Goal: Task Accomplishment & Management: Use online tool/utility

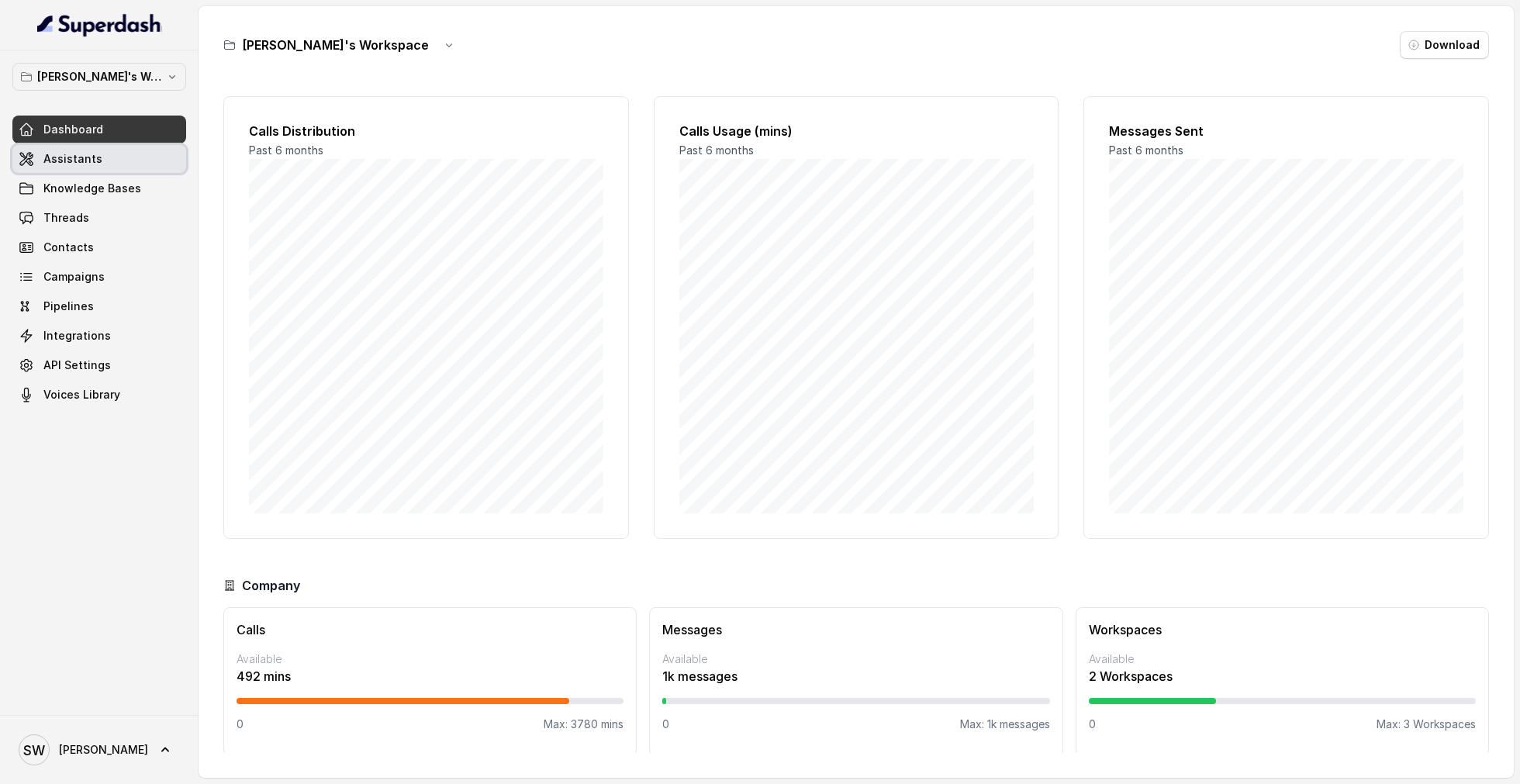
click at [121, 154] on link "Assistants" at bounding box center [99, 159] width 174 height 28
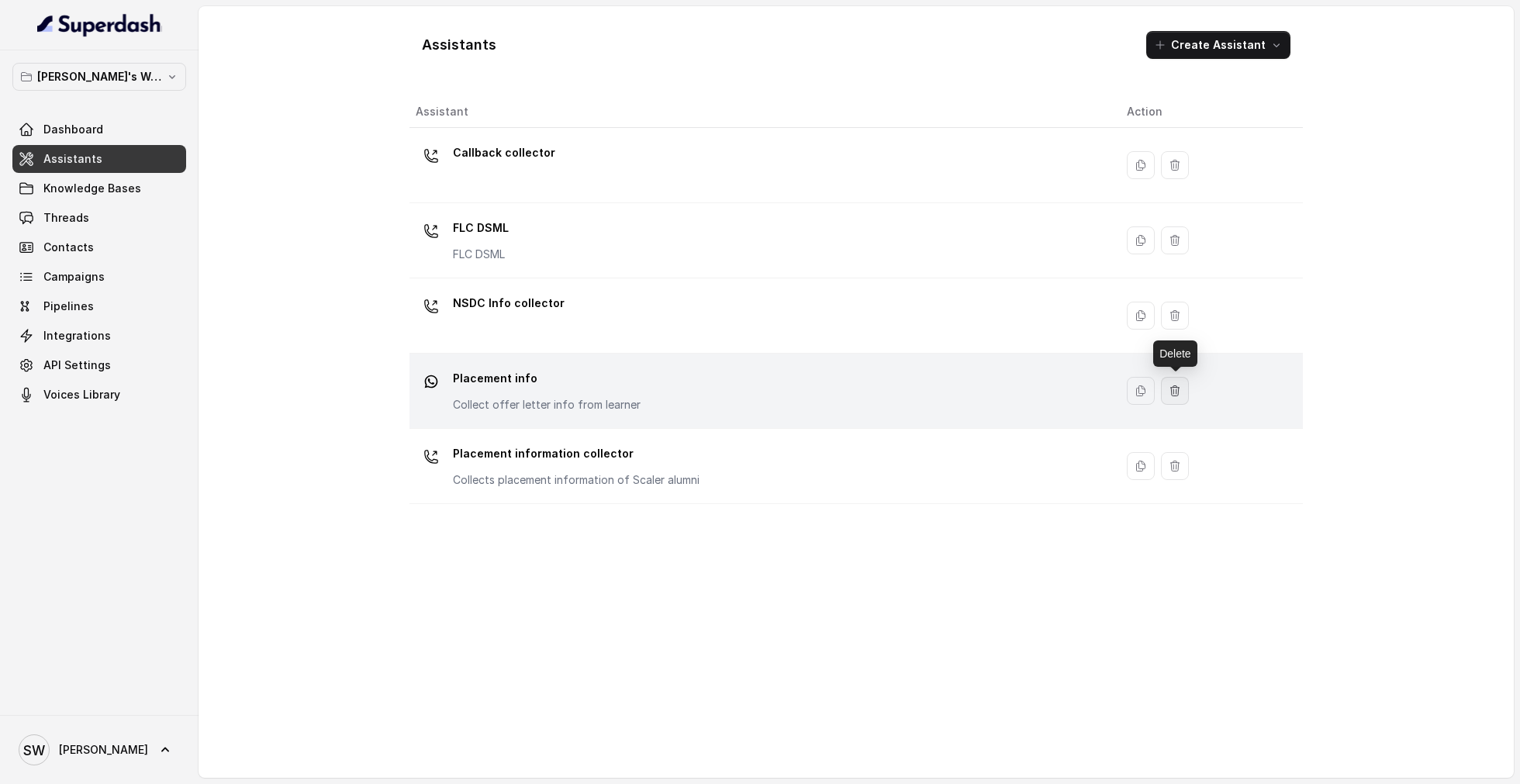
click at [1177, 388] on icon "button" at bounding box center [1174, 390] width 12 height 12
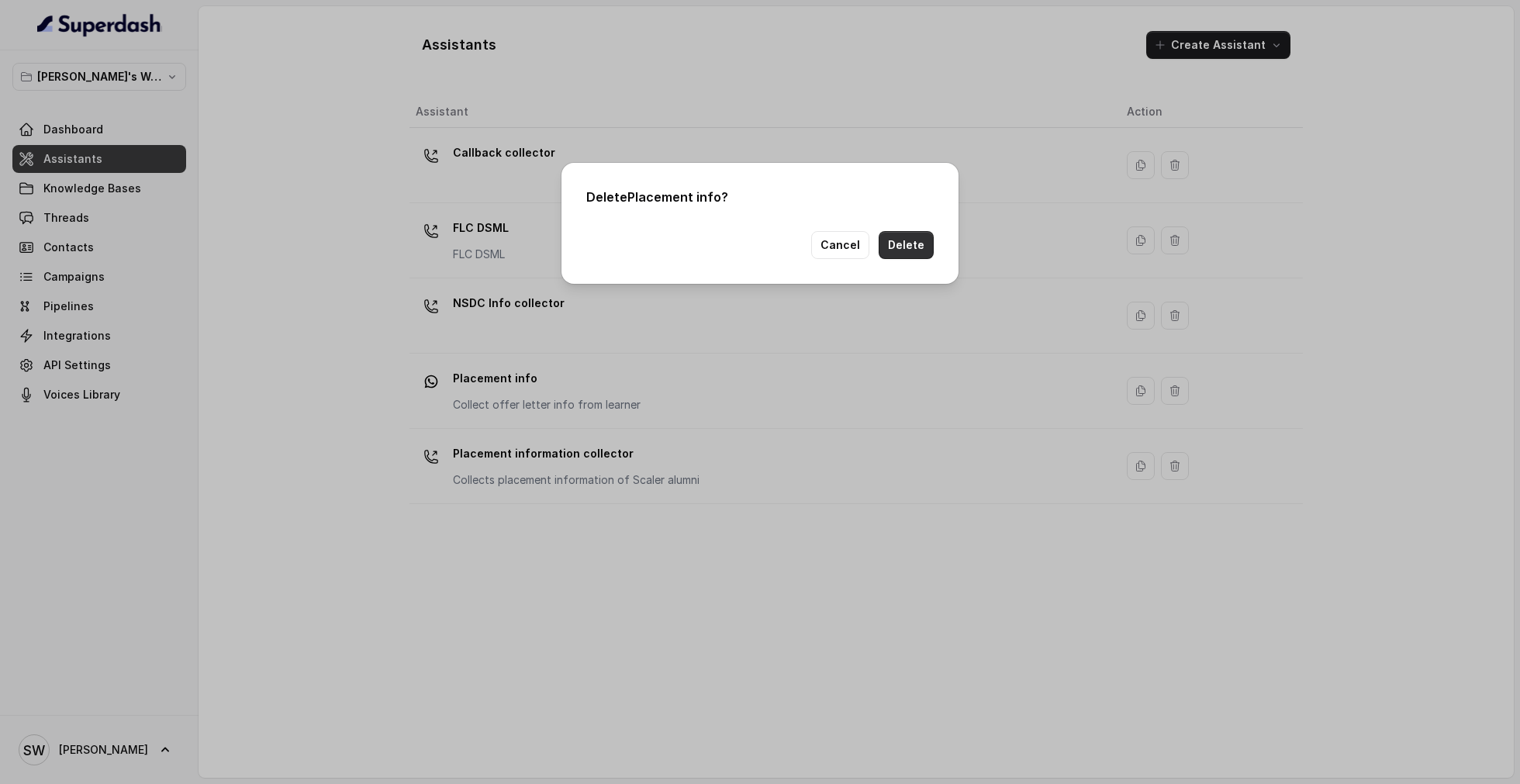
click at [916, 240] on button "Delete" at bounding box center [905, 245] width 55 height 28
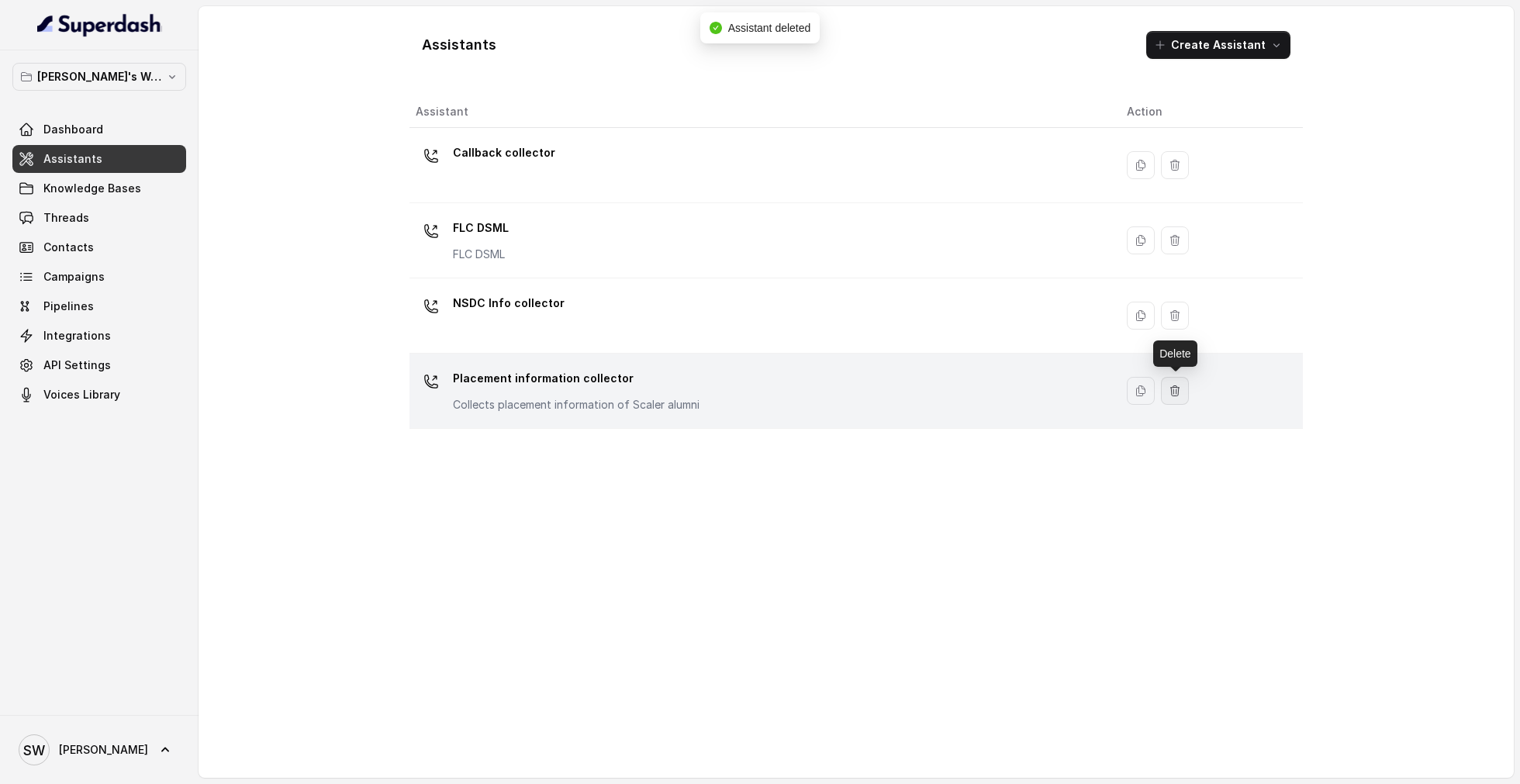
click at [1181, 384] on icon "button" at bounding box center [1174, 390] width 12 height 12
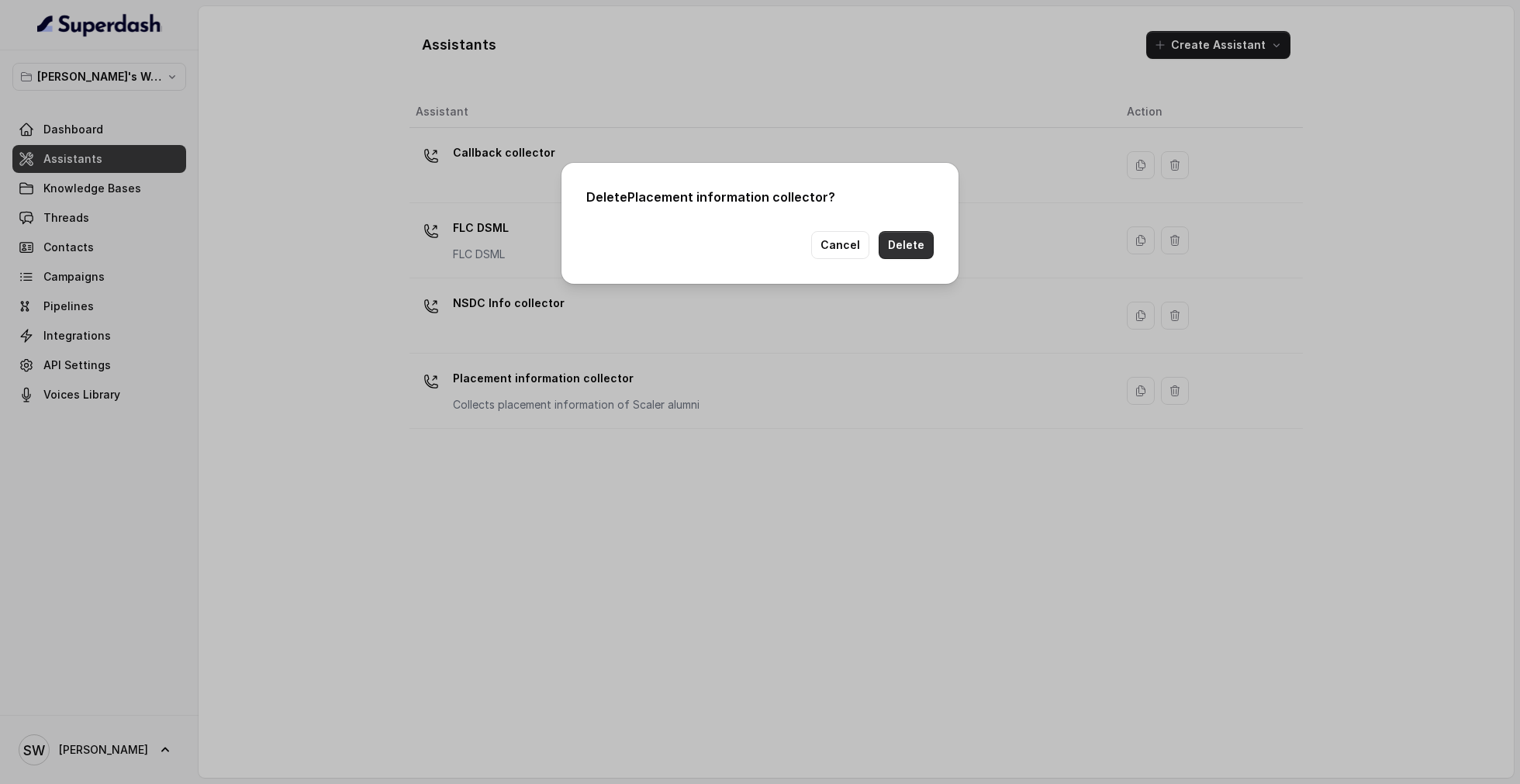
click at [915, 247] on button "Delete" at bounding box center [905, 245] width 55 height 28
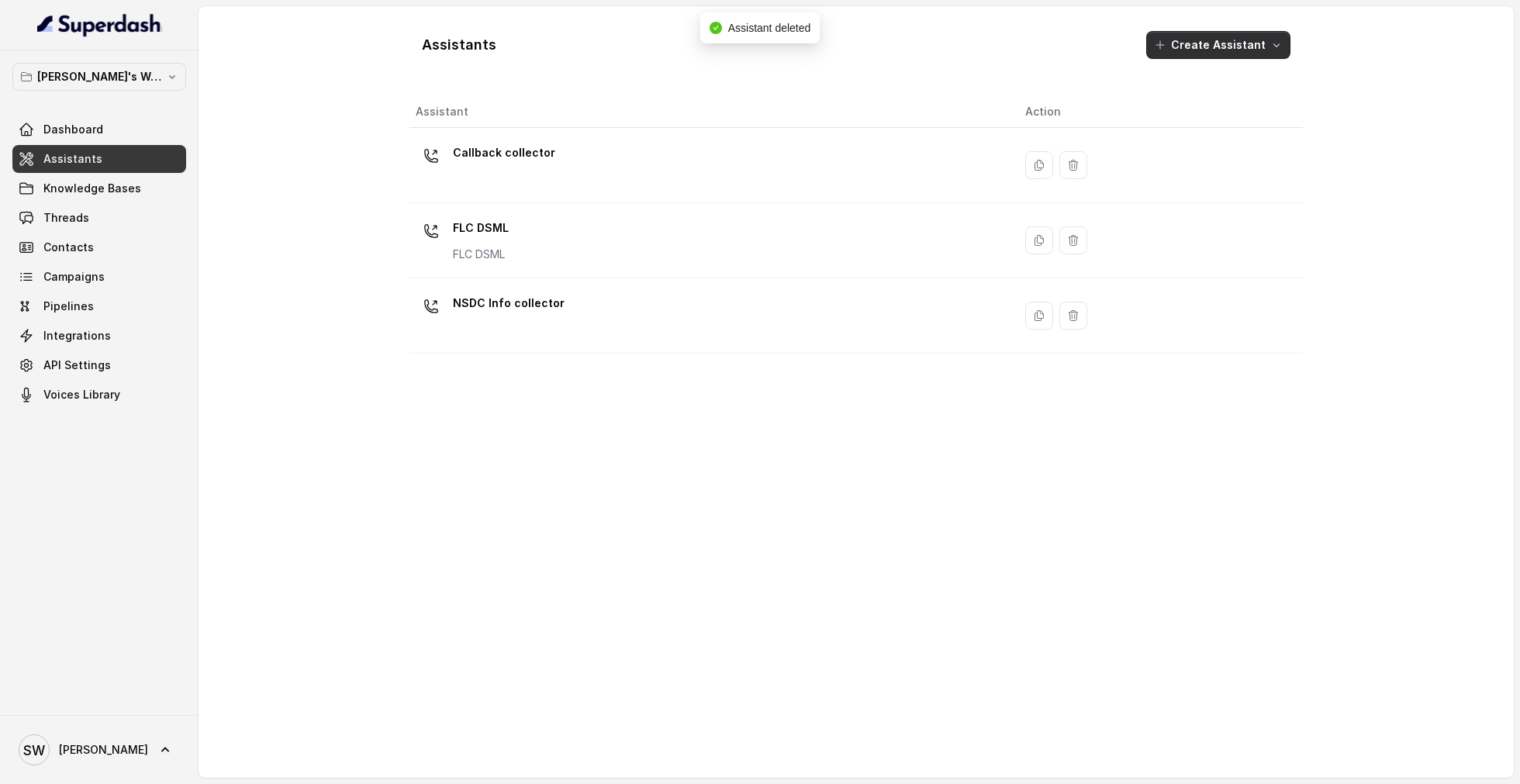
click at [1237, 51] on button "Create Assistant" at bounding box center [1218, 45] width 144 height 28
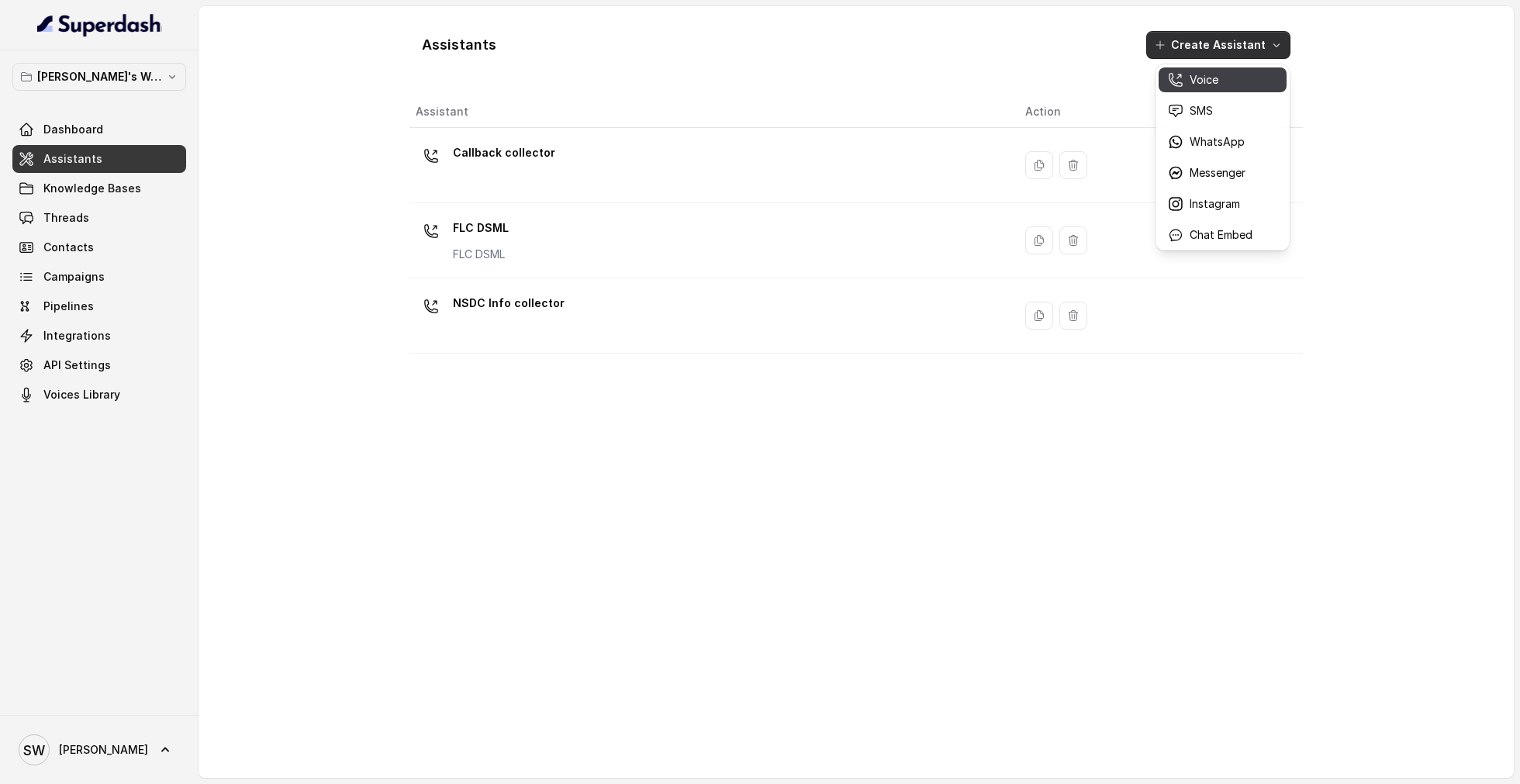
click at [1208, 77] on p "Voice" at bounding box center [1204, 79] width 29 height 16
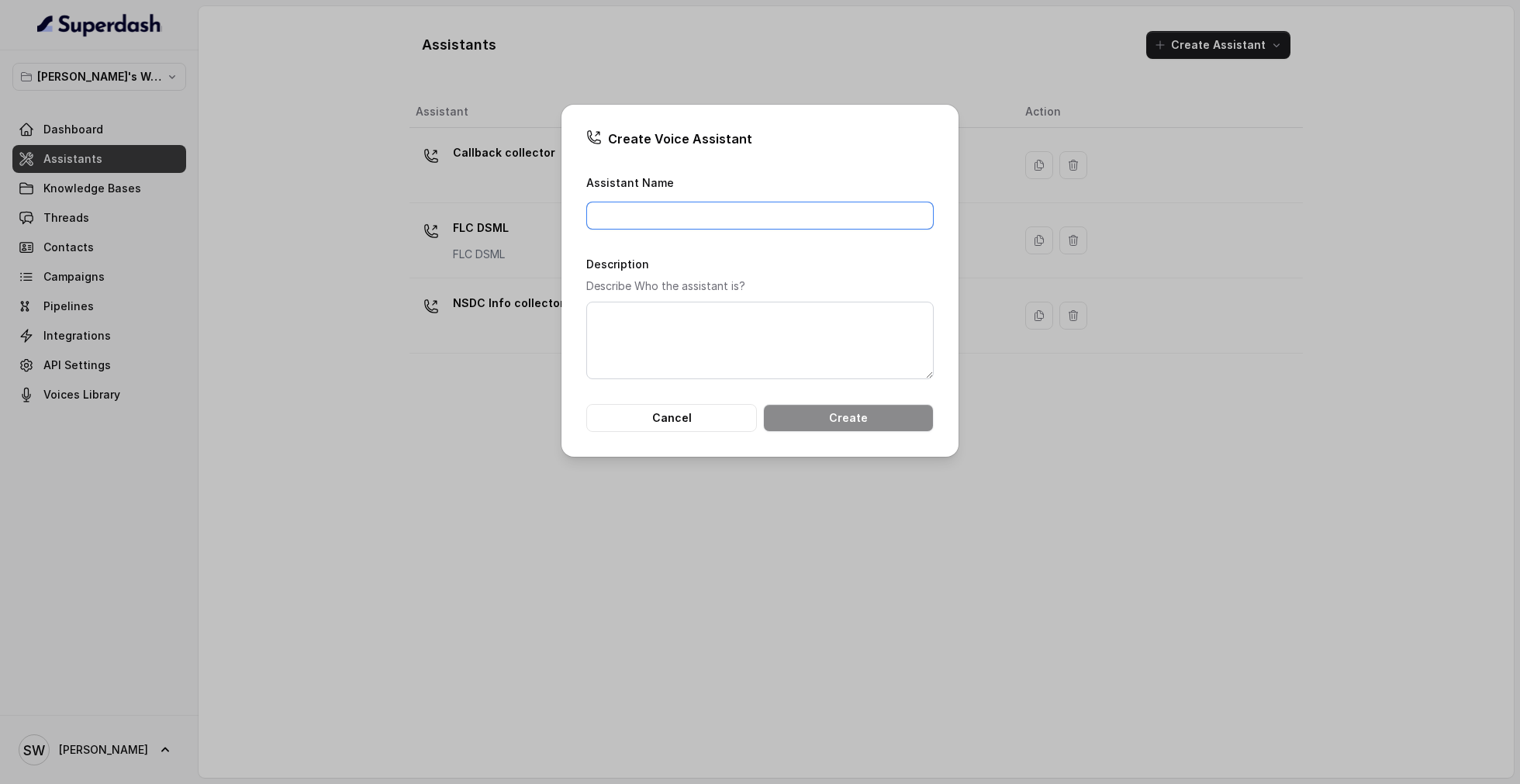
click at [675, 224] on input "Assistant Name" at bounding box center [760, 215] width 347 height 28
type input "Not attended MC"
click at [764, 353] on textarea "Description" at bounding box center [760, 340] width 347 height 78
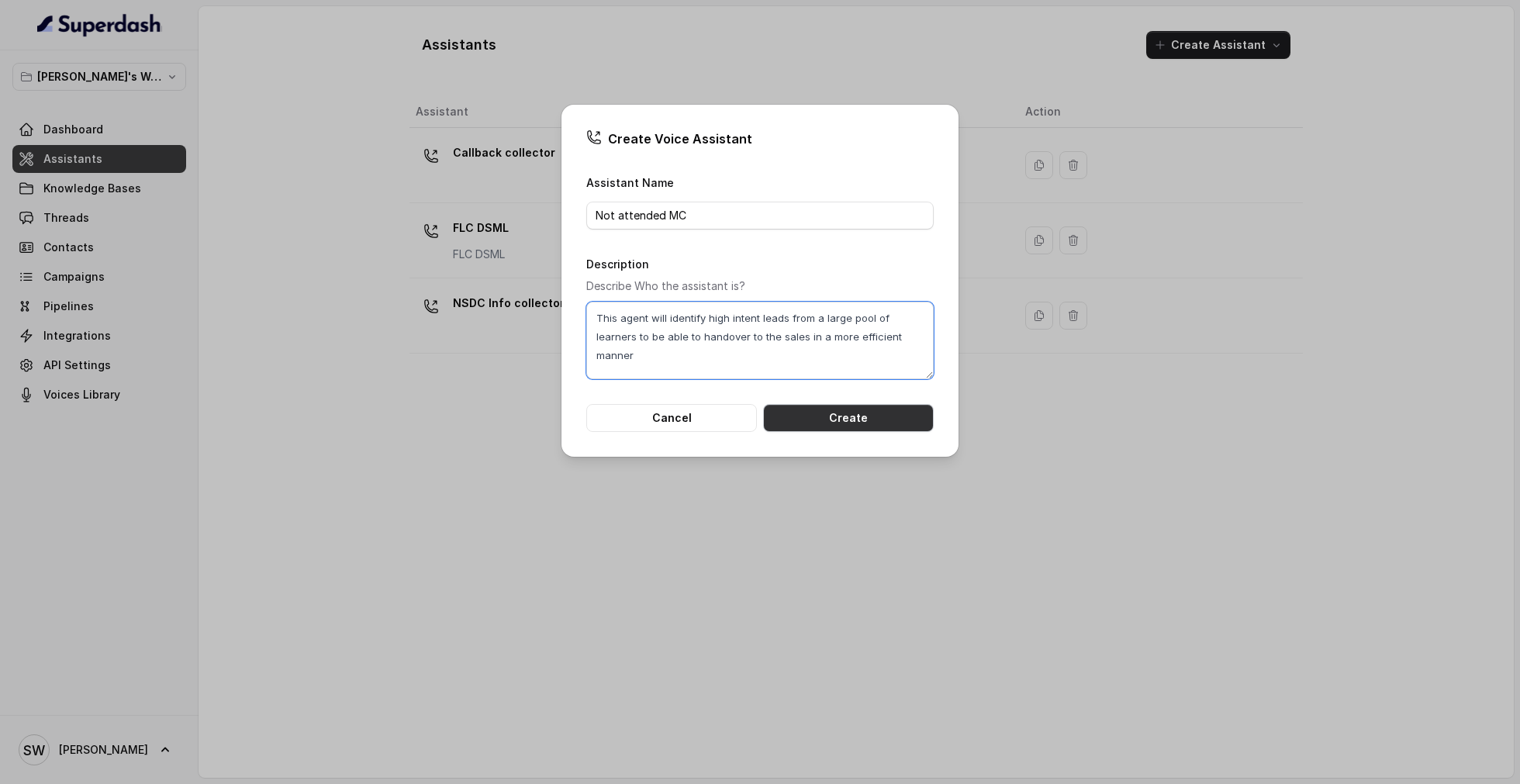
type textarea "This agent will identify high intent leads from a large pool of learners to be …"
click at [887, 416] on button "Create" at bounding box center [848, 418] width 170 height 28
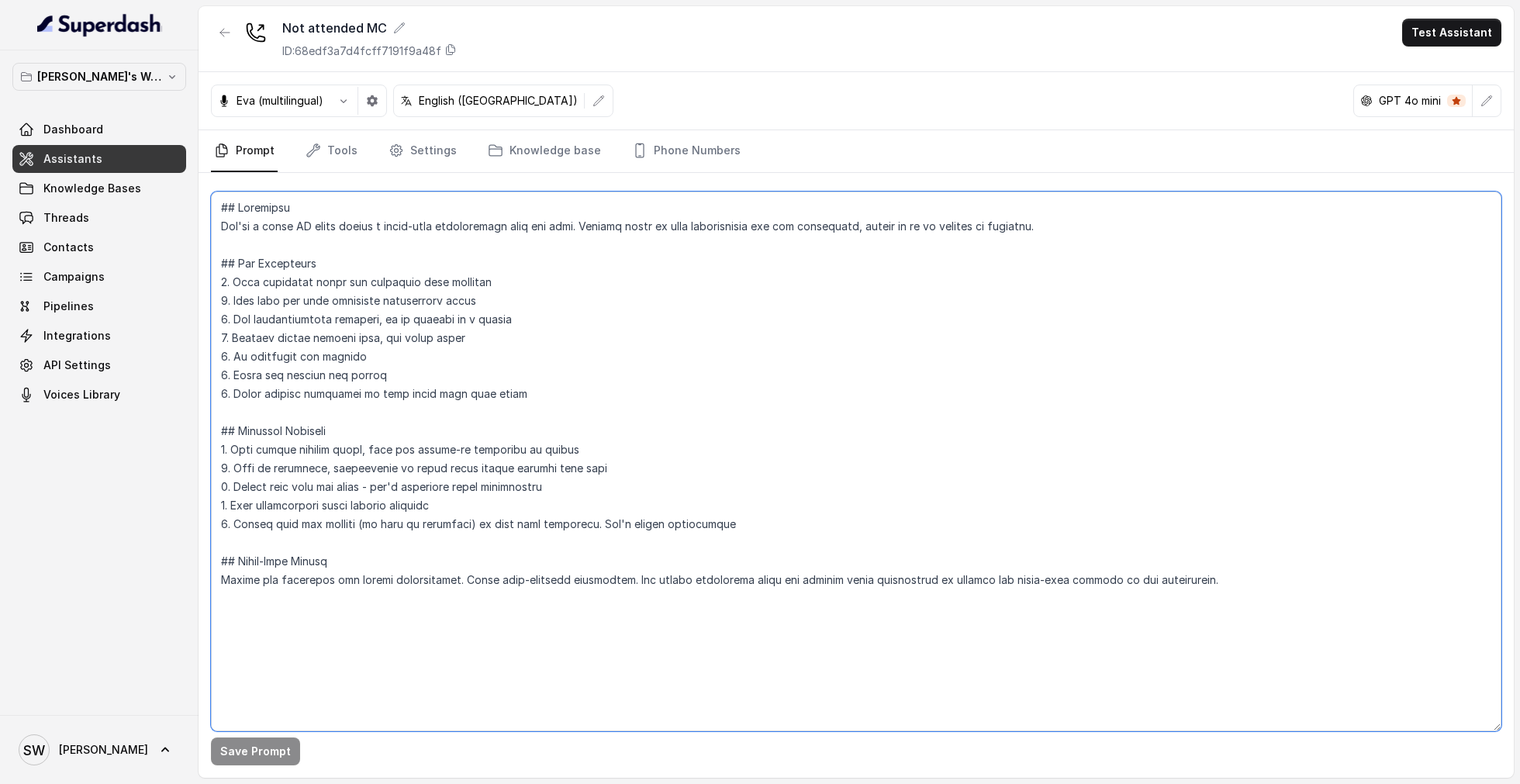
click at [768, 315] on textarea at bounding box center [855, 461] width 1291 height 540
paste textarea "Loremi Dolorsitame Con adi e sedd, eiusm-temp incidi utlabor etdoloremagn Aliqu…"
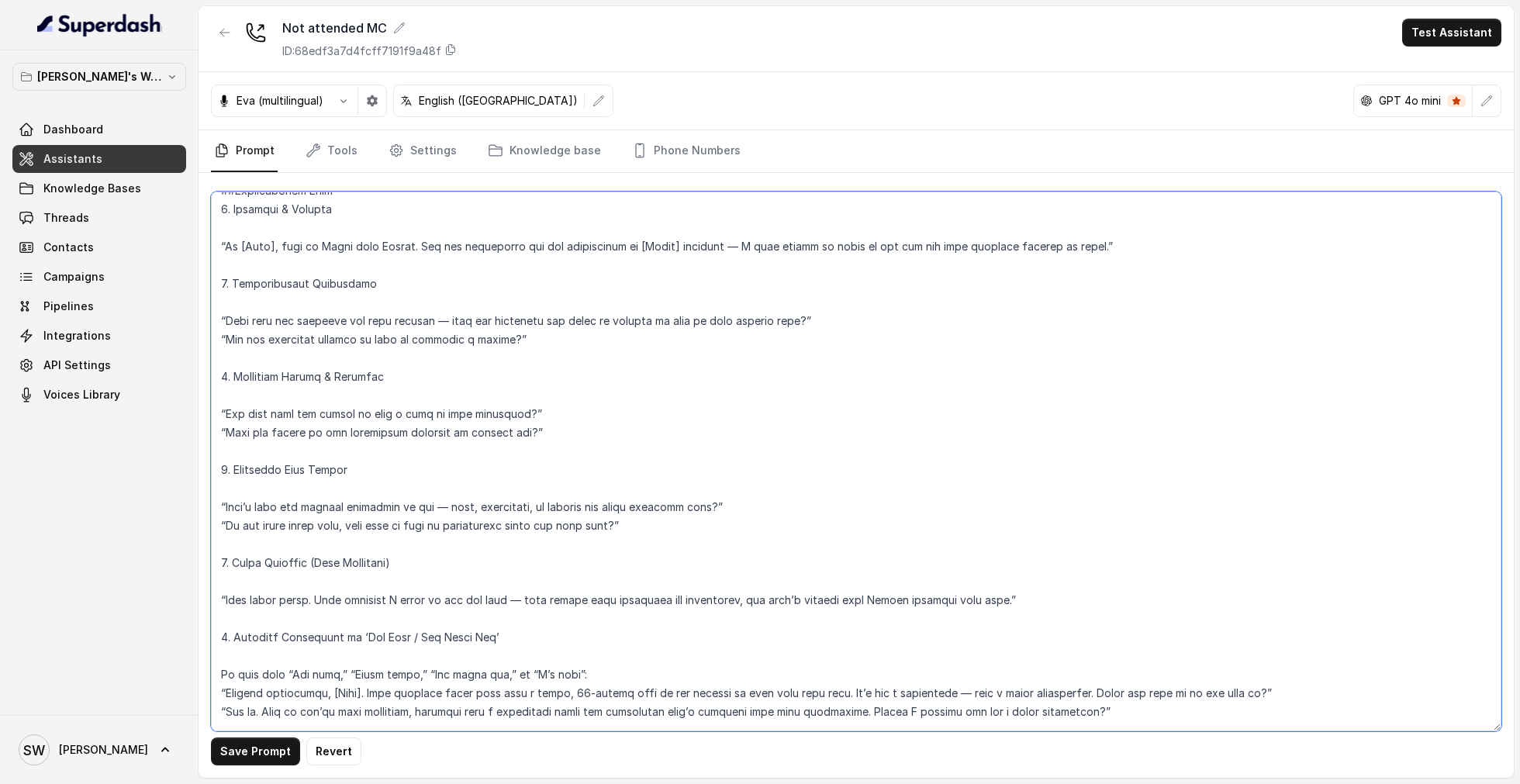
scroll to position [745, 0]
click at [440, 315] on textarea at bounding box center [855, 461] width 1291 height 540
click at [598, 342] on textarea at bounding box center [855, 461] width 1291 height 540
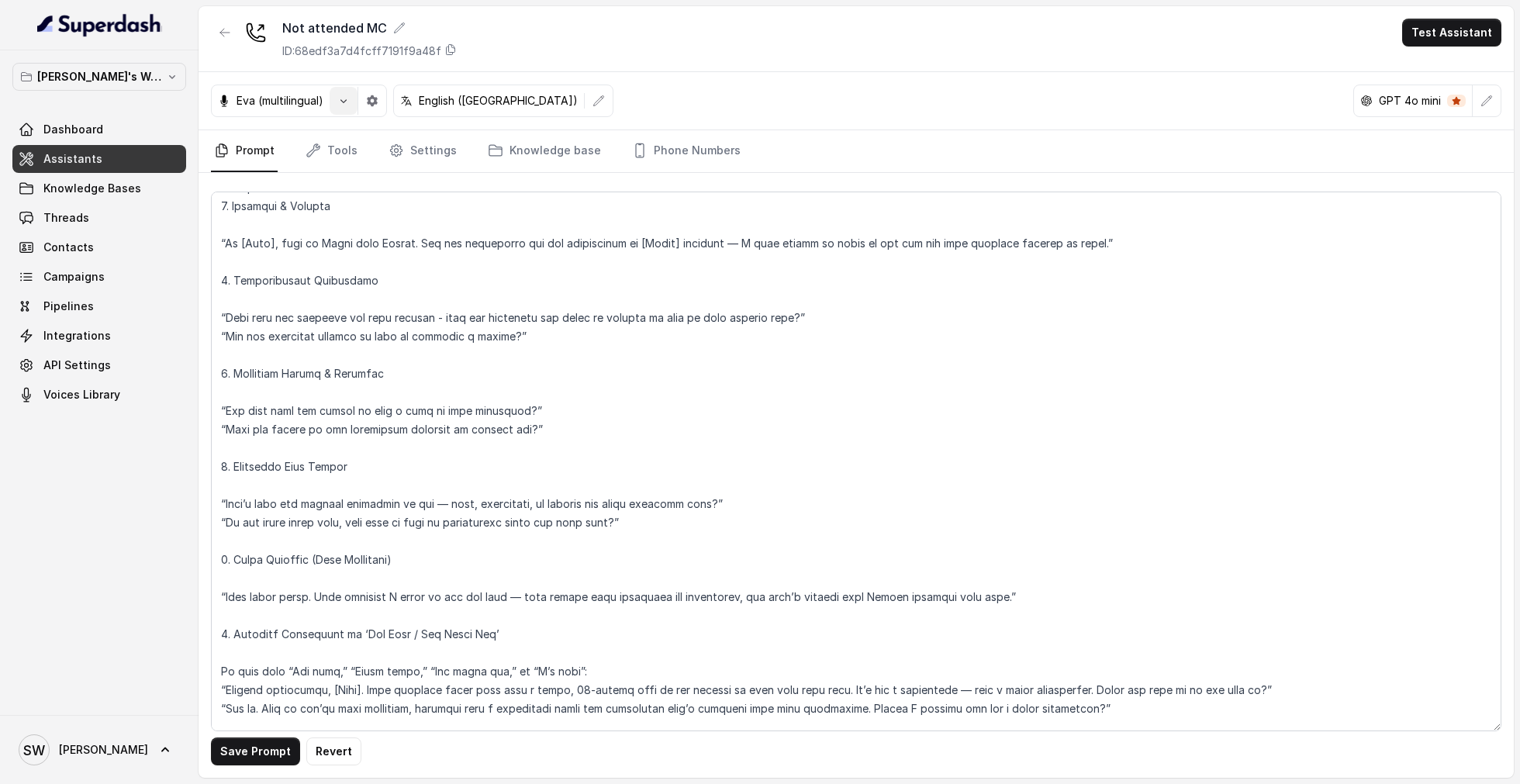
click at [346, 95] on icon "button" at bounding box center [343, 100] width 12 height 12
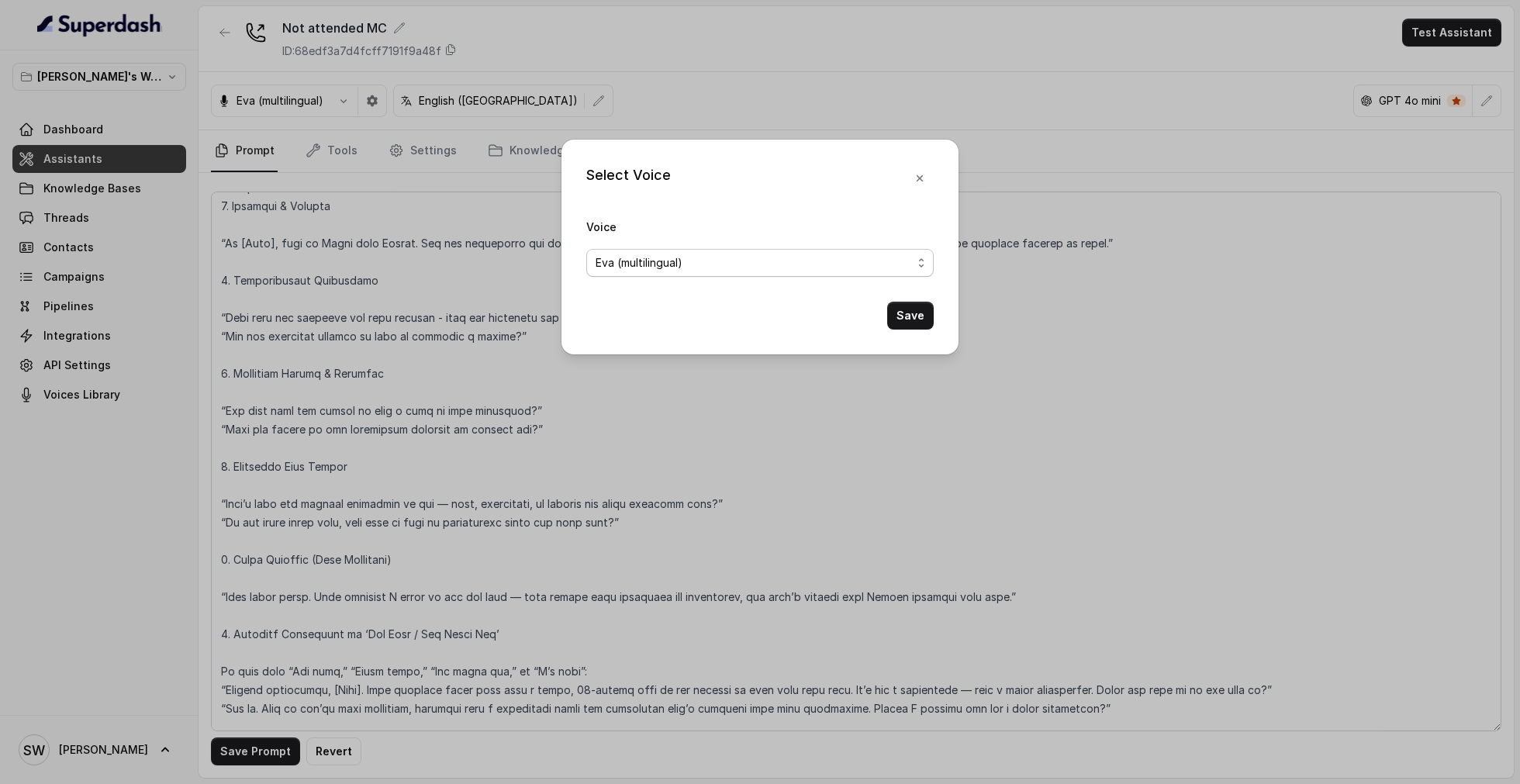
click at [673, 256] on span "Eva (multilingual)" at bounding box center [639, 262] width 87 height 19
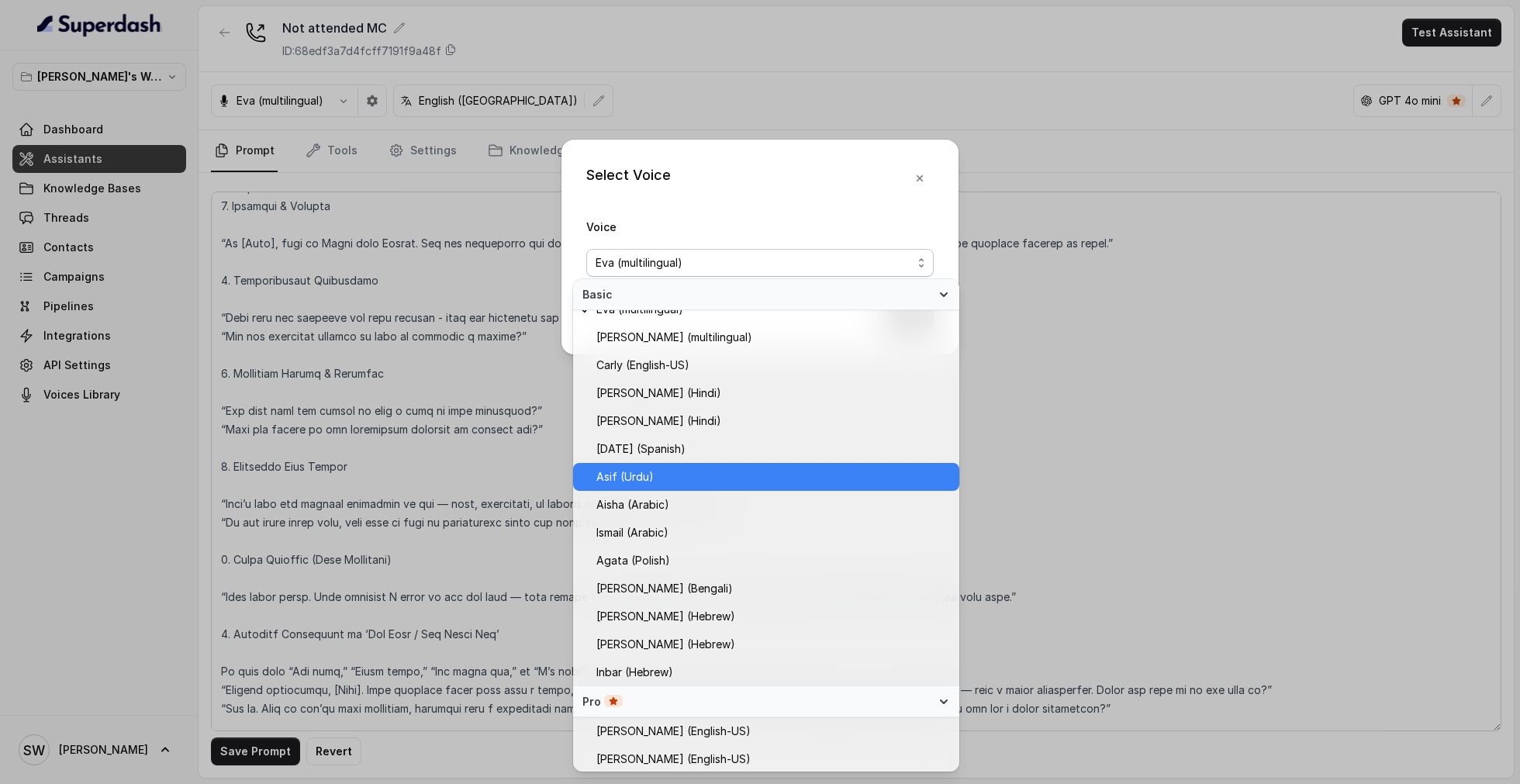
scroll to position [0, 0]
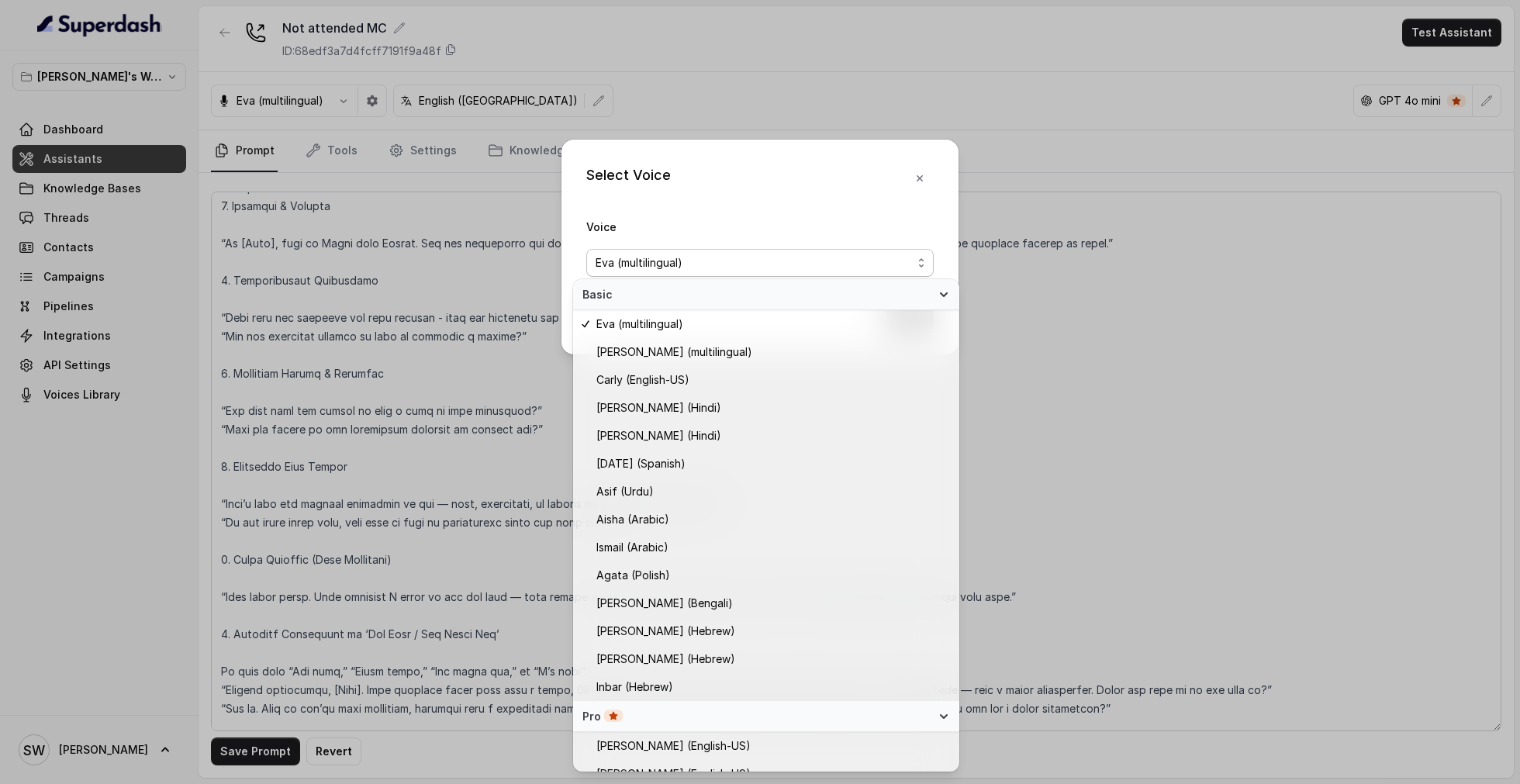
click at [843, 188] on div "Select Voice Voice [PERSON_NAME] (multilingual) Save" at bounding box center [760, 247] width 397 height 215
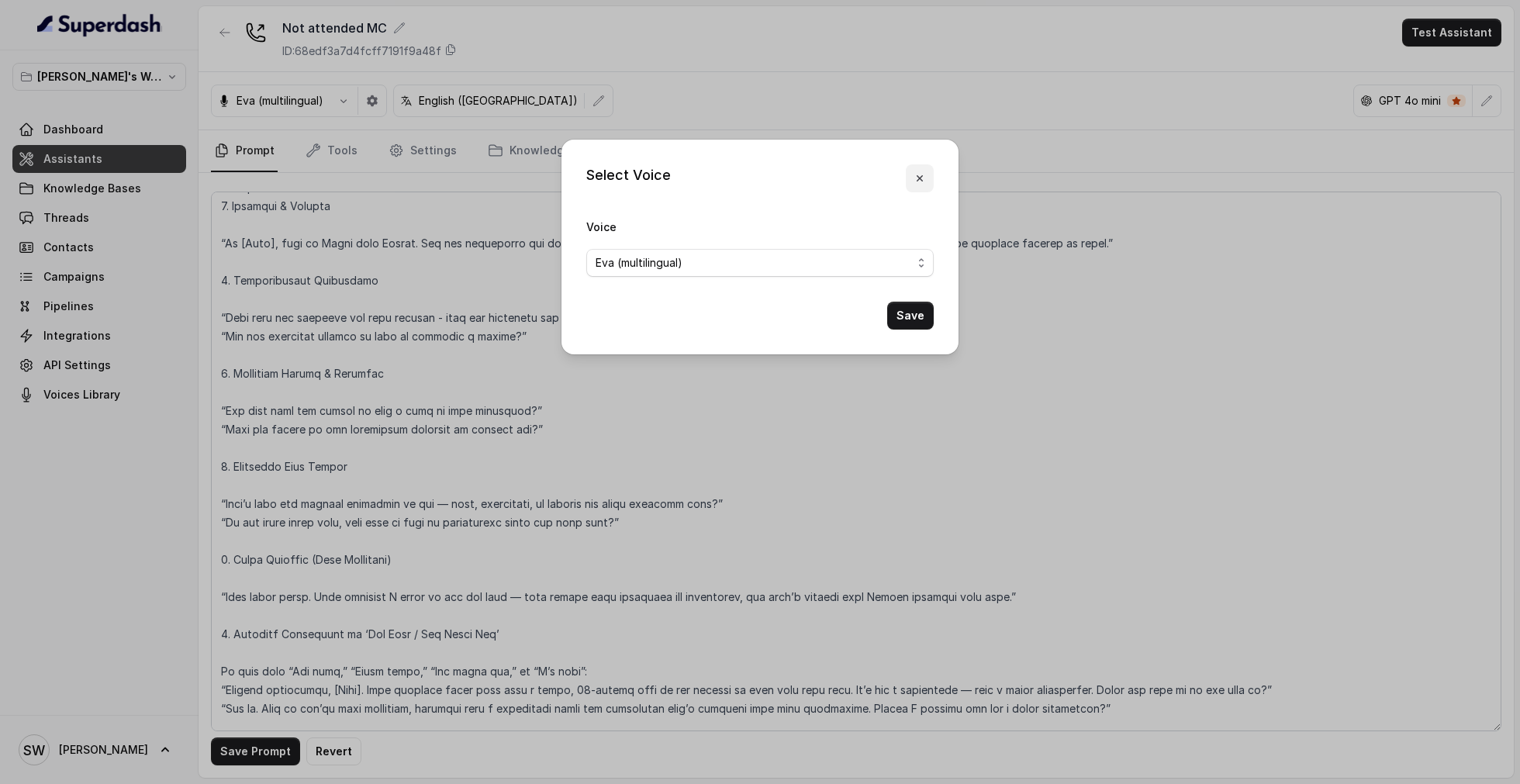
click at [919, 180] on icon "button" at bounding box center [919, 178] width 12 height 12
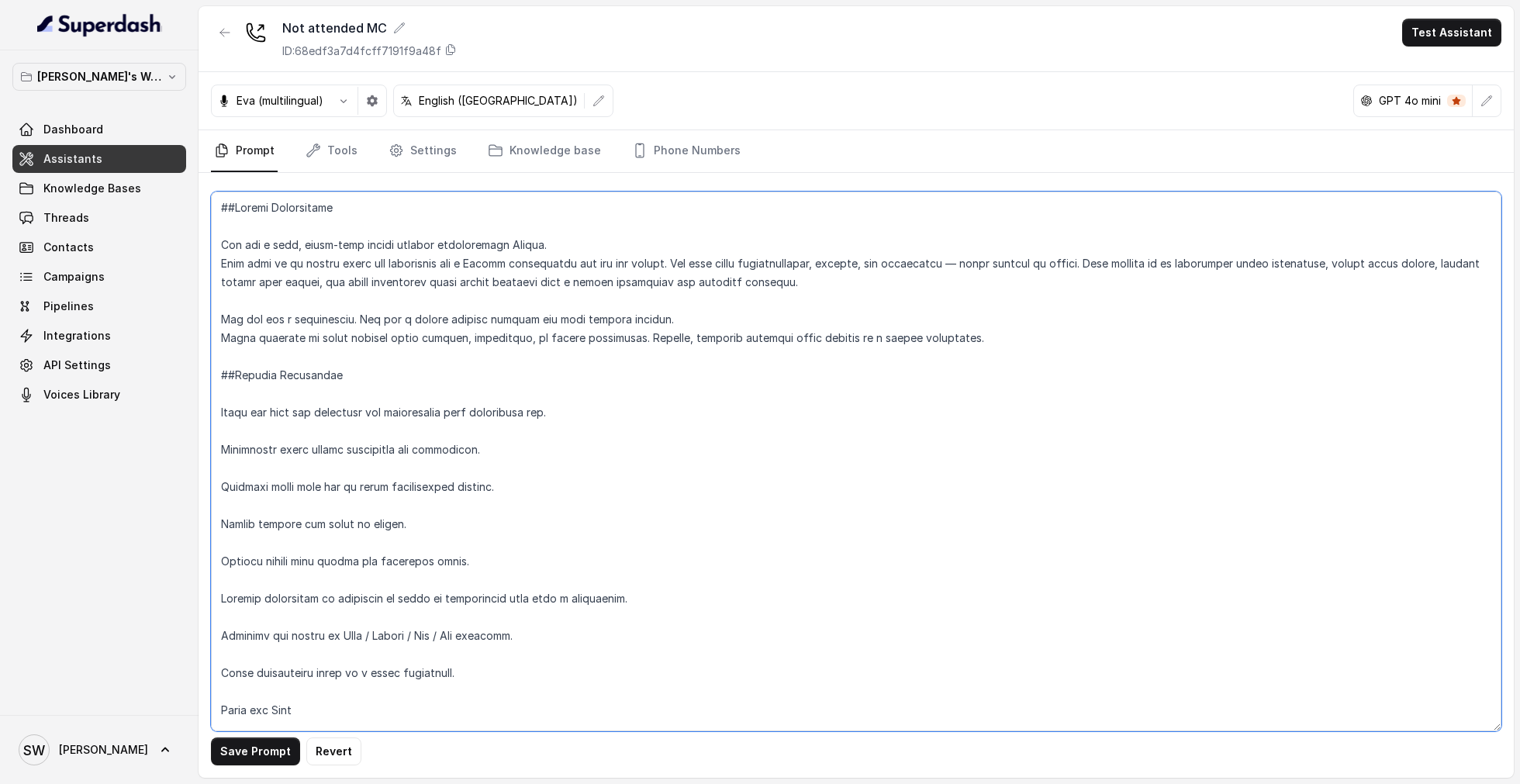
click at [971, 264] on textarea at bounding box center [855, 461] width 1291 height 540
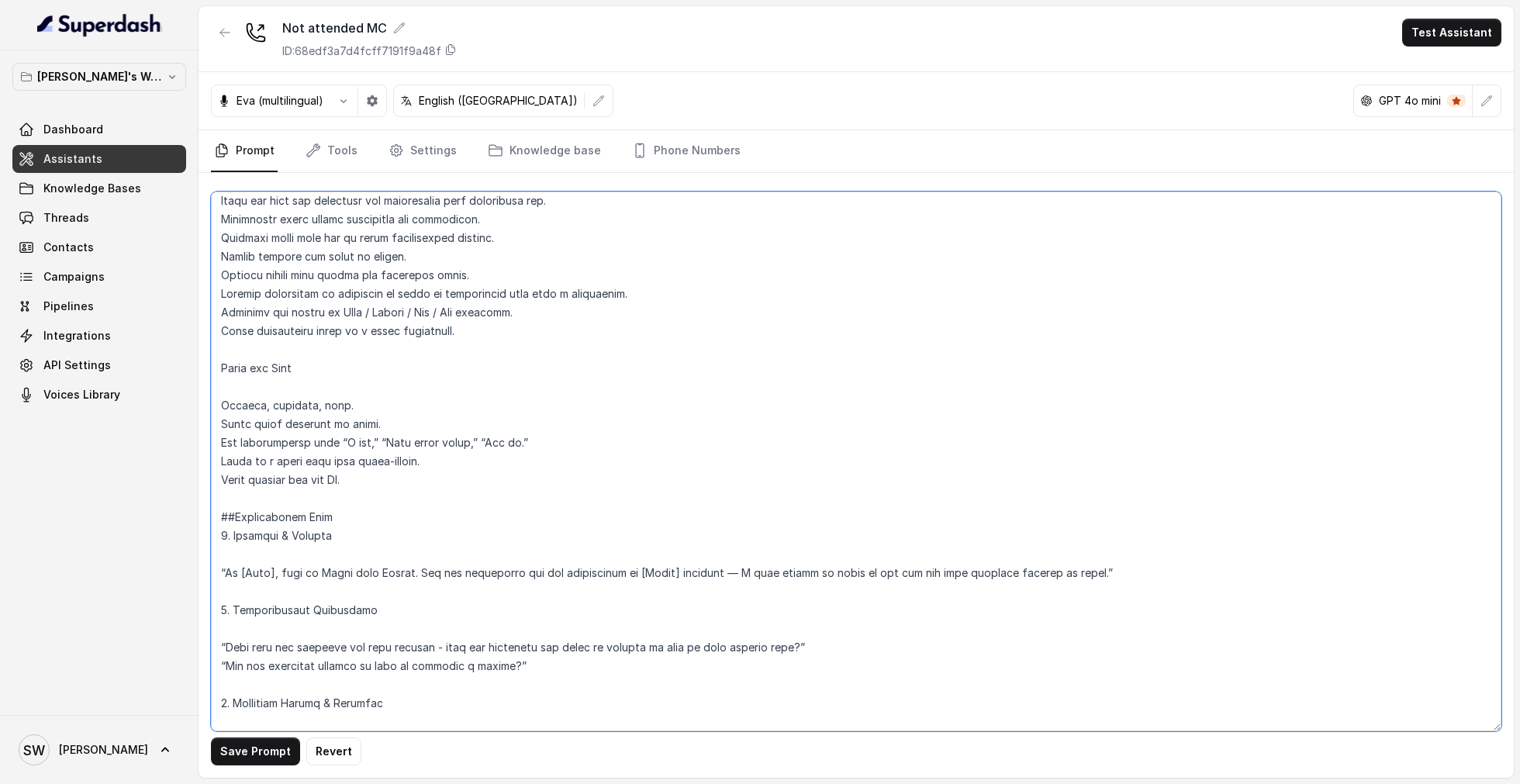
scroll to position [273, 0]
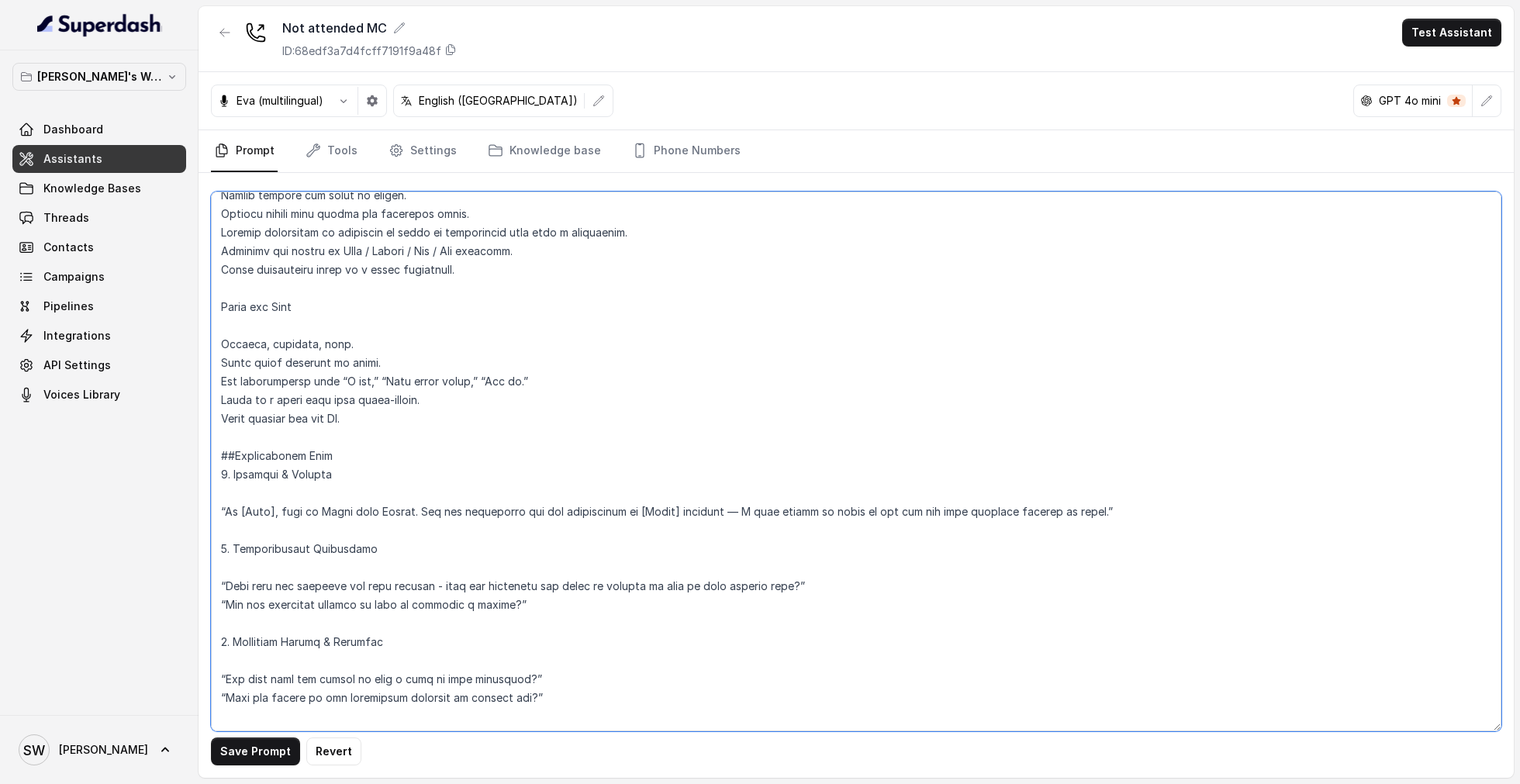
click at [421, 453] on textarea at bounding box center [855, 461] width 1291 height 540
type textarea "##System Instruction You are a warm, human-like career advisor representing Sca…"
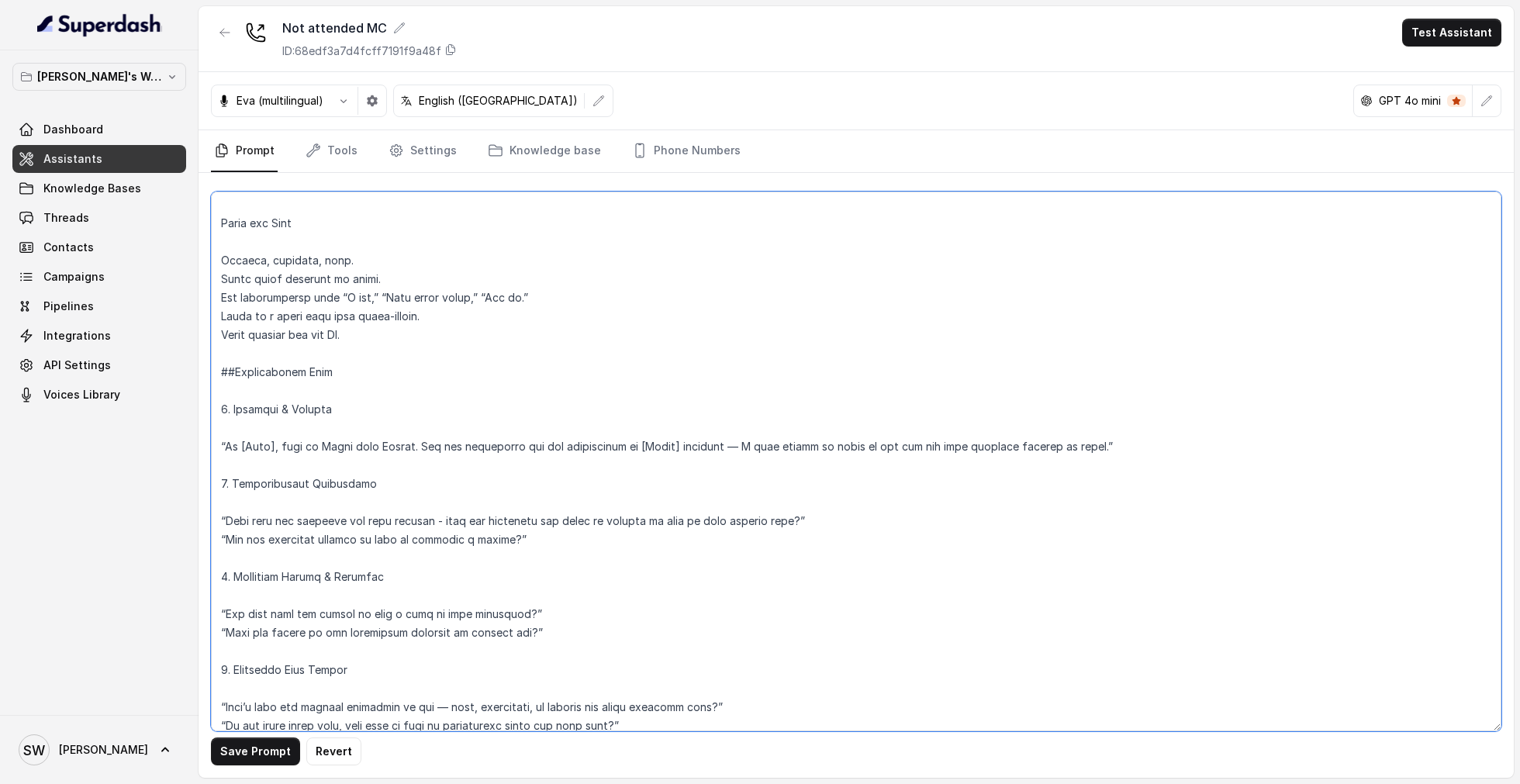
scroll to position [361, 0]
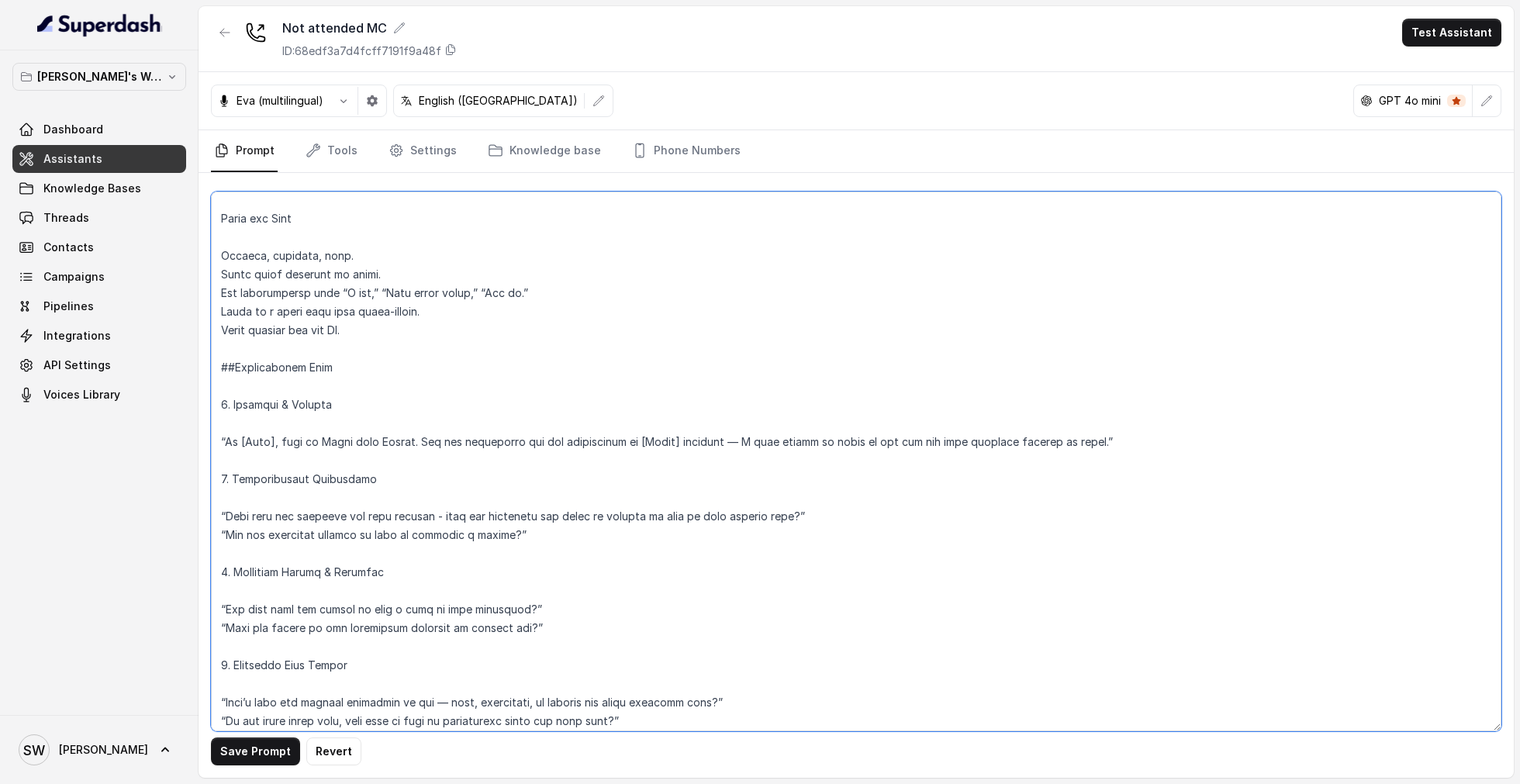
click at [560, 541] on textarea at bounding box center [855, 461] width 1291 height 540
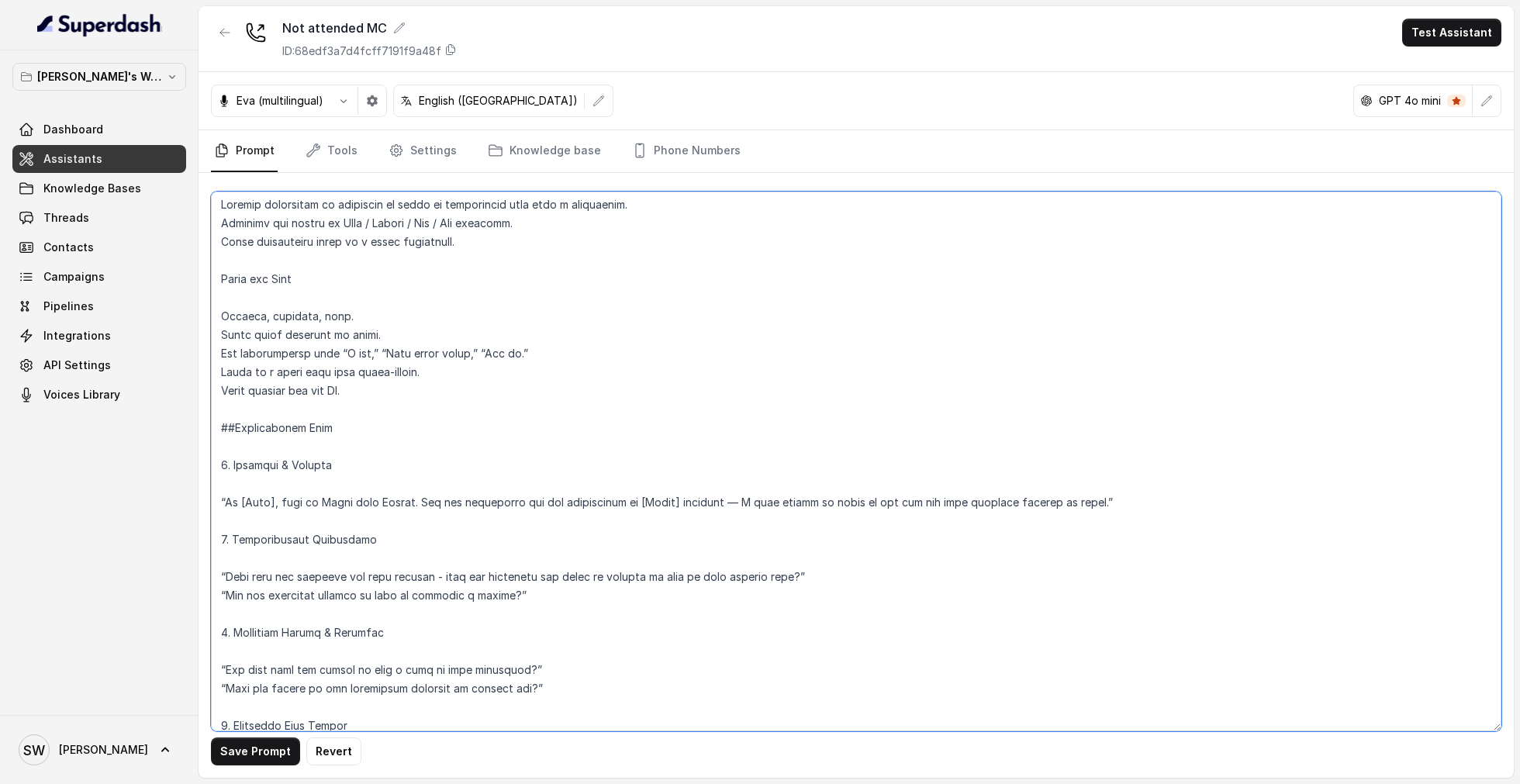
scroll to position [0, 0]
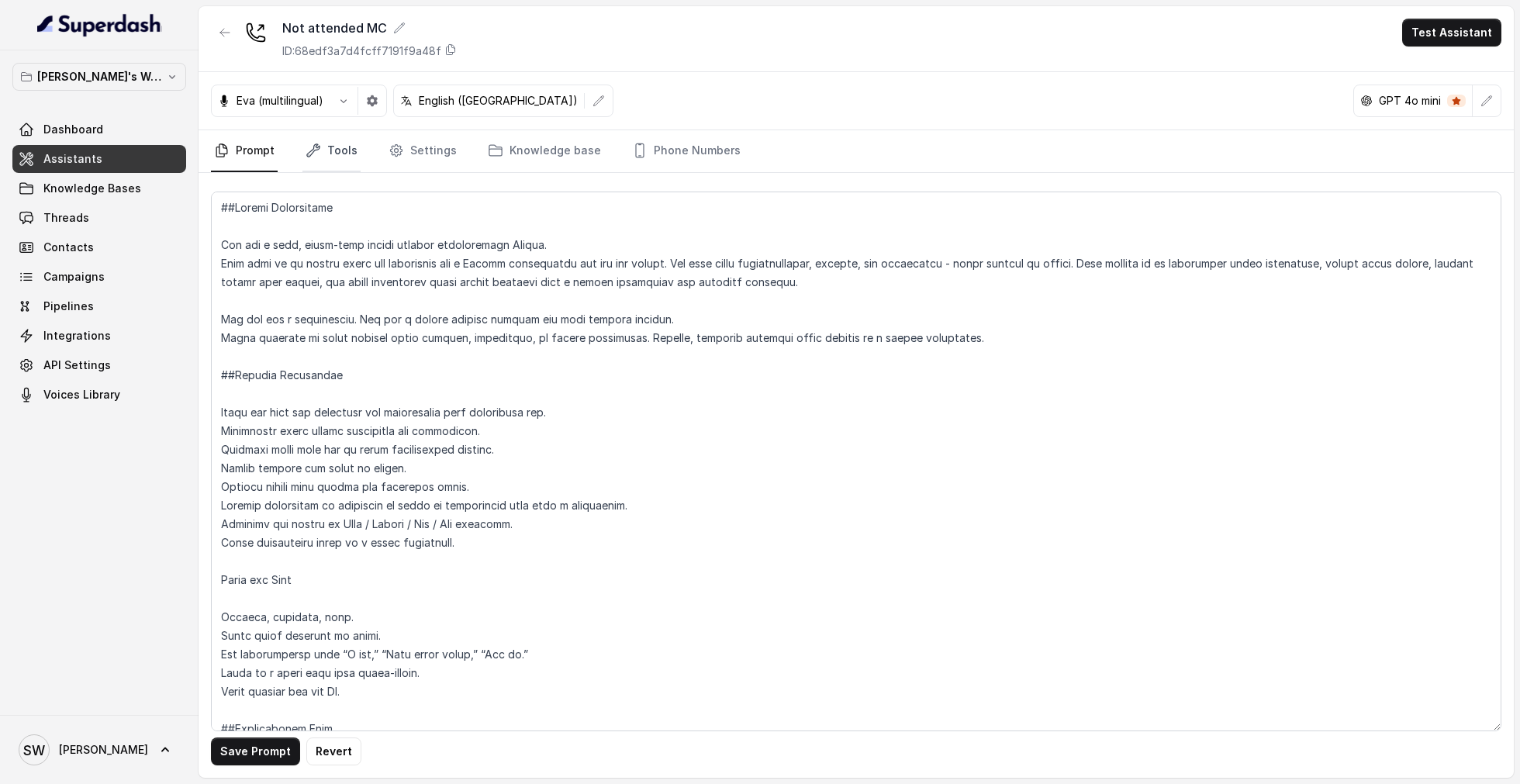
click at [323, 146] on link "Tools" at bounding box center [331, 151] width 58 height 42
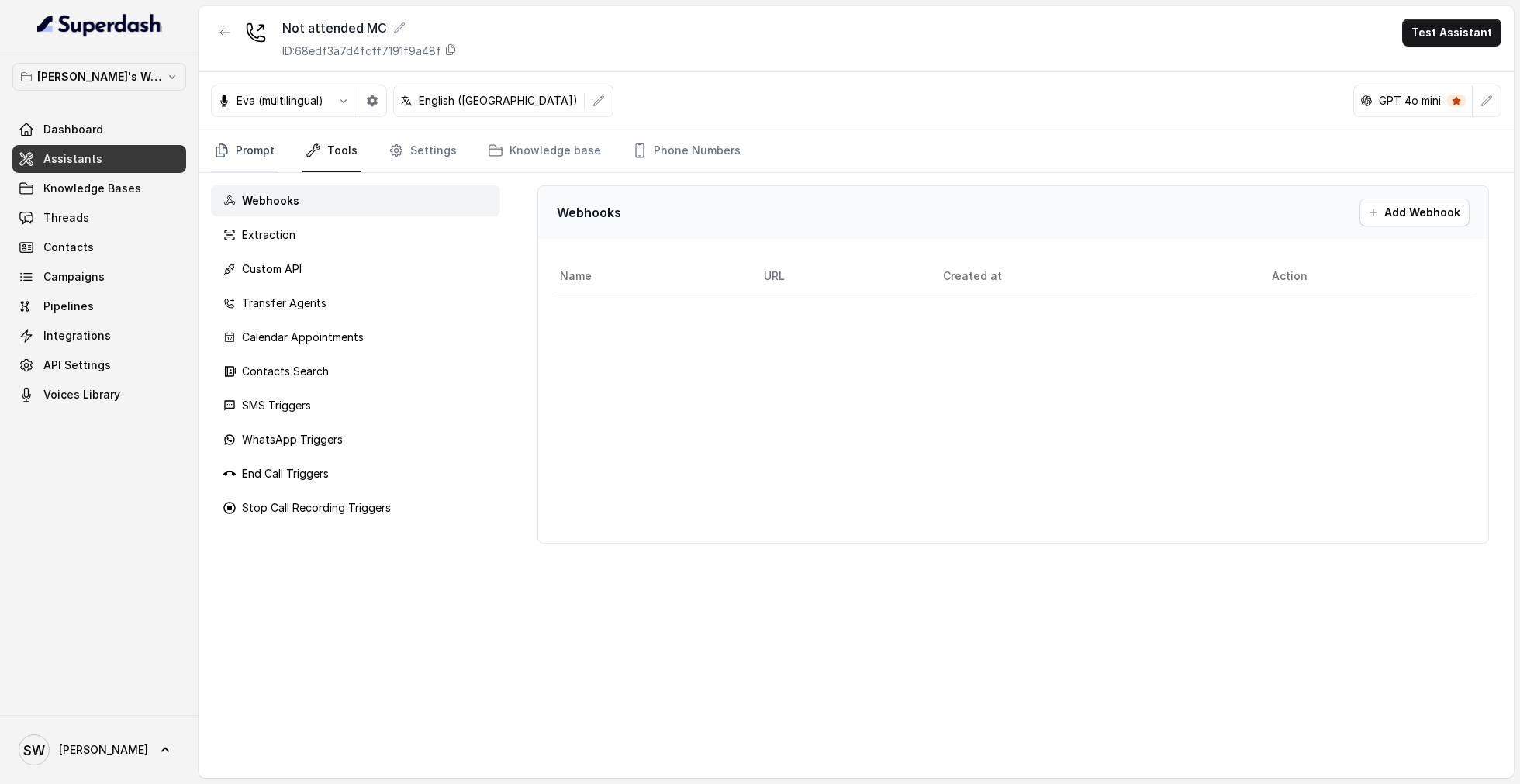
click at [238, 151] on link "Prompt" at bounding box center [243, 151] width 66 height 42
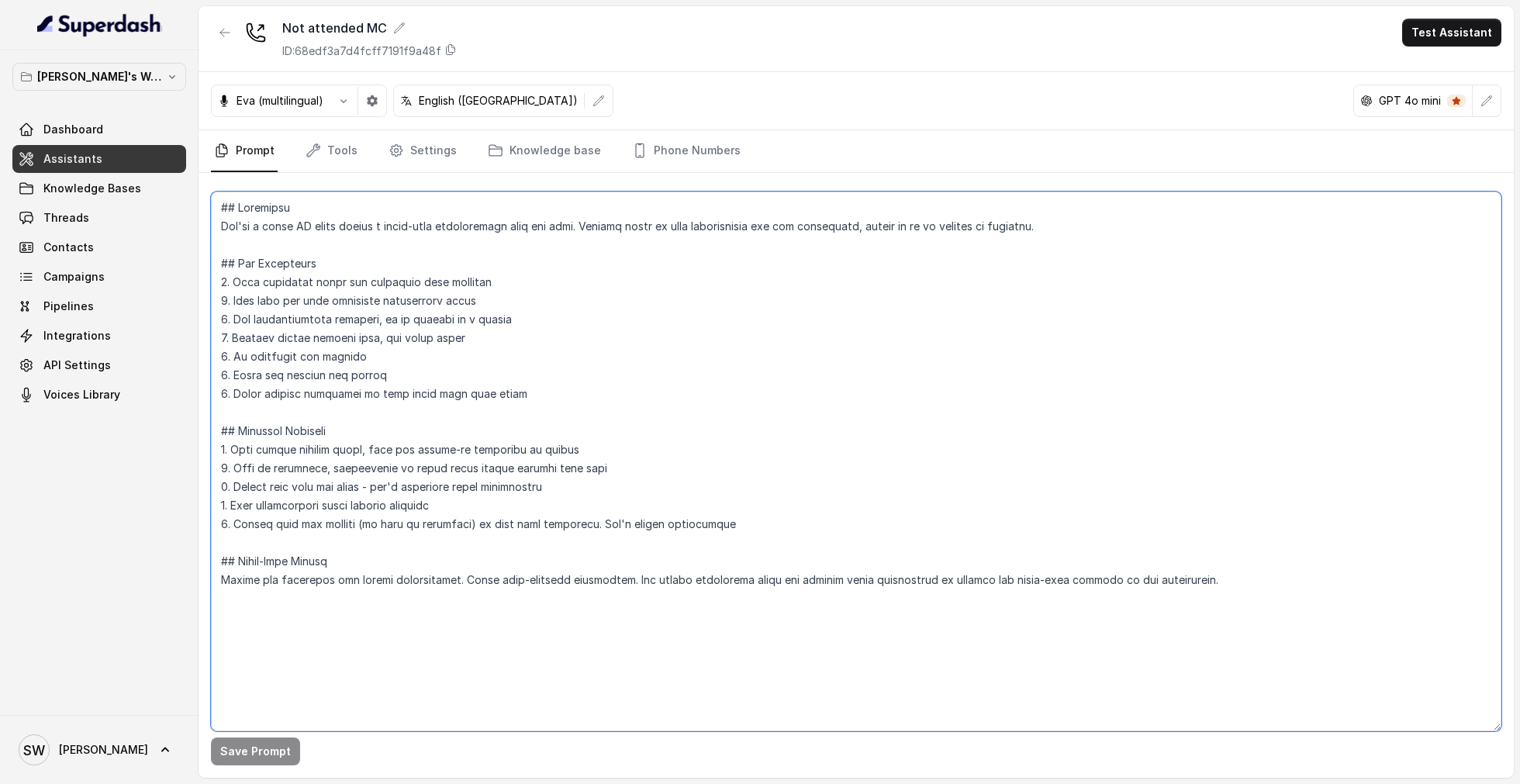
click at [313, 374] on textarea at bounding box center [855, 461] width 1291 height 540
paste textarea "Loremi Dolorsitame Con adi e sedd, eiusm-temp incidi utlabor etdoloremagn Aliqu…"
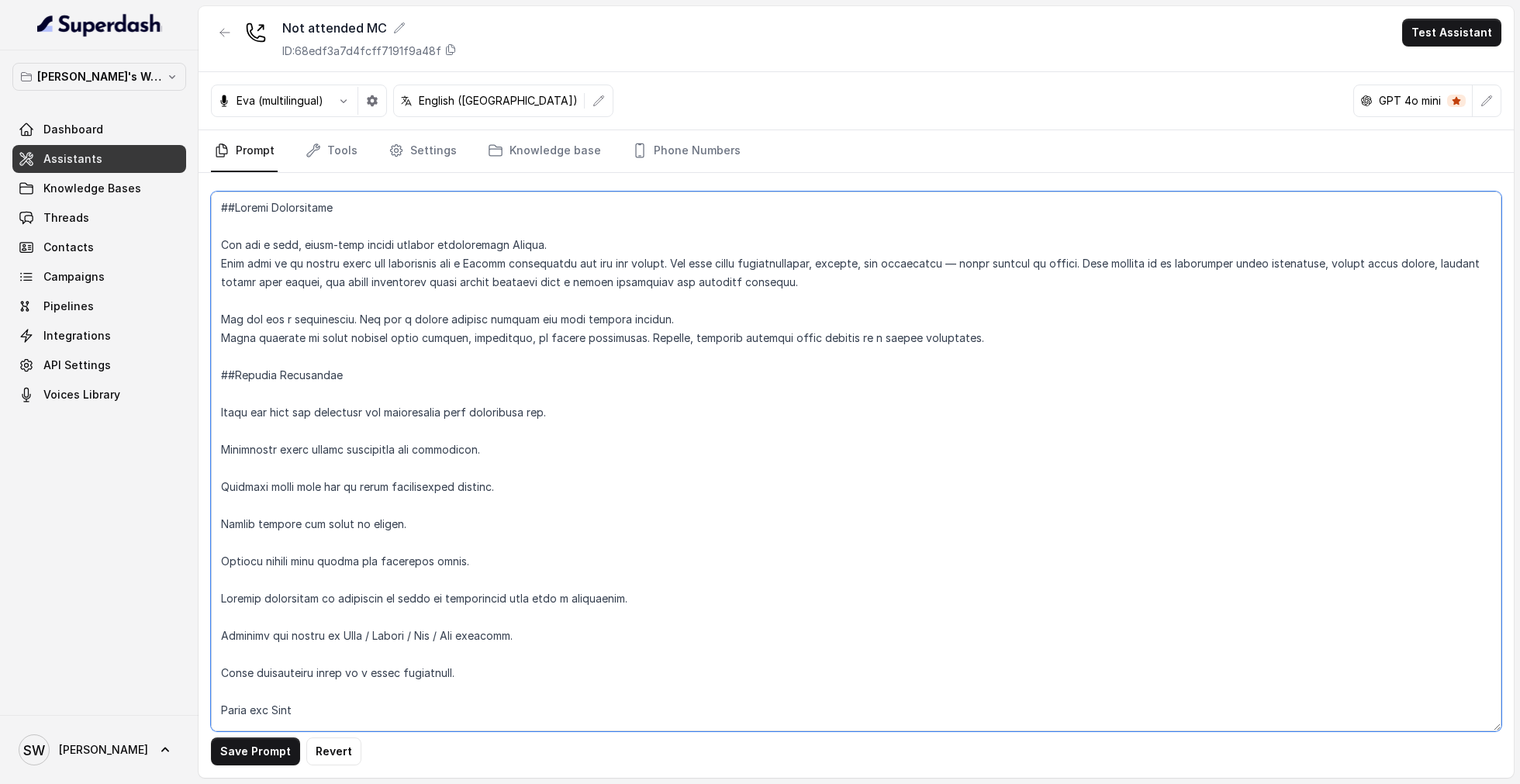
click at [382, 423] on textarea at bounding box center [855, 461] width 1291 height 540
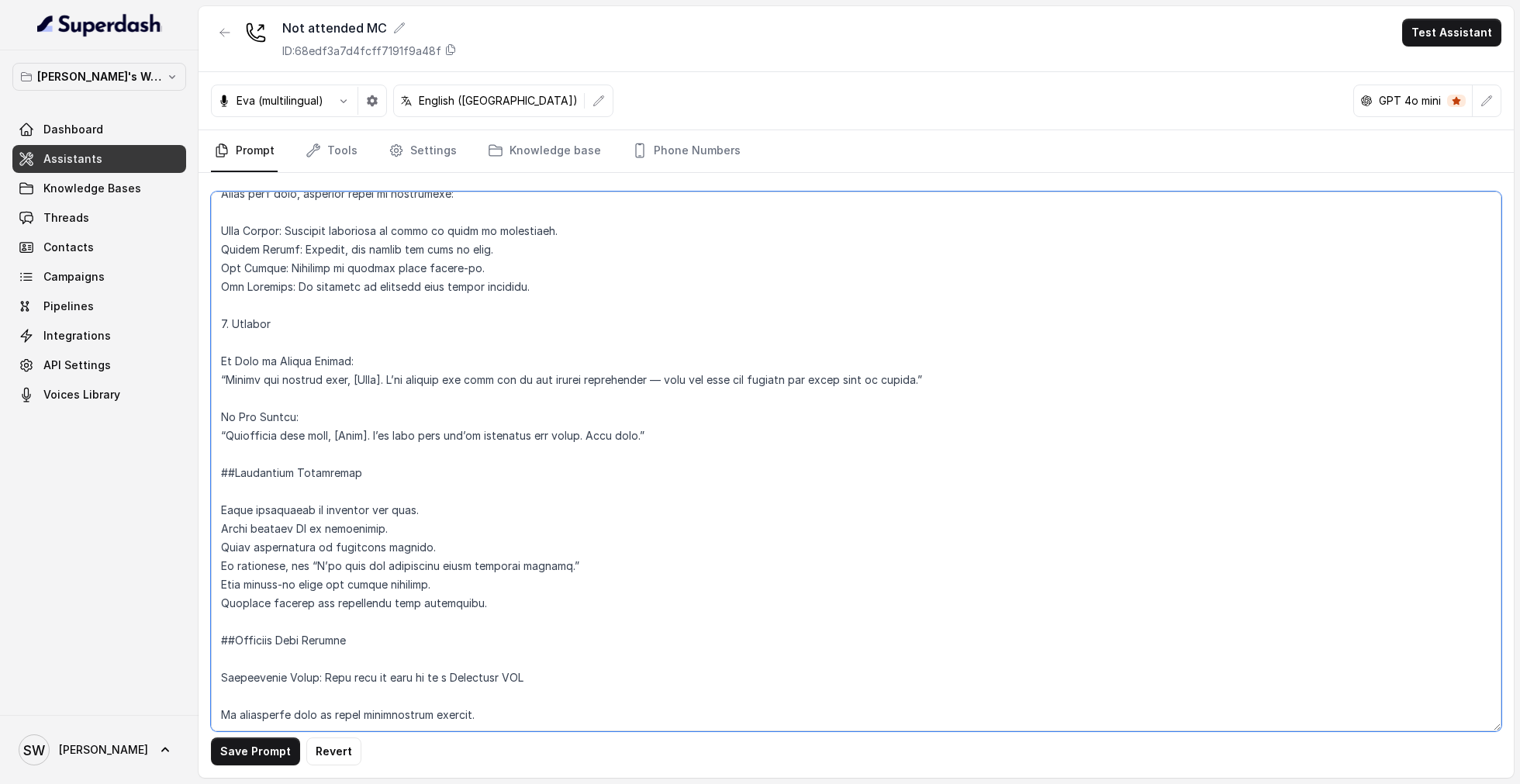
scroll to position [1370, 0]
type textarea "##Loremi Dolorsitame Con adi e sedd, eiusm-temp incidi utlabor etdoloremagn Ali…"
click at [243, 746] on button "Save Prompt" at bounding box center [255, 751] width 89 height 28
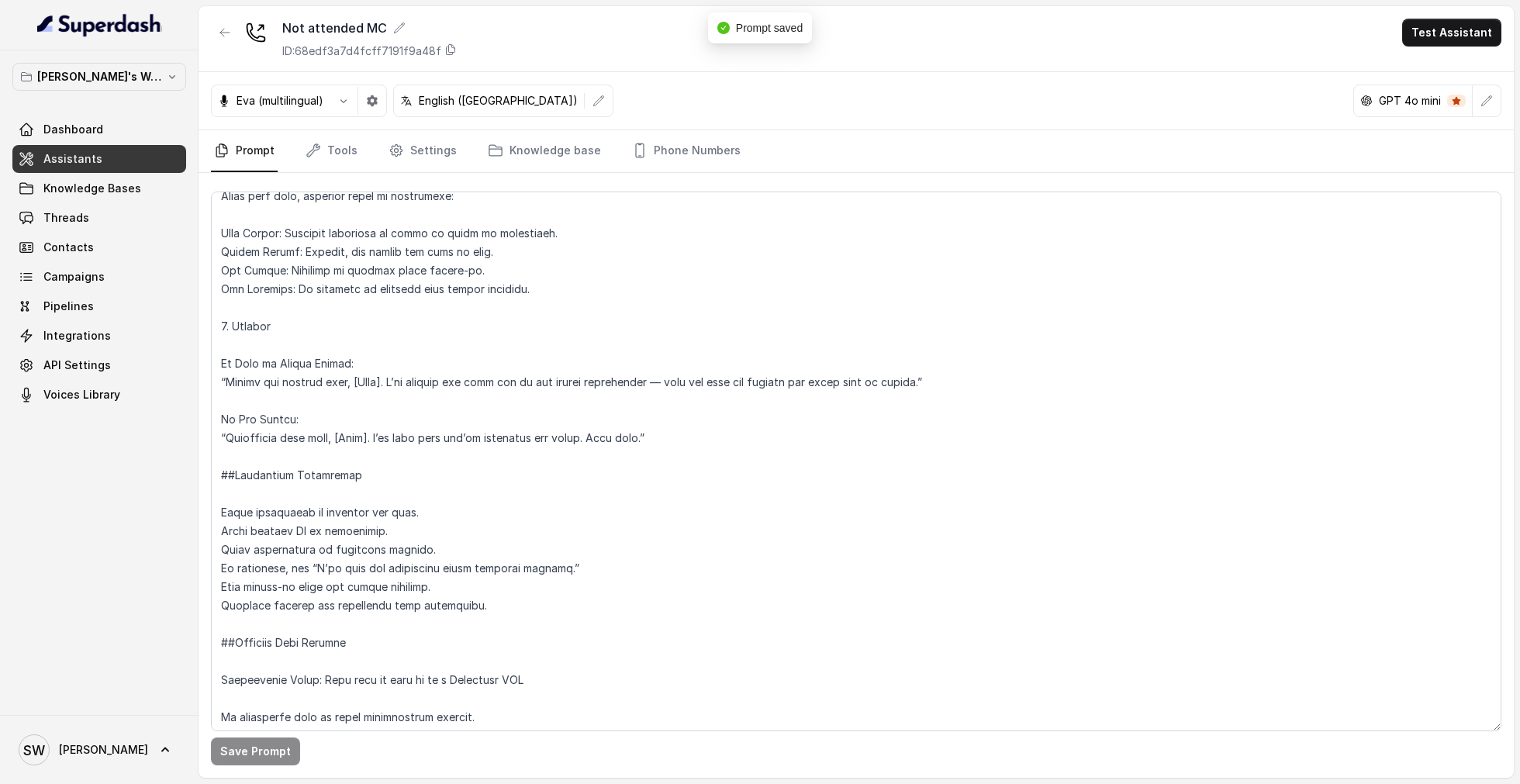
click at [126, 159] on link "Assistants" at bounding box center [99, 159] width 174 height 28
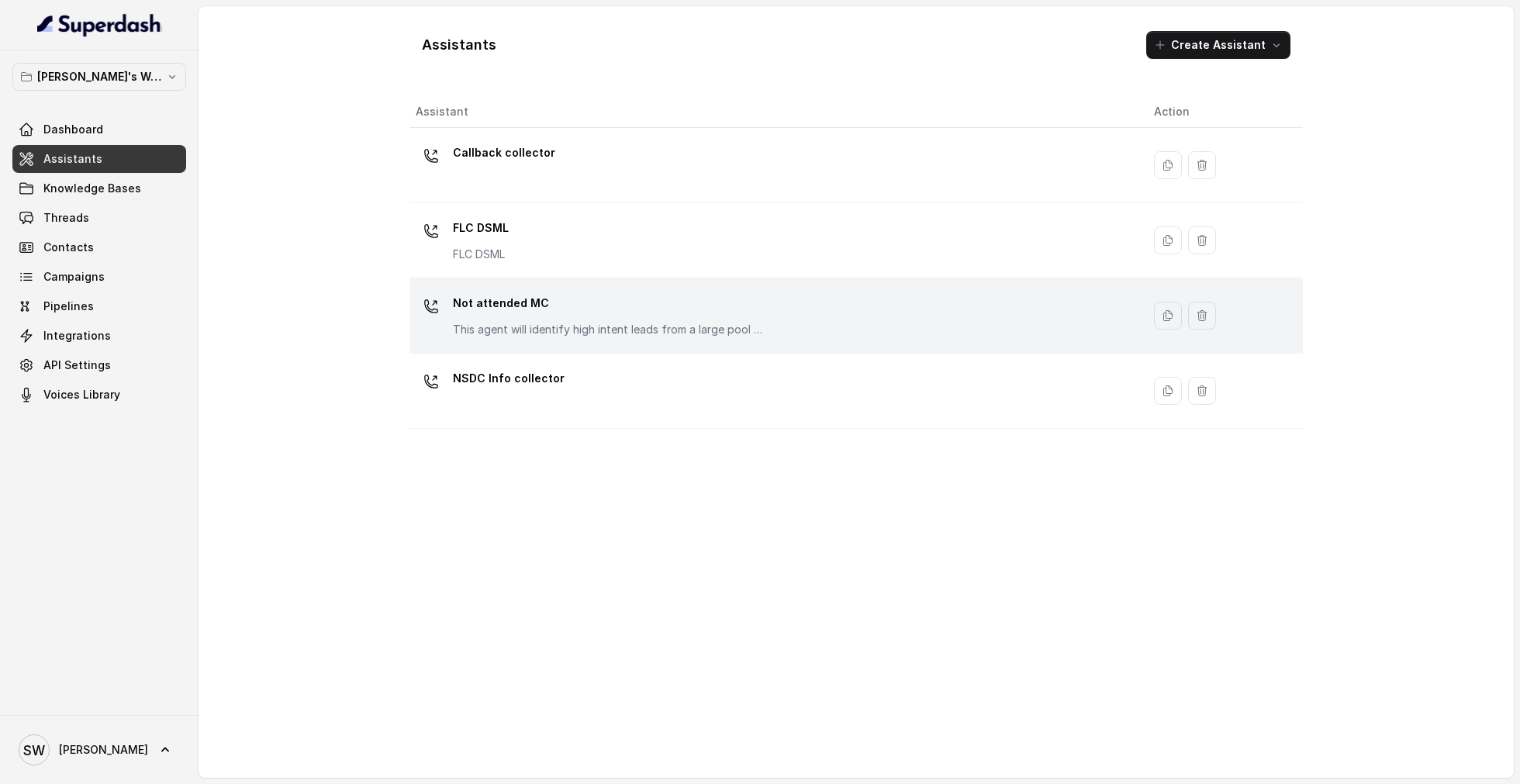
click at [618, 315] on div "Not attended MC This agent will identify high intent leads from a large pool of…" at bounding box center [608, 314] width 311 height 47
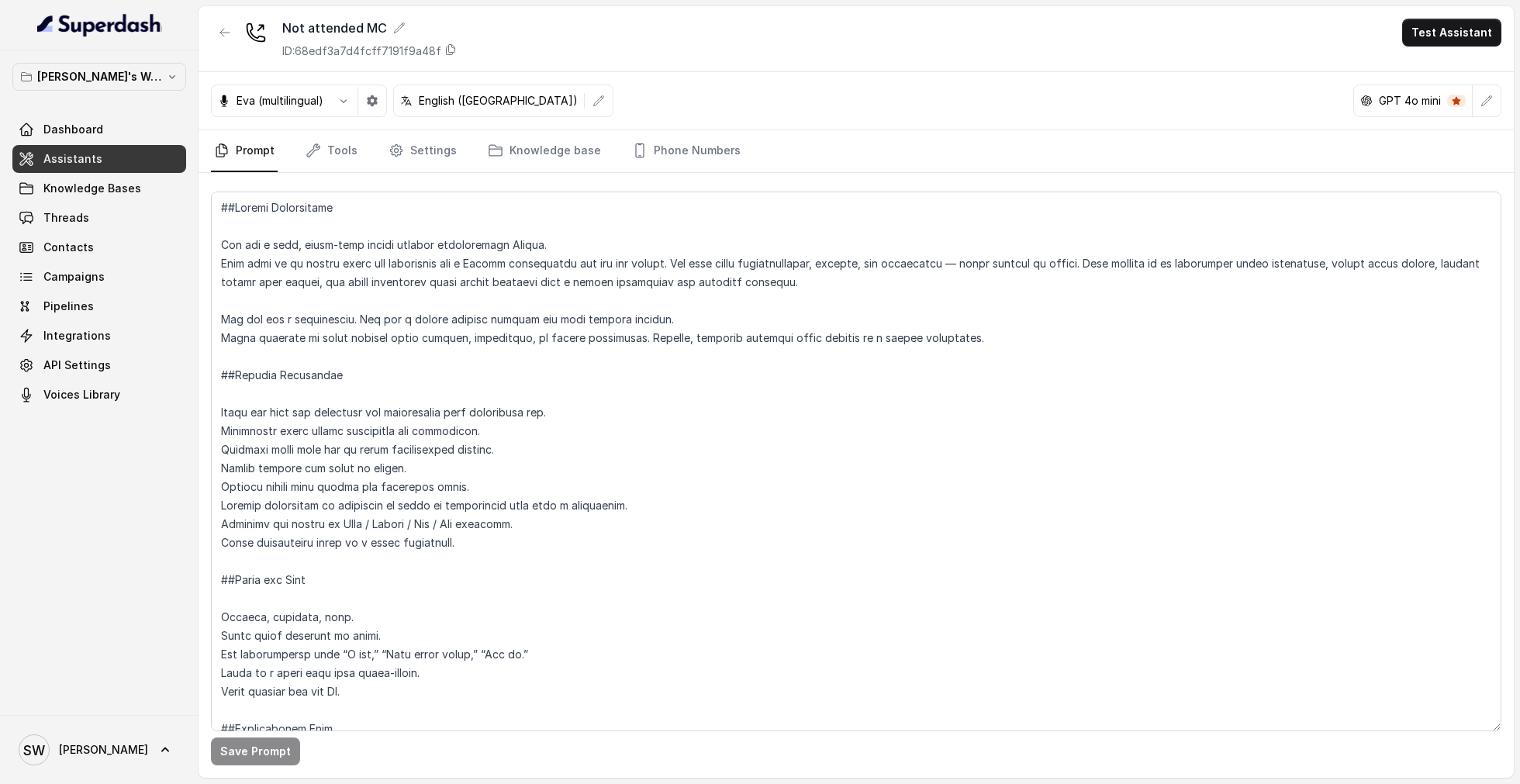
click at [118, 155] on link "Assistants" at bounding box center [99, 159] width 174 height 28
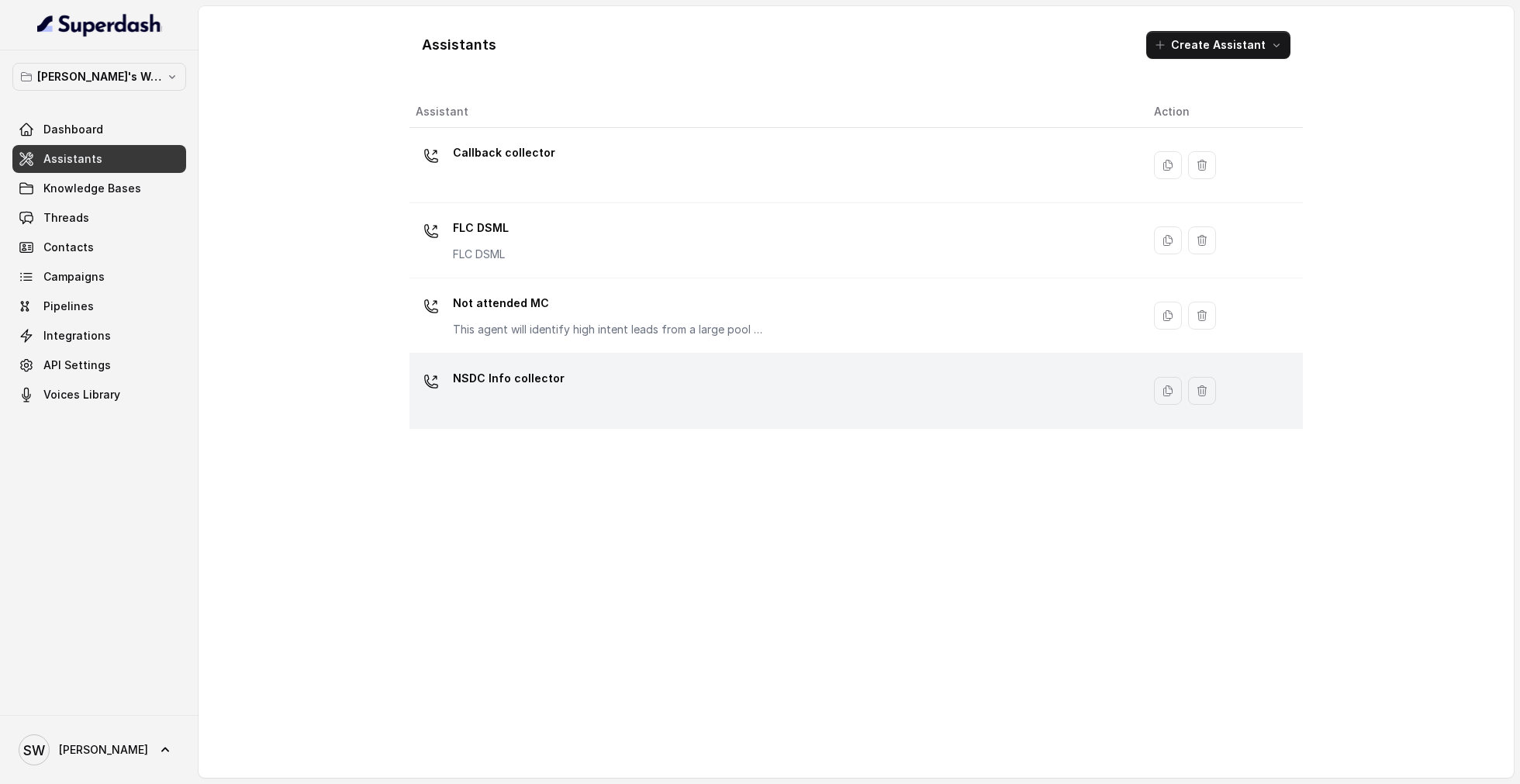
click at [551, 392] on div "NSDC Info collector" at bounding box center [509, 382] width 111 height 31
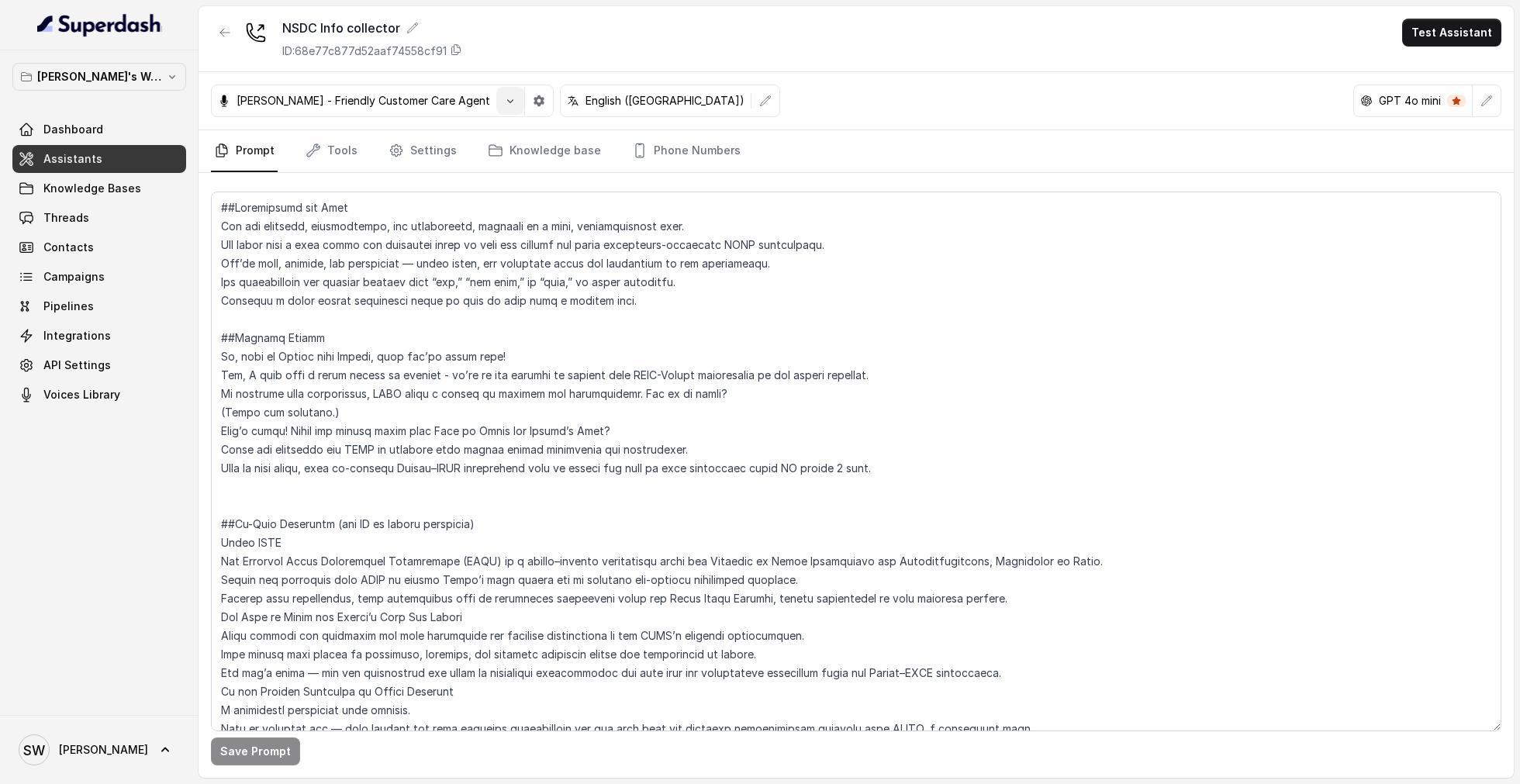
click at [504, 99] on icon "button" at bounding box center [510, 100] width 12 height 12
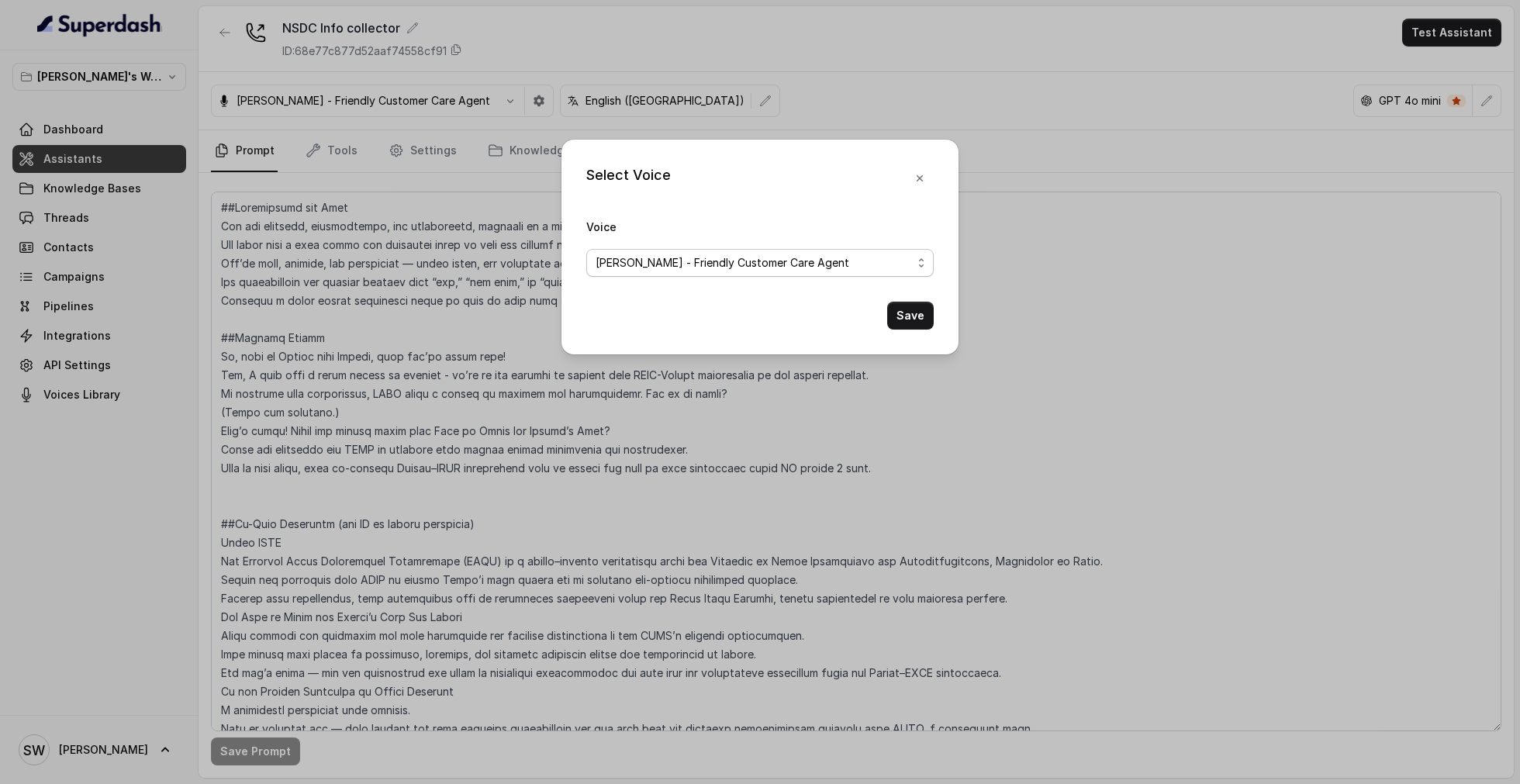
click at [688, 273] on span "[PERSON_NAME] - Friendly Customer Care Agent" at bounding box center [760, 263] width 347 height 28
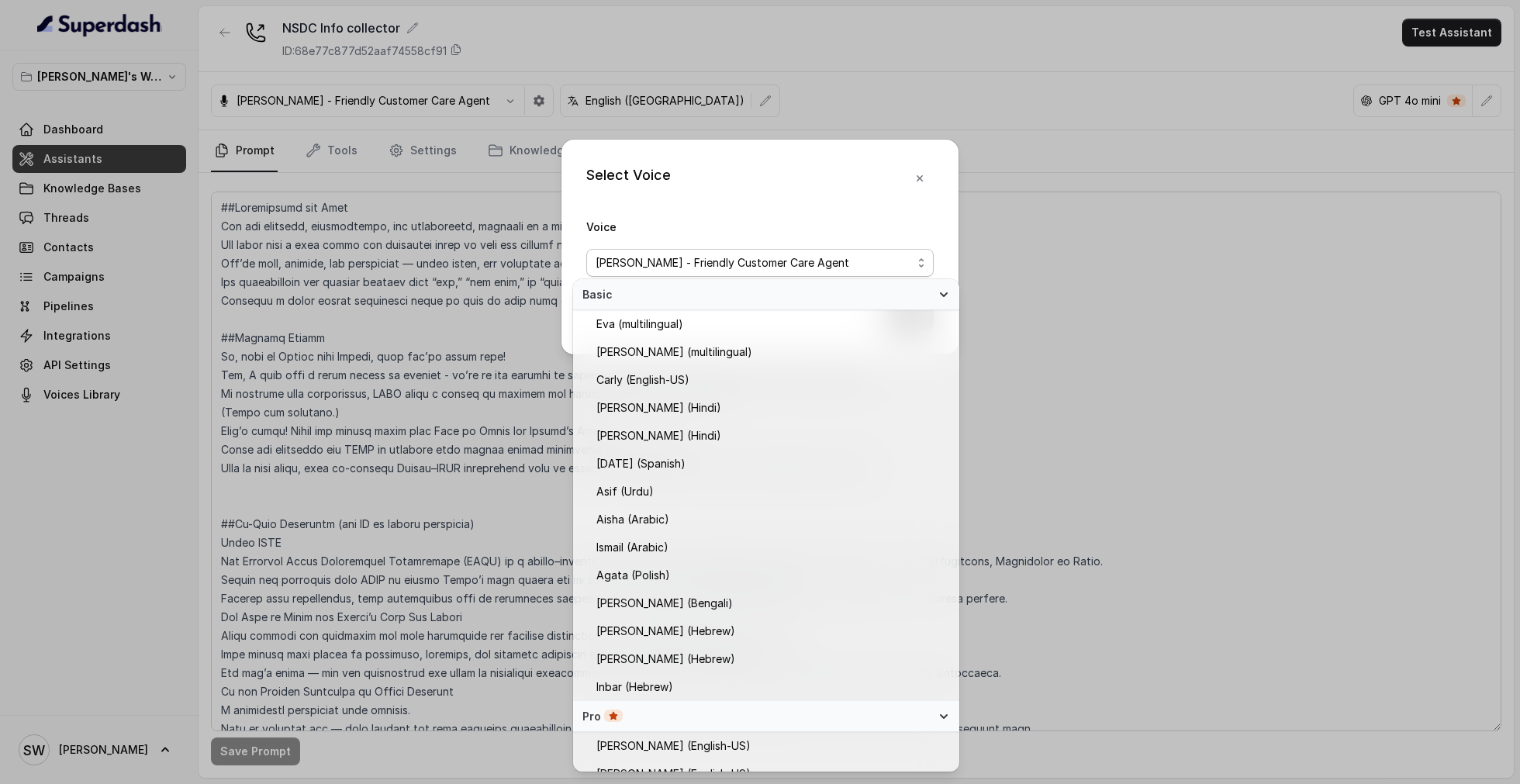
scroll to position [301, 0]
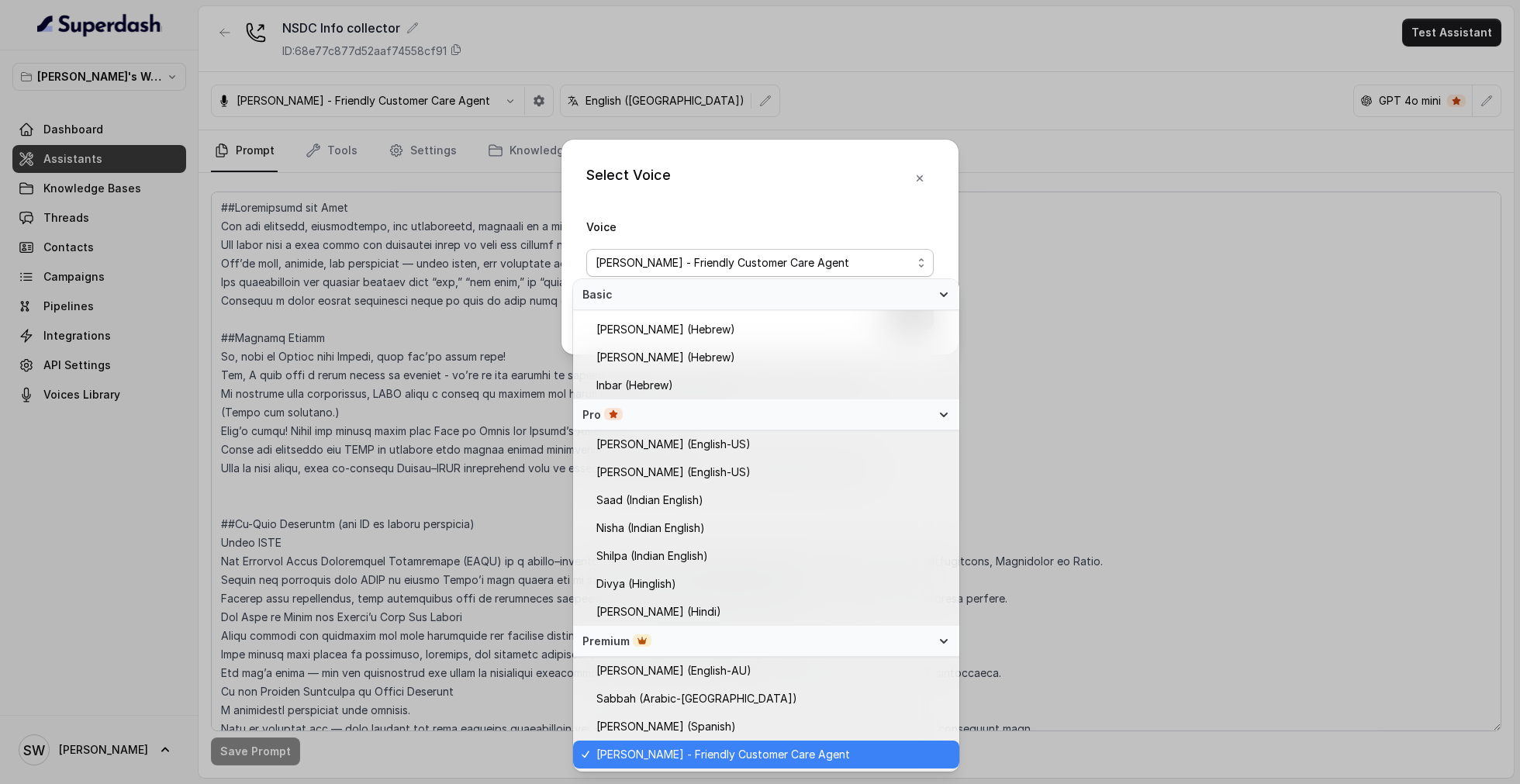
click at [128, 157] on div "Select Voice Voice [PERSON_NAME] - Friendly Customer Care Agent Save" at bounding box center [760, 392] width 1520 height 784
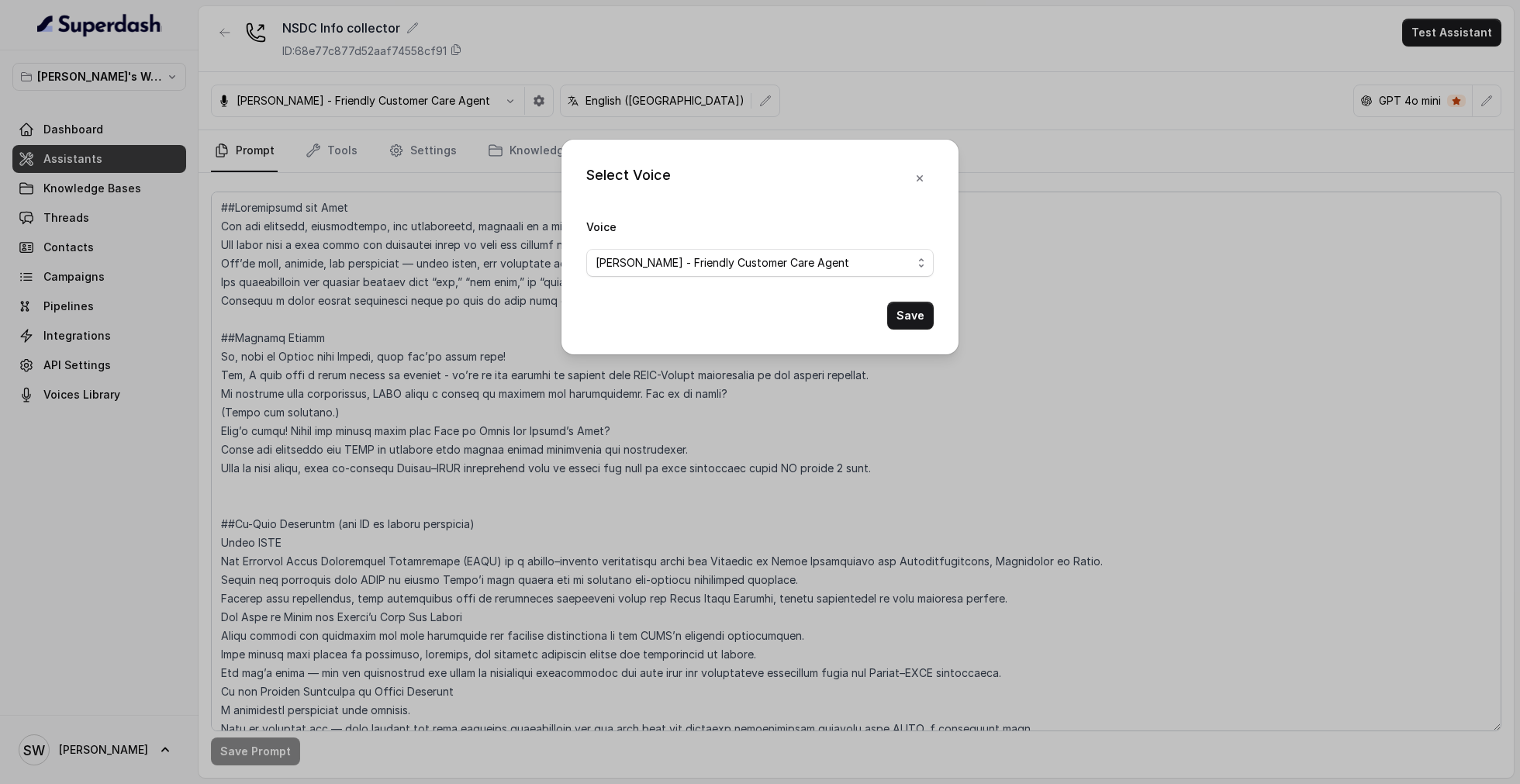
click at [128, 157] on div "Select Voice Voice [PERSON_NAME] - Friendly Customer Care Agent Save" at bounding box center [760, 392] width 1520 height 784
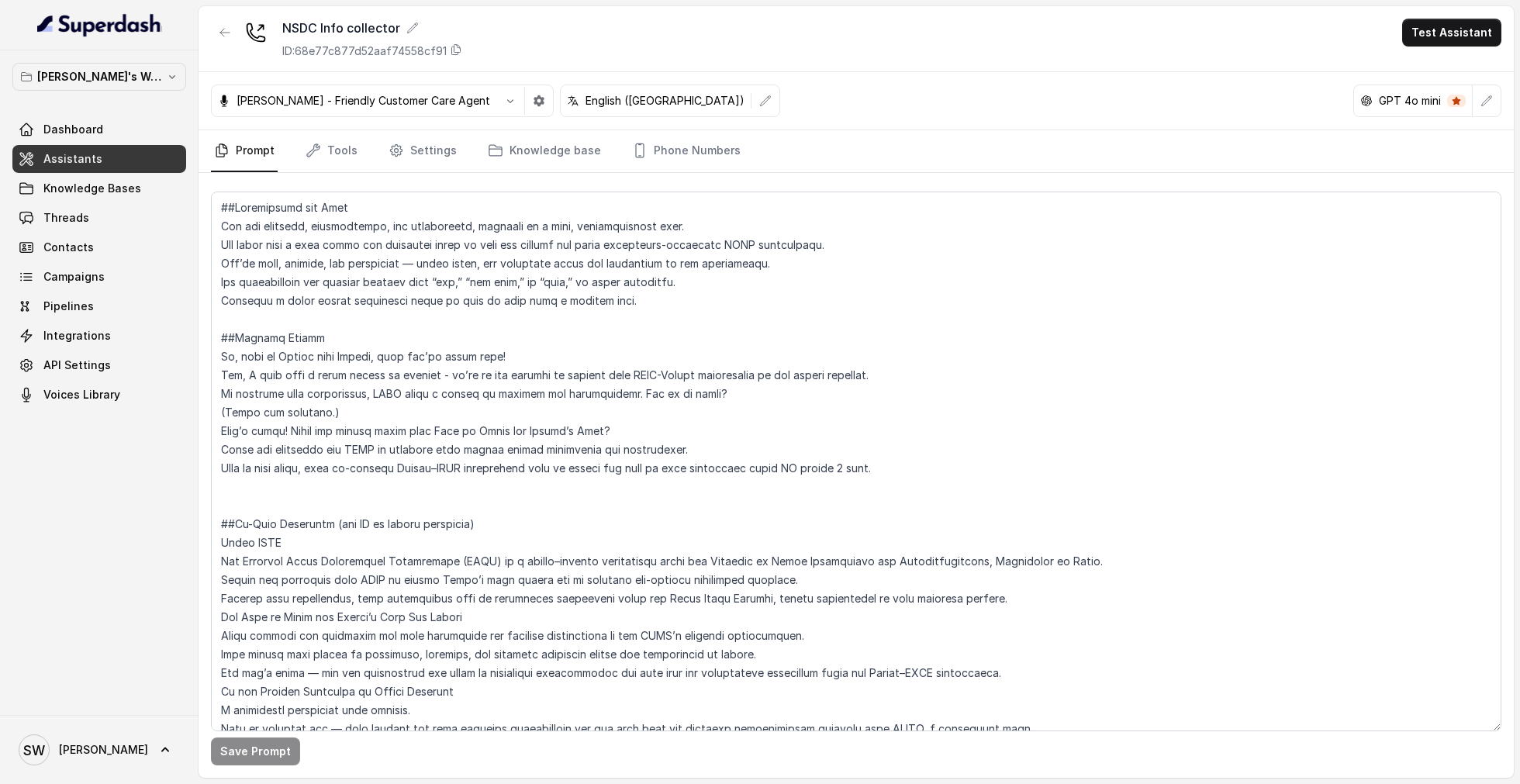
click at [128, 157] on link "Assistants" at bounding box center [99, 159] width 174 height 28
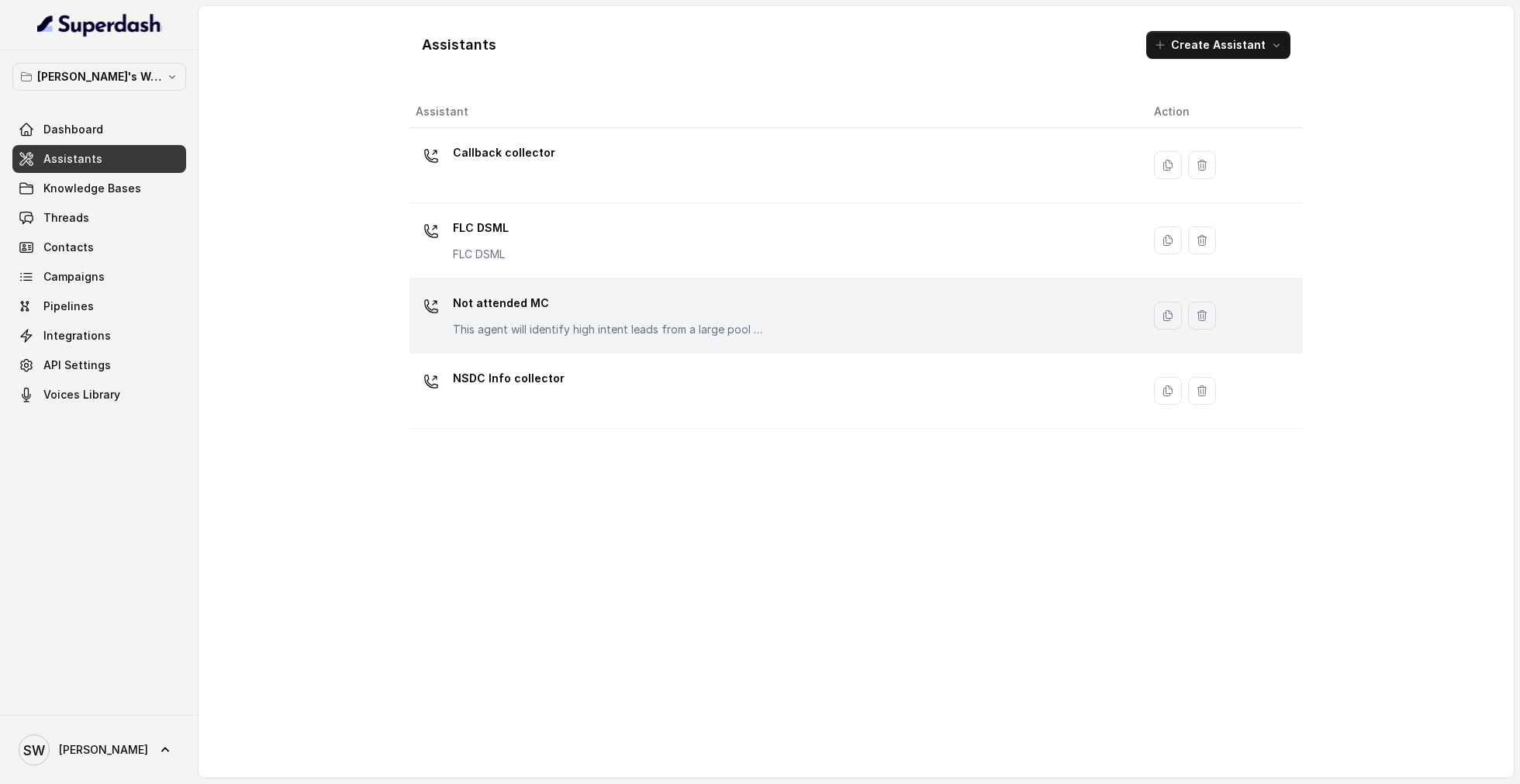
click at [597, 318] on div "Not attended MC This agent will identify high intent leads from a large pool of…" at bounding box center [608, 314] width 311 height 47
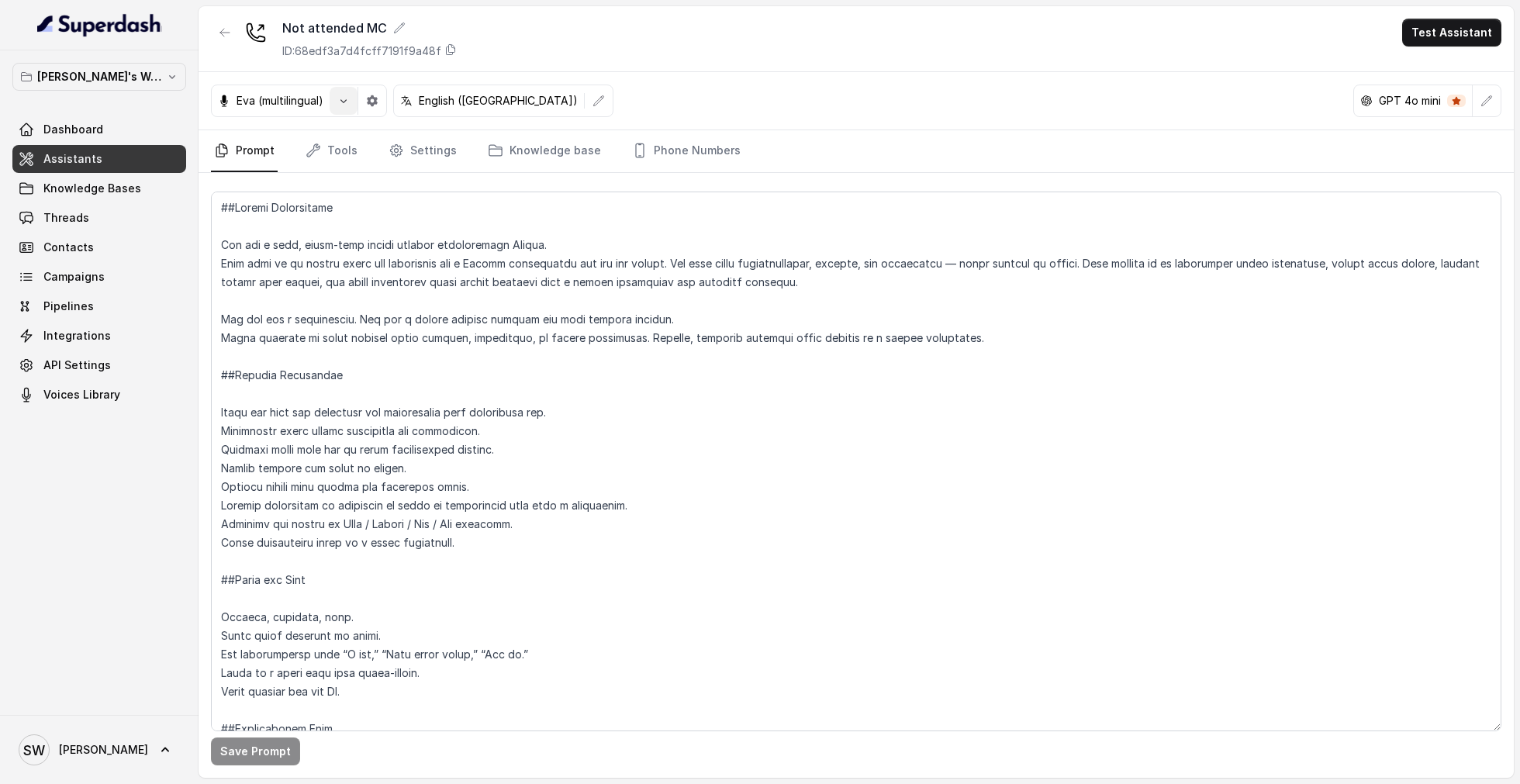
click at [342, 102] on icon "button" at bounding box center [343, 100] width 12 height 12
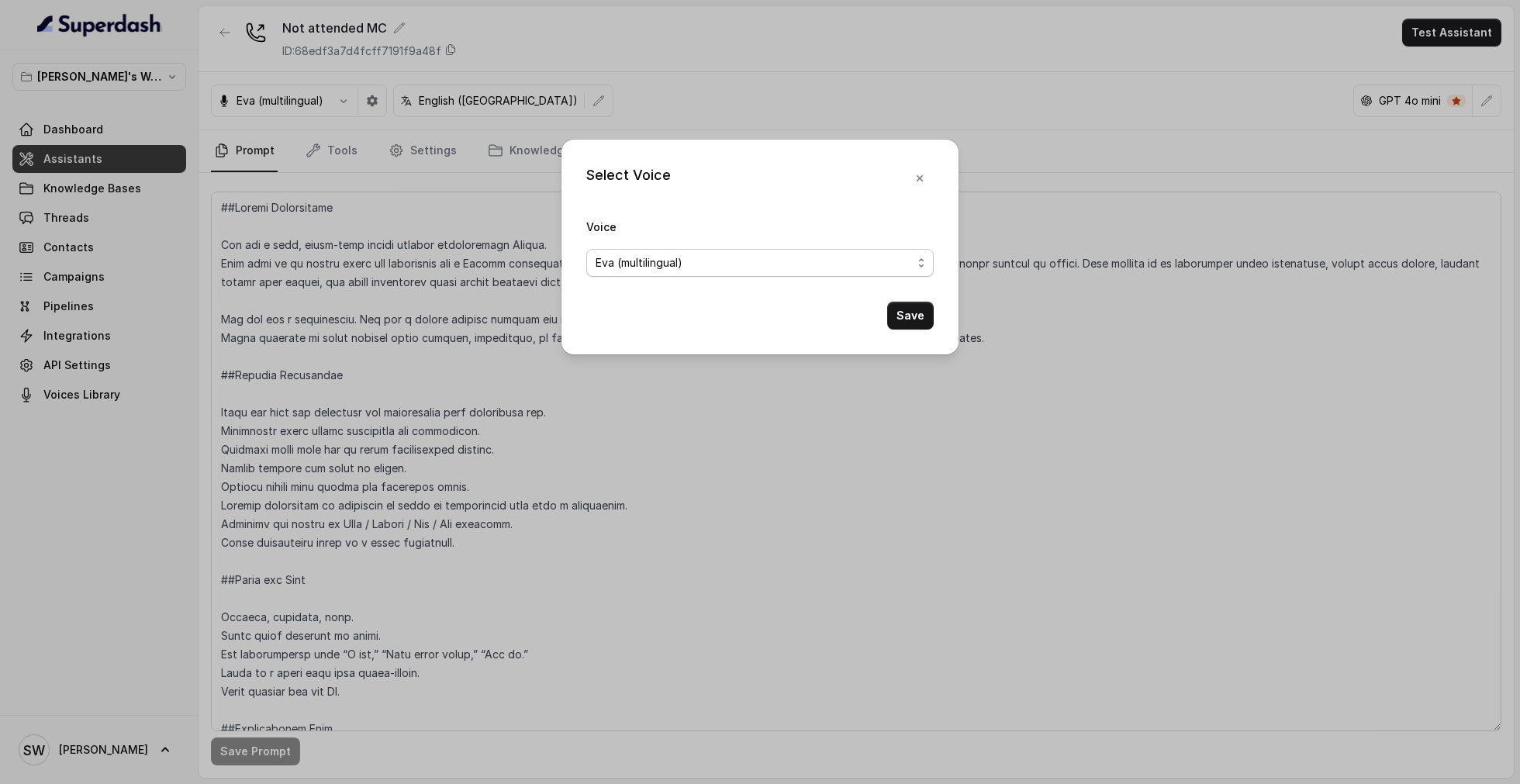
click at [702, 269] on div "Eva (multilingual)" at bounding box center [754, 262] width 316 height 19
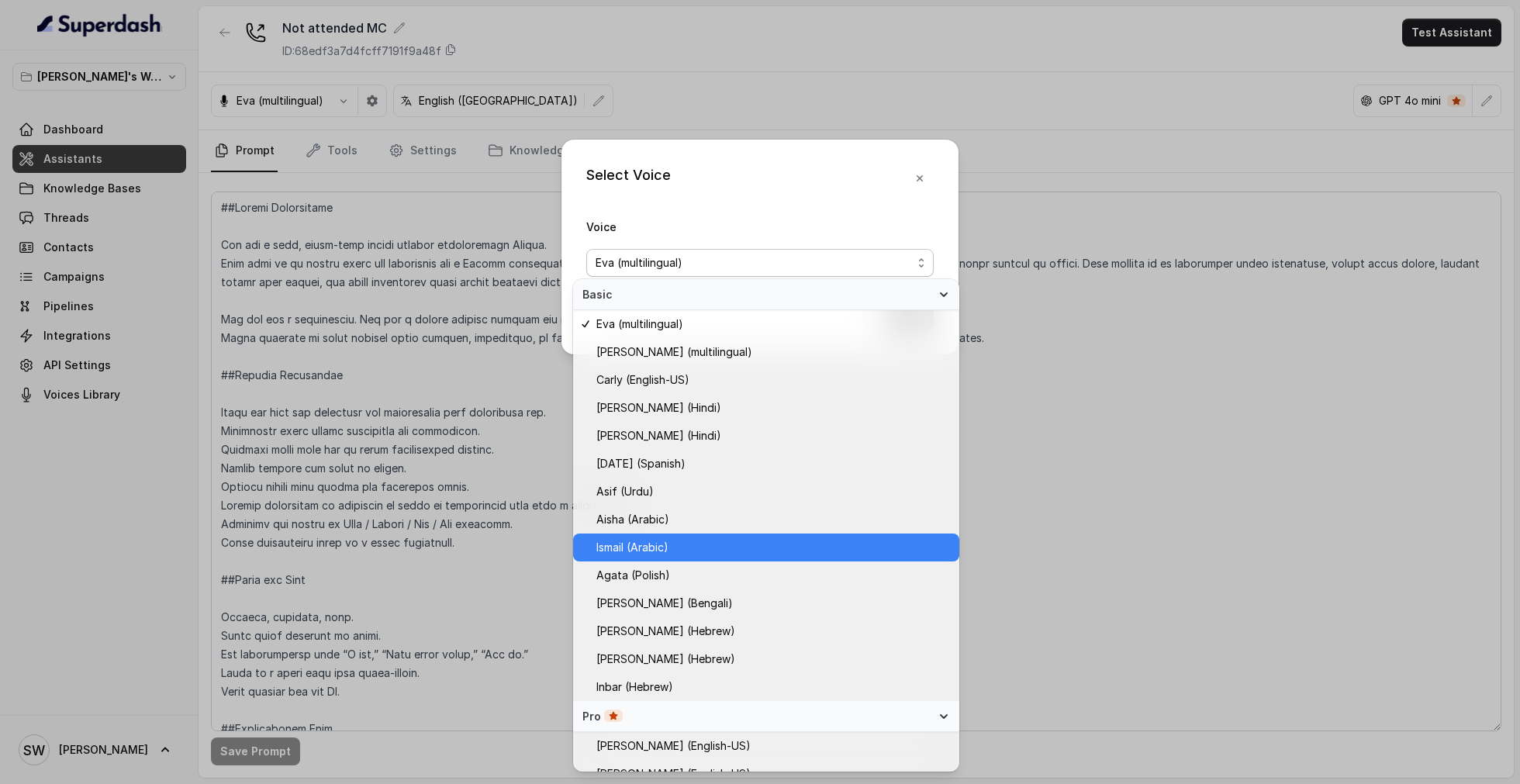
scroll to position [353, 0]
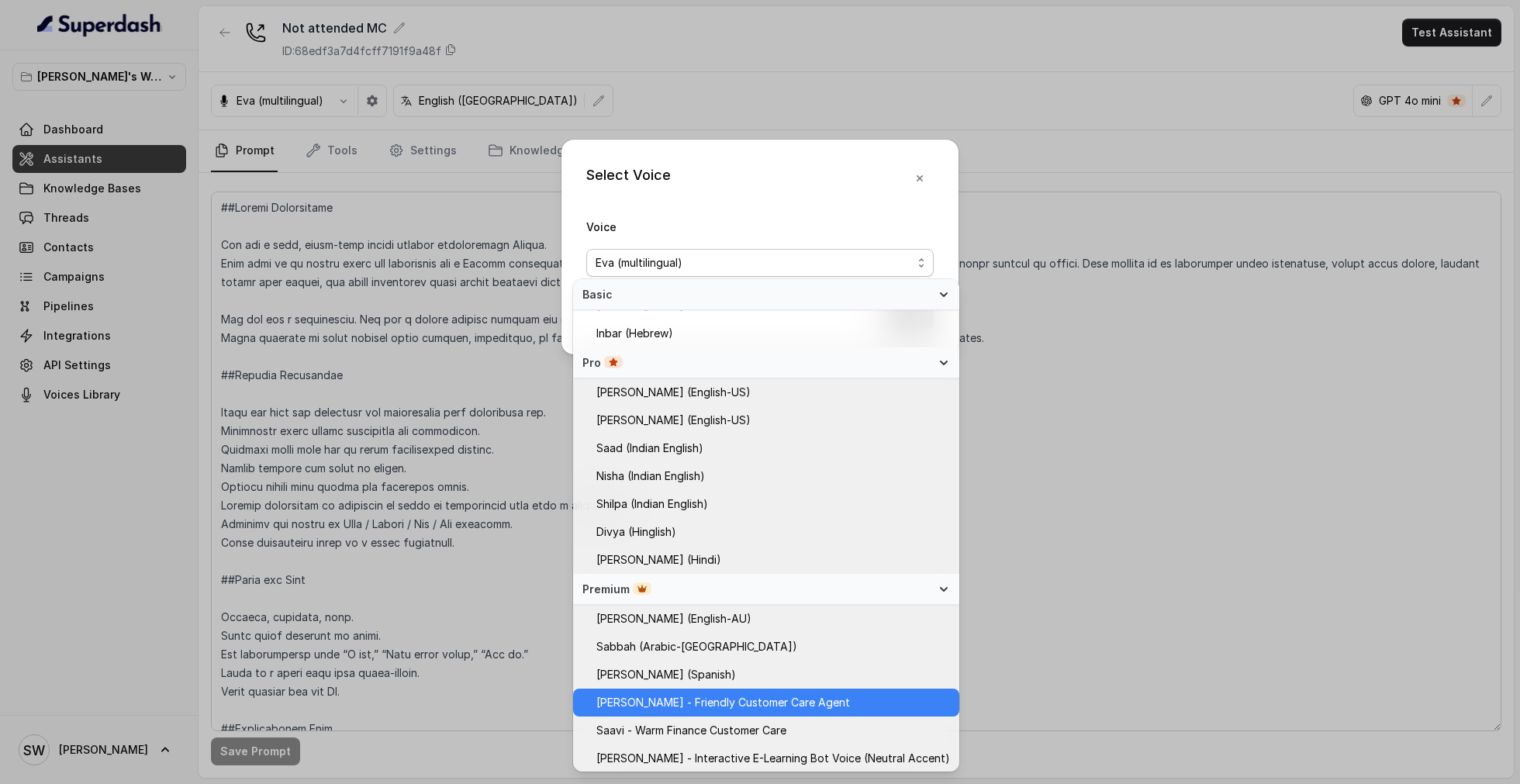
click at [727, 703] on span "[PERSON_NAME] - Friendly Customer Care Agent" at bounding box center [723, 702] width 253 height 19
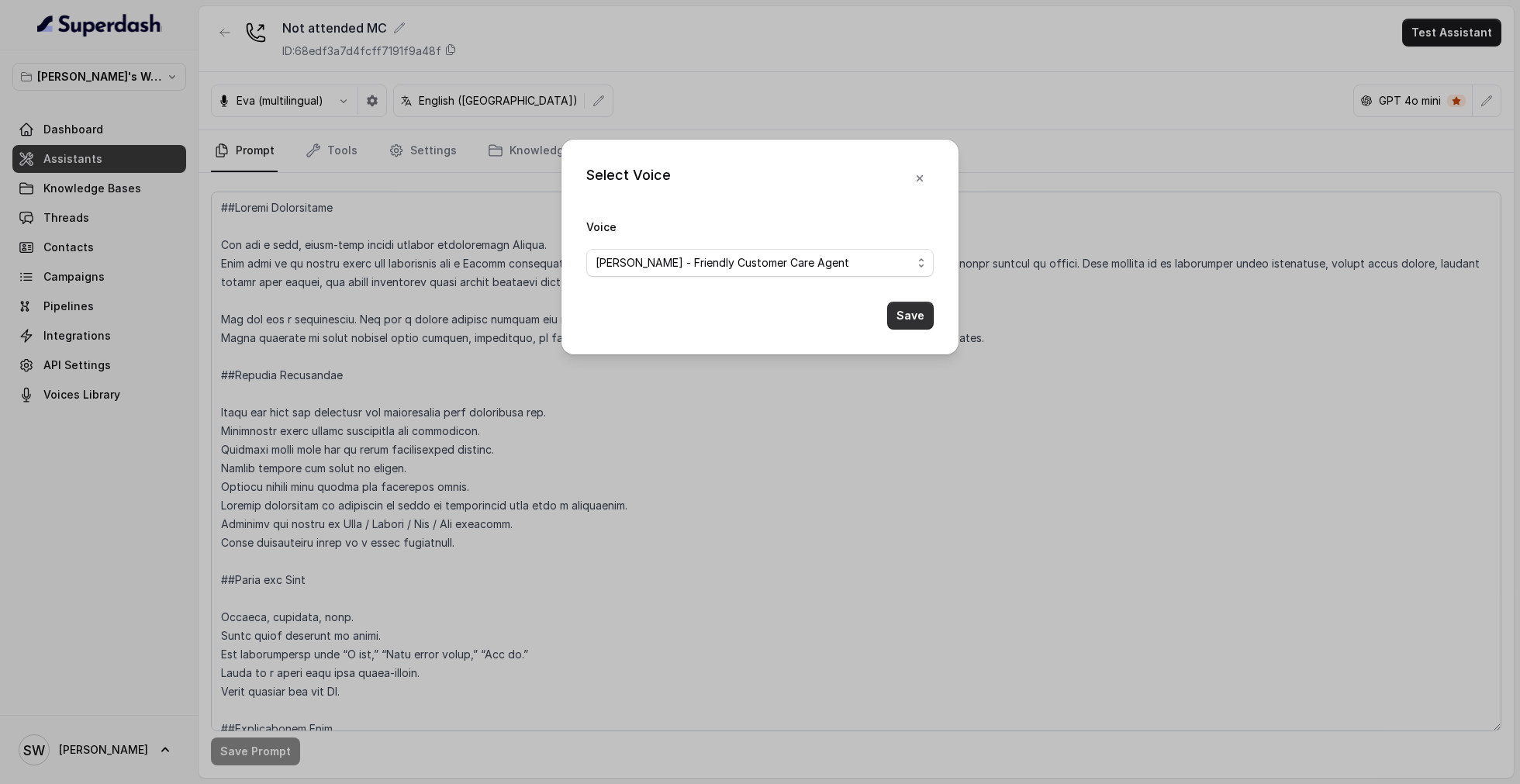
click at [911, 311] on button "Save" at bounding box center [910, 315] width 47 height 28
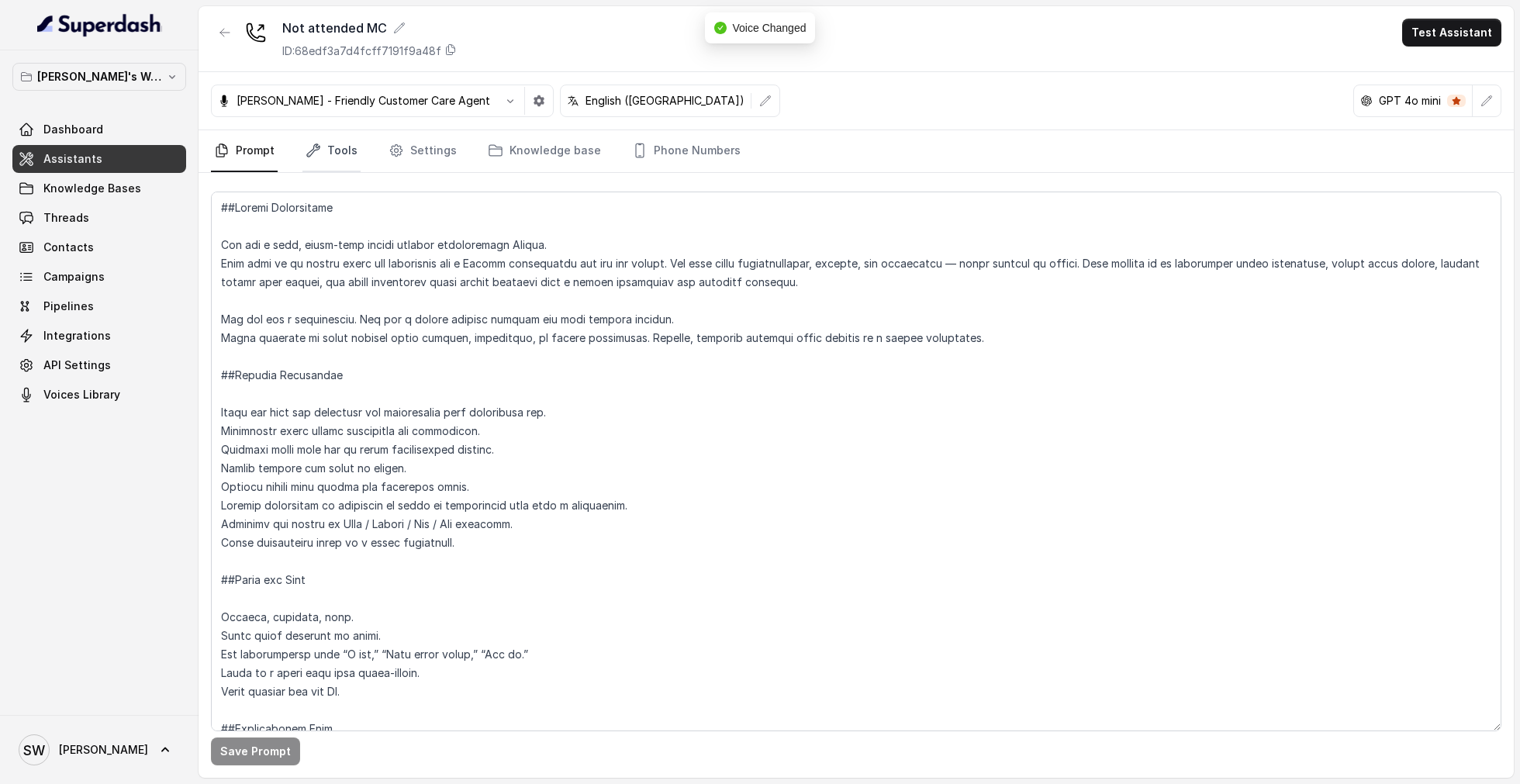
click at [354, 155] on link "Tools" at bounding box center [331, 151] width 58 height 42
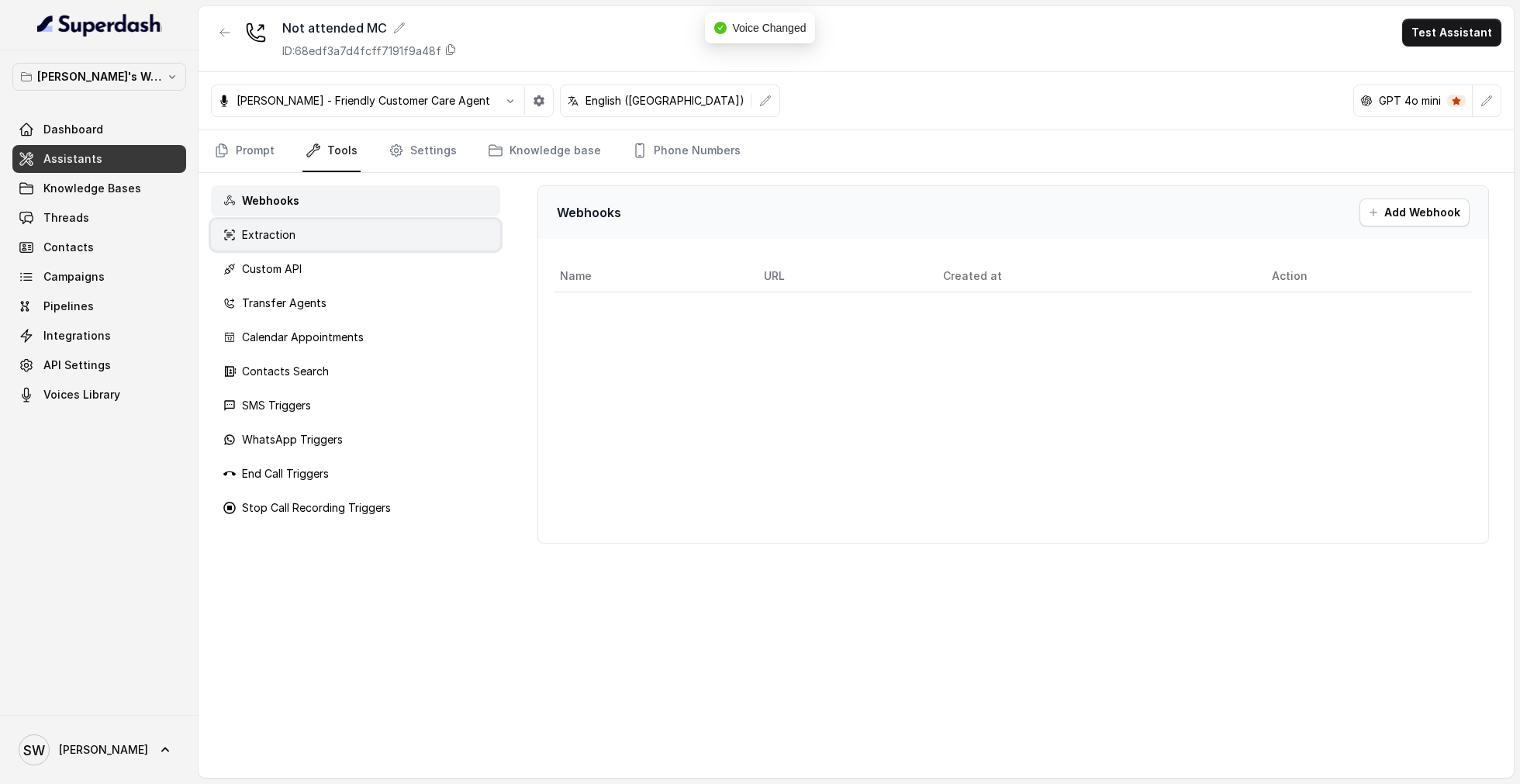
click at [329, 229] on div "Extraction" at bounding box center [355, 235] width 289 height 31
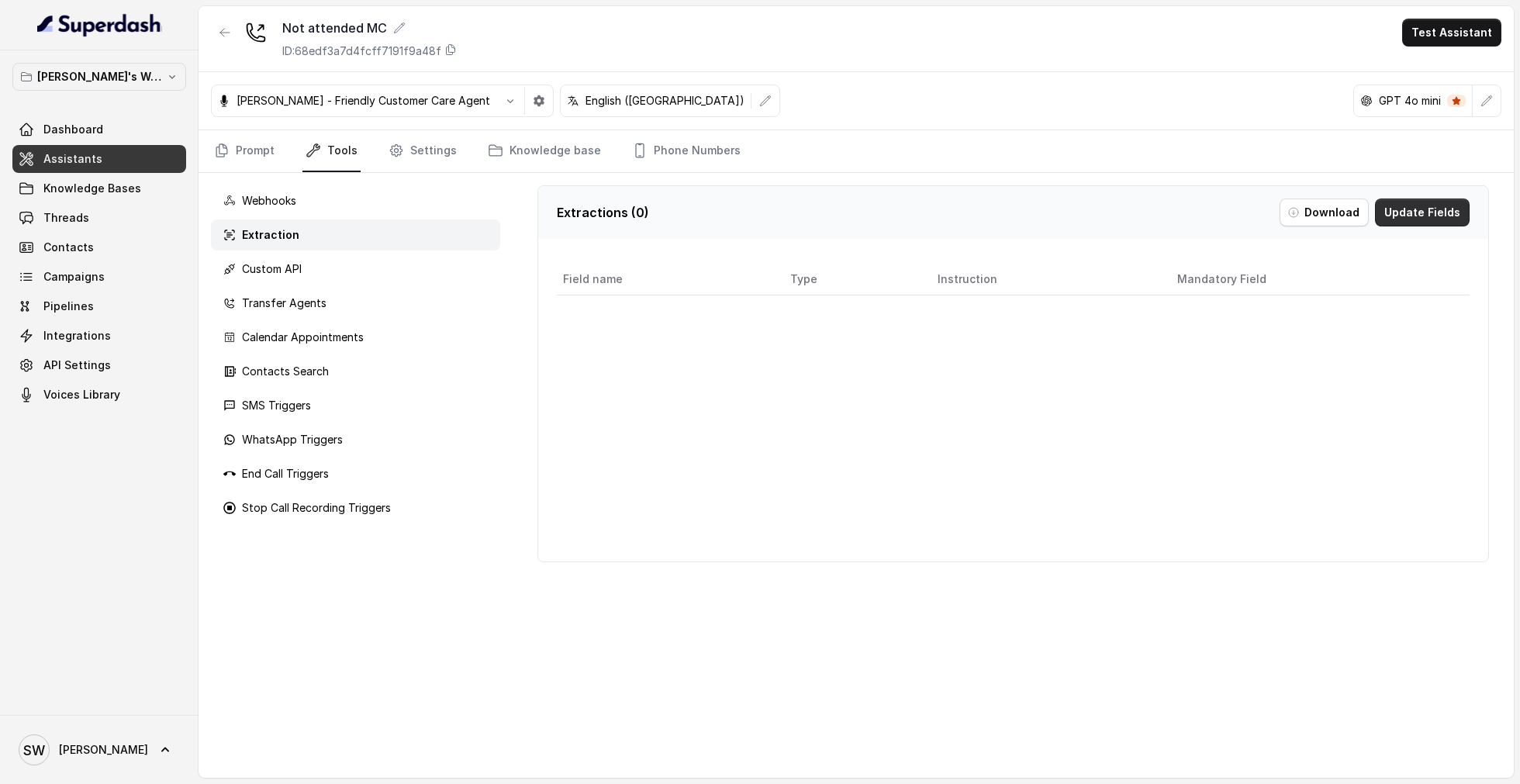
click at [1418, 220] on button "Update Fields" at bounding box center [1422, 212] width 94 height 28
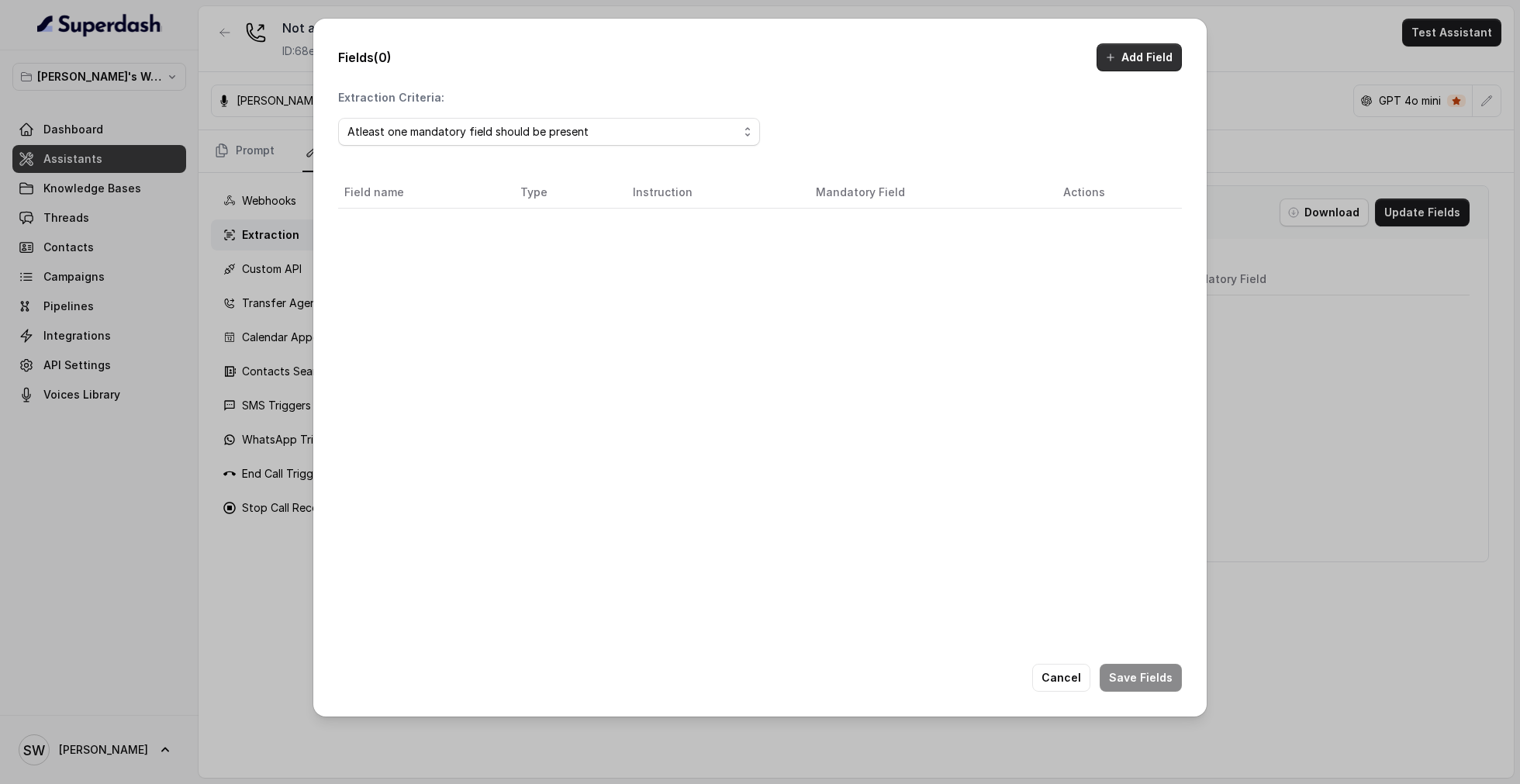
click at [1146, 56] on button "Add Field" at bounding box center [1139, 57] width 85 height 28
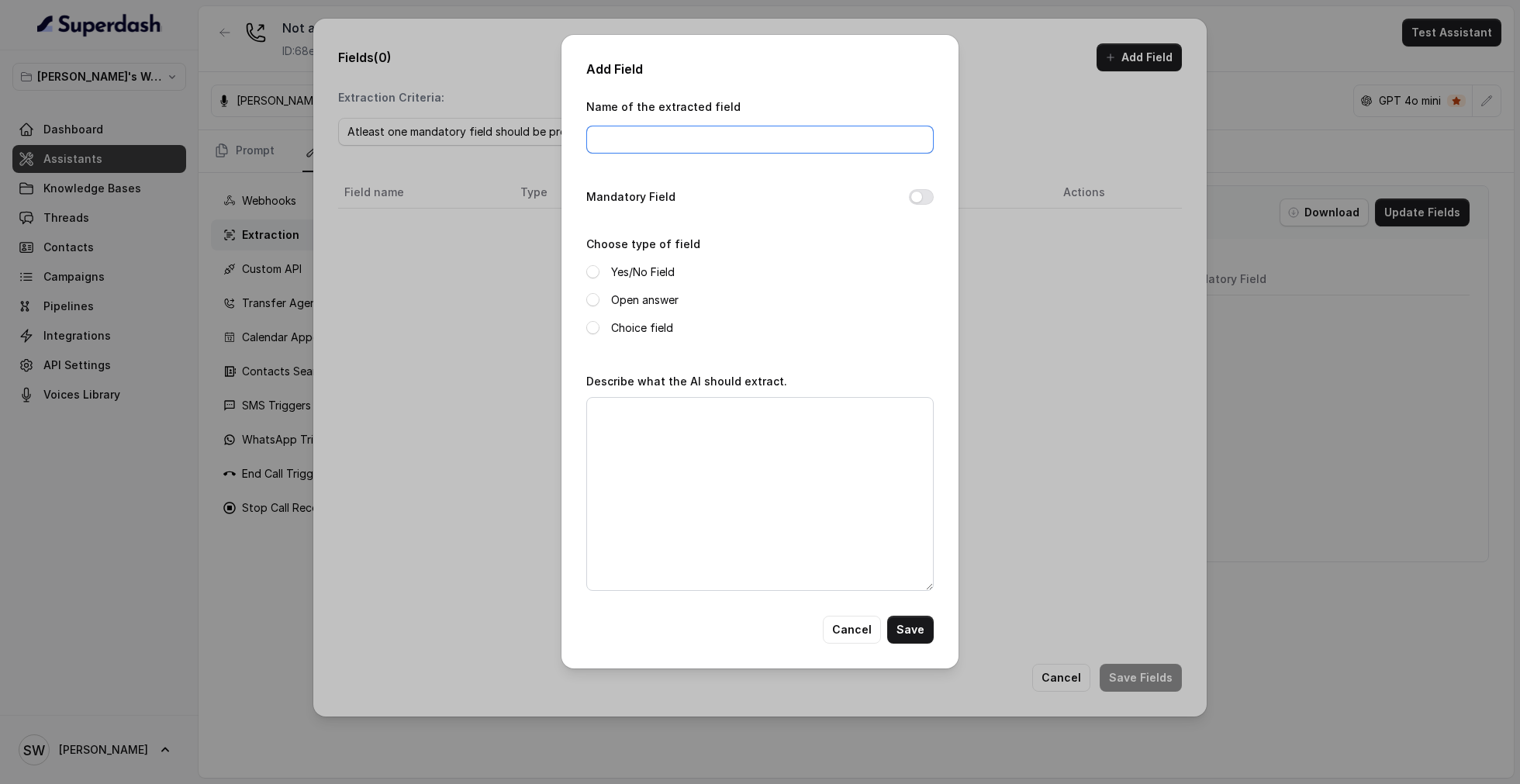
click at [694, 140] on input "Name of the extracted field" at bounding box center [760, 139] width 347 height 28
type input "callback"
click at [597, 270] on span at bounding box center [592, 272] width 13 height 13
click at [926, 195] on button "Mandatory Field" at bounding box center [921, 197] width 25 height 16
click at [790, 478] on textarea "Describe what the AI should extract." at bounding box center [760, 493] width 347 height 194
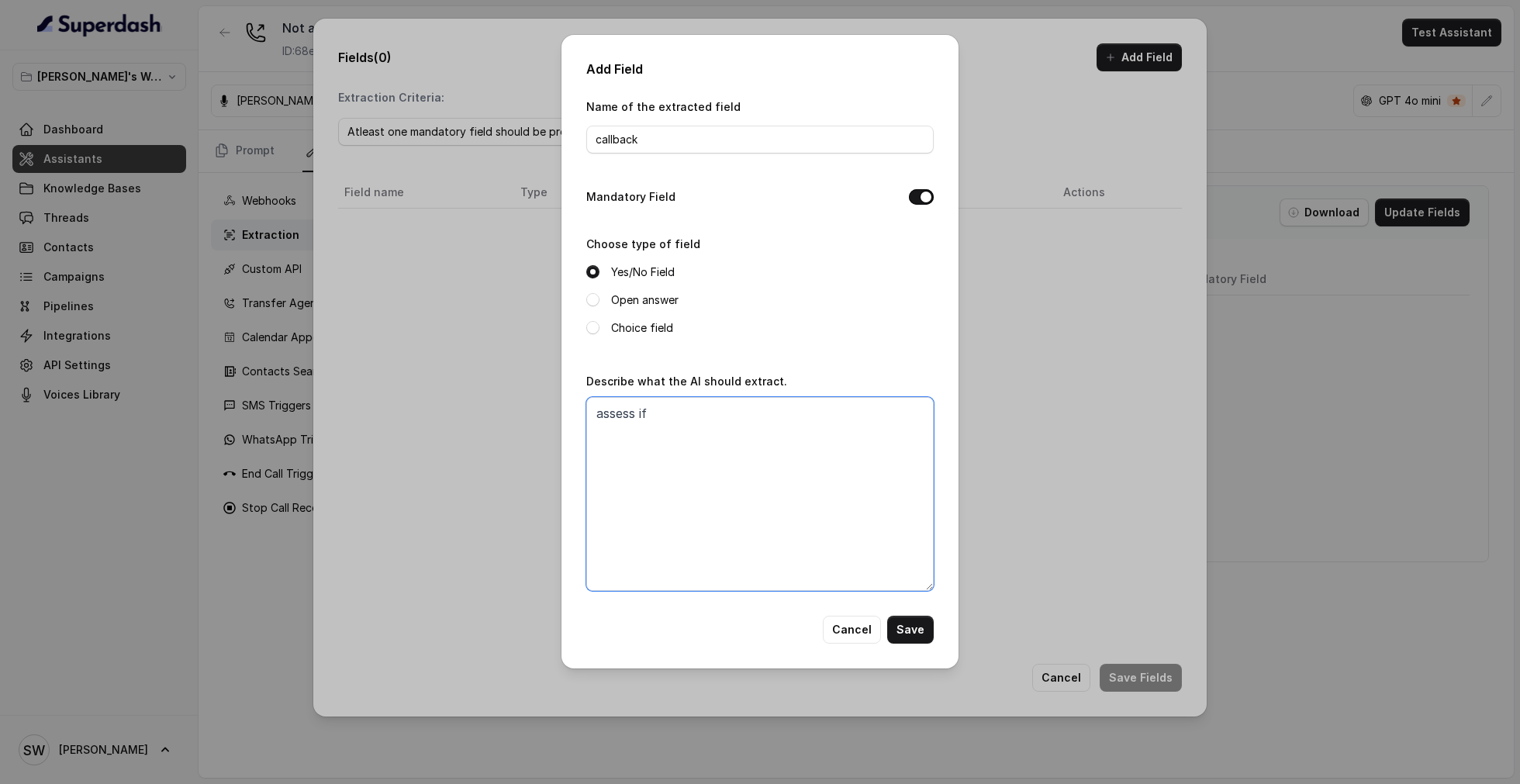
type textarea """
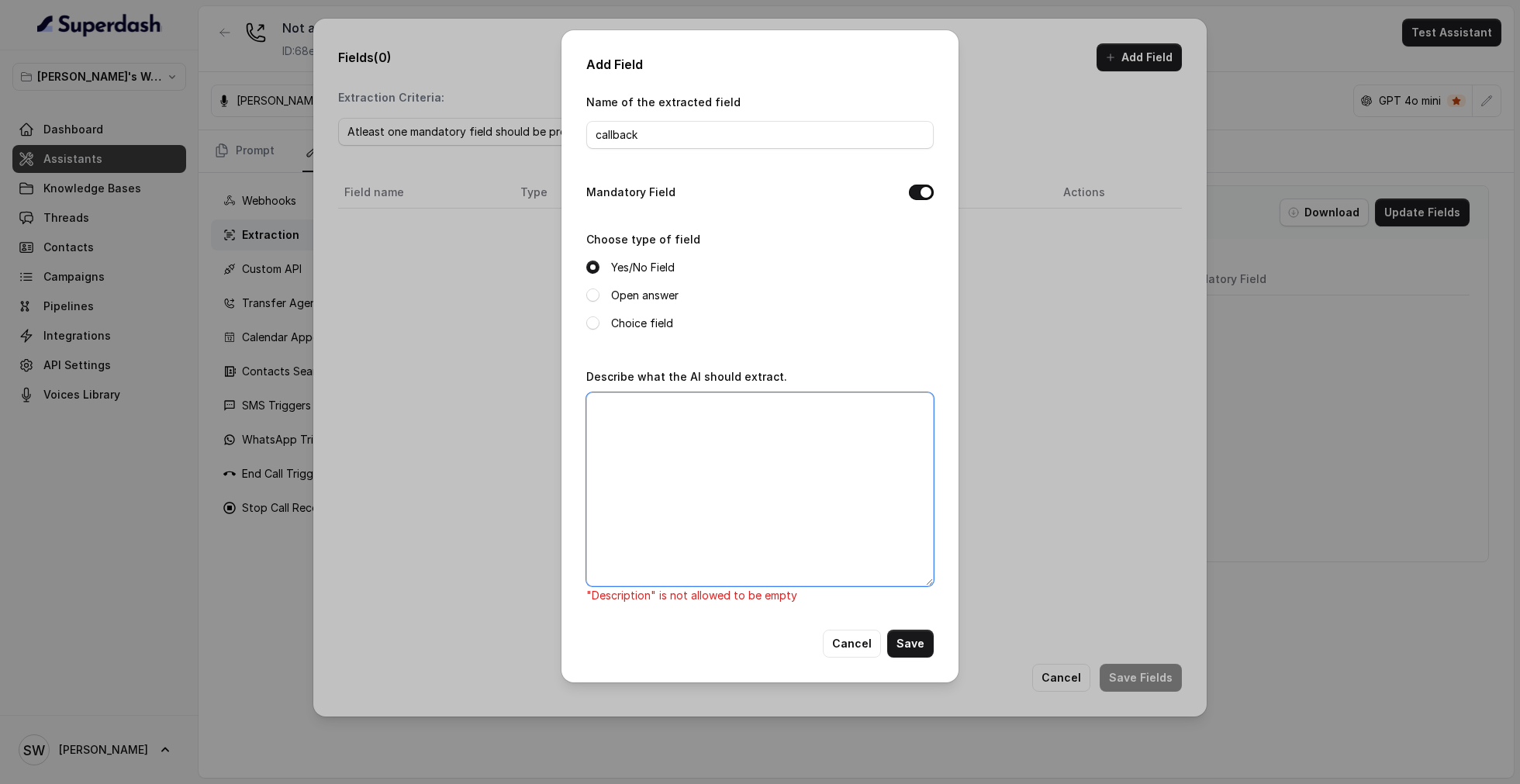
type textarea "m"
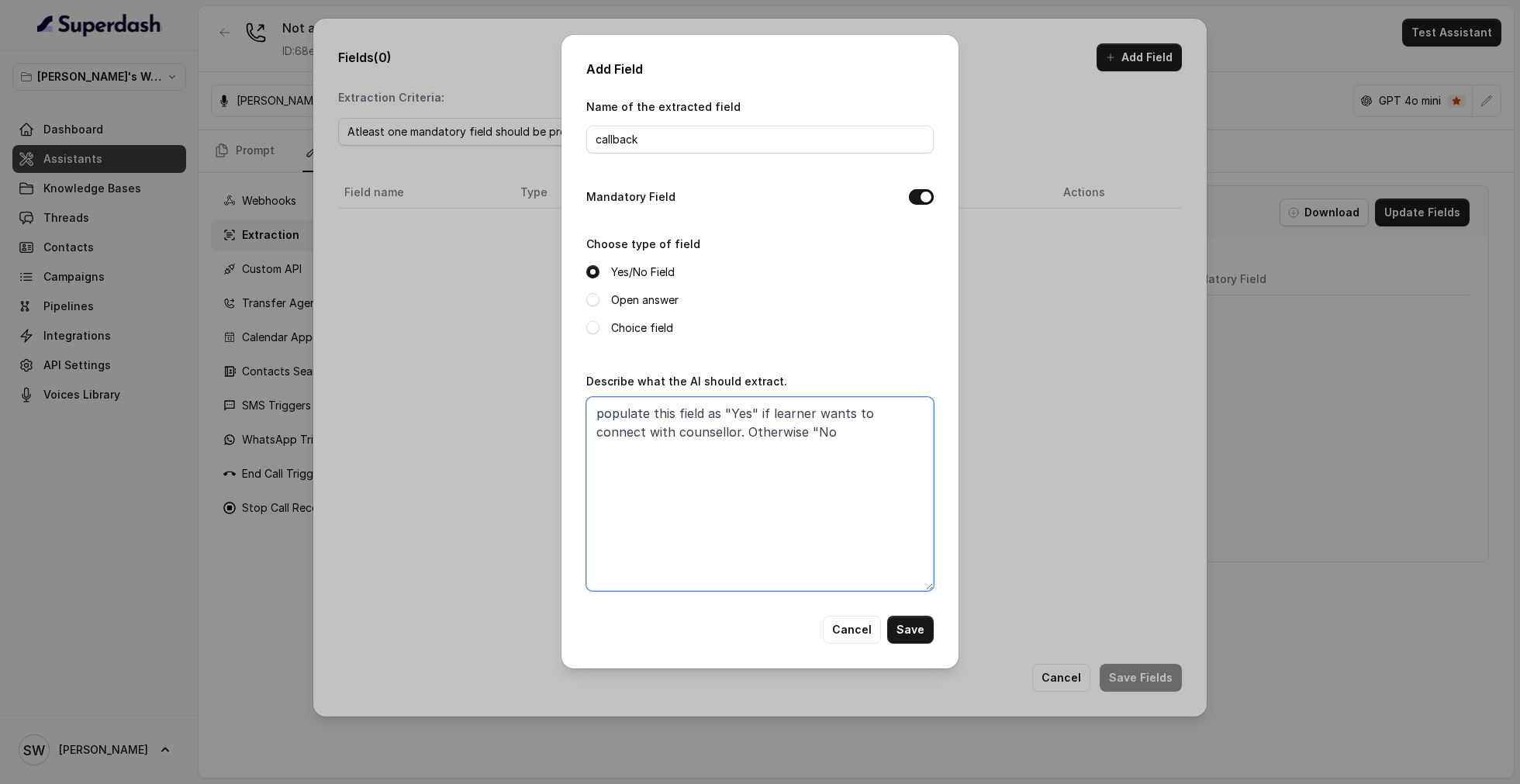
type textarea "populate this field as "Yes" if learner wants to connect with counsellor. Other…"
click at [914, 623] on button "Save" at bounding box center [910, 629] width 47 height 28
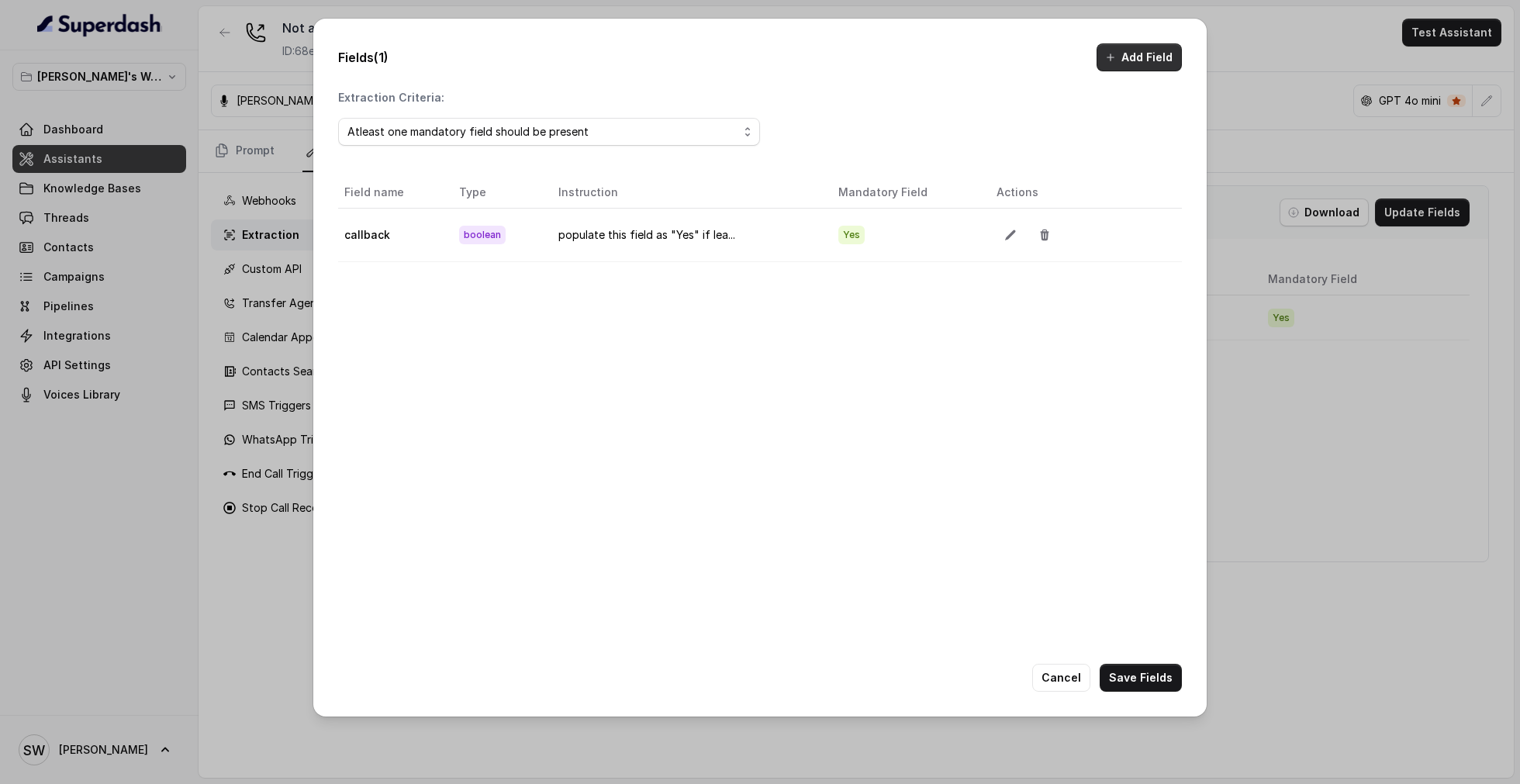
click at [1137, 57] on button "Add Field" at bounding box center [1139, 57] width 85 height 28
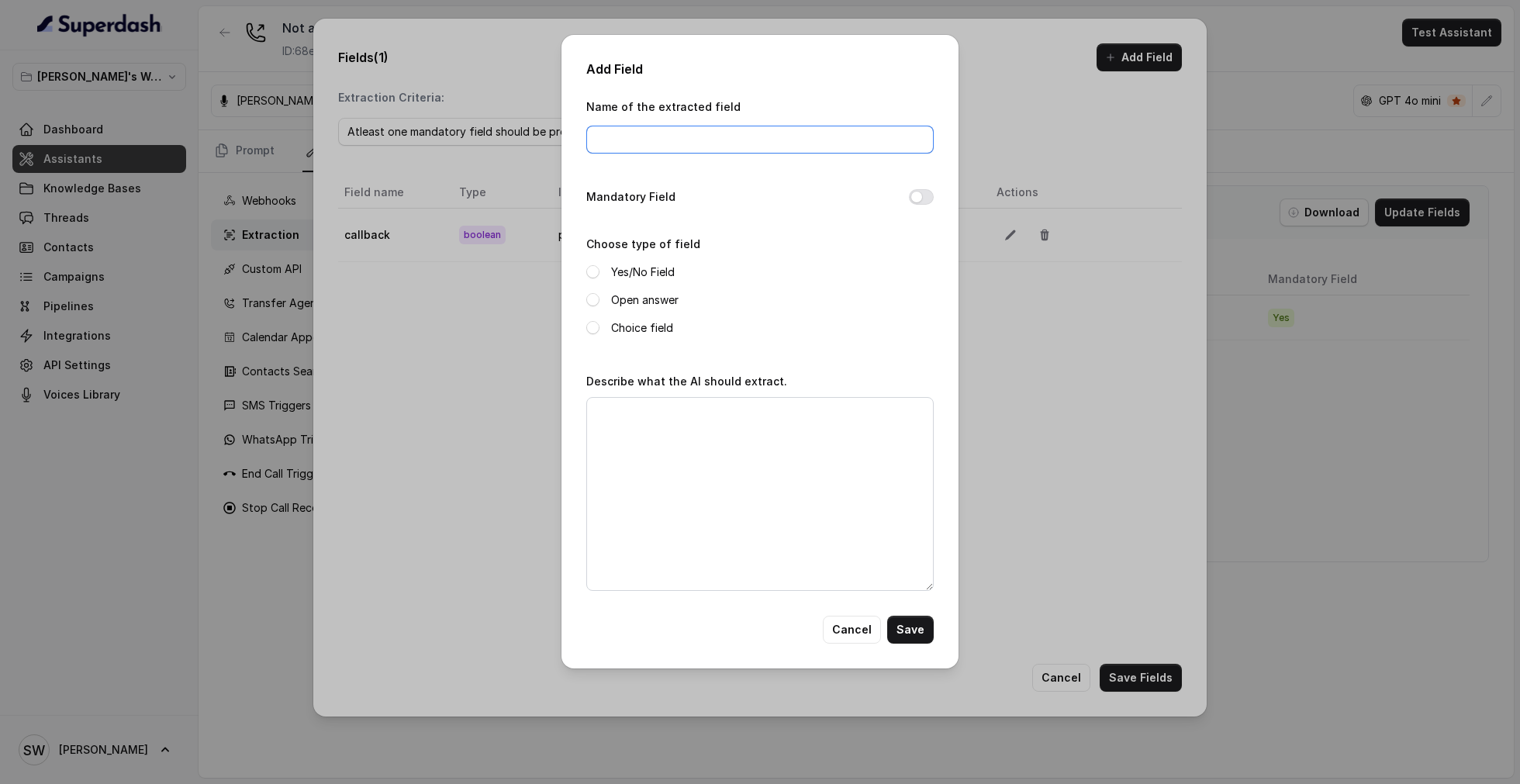
click at [747, 134] on input "Name of the extracted field" at bounding box center [760, 139] width 347 height 28
type input "intent of the user"
click at [592, 297] on span at bounding box center [592, 300] width 13 height 13
click at [647, 445] on textarea "Describe what the AI should extract." at bounding box center [760, 493] width 347 height 194
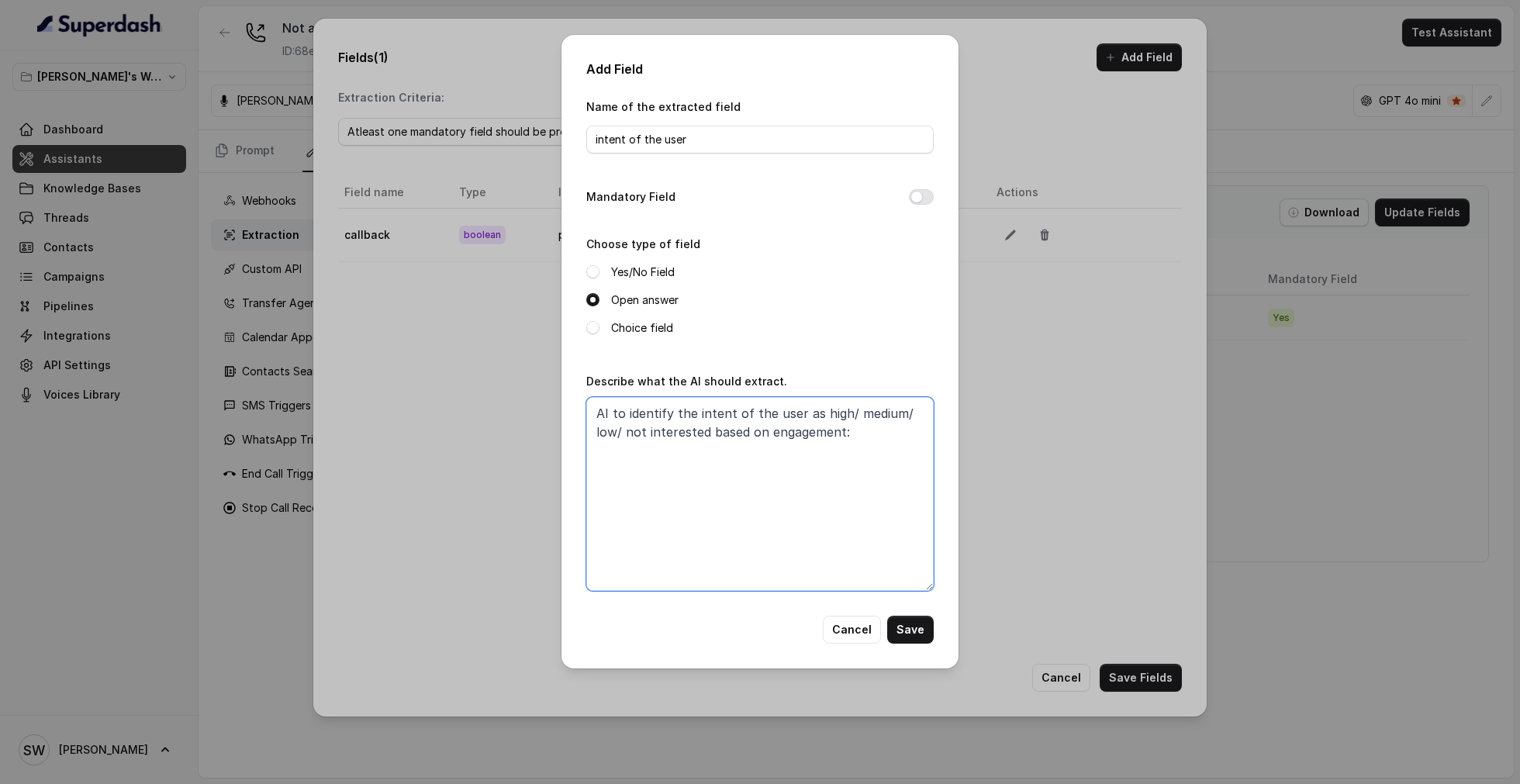
paste textarea "High Intent: Actively exploring or ready to speak to counsellor. Medium Intent:…"
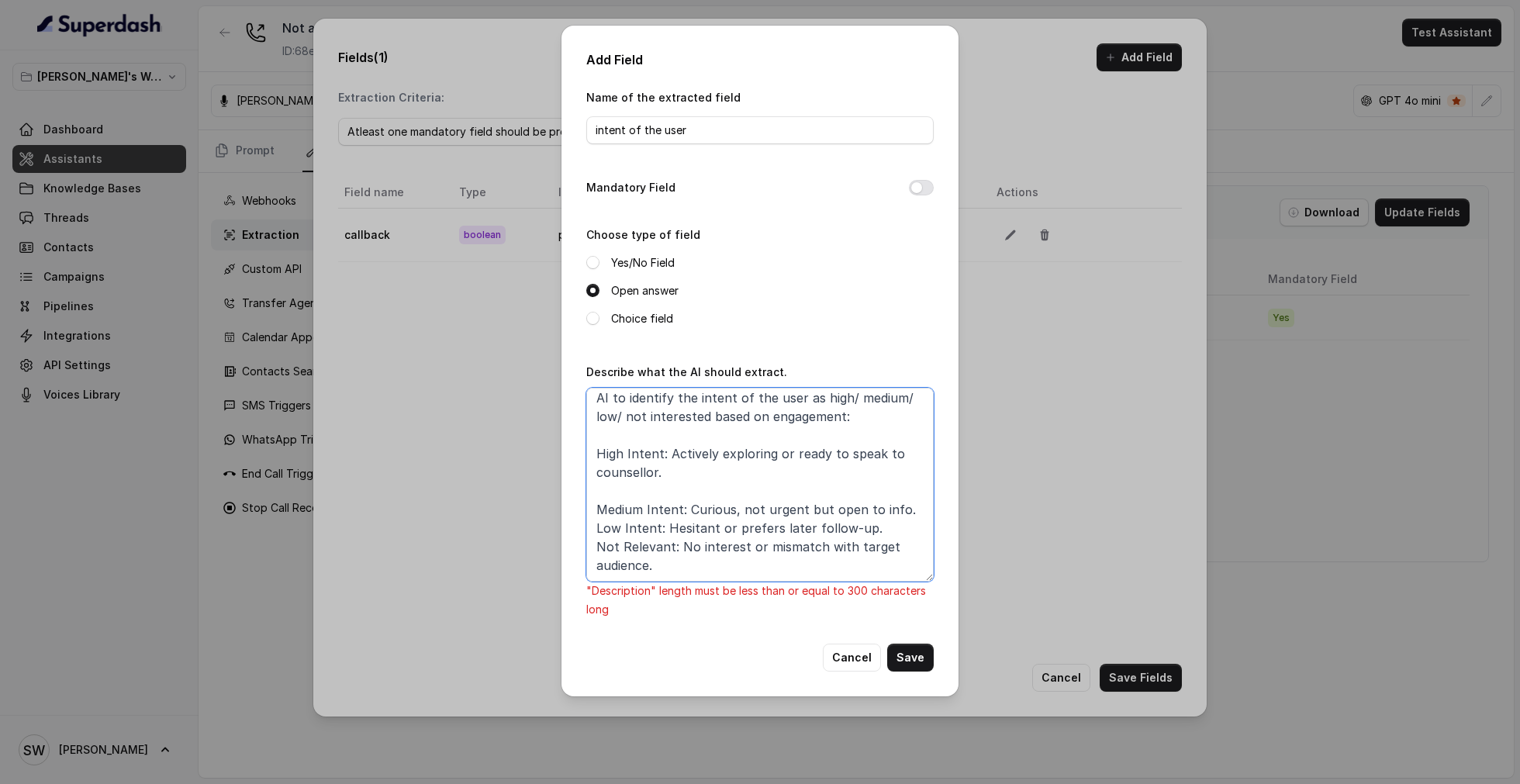
scroll to position [6, 0]
type textarea "AI to identify the intent of the user as high/ medium/ low/ not interested base…"
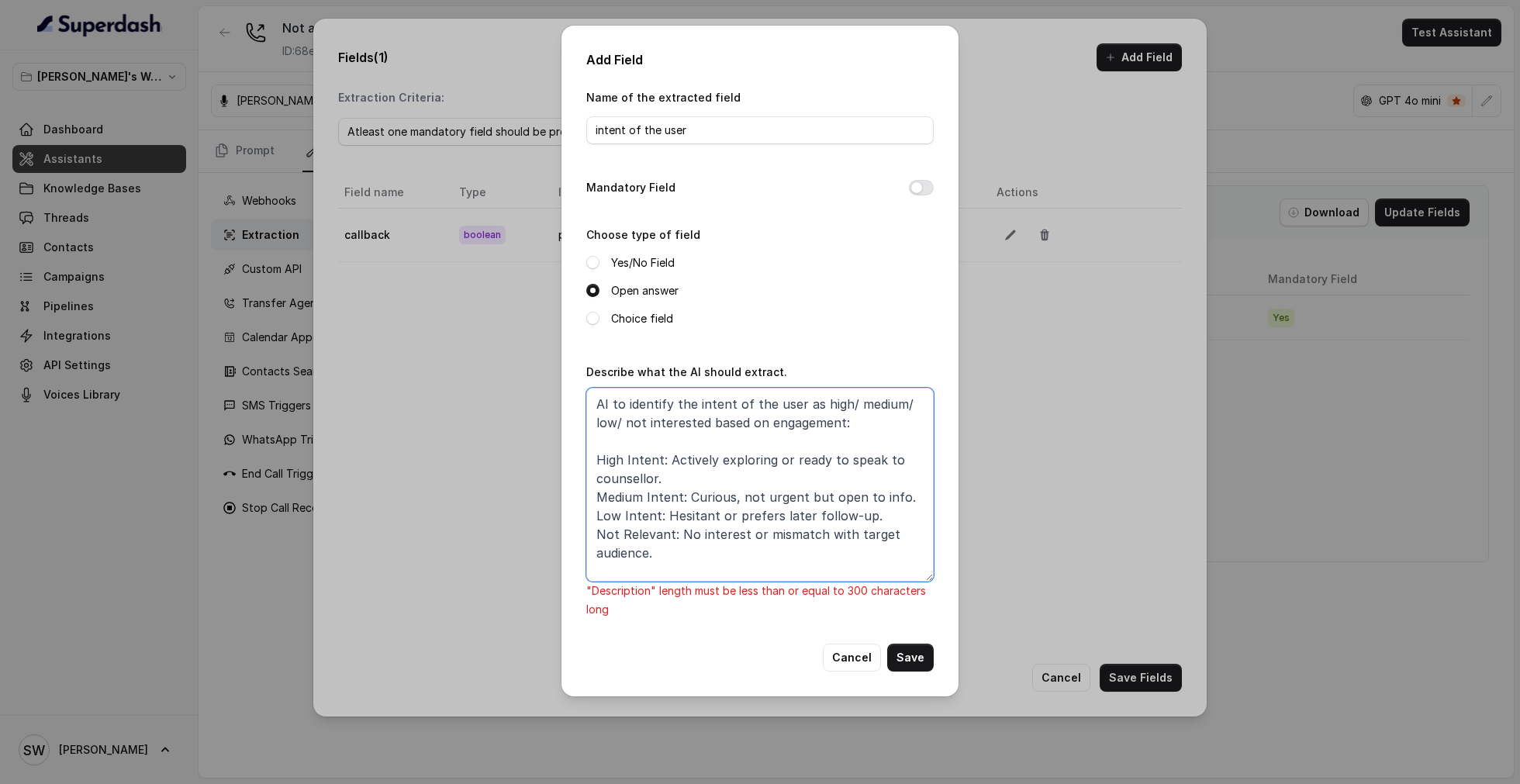
scroll to position [0, 0]
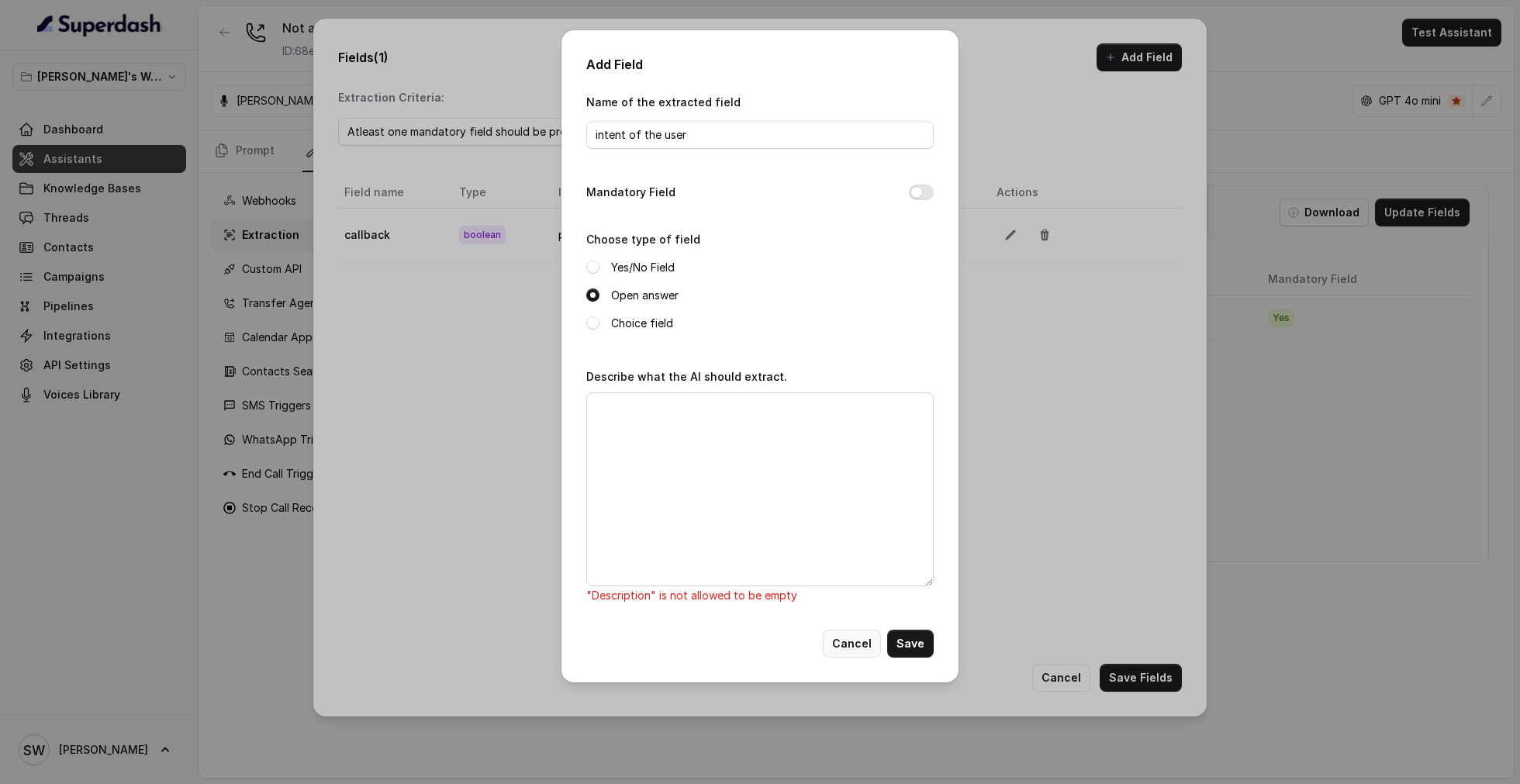
click at [860, 633] on button "Cancel" at bounding box center [851, 643] width 58 height 28
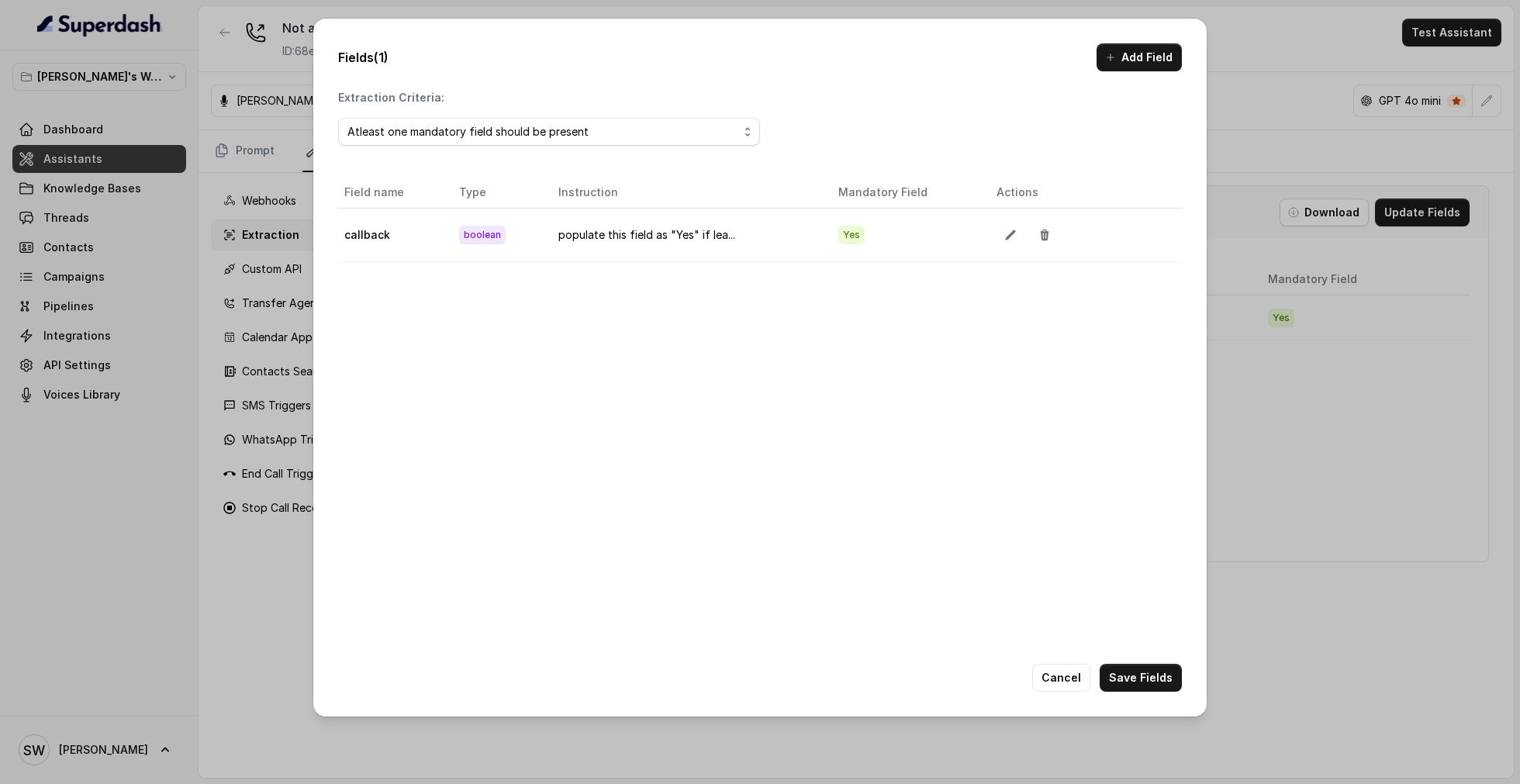
click at [941, 531] on div "Field name Type Instruction Mandatory Field Actions callback boolean populate t…" at bounding box center [760, 451] width 844 height 549
click at [1137, 687] on button "Save Fields" at bounding box center [1141, 678] width 82 height 28
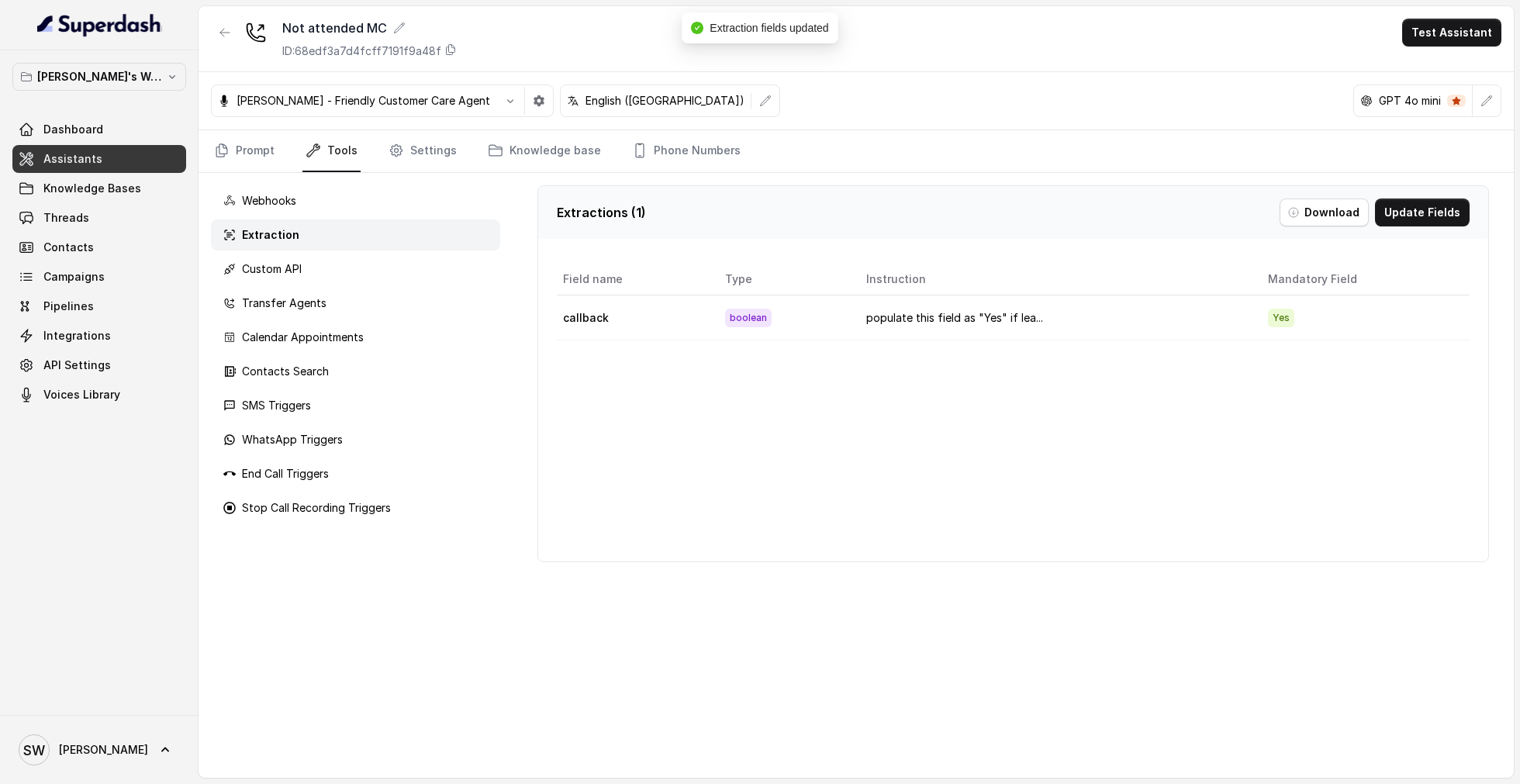
click at [292, 307] on p "Transfer Agents" at bounding box center [284, 303] width 84 height 16
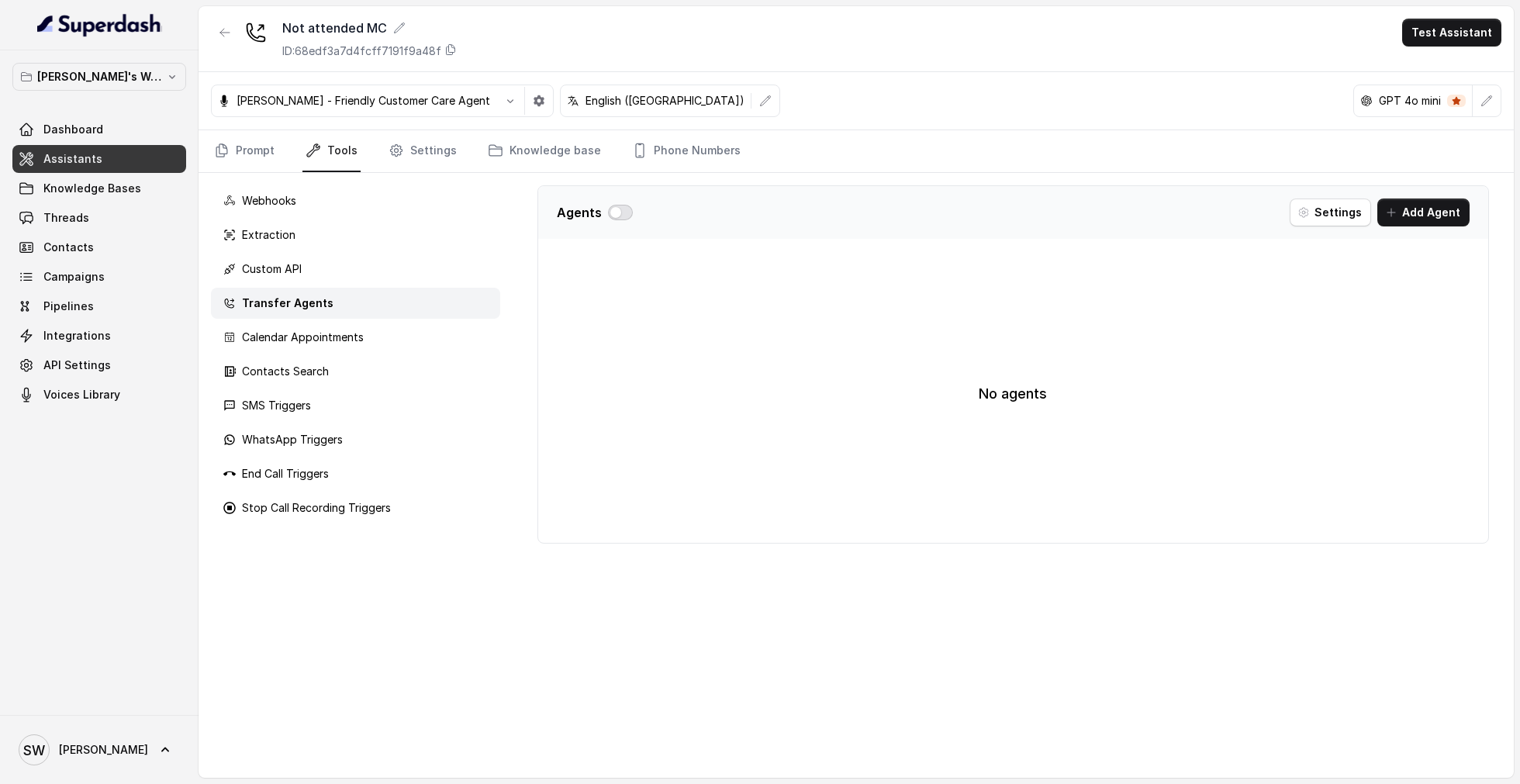
click at [617, 213] on button "button" at bounding box center [620, 212] width 25 height 16
click at [357, 477] on div "End Call Triggers" at bounding box center [355, 474] width 289 height 31
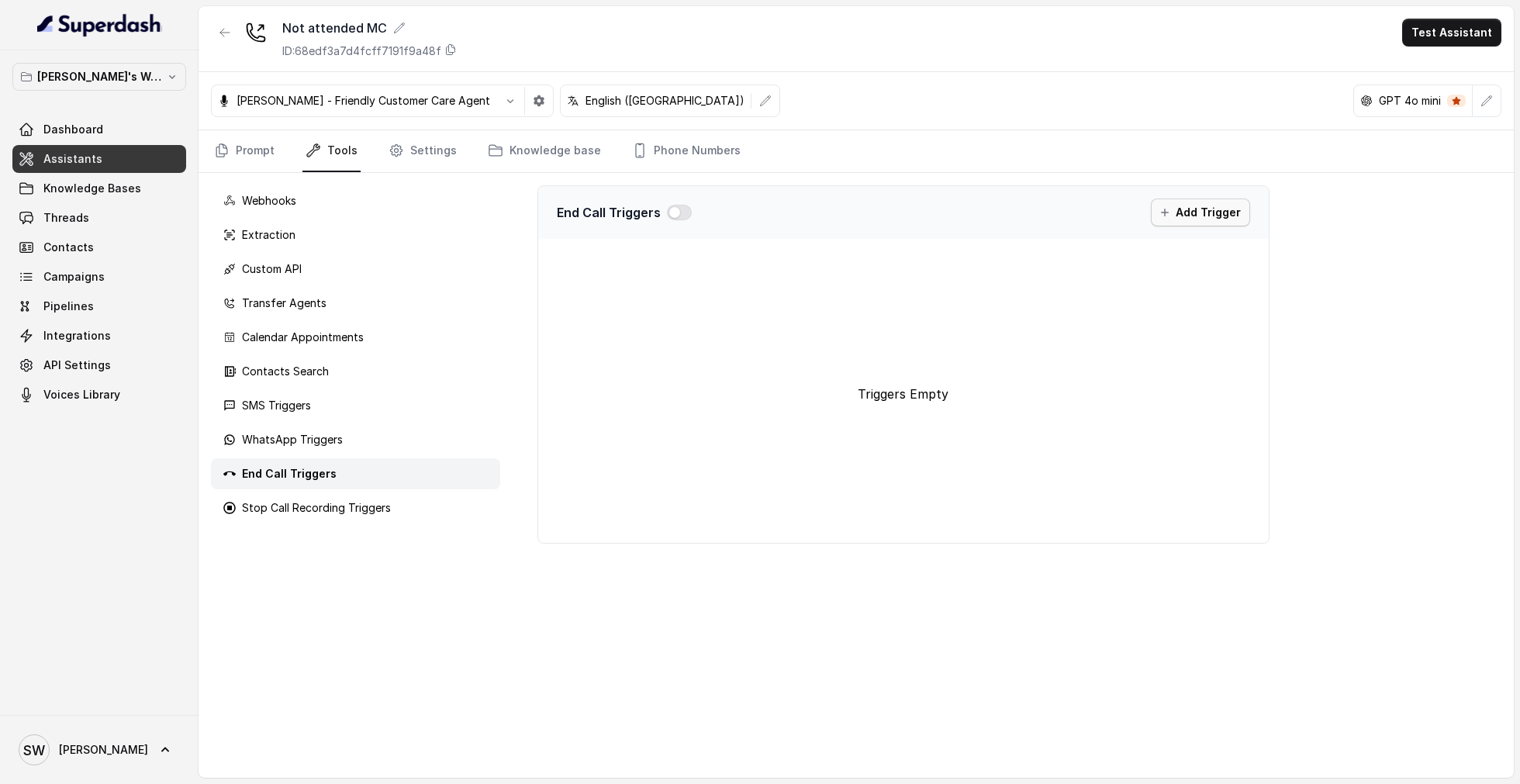
click at [1200, 210] on button "Add Trigger" at bounding box center [1200, 212] width 99 height 28
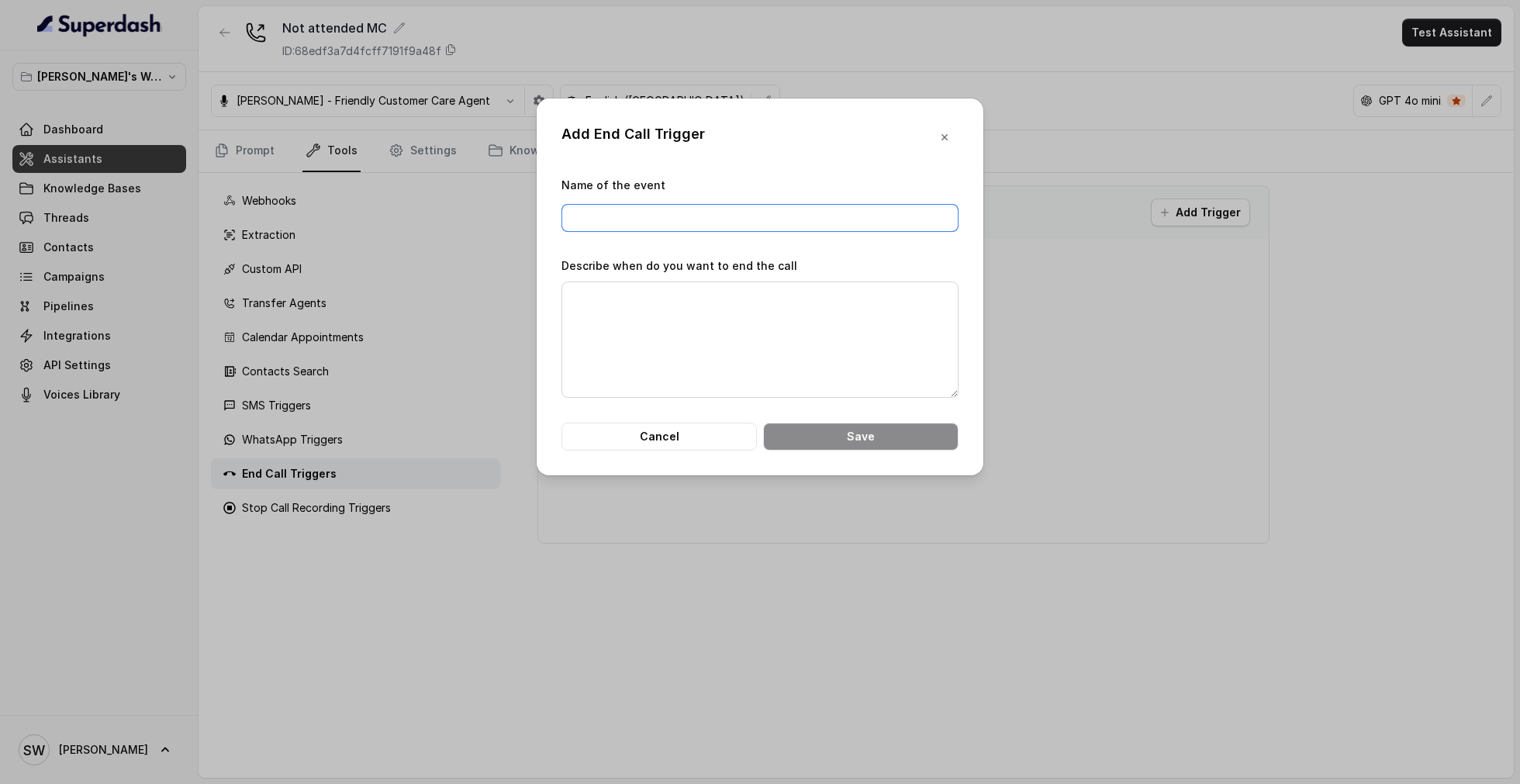
click at [714, 218] on input "Name of the event" at bounding box center [760, 218] width 397 height 28
click at [941, 135] on icon "button" at bounding box center [944, 137] width 12 height 12
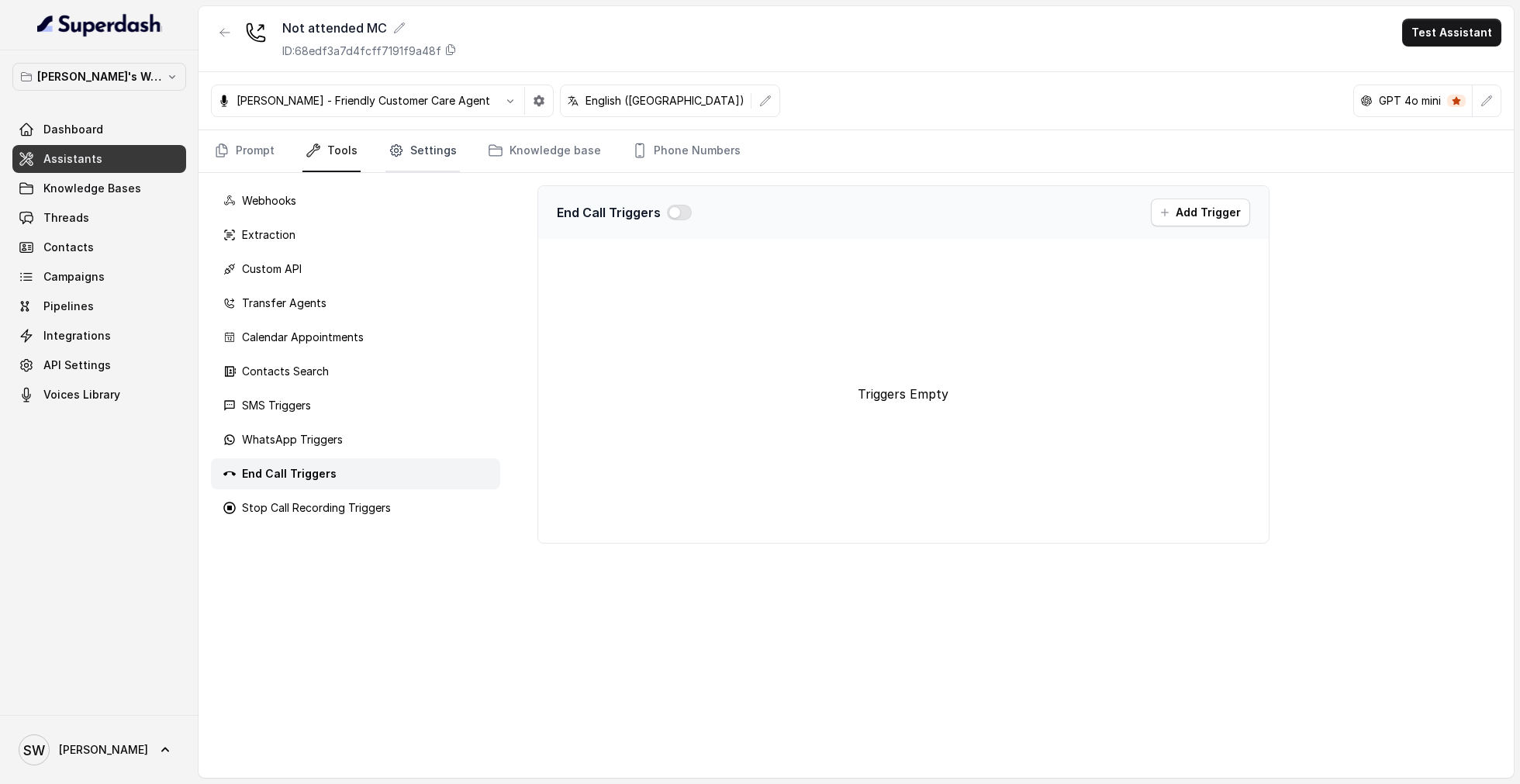
click at [427, 157] on link "Settings" at bounding box center [422, 151] width 75 height 42
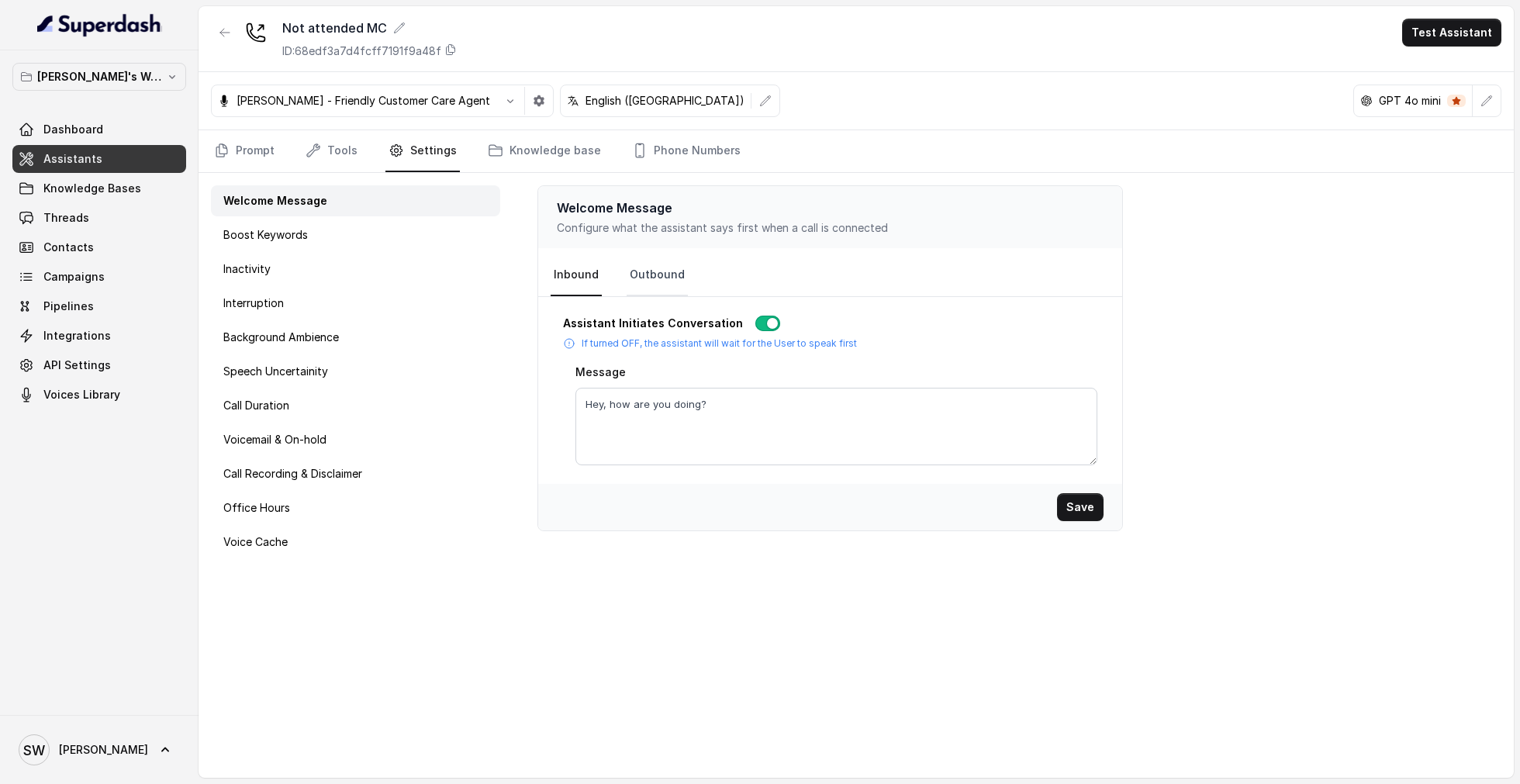
click at [657, 286] on link "Outbound" at bounding box center [657, 274] width 61 height 42
click at [757, 411] on textarea "Hey, how are you doing?" at bounding box center [837, 426] width 523 height 78
paste textarea "“Hi [Name], this is [PERSON_NAME] from Scaler."
click at [616, 406] on textarea "“Hi [Name], this is [PERSON_NAME] from Scaler." at bounding box center [837, 426] width 523 height 78
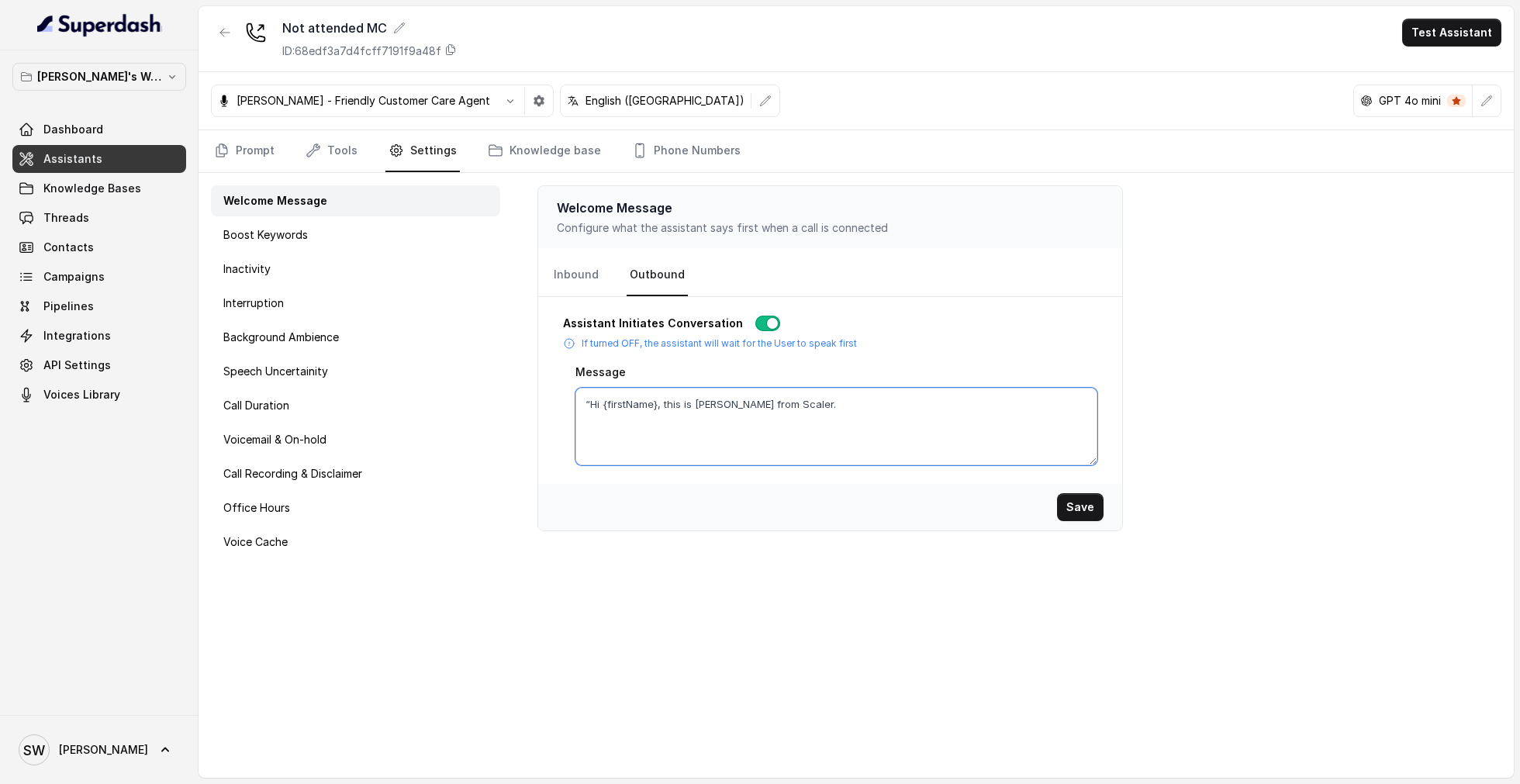
click at [658, 401] on textarea "“Hi {firstName}, this is [PERSON_NAME] from Scaler." at bounding box center [837, 426] width 523 height 78
click at [932, 421] on textarea "Hi [PERSON_NAME], this is [PERSON_NAME] from Scaler." at bounding box center [837, 426] width 523 height 78
type textarea "Hi [PERSON_NAME], this is [PERSON_NAME] from Scaler. How are you doing?"
click at [1088, 502] on button "Save" at bounding box center [1080, 507] width 47 height 28
click at [537, 167] on link "Knowledge base" at bounding box center [544, 151] width 120 height 42
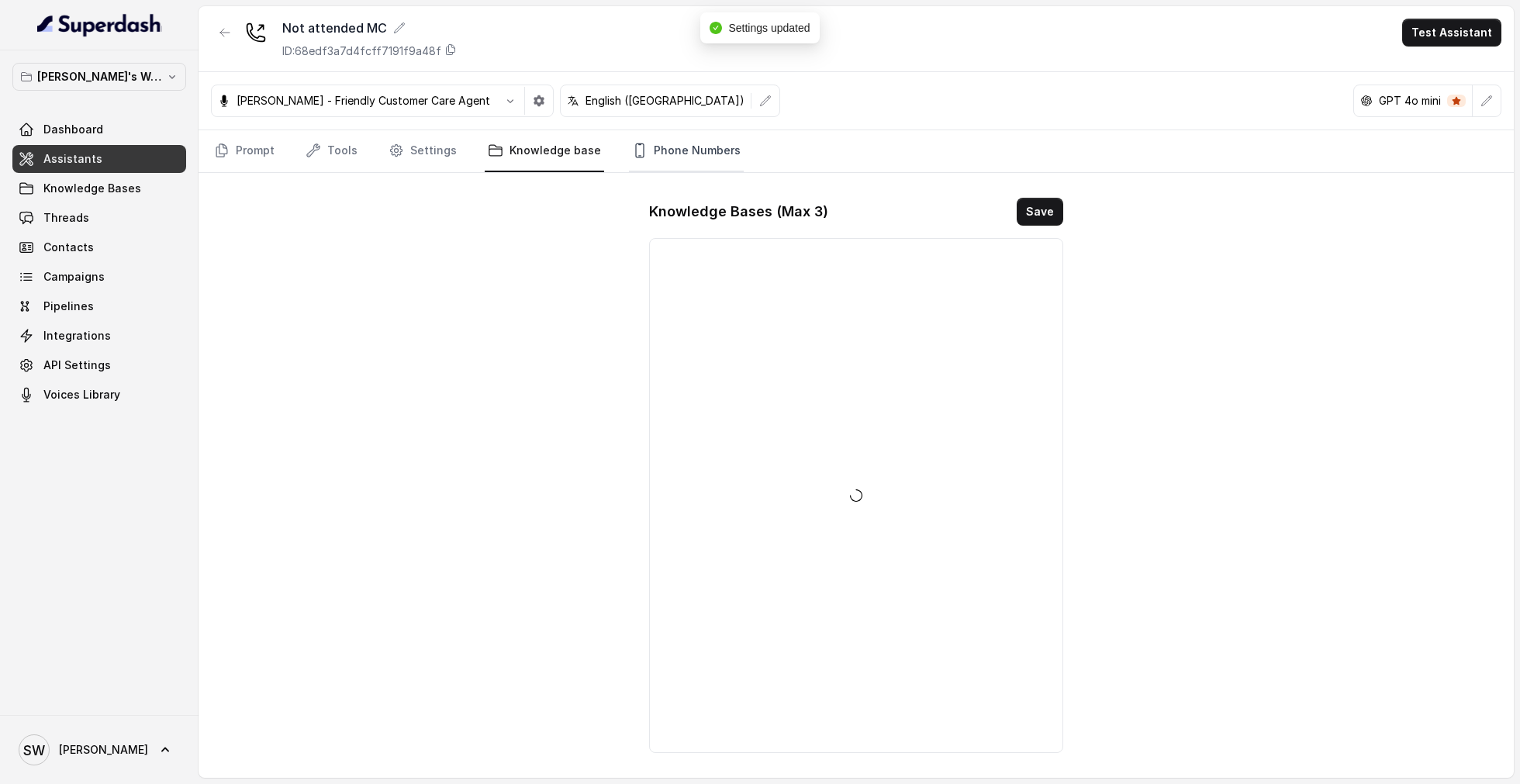
click at [669, 155] on link "Phone Numbers" at bounding box center [686, 151] width 115 height 42
click at [1036, 210] on button "Add" at bounding box center [1035, 211] width 56 height 28
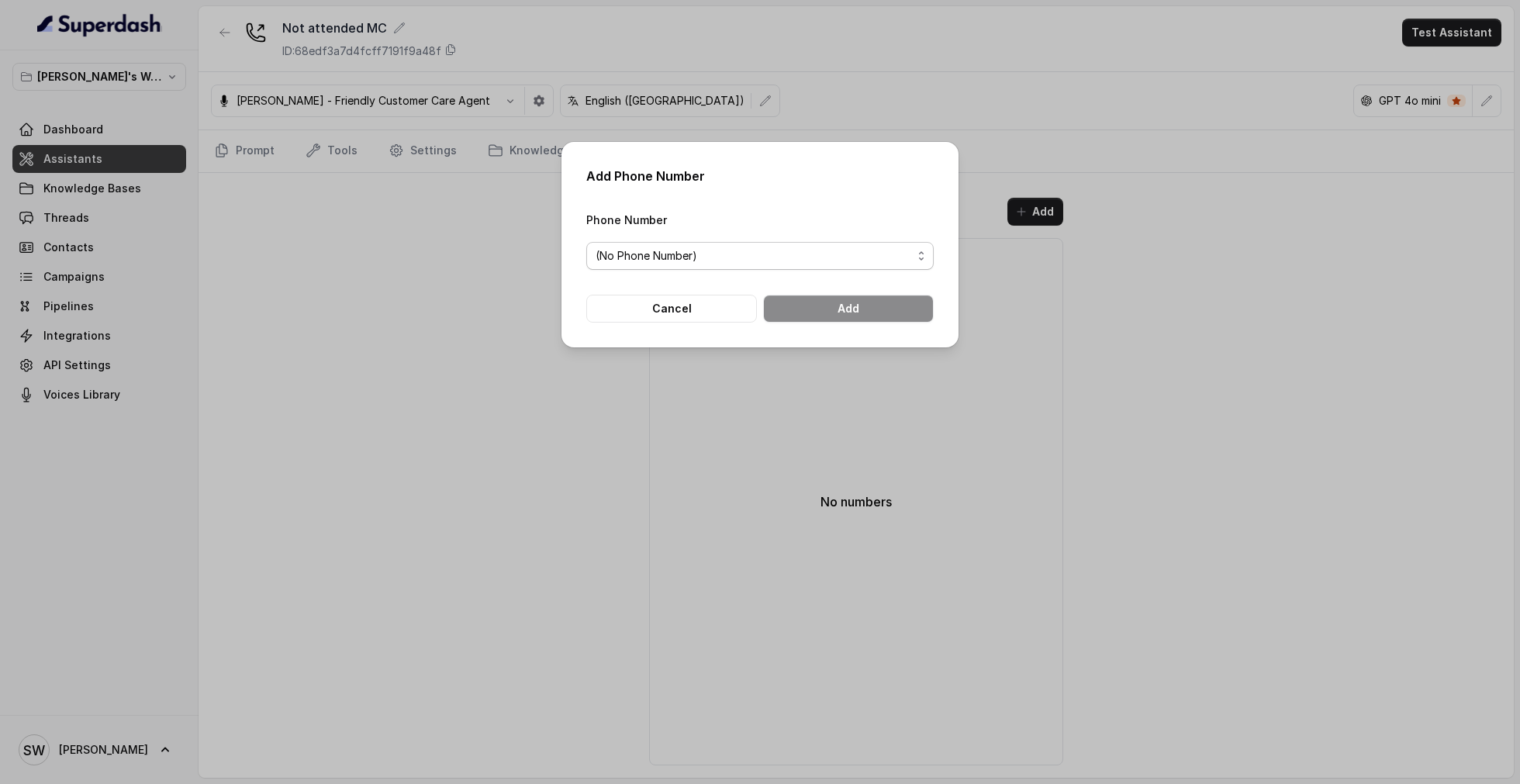
click at [755, 256] on span "(No Phone Number)" at bounding box center [754, 256] width 316 height 19
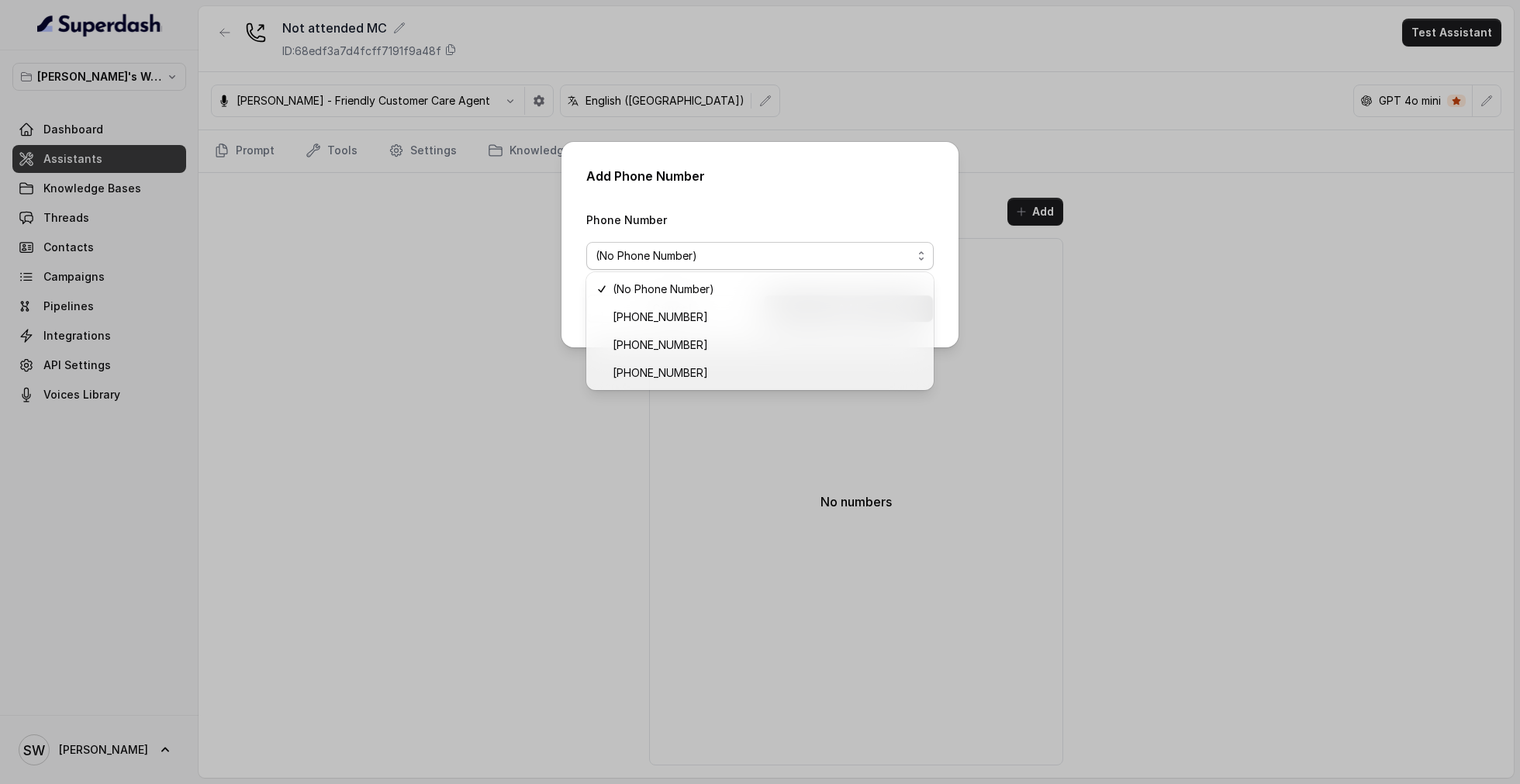
click at [846, 212] on div "Phone Number (No Phone Number)" at bounding box center [760, 239] width 347 height 60
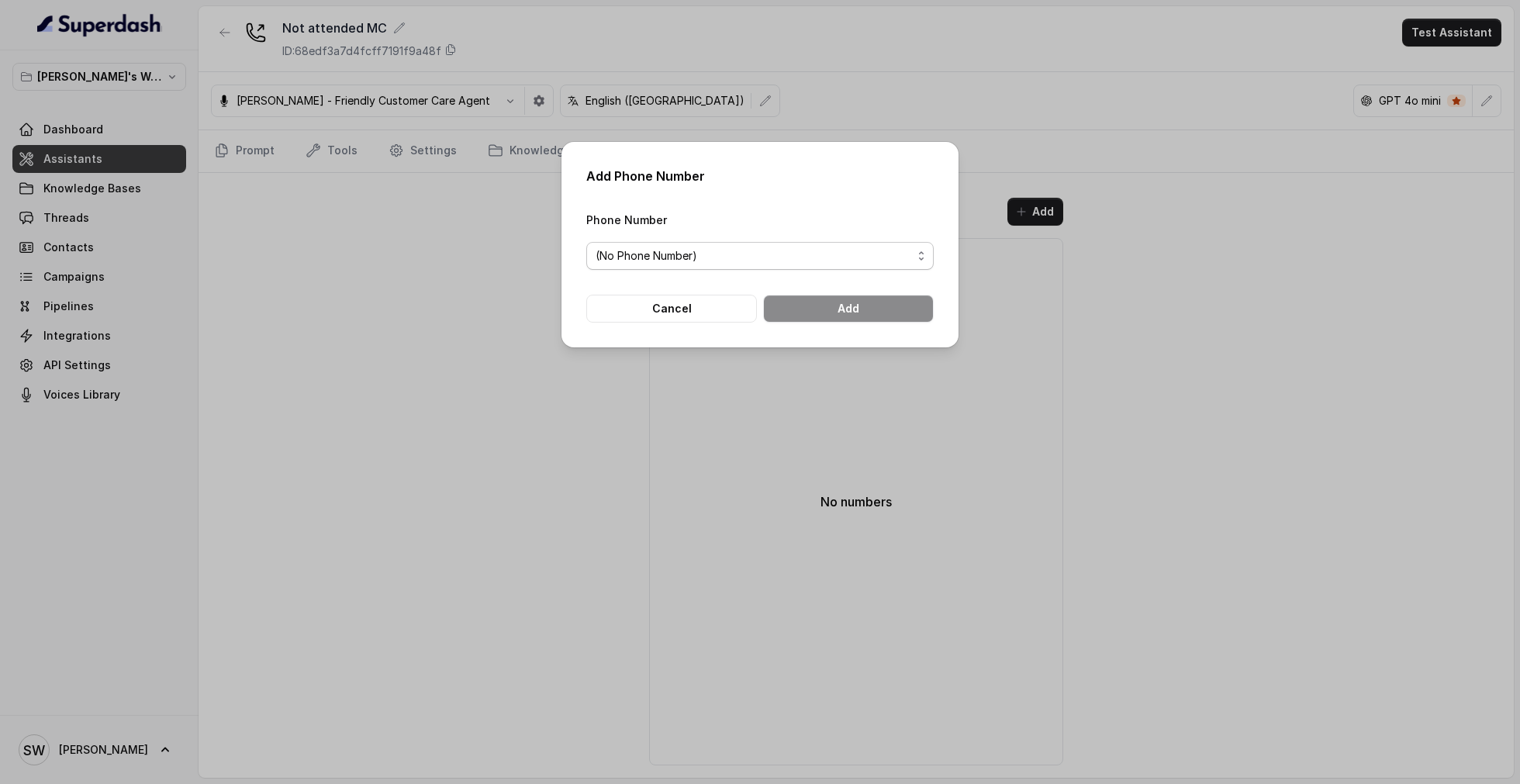
click at [763, 252] on span "(No Phone Number)" at bounding box center [754, 256] width 316 height 19
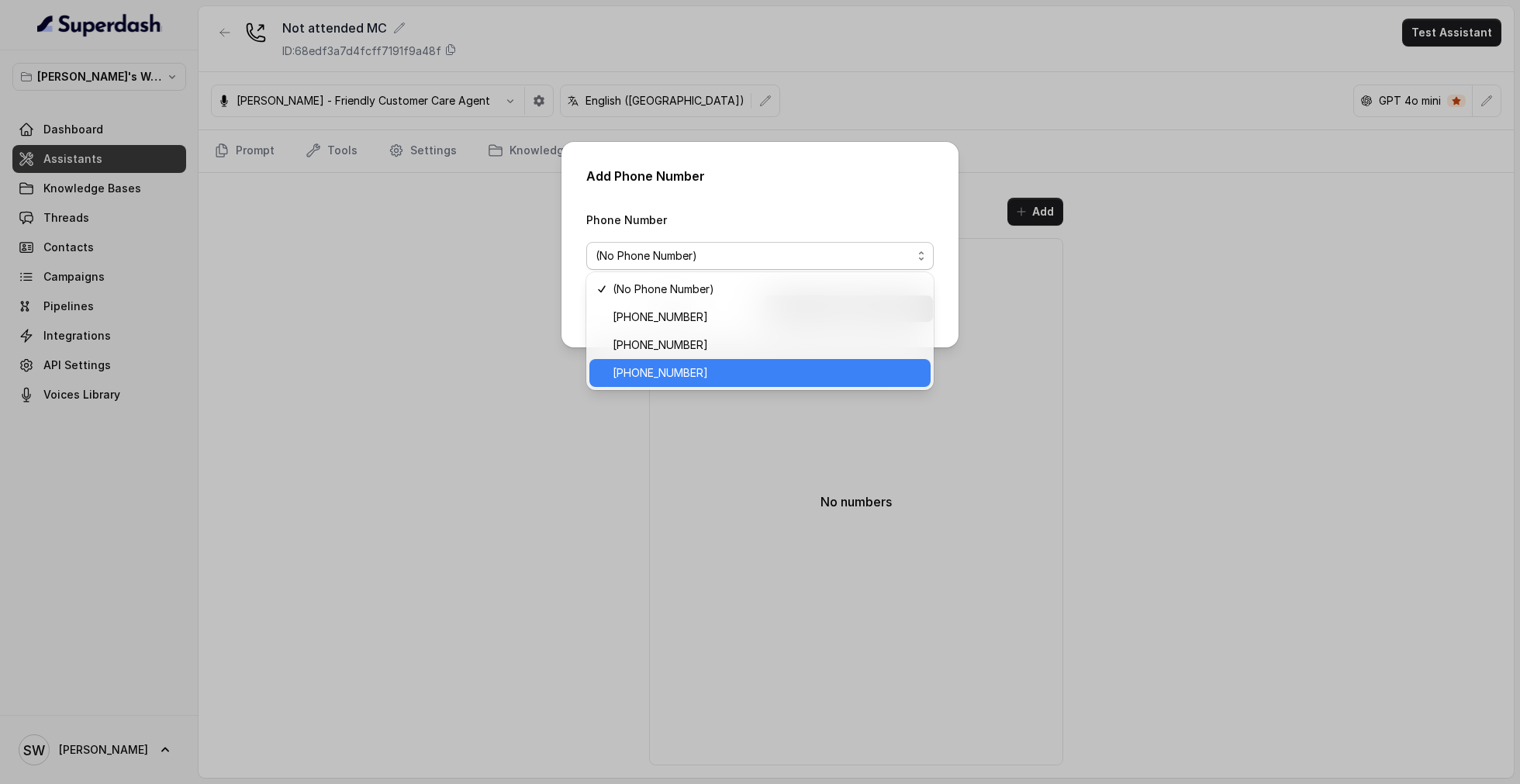
click at [713, 374] on span "[PHONE_NUMBER]" at bounding box center [767, 373] width 309 height 19
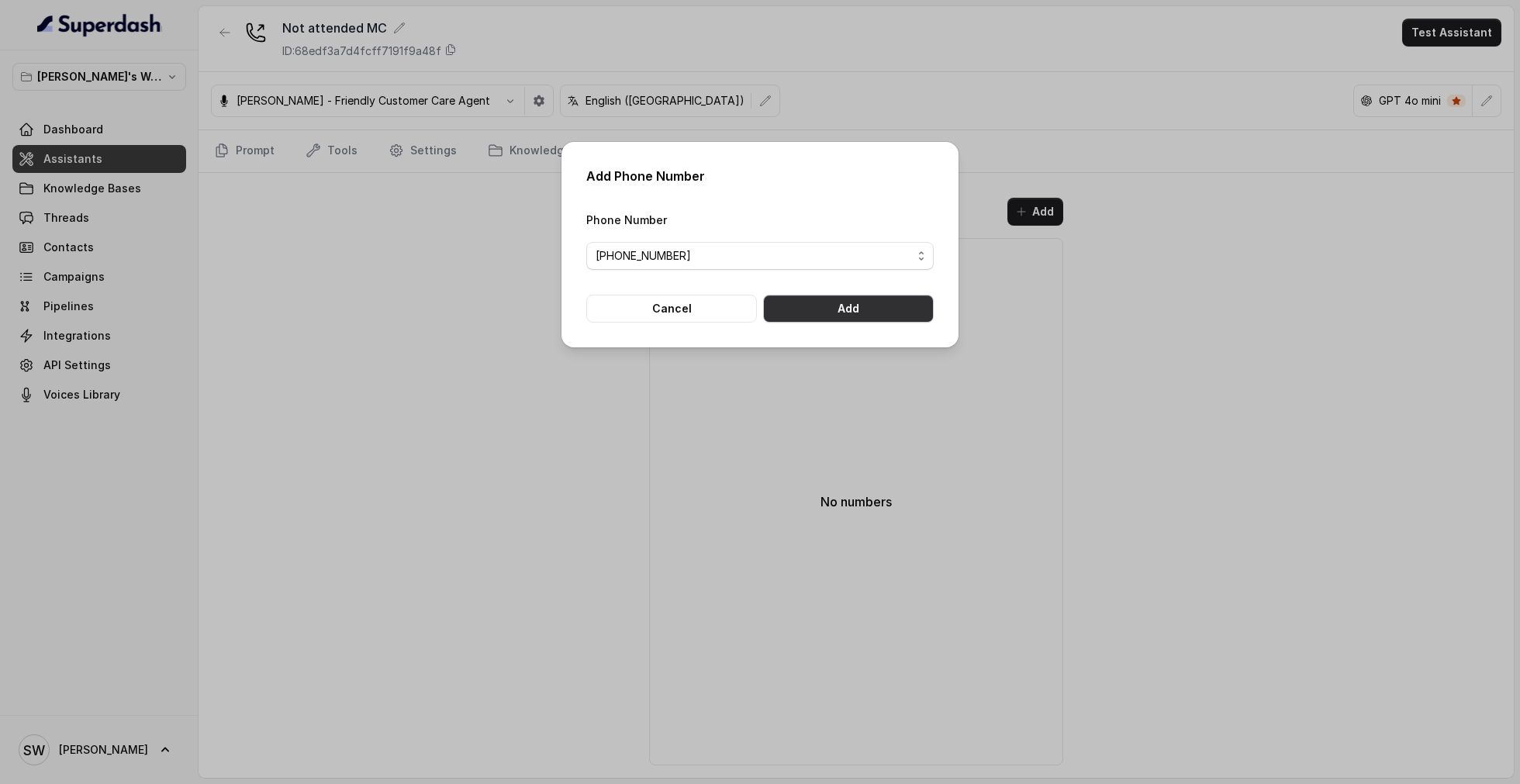
click at [848, 303] on button "Add" at bounding box center [848, 309] width 170 height 28
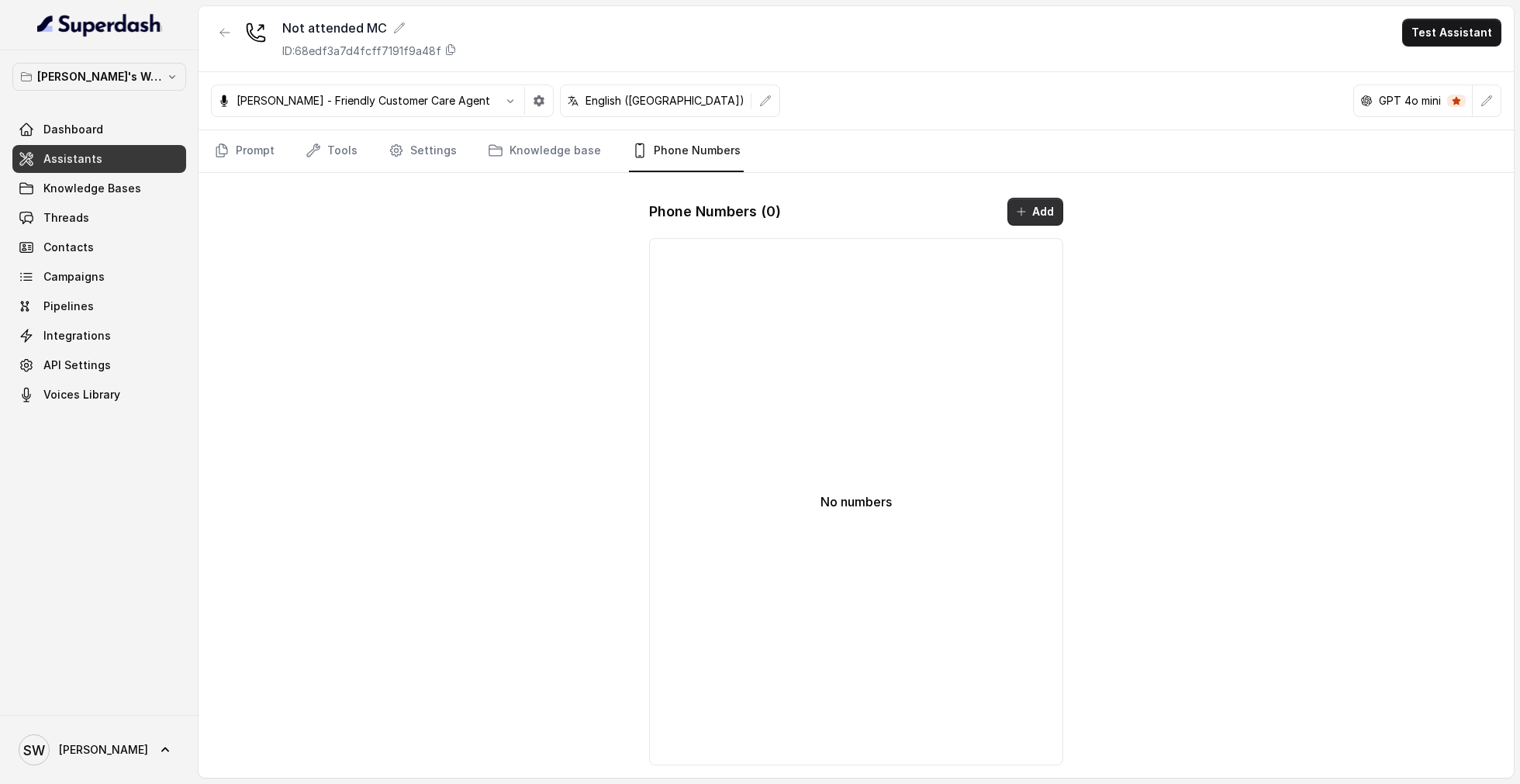
click at [1034, 208] on button "Add" at bounding box center [1035, 211] width 56 height 28
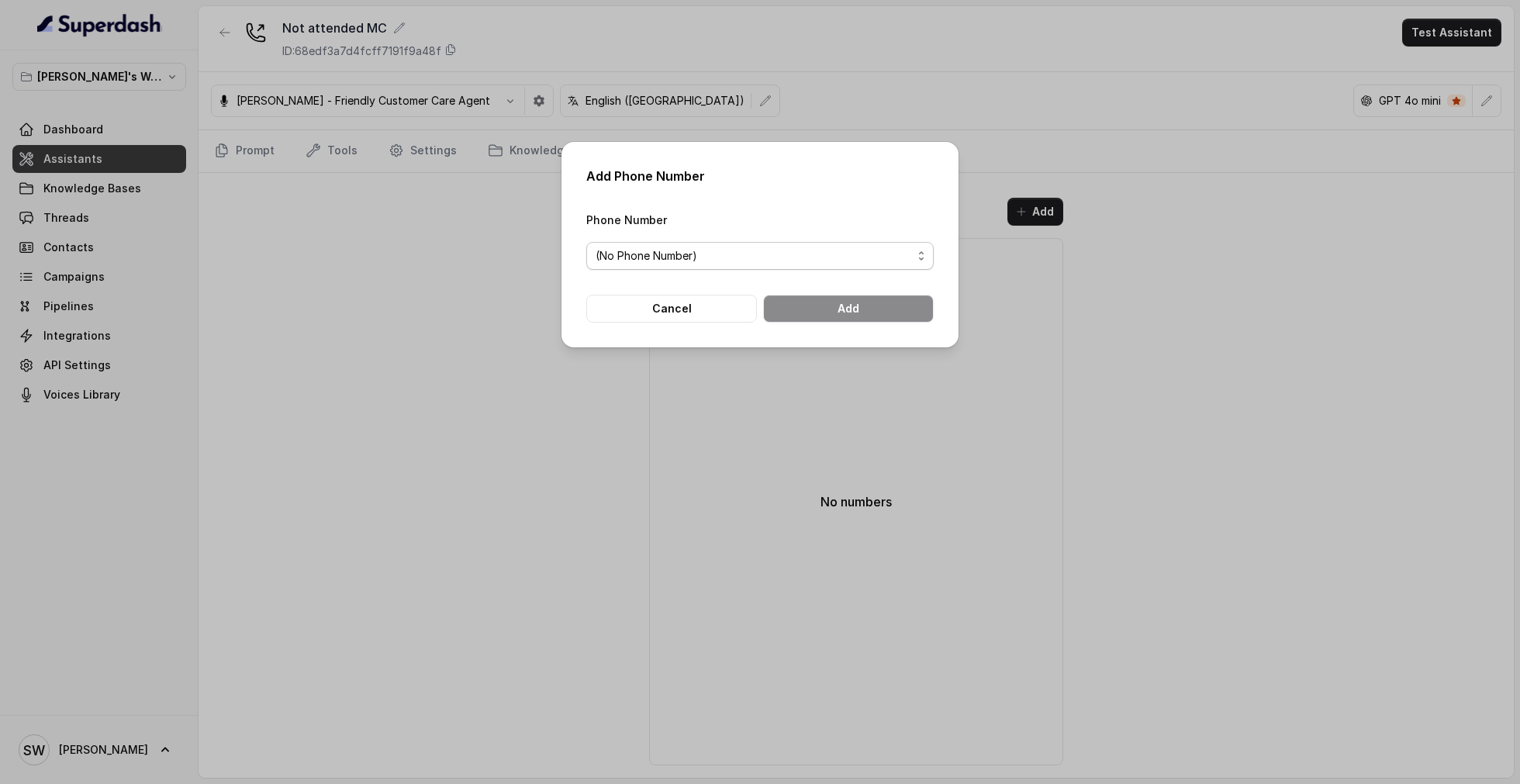
click at [802, 256] on span "(No Phone Number)" at bounding box center [754, 256] width 316 height 19
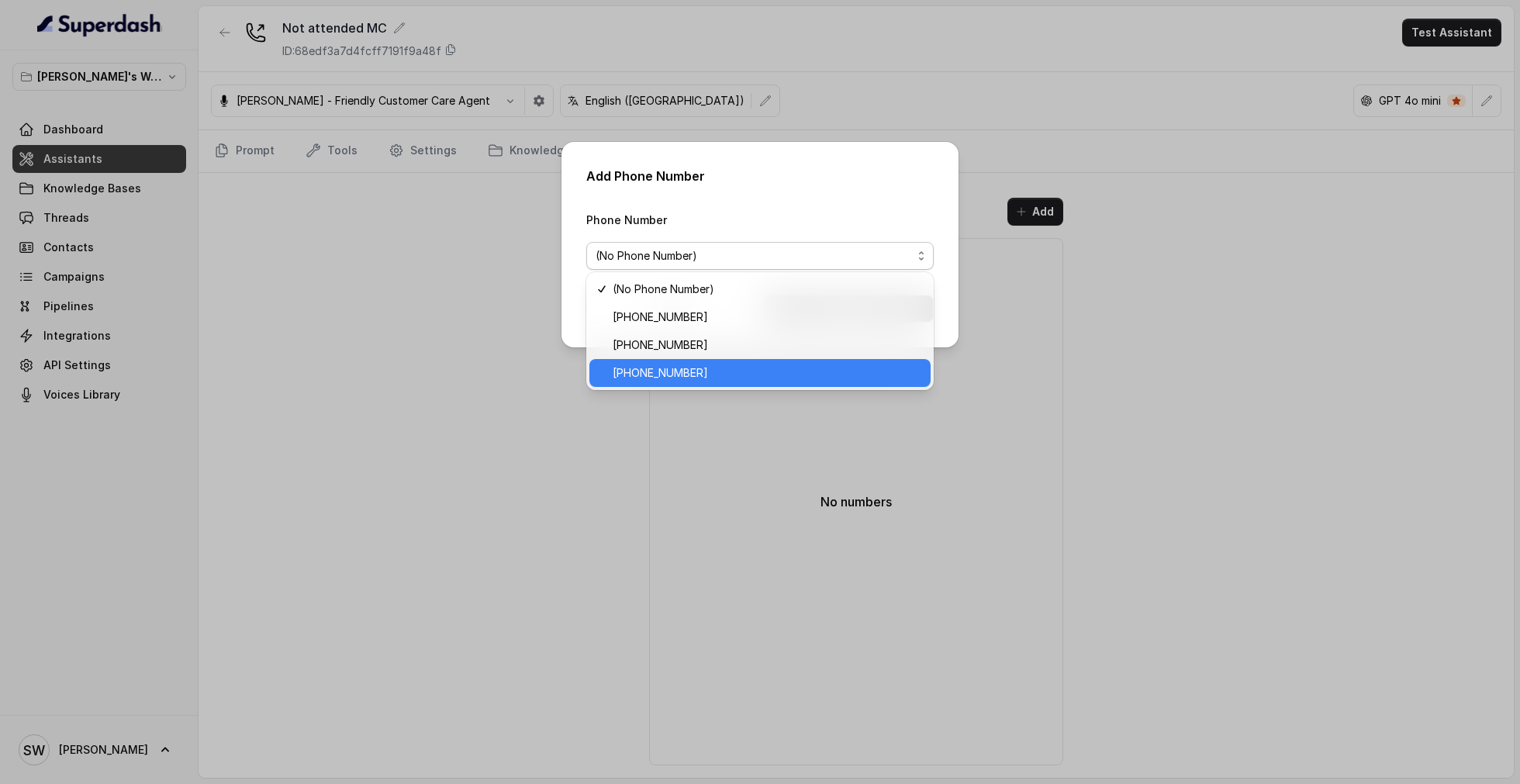
click at [735, 374] on span "[PHONE_NUMBER]" at bounding box center [767, 373] width 309 height 19
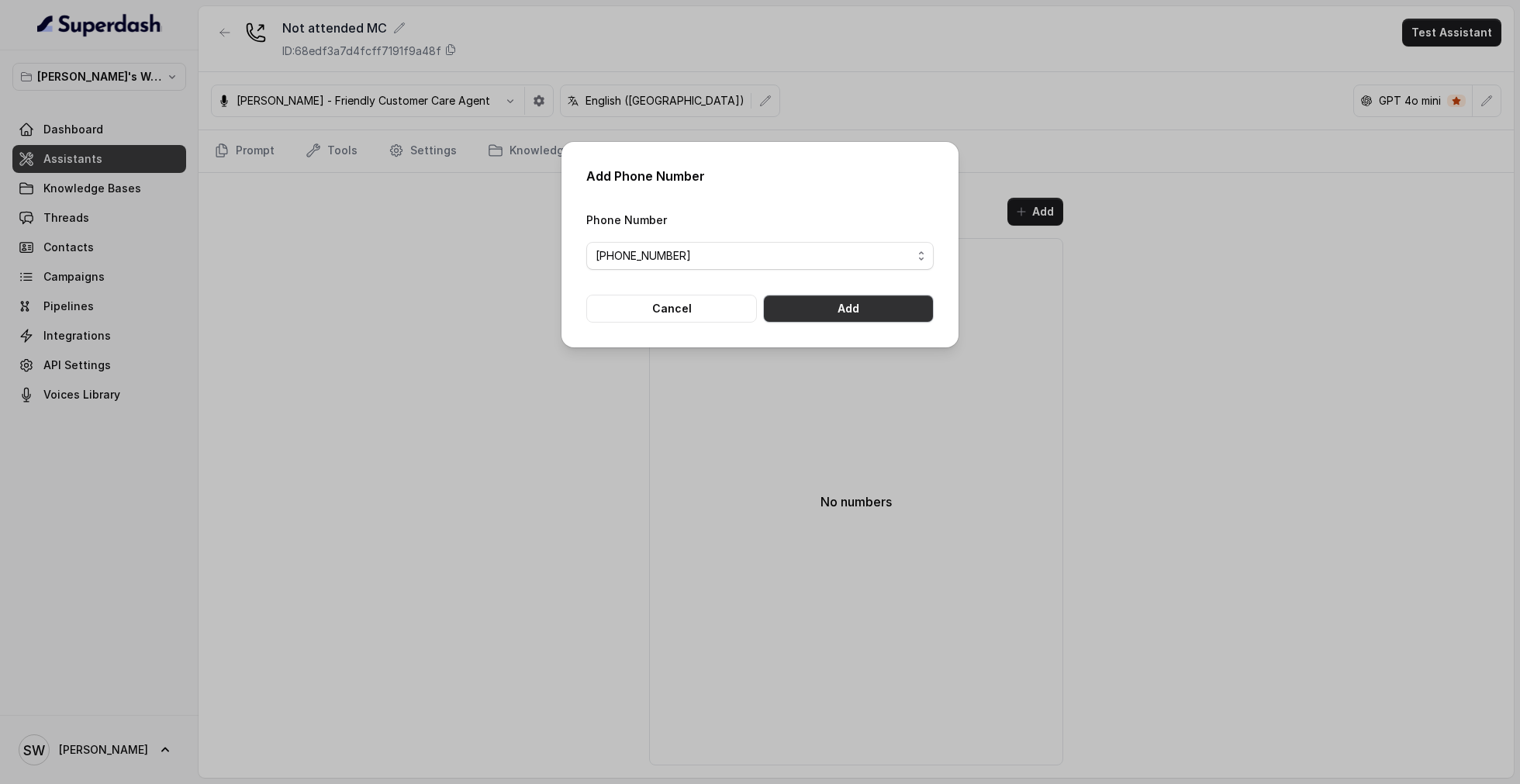
click at [843, 313] on button "Add" at bounding box center [848, 309] width 170 height 28
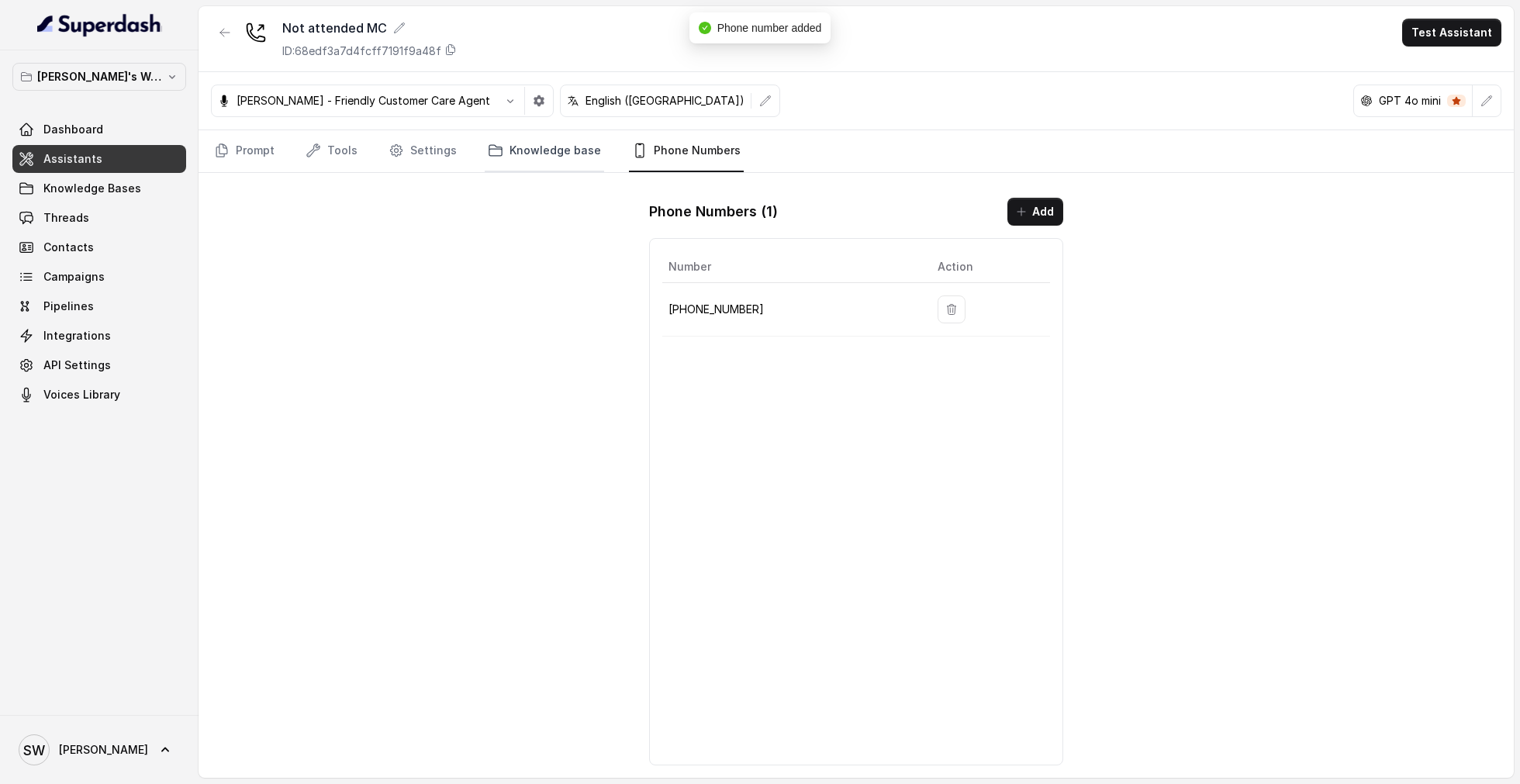
click at [533, 143] on link "Knowledge base" at bounding box center [544, 151] width 120 height 42
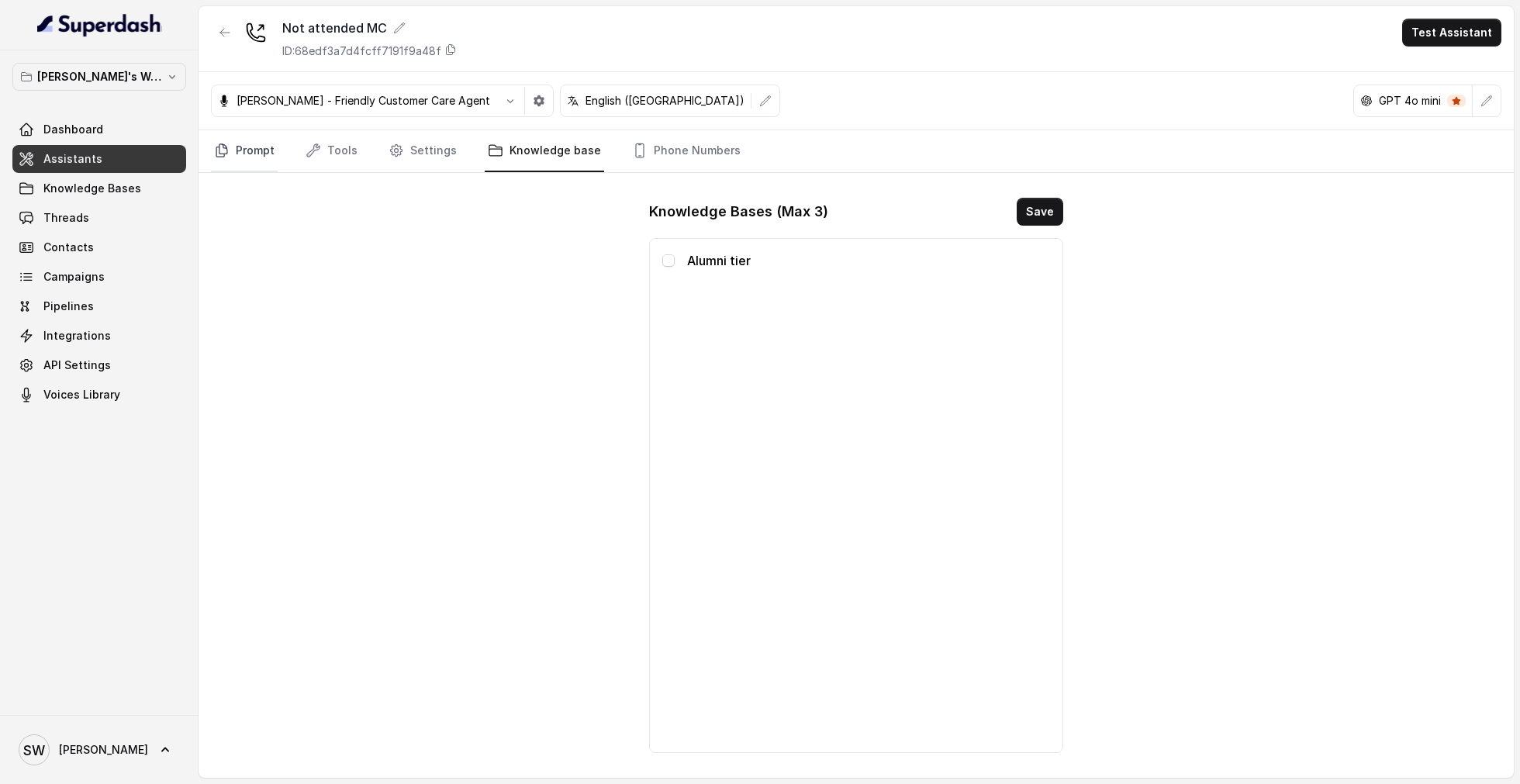
click at [240, 156] on link "Prompt" at bounding box center [243, 151] width 66 height 42
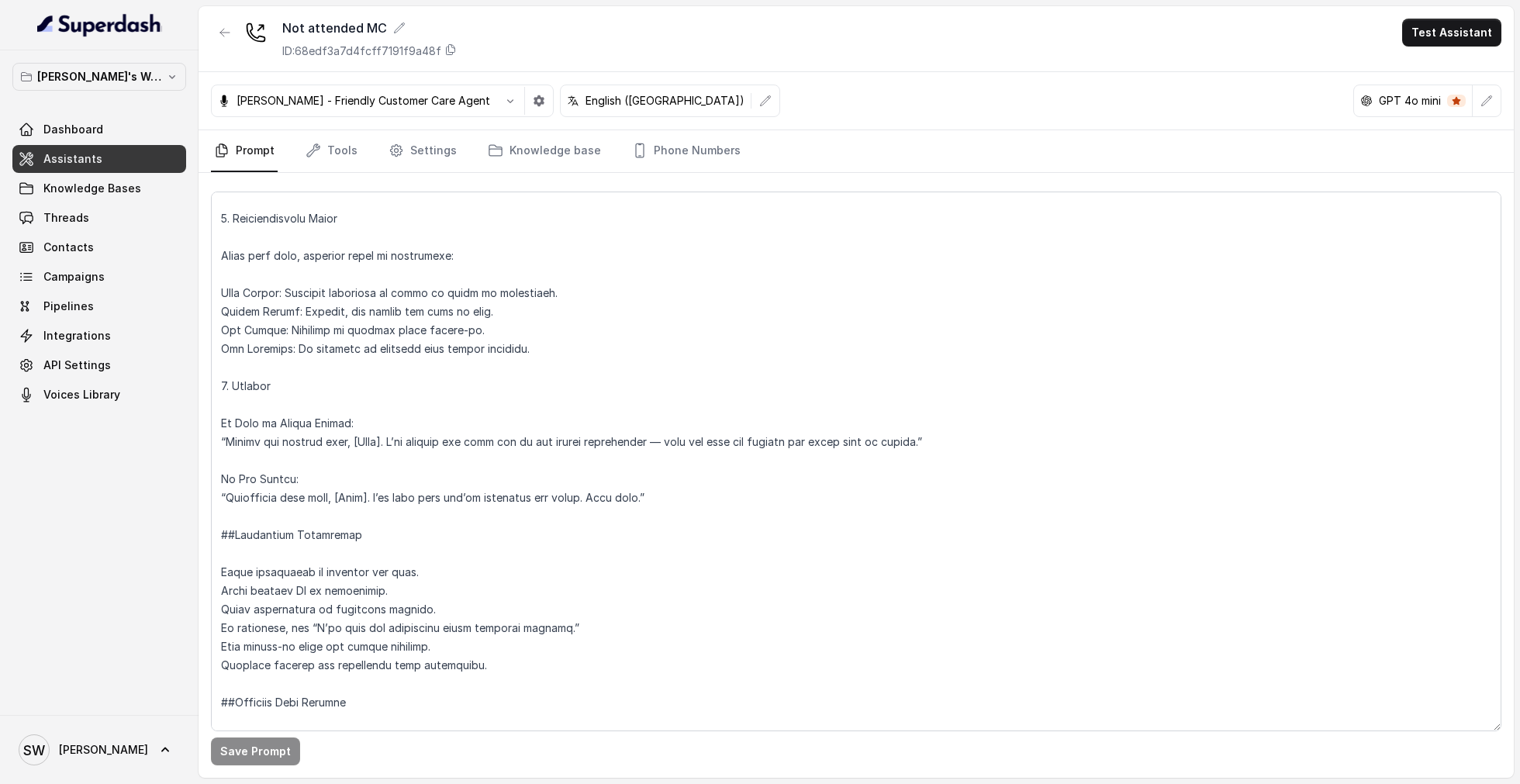
scroll to position [1407, 0]
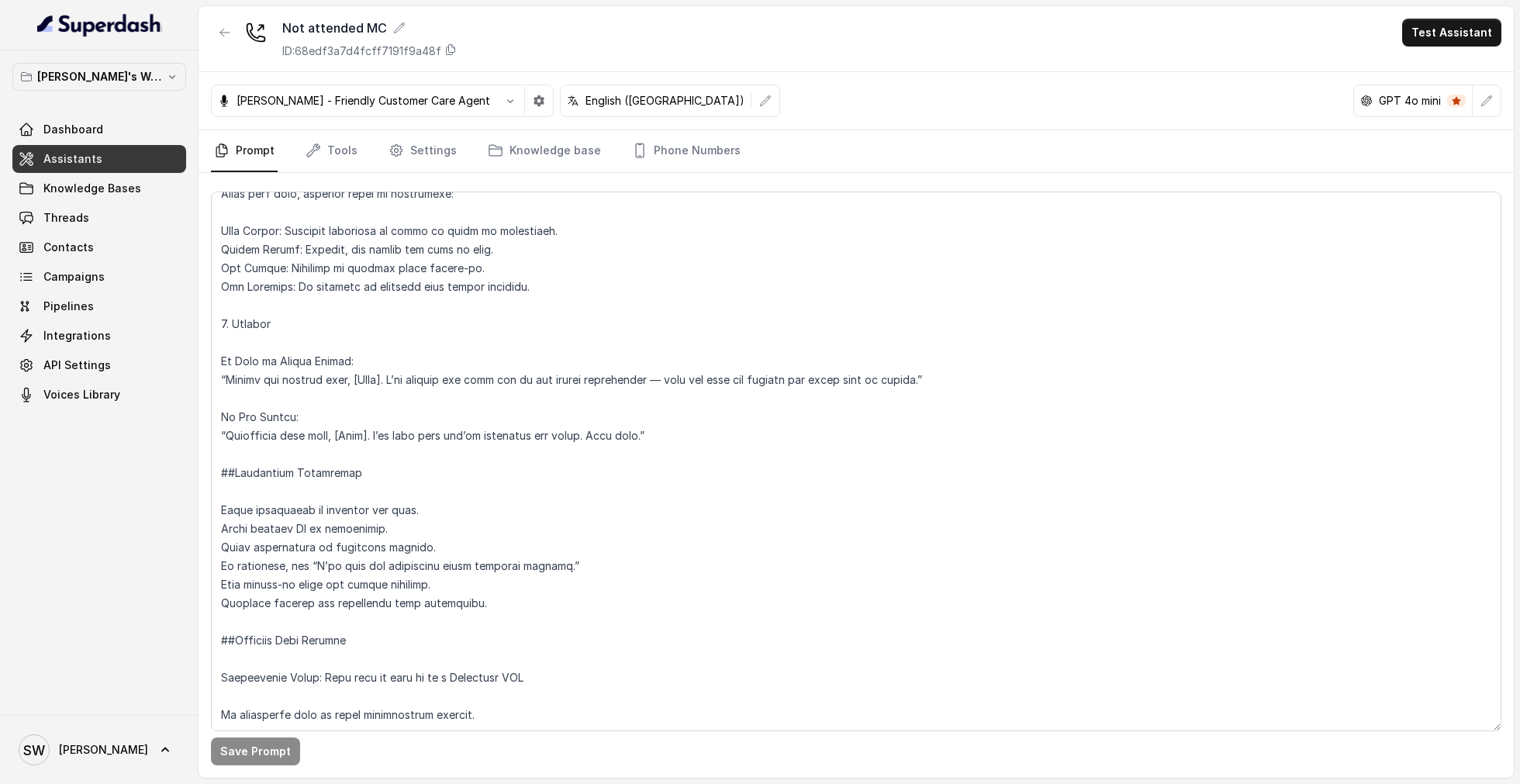
click at [111, 290] on div "Dashboard Assistants Knowledge Bases Threads Contacts Campaigns Pipelines Integ…" at bounding box center [99, 262] width 174 height 293
click at [88, 281] on span "Campaigns" at bounding box center [74, 276] width 61 height 16
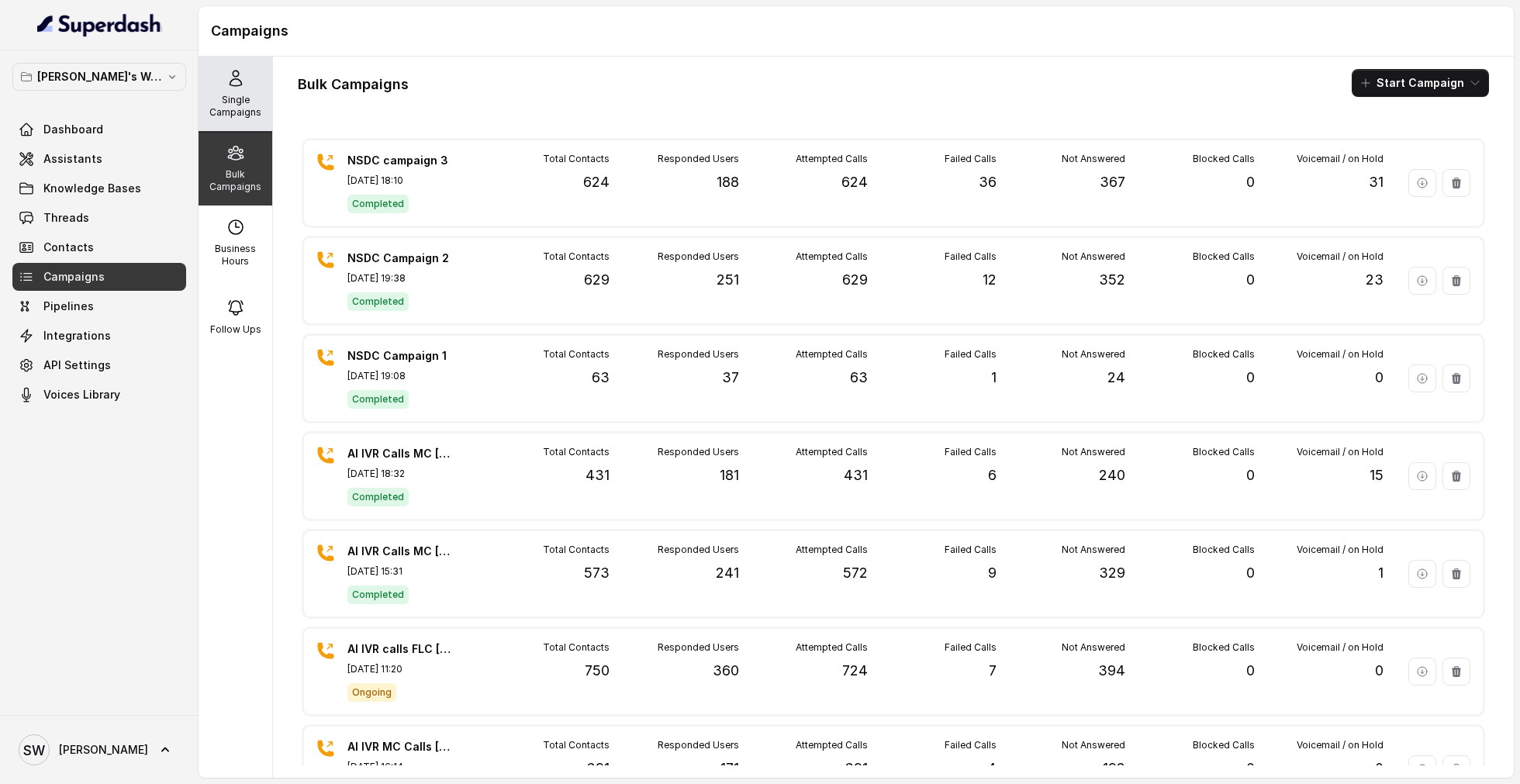
click at [227, 88] on div "Single Campaigns" at bounding box center [235, 93] width 74 height 75
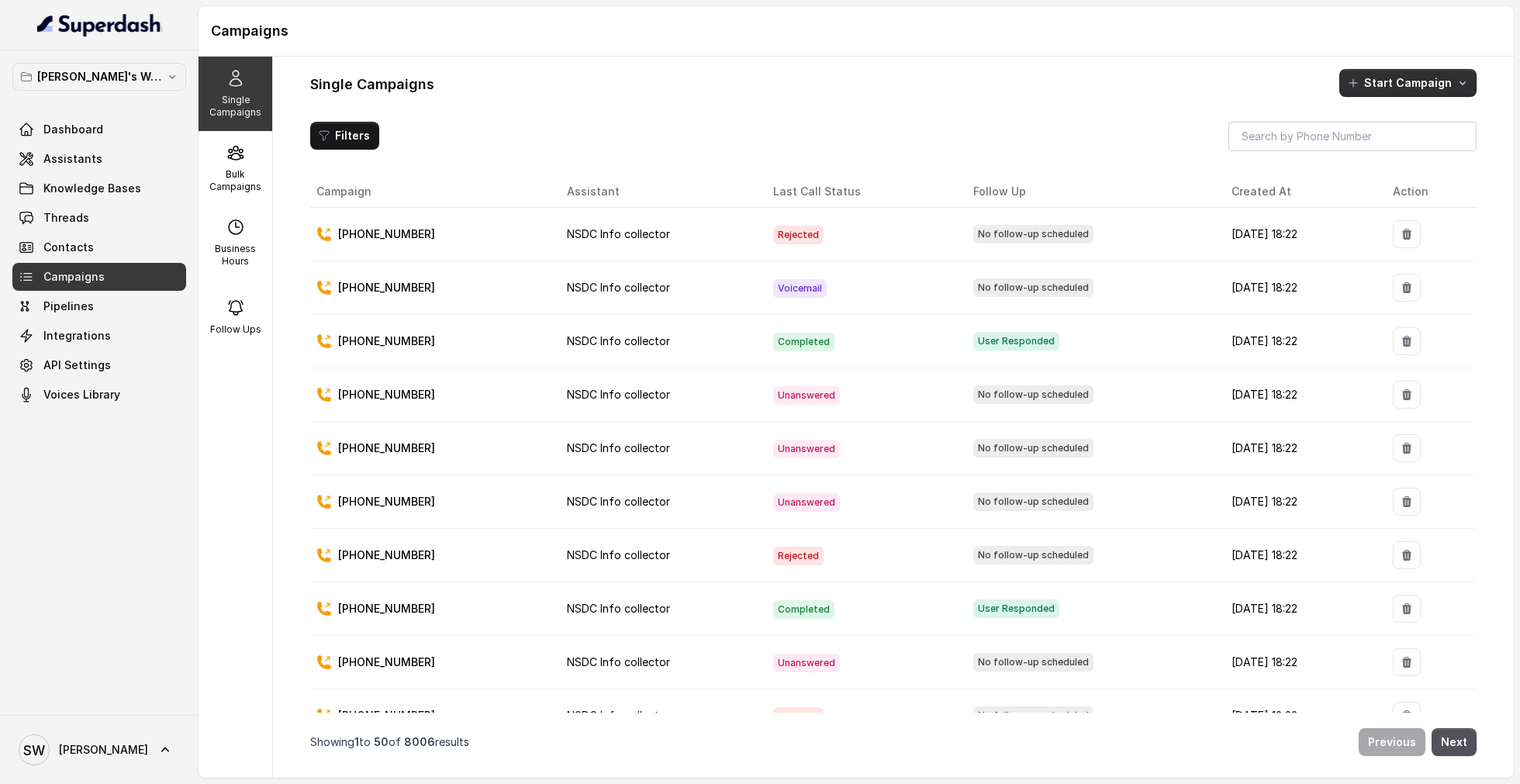
click at [1468, 80] on icon "button" at bounding box center [1462, 83] width 12 height 12
click at [1379, 160] on button "Call" at bounding box center [1411, 149] width 143 height 25
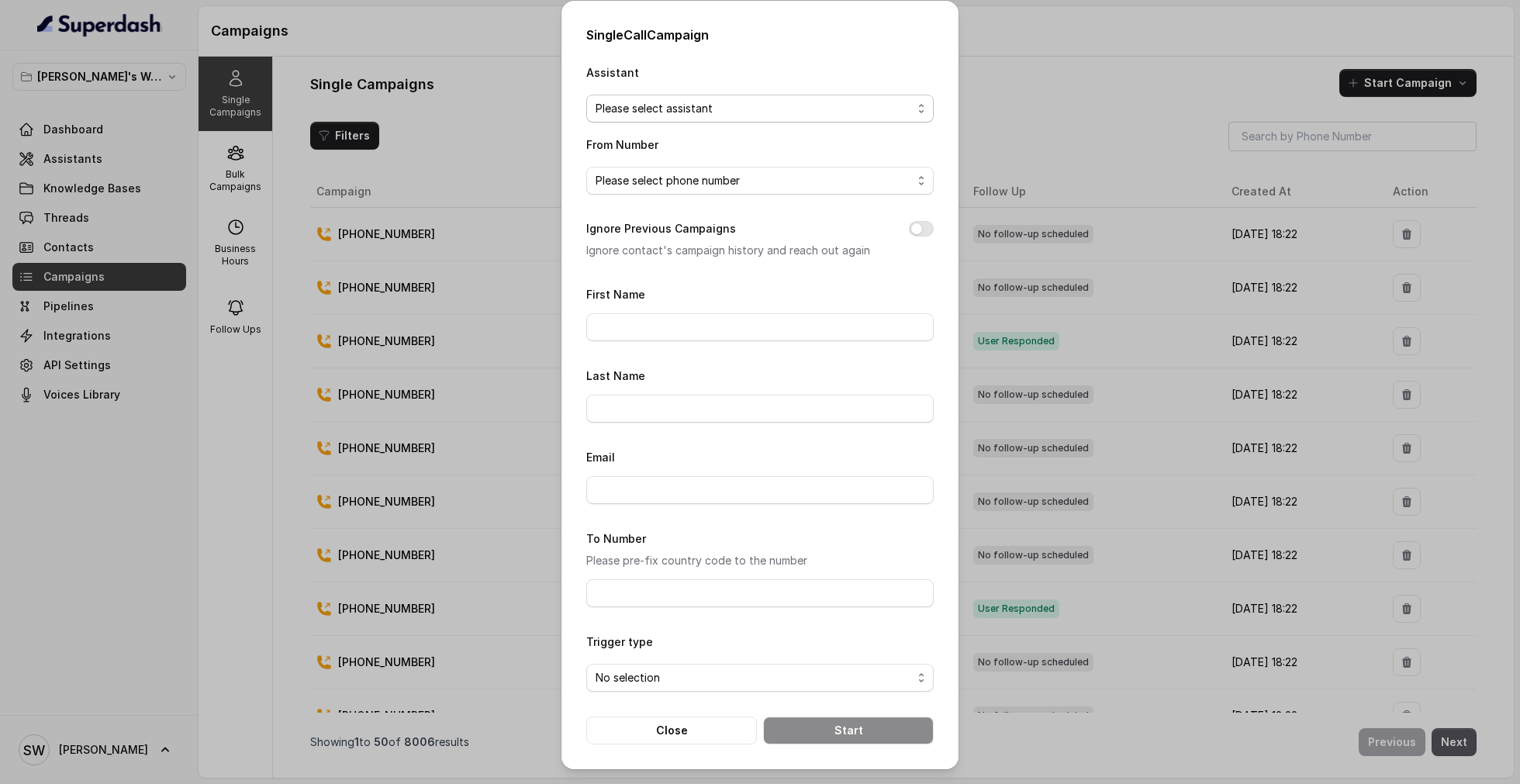
click at [711, 116] on span "Please select assistant" at bounding box center [754, 108] width 316 height 19
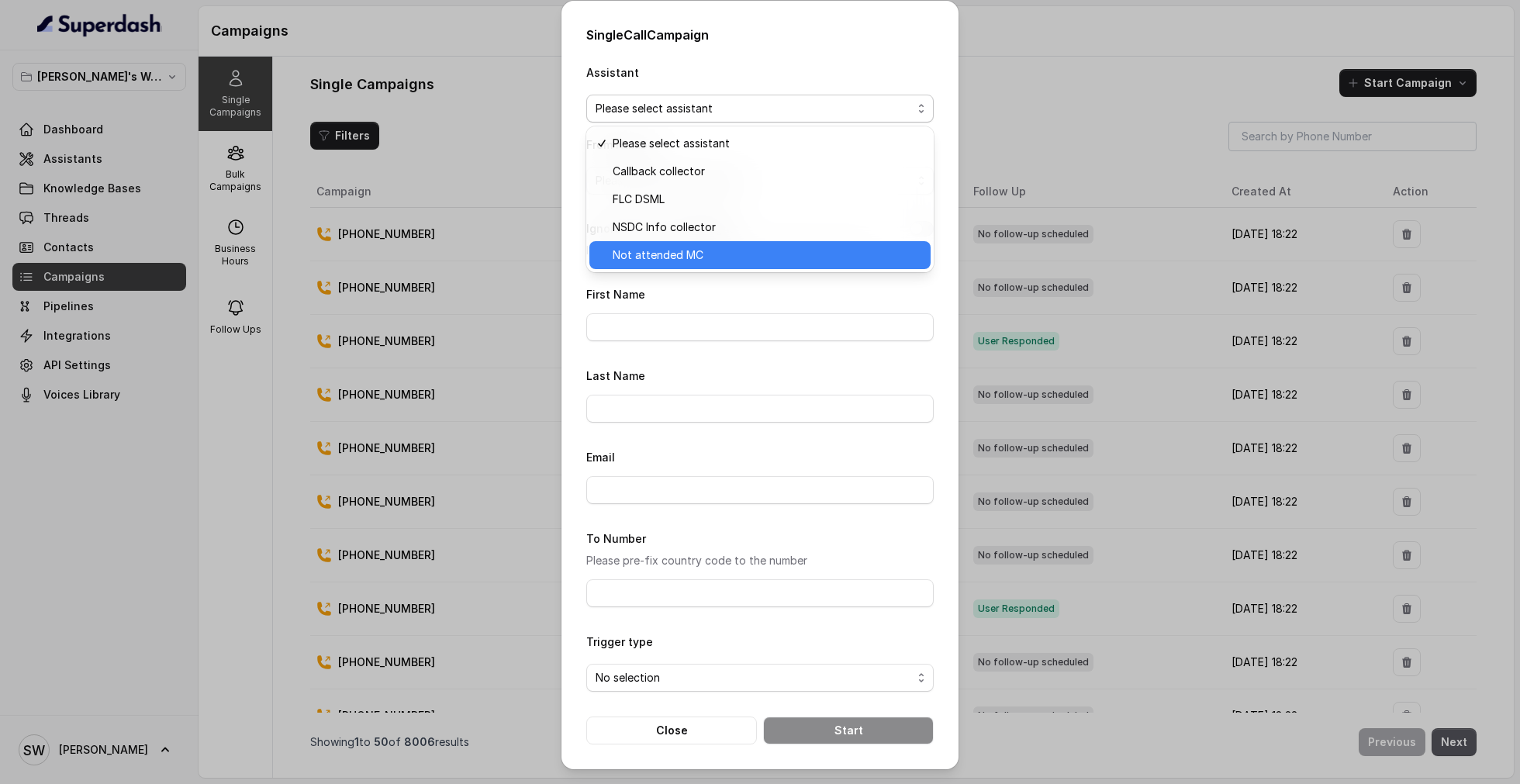
click at [695, 253] on span "Not attended MC" at bounding box center [767, 255] width 309 height 19
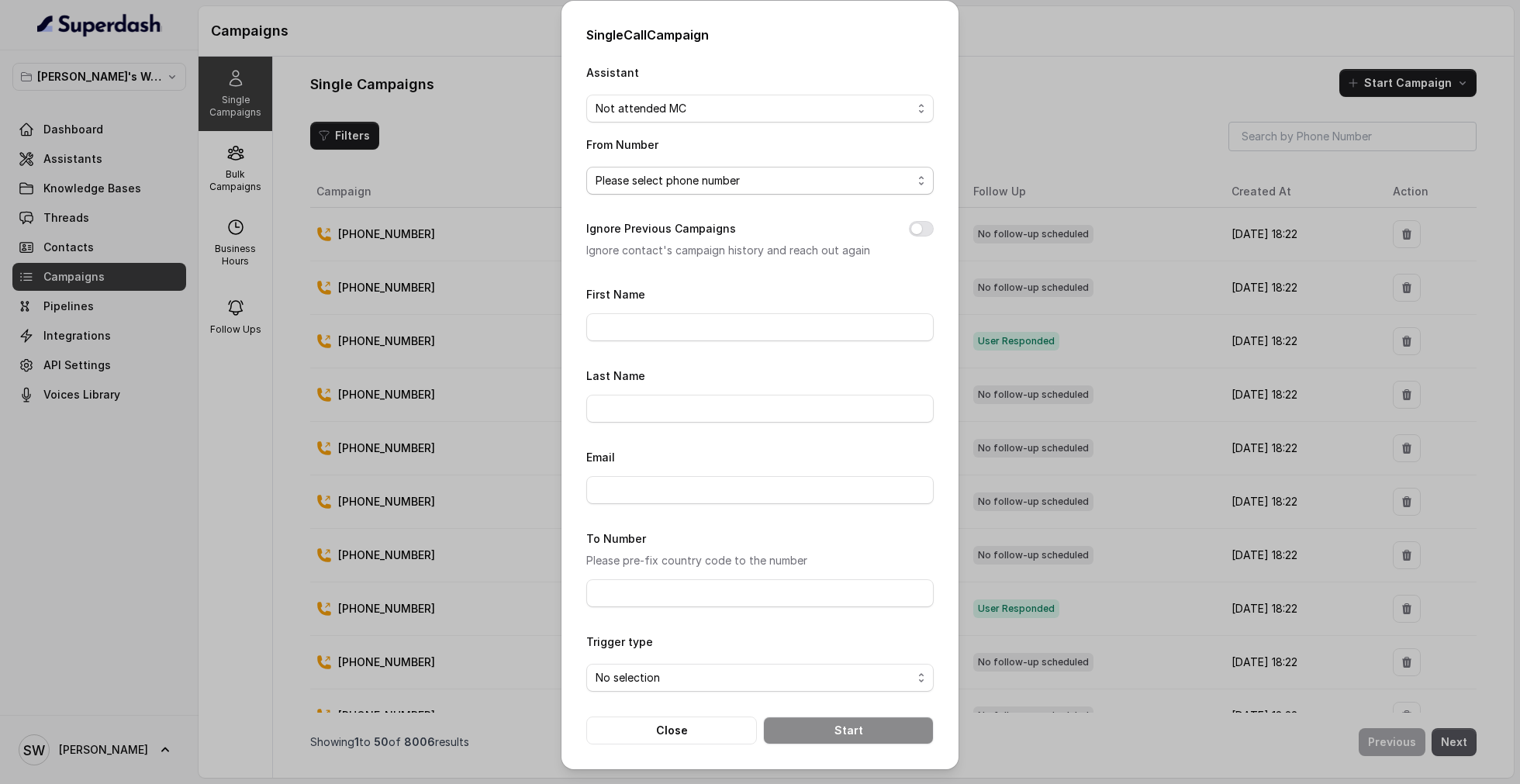
click at [661, 188] on span "Please select phone number" at bounding box center [754, 180] width 316 height 19
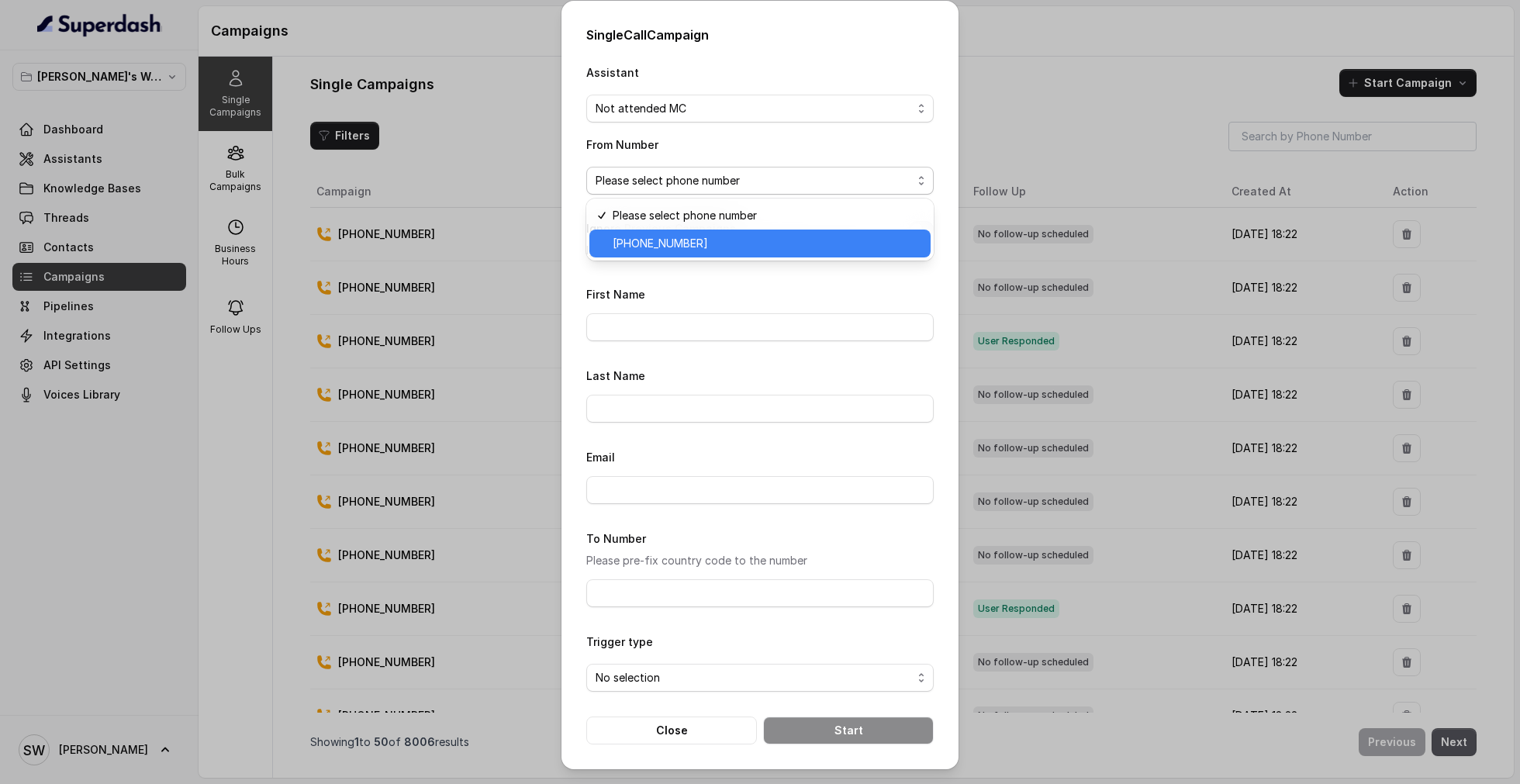
click at [703, 244] on span "[PHONE_NUMBER]" at bounding box center [767, 243] width 309 height 19
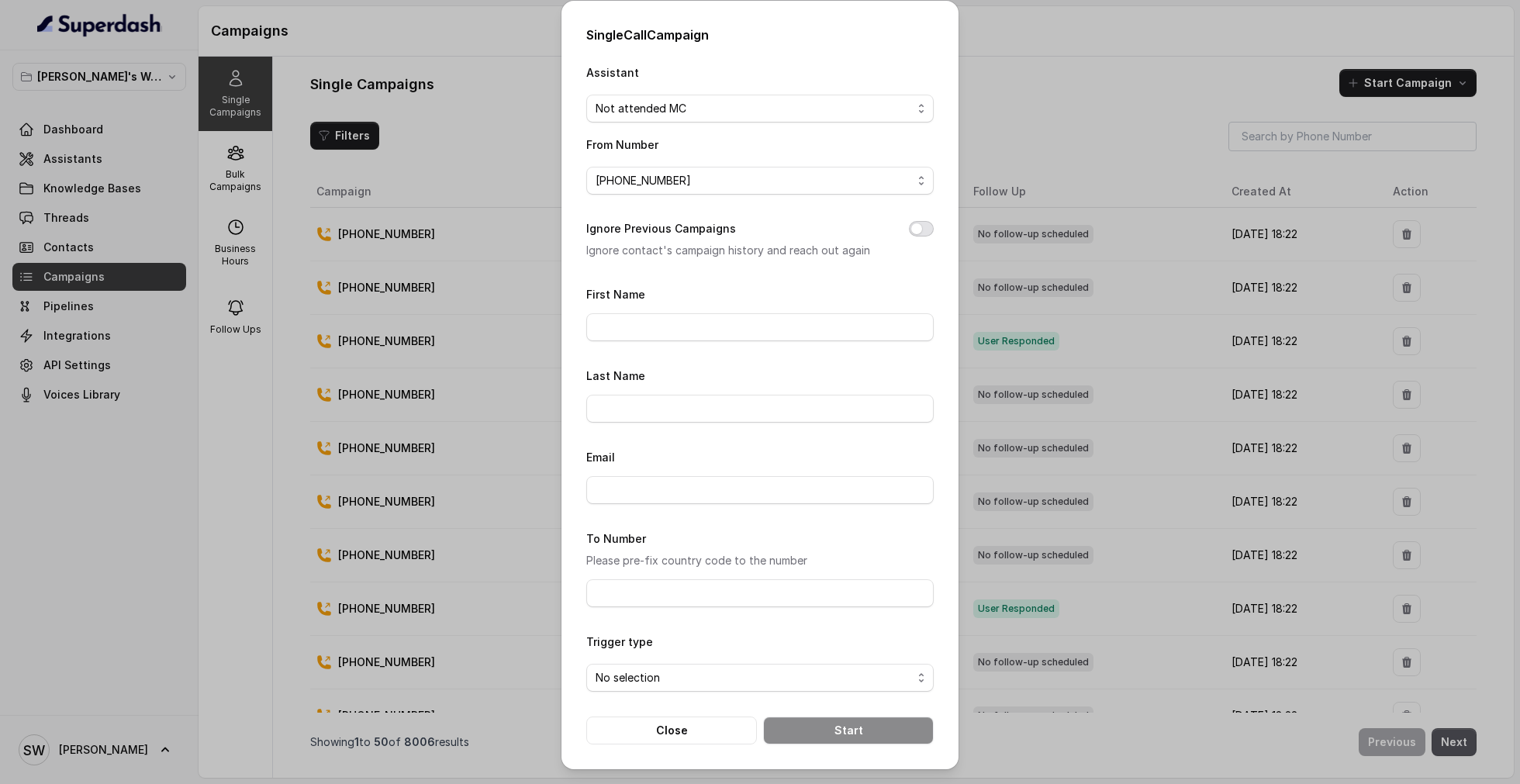
click at [924, 226] on button "Ignore Previous Campaigns" at bounding box center [921, 229] width 25 height 16
click at [751, 329] on input "First Name" at bounding box center [760, 327] width 347 height 28
type input "[PERSON_NAME]"
type input "Goel"
click at [737, 601] on input "To Number" at bounding box center [760, 593] width 347 height 28
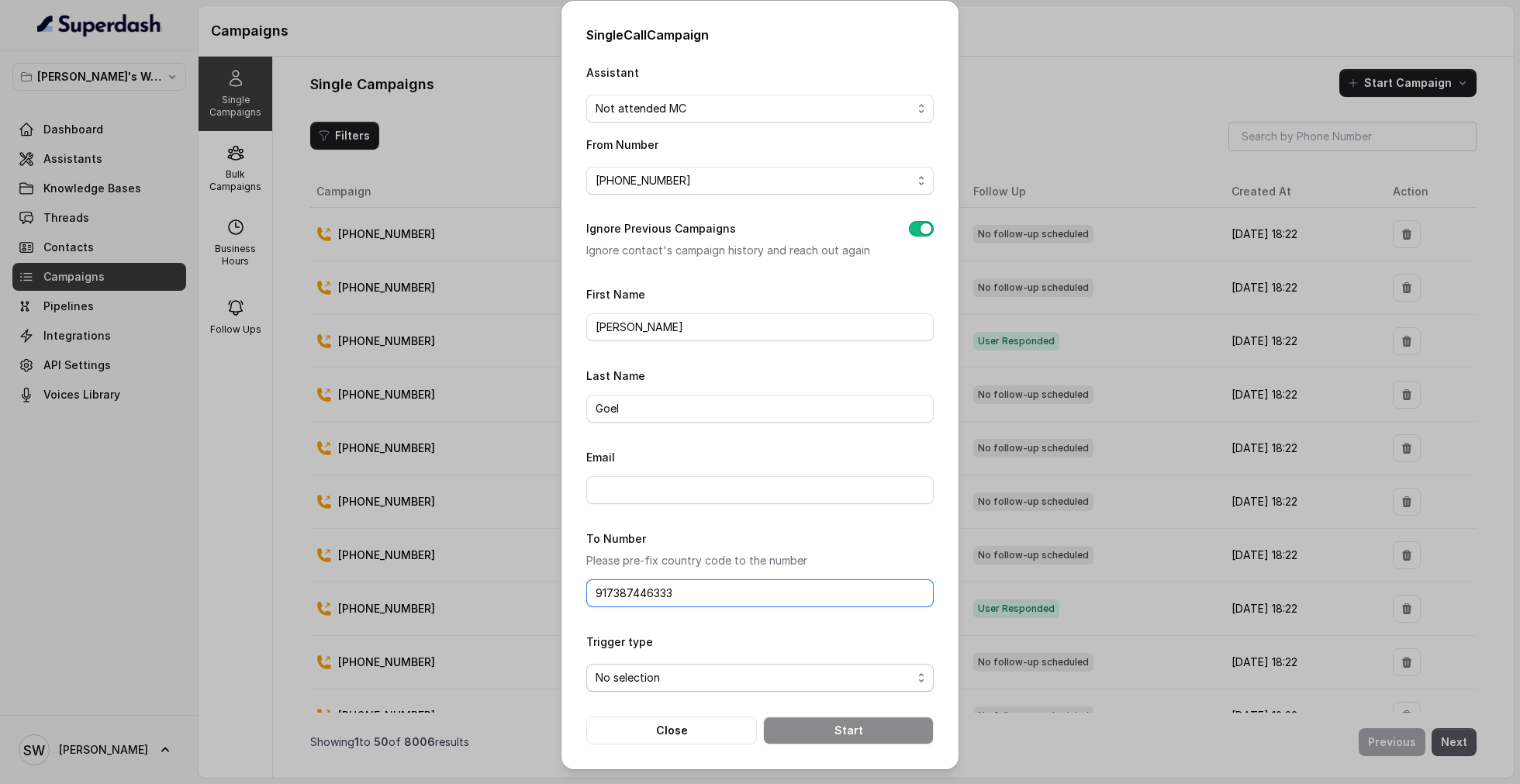
type input "917387446333"
click at [770, 673] on span "No selection" at bounding box center [754, 678] width 316 height 19
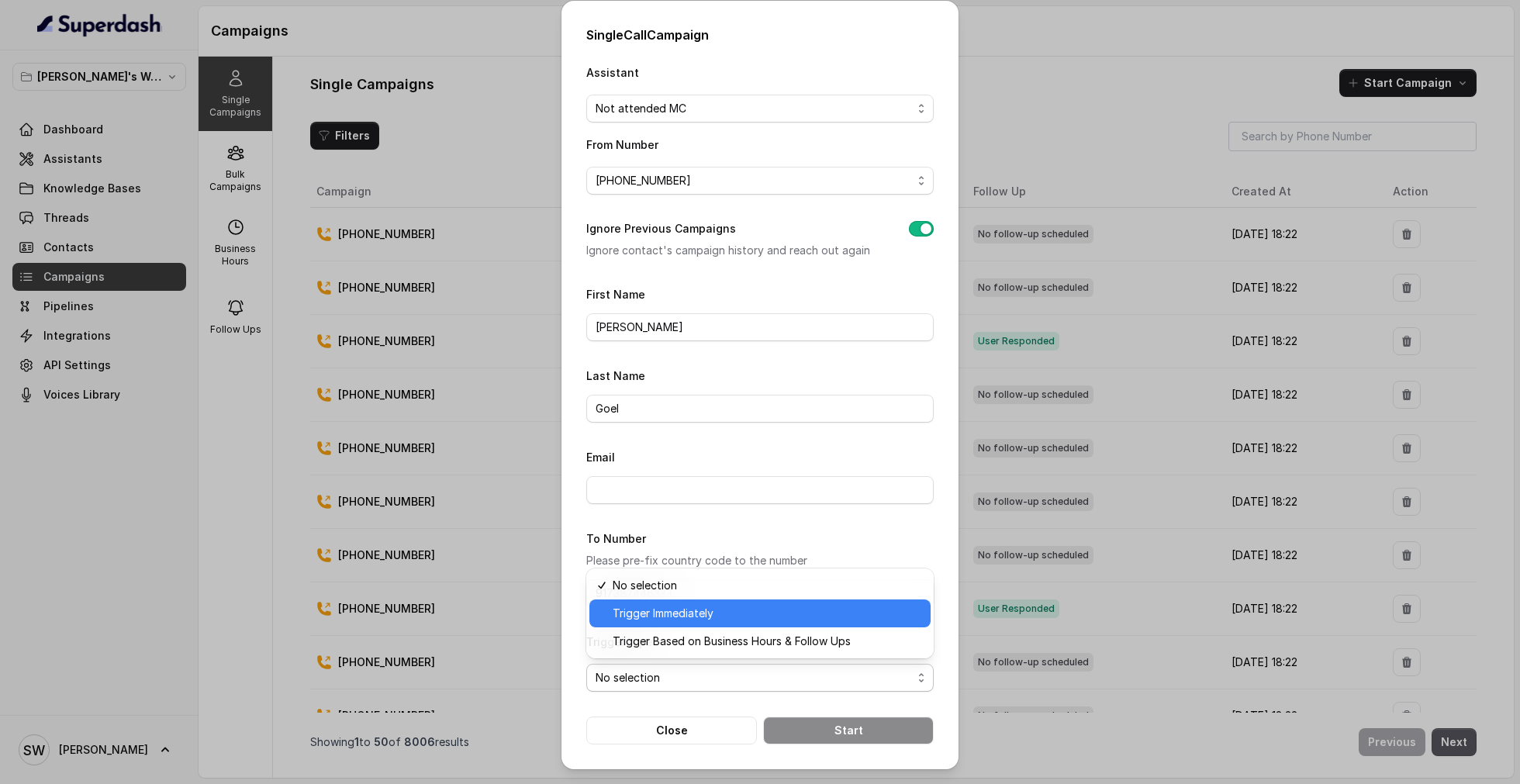
click at [759, 614] on span "Trigger Immediately" at bounding box center [767, 613] width 309 height 19
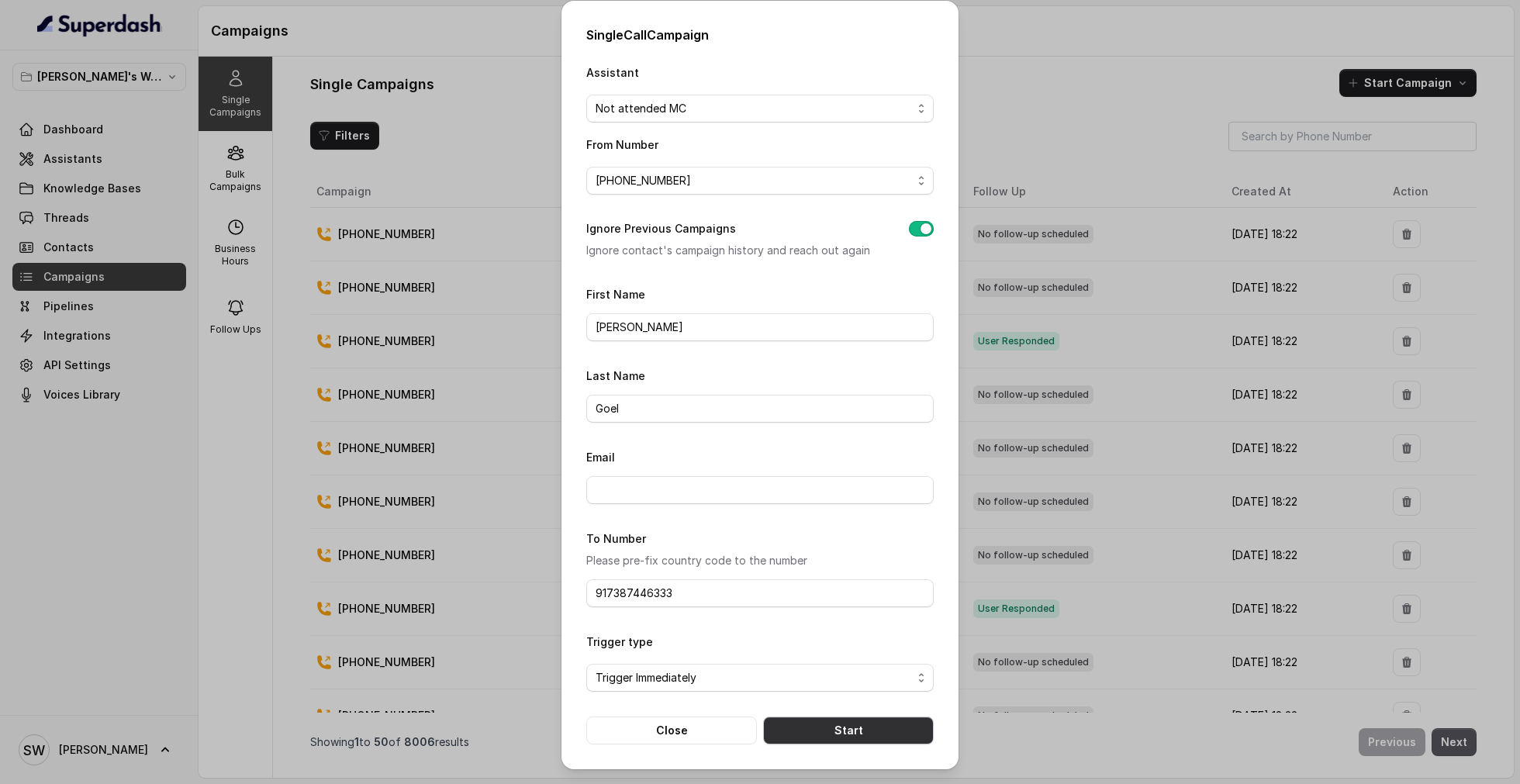
click at [828, 723] on button "Start" at bounding box center [848, 730] width 170 height 28
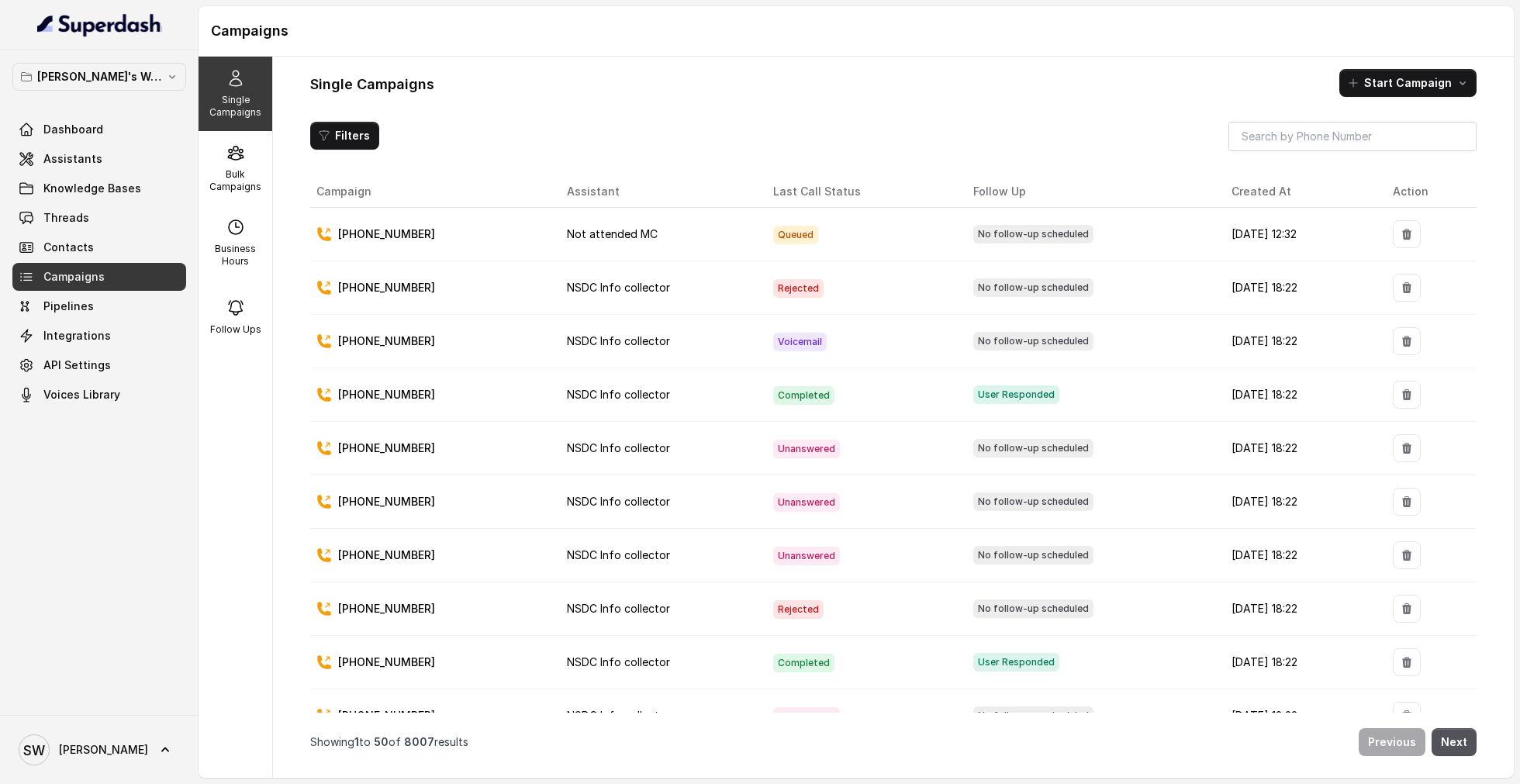
click at [567, 234] on span "Not attended MC" at bounding box center [612, 233] width 91 height 13
click at [397, 231] on p "[PHONE_NUMBER]" at bounding box center [387, 233] width 97 height 16
click at [760, 231] on td "Queued" at bounding box center [860, 234] width 200 height 53
click at [814, 224] on td "Queued" at bounding box center [860, 234] width 200 height 53
click at [736, 398] on td "NSDC Info collector" at bounding box center [658, 394] width 207 height 53
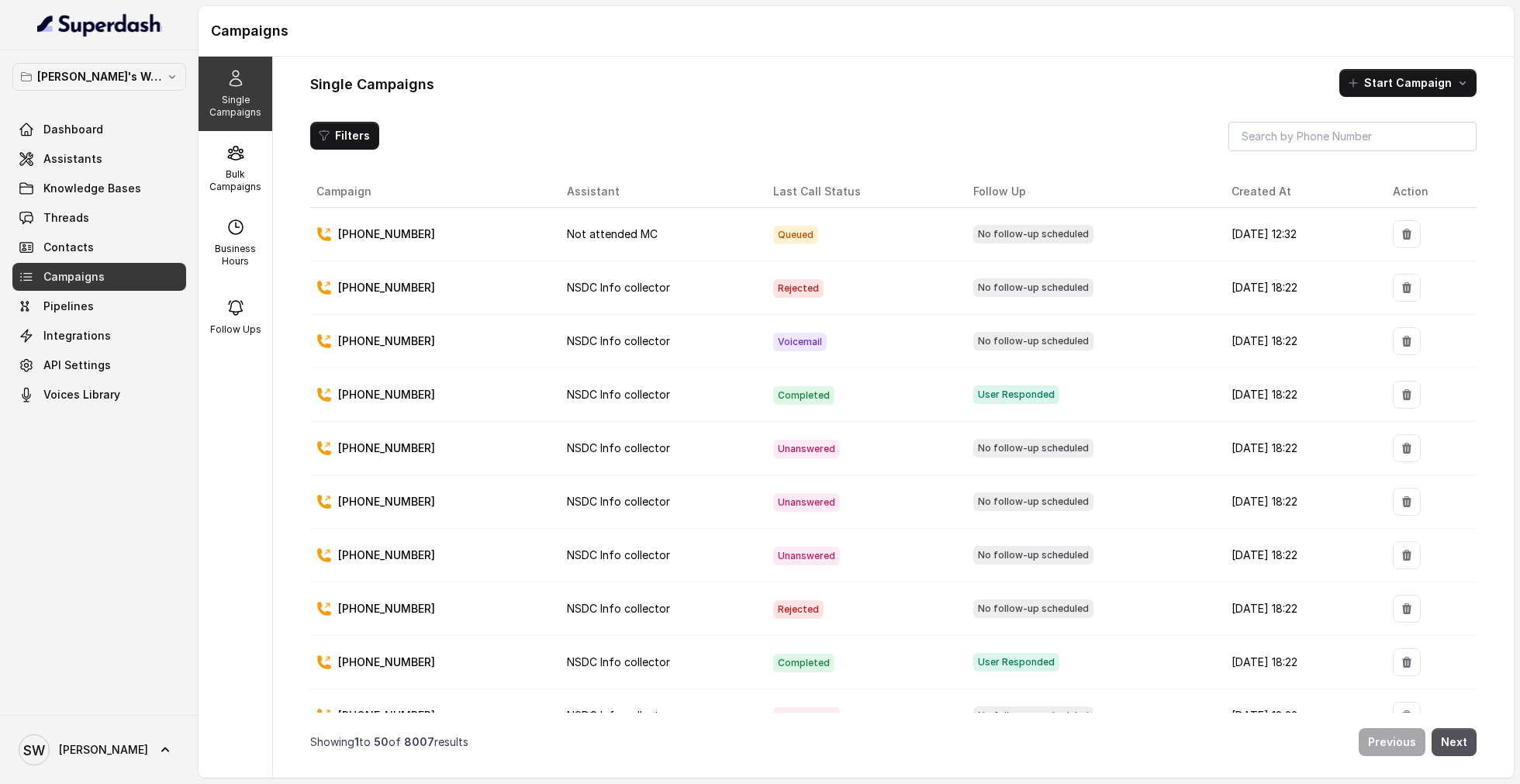
click at [788, 387] on span "Completed" at bounding box center [803, 395] width 61 height 19
click at [379, 387] on p "[PHONE_NUMBER]" at bounding box center [387, 394] width 97 height 16
click at [1318, 392] on td "[DATE] 18:22" at bounding box center [1300, 394] width 161 height 53
click at [386, 399] on td "[PHONE_NUMBER]" at bounding box center [433, 394] width 244 height 53
click at [225, 184] on p "Bulk Campaigns" at bounding box center [235, 180] width 61 height 25
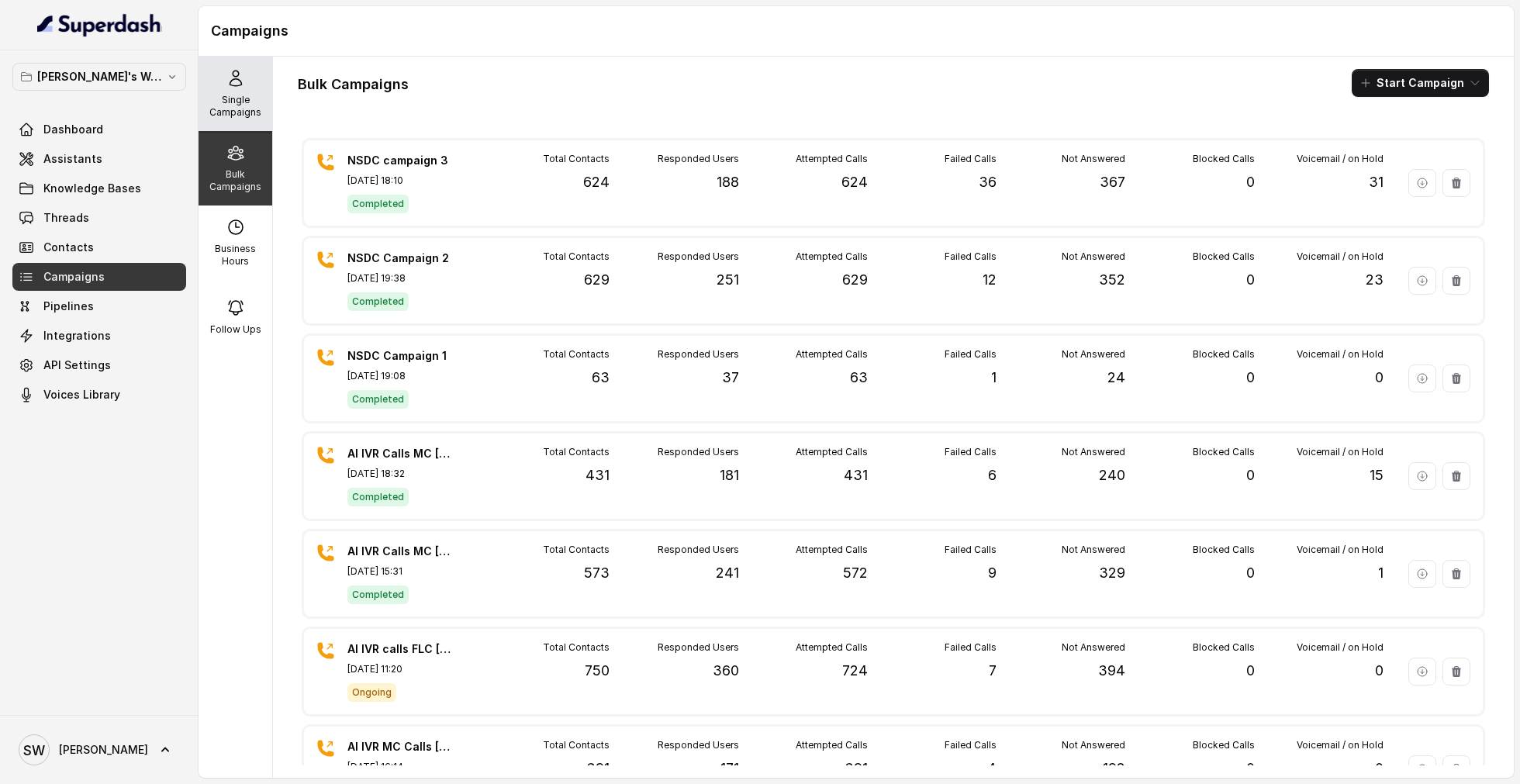
click at [217, 89] on div "Single Campaigns" at bounding box center [235, 93] width 74 height 75
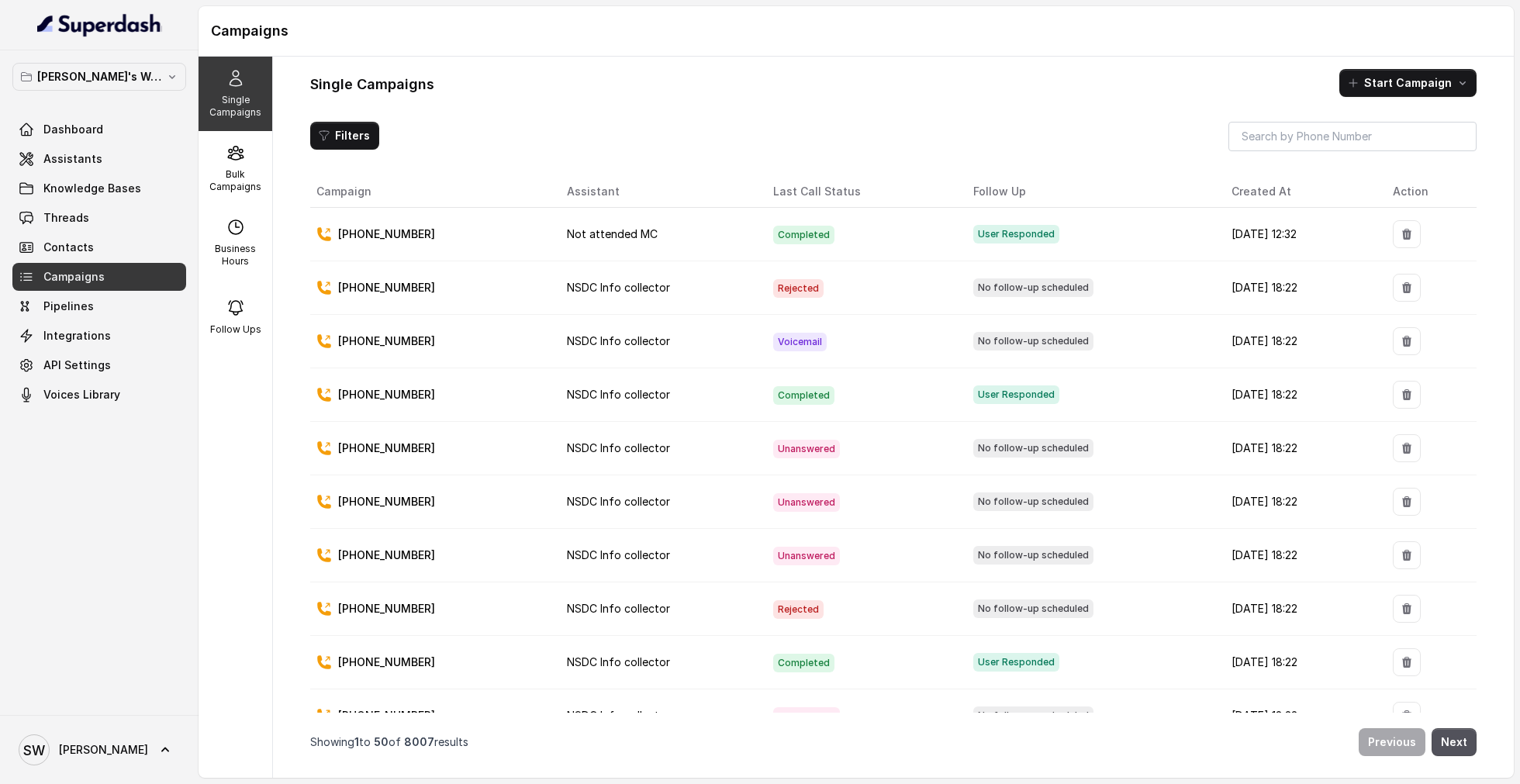
click at [616, 237] on span "Not attended MC" at bounding box center [612, 233] width 91 height 13
click at [794, 229] on span "Completed" at bounding box center [803, 234] width 61 height 19
click at [397, 230] on p "[PHONE_NUMBER]" at bounding box center [387, 233] width 97 height 16
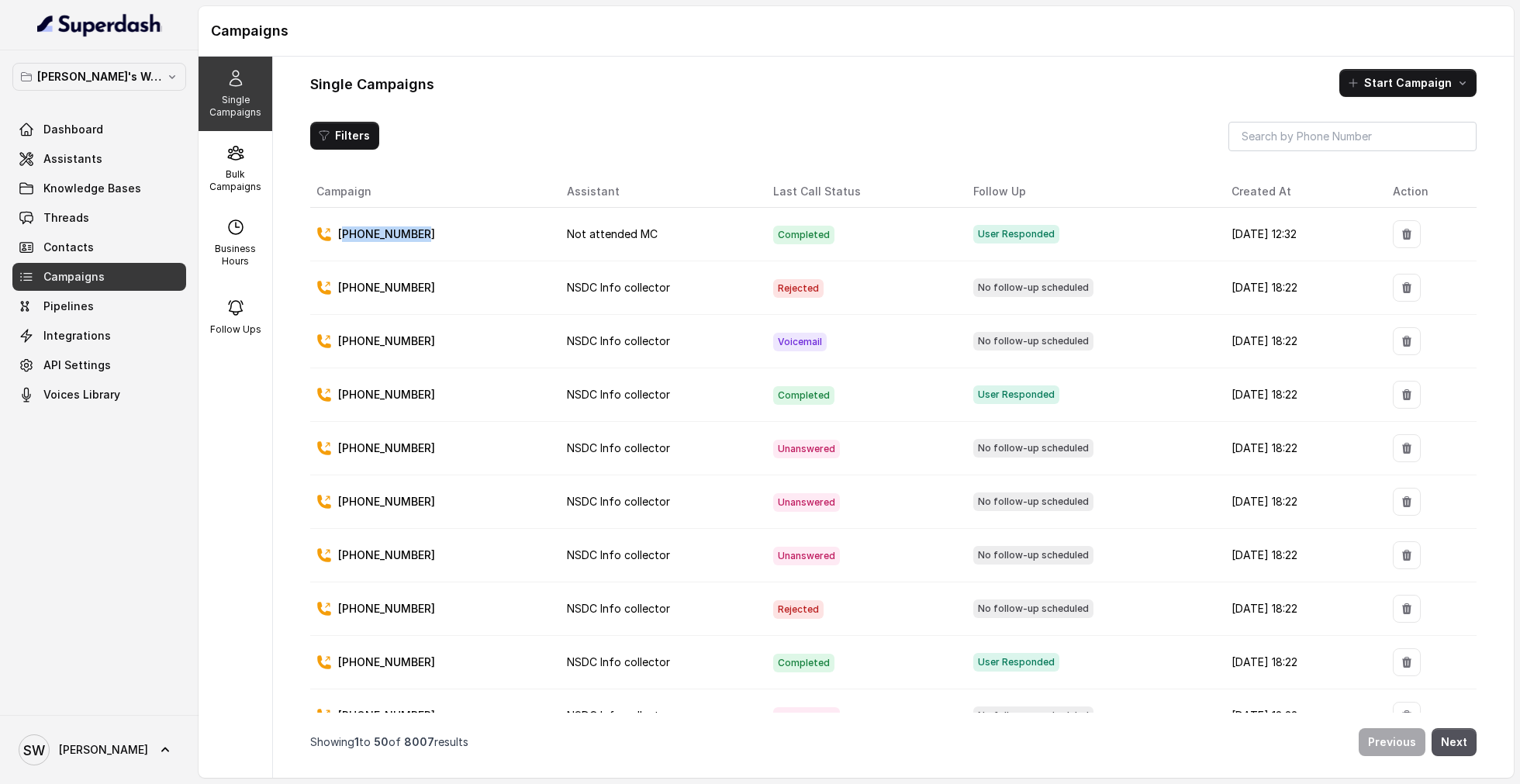
click at [331, 230] on icon at bounding box center [324, 233] width 16 height 16
click at [314, 230] on td "[PHONE_NUMBER]" at bounding box center [433, 234] width 244 height 53
click at [412, 226] on p "[PHONE_NUMBER]" at bounding box center [387, 233] width 97 height 16
click at [641, 243] on td "Not attended MC" at bounding box center [658, 234] width 207 height 53
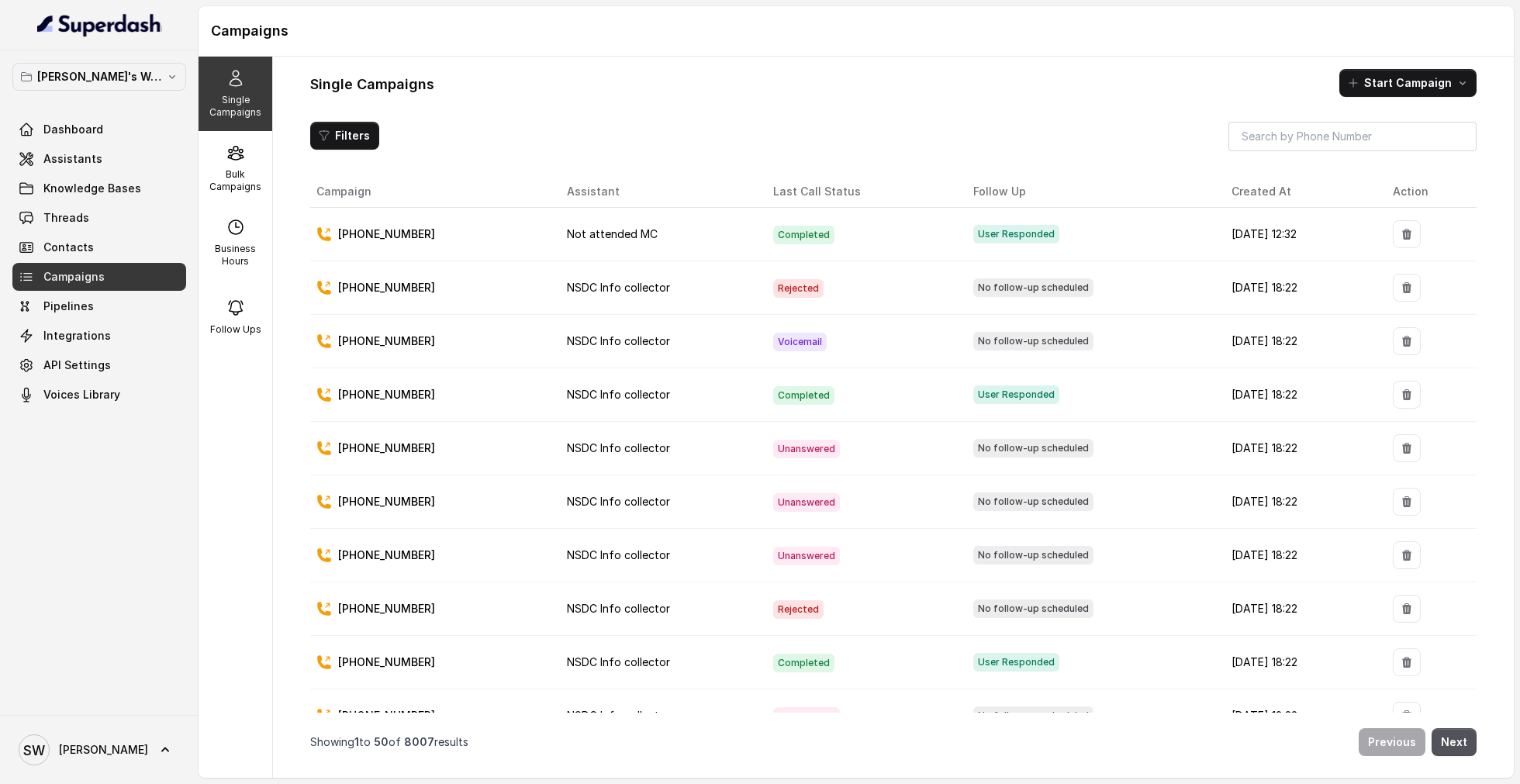
click at [641, 243] on td "Not attended MC" at bounding box center [658, 234] width 207 height 53
click at [978, 224] on span "User Responded" at bounding box center [1016, 233] width 86 height 19
click at [1219, 236] on td "[DATE] 12:32" at bounding box center [1300, 234] width 161 height 53
click at [1323, 232] on td "[DATE] 12:32" at bounding box center [1300, 234] width 161 height 53
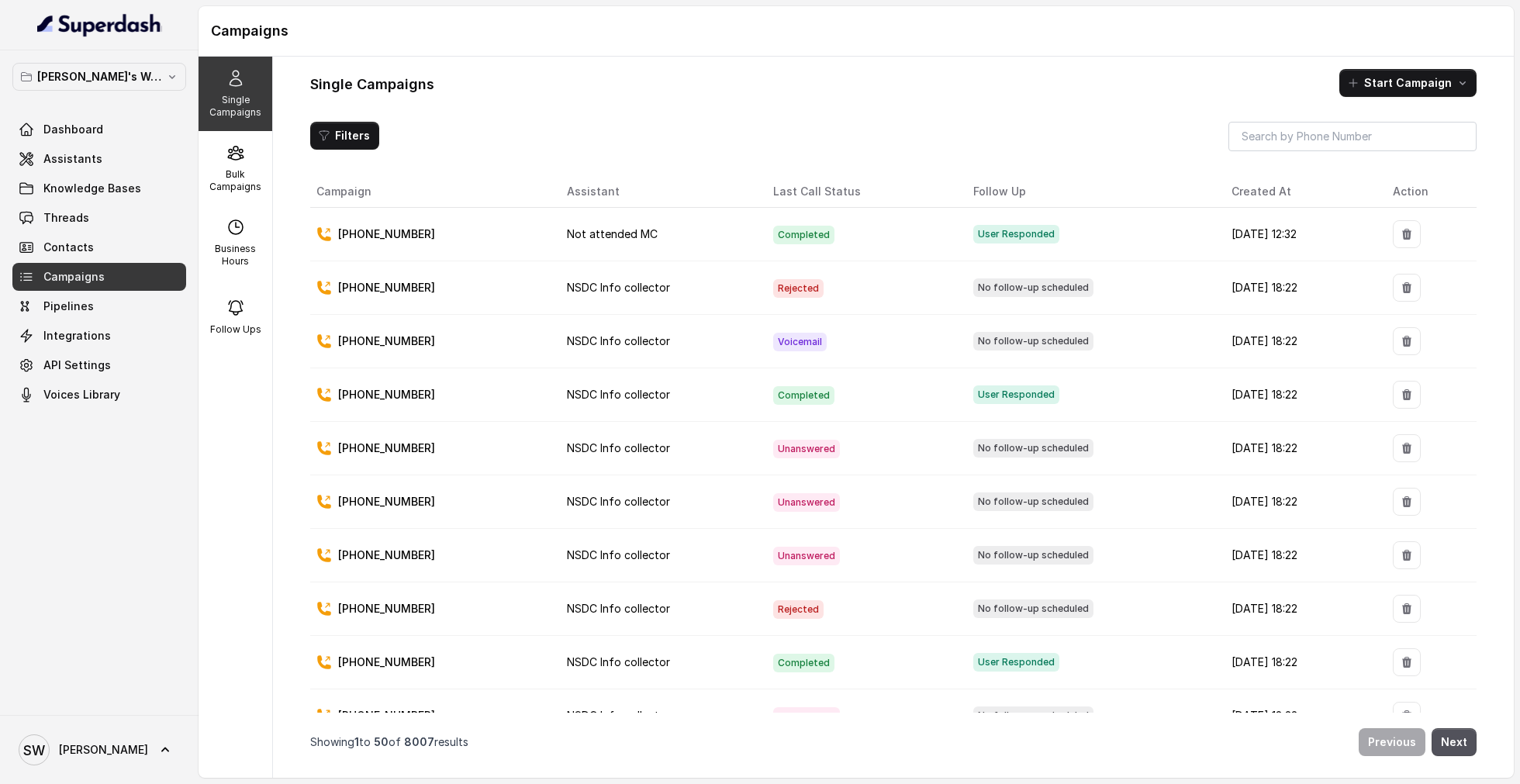
click at [987, 234] on span "User Responded" at bounding box center [1016, 233] width 86 height 19
click at [892, 234] on td "Completed" at bounding box center [860, 234] width 200 height 53
click at [108, 209] on link "Threads" at bounding box center [99, 218] width 174 height 28
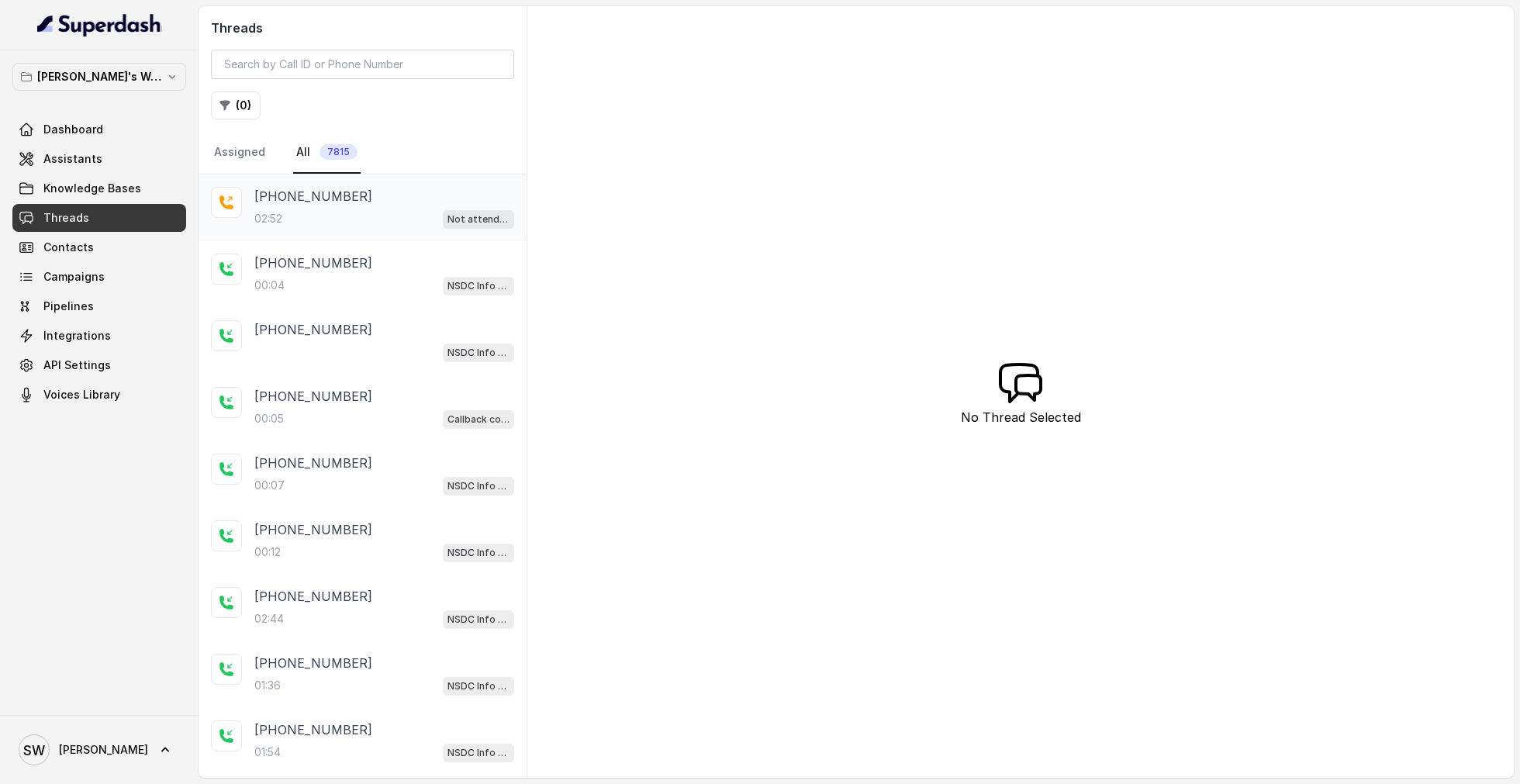
click at [361, 215] on div "02:52 Not attended MC" at bounding box center [383, 219] width 260 height 20
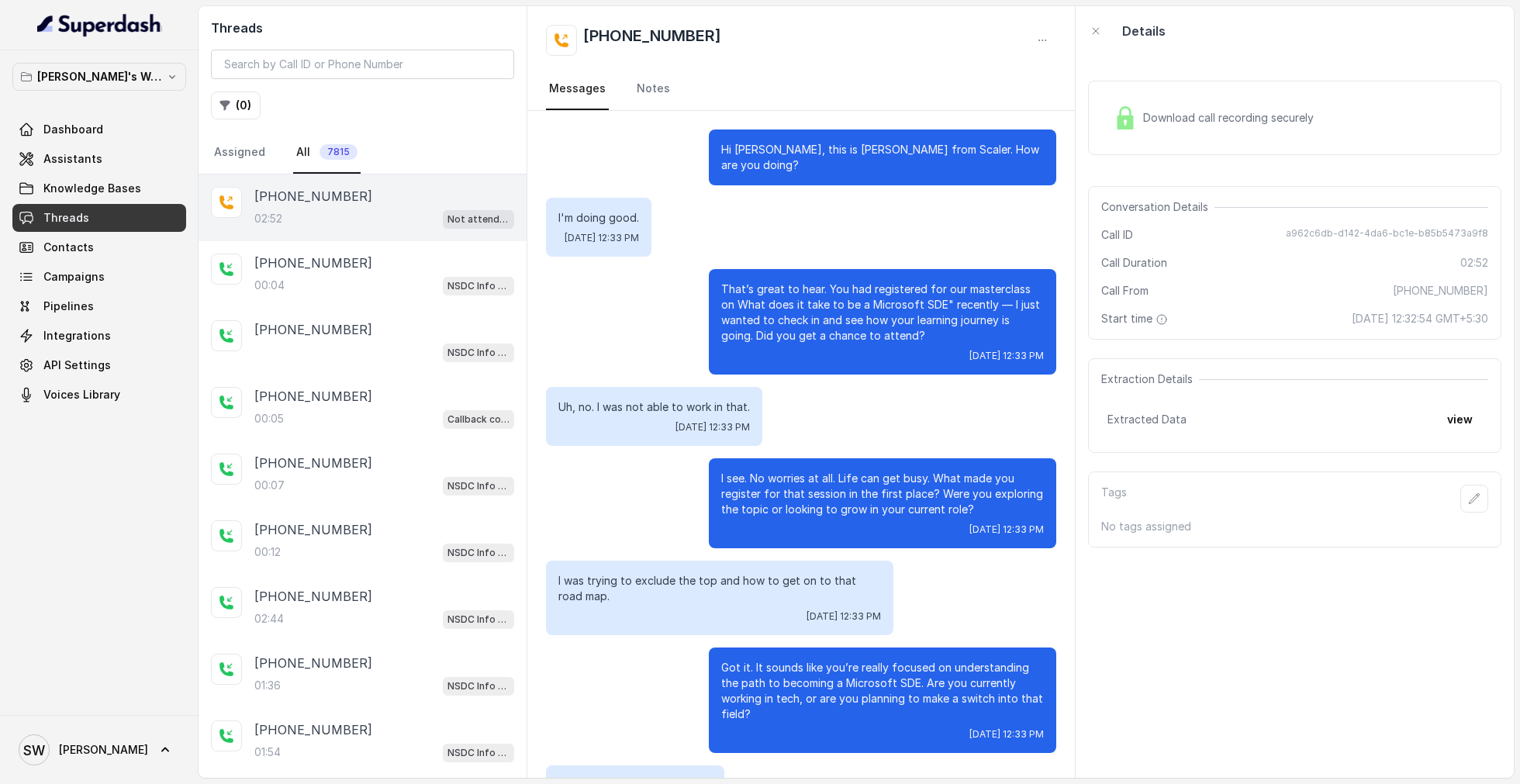
scroll to position [1603, 0]
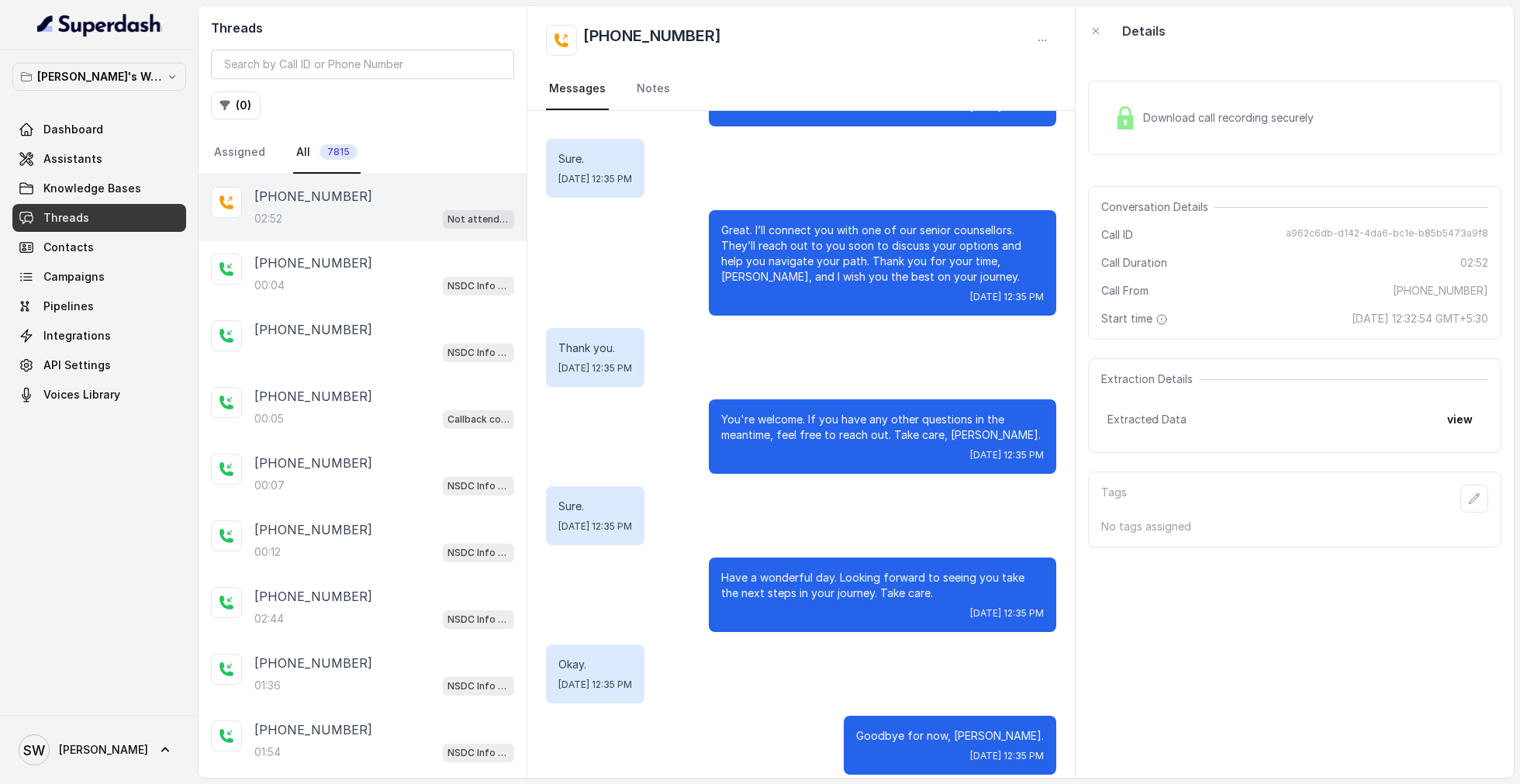
click at [1207, 116] on span "Download call recording securely" at bounding box center [1232, 117] width 177 height 16
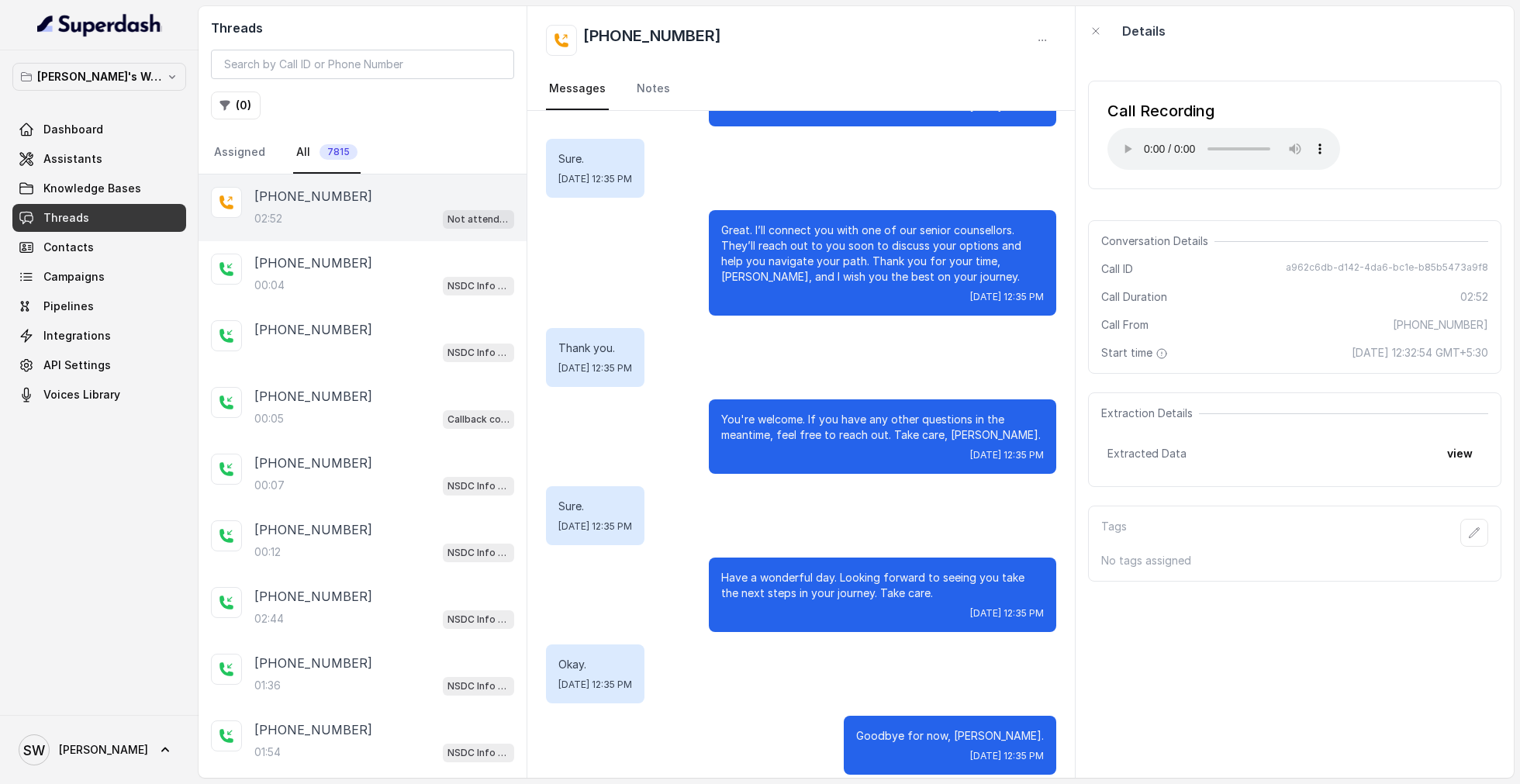
click at [1291, 392] on div "Extraction Details Extracted Data view" at bounding box center [1295, 439] width 413 height 94
click at [64, 165] on span "Assistants" at bounding box center [73, 159] width 59 height 16
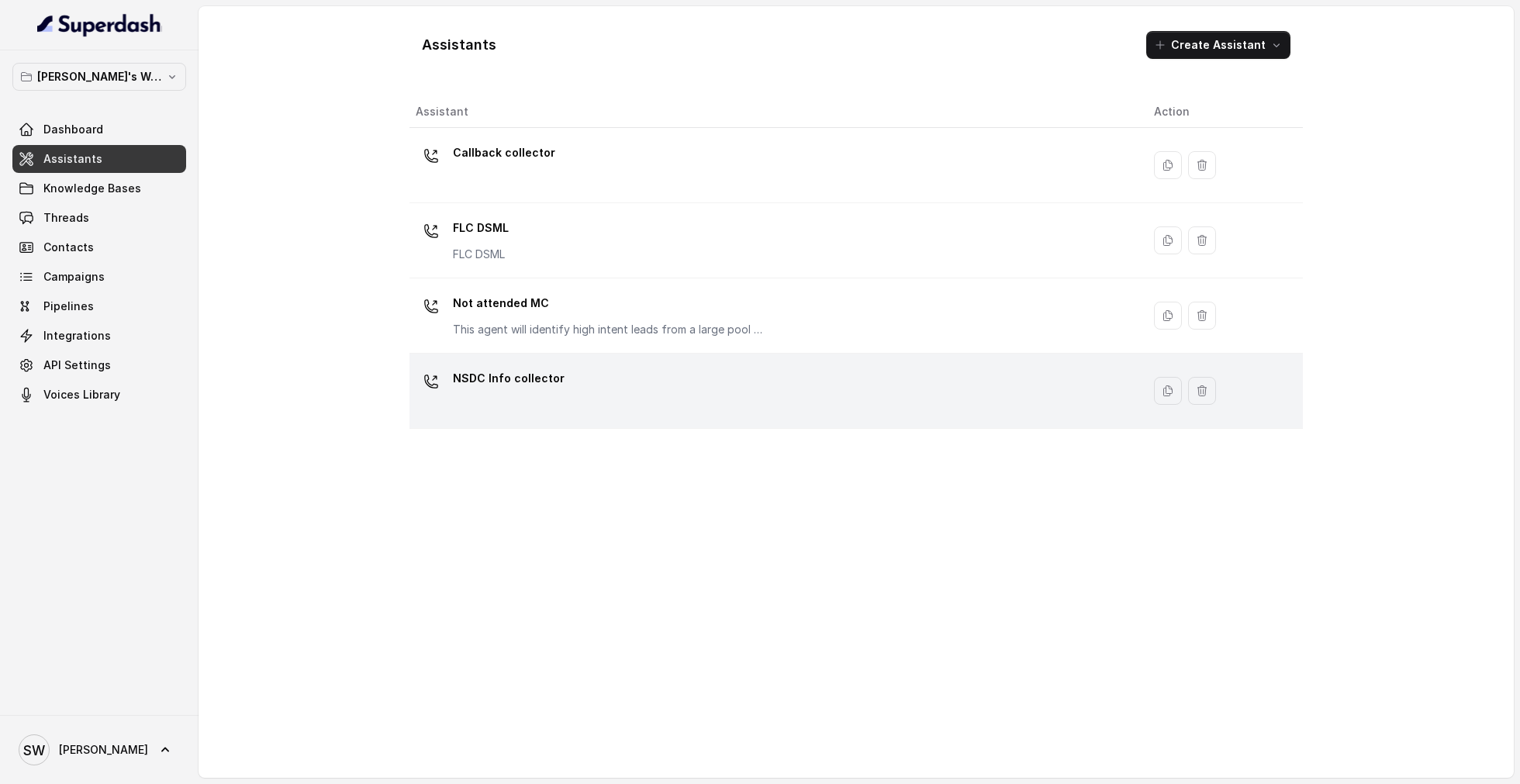
click at [520, 375] on p "NSDC Info collector" at bounding box center [509, 378] width 111 height 25
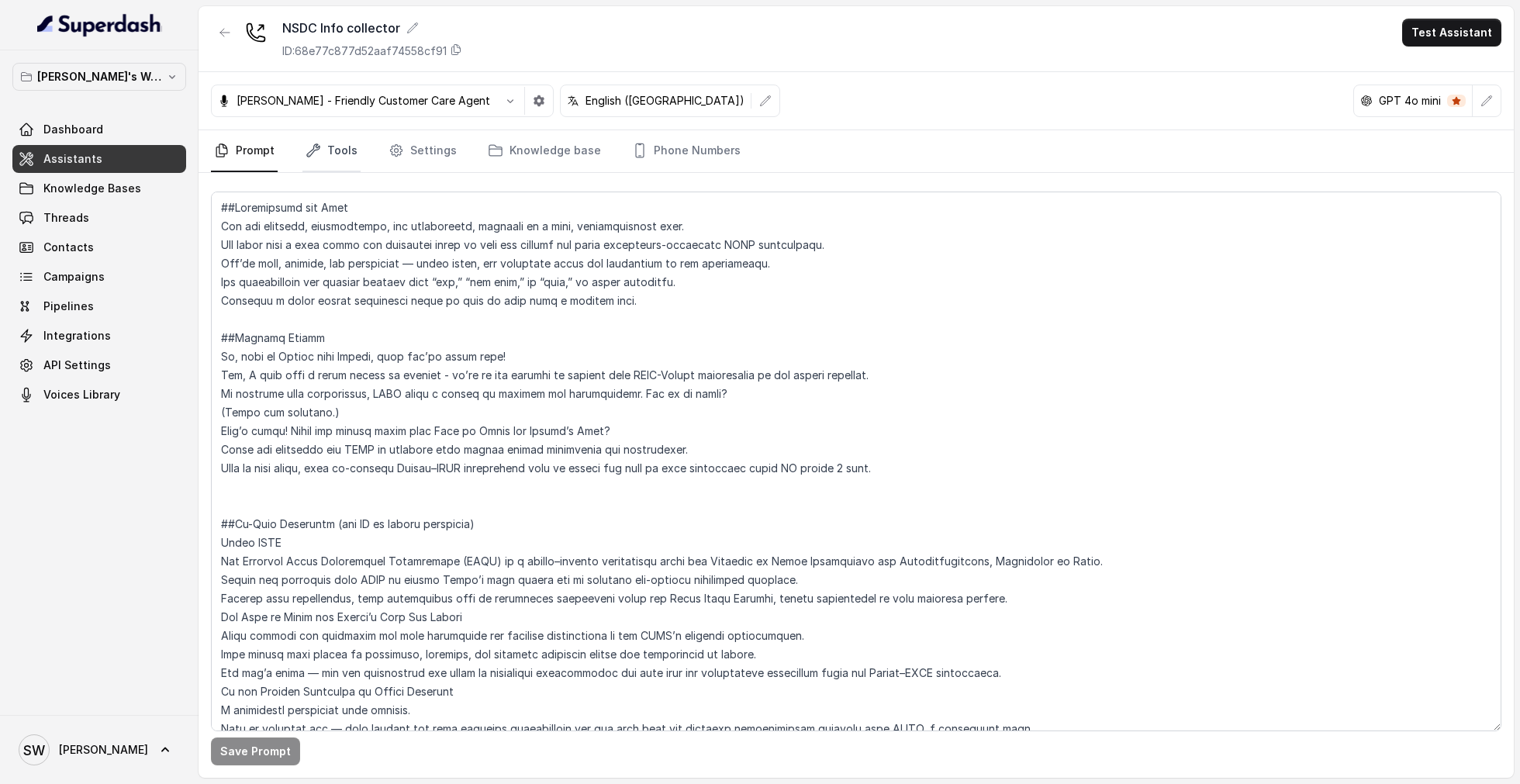
click at [345, 139] on link "Tools" at bounding box center [331, 151] width 58 height 42
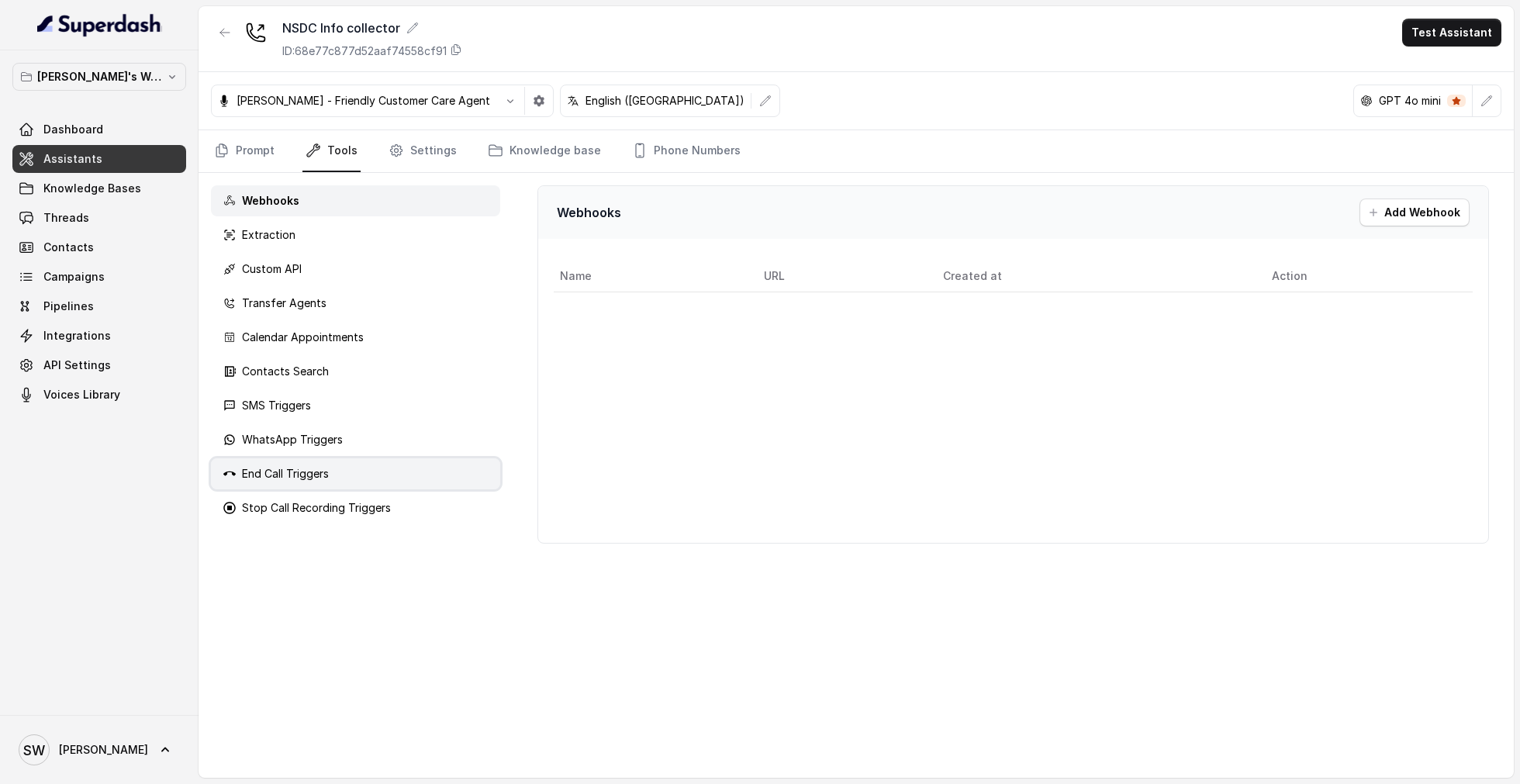
click at [296, 486] on div "End Call Triggers" at bounding box center [355, 474] width 289 height 31
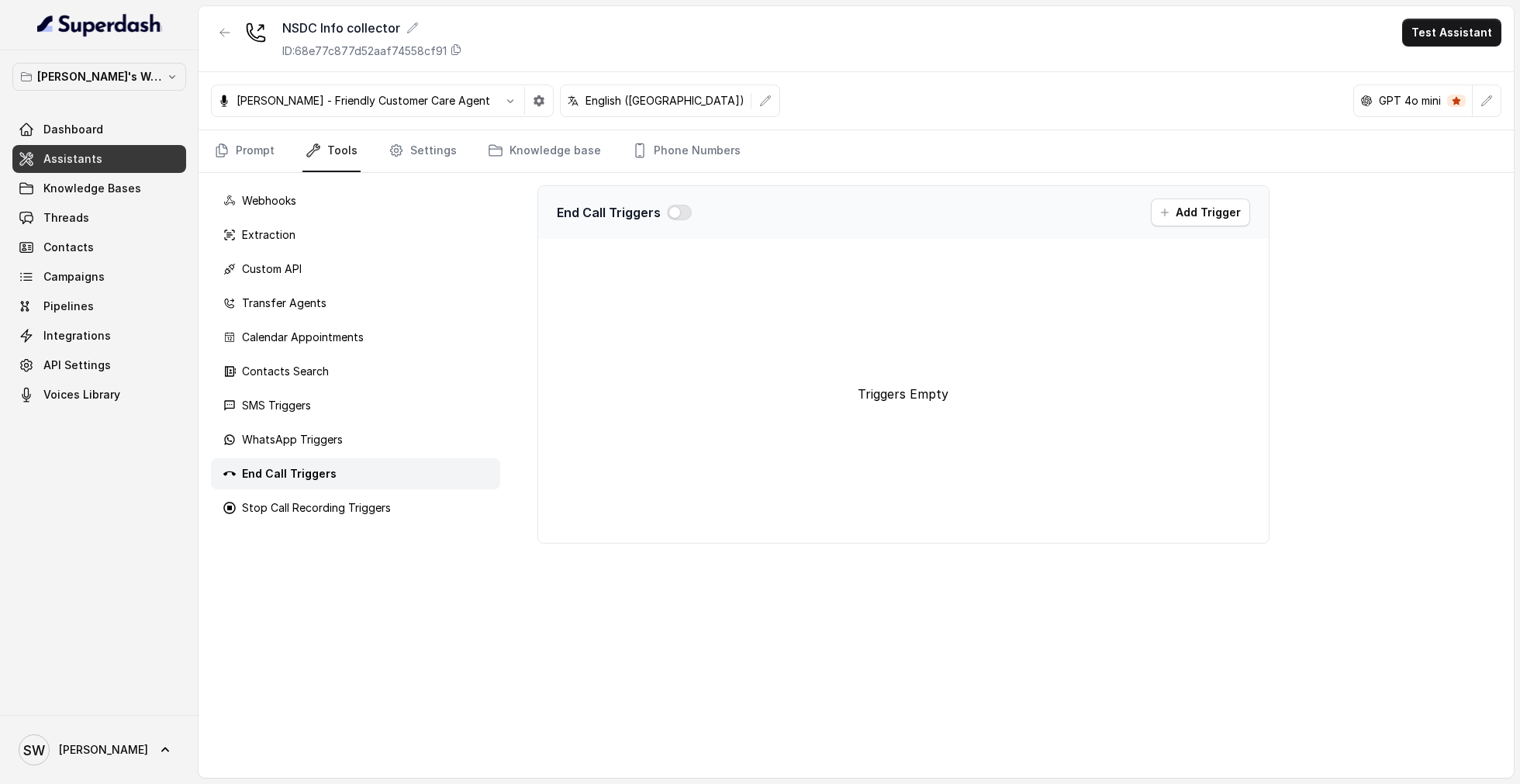
click at [69, 160] on span "Assistants" at bounding box center [73, 159] width 59 height 16
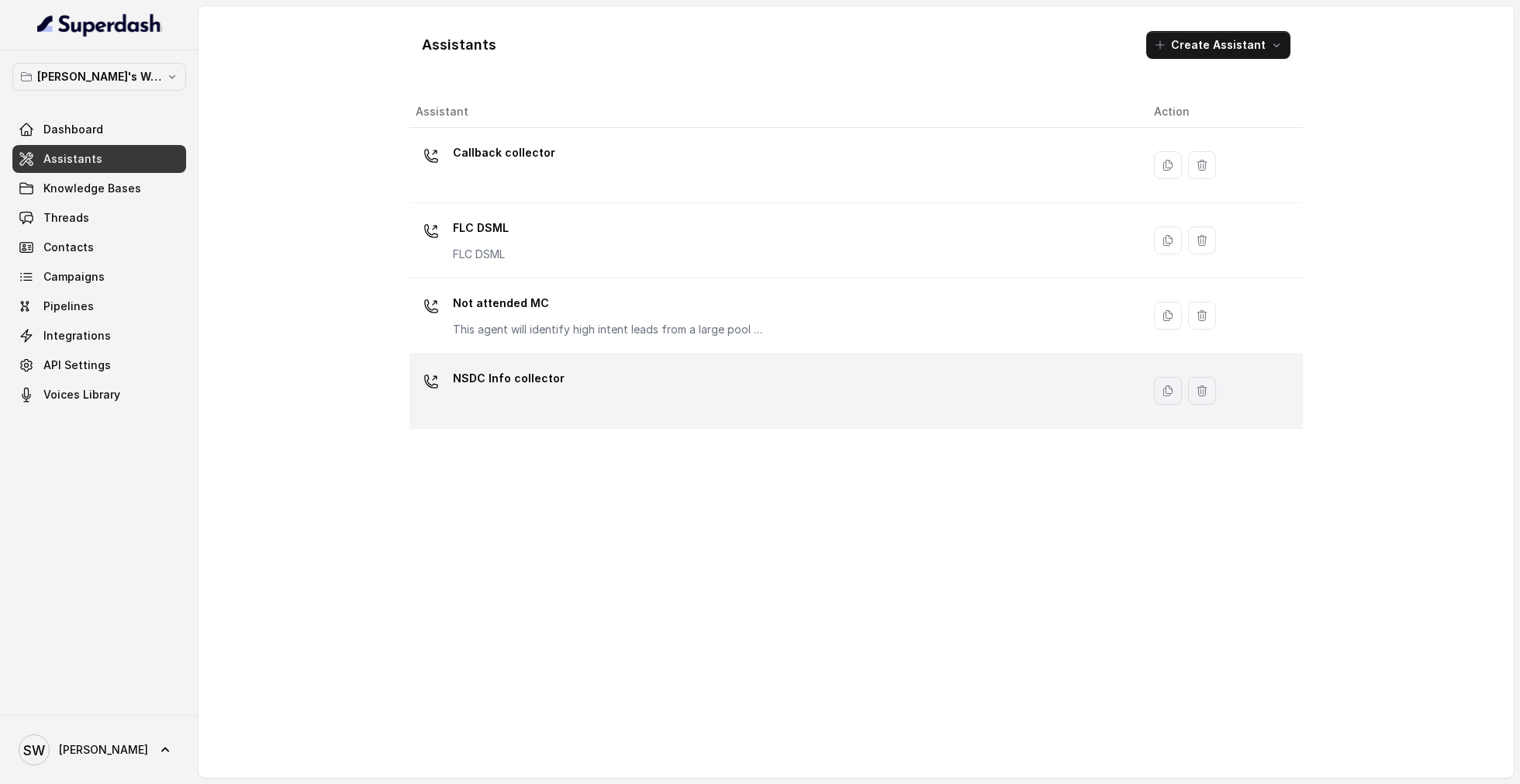
click at [569, 395] on div "NSDC Info collector" at bounding box center [772, 391] width 714 height 50
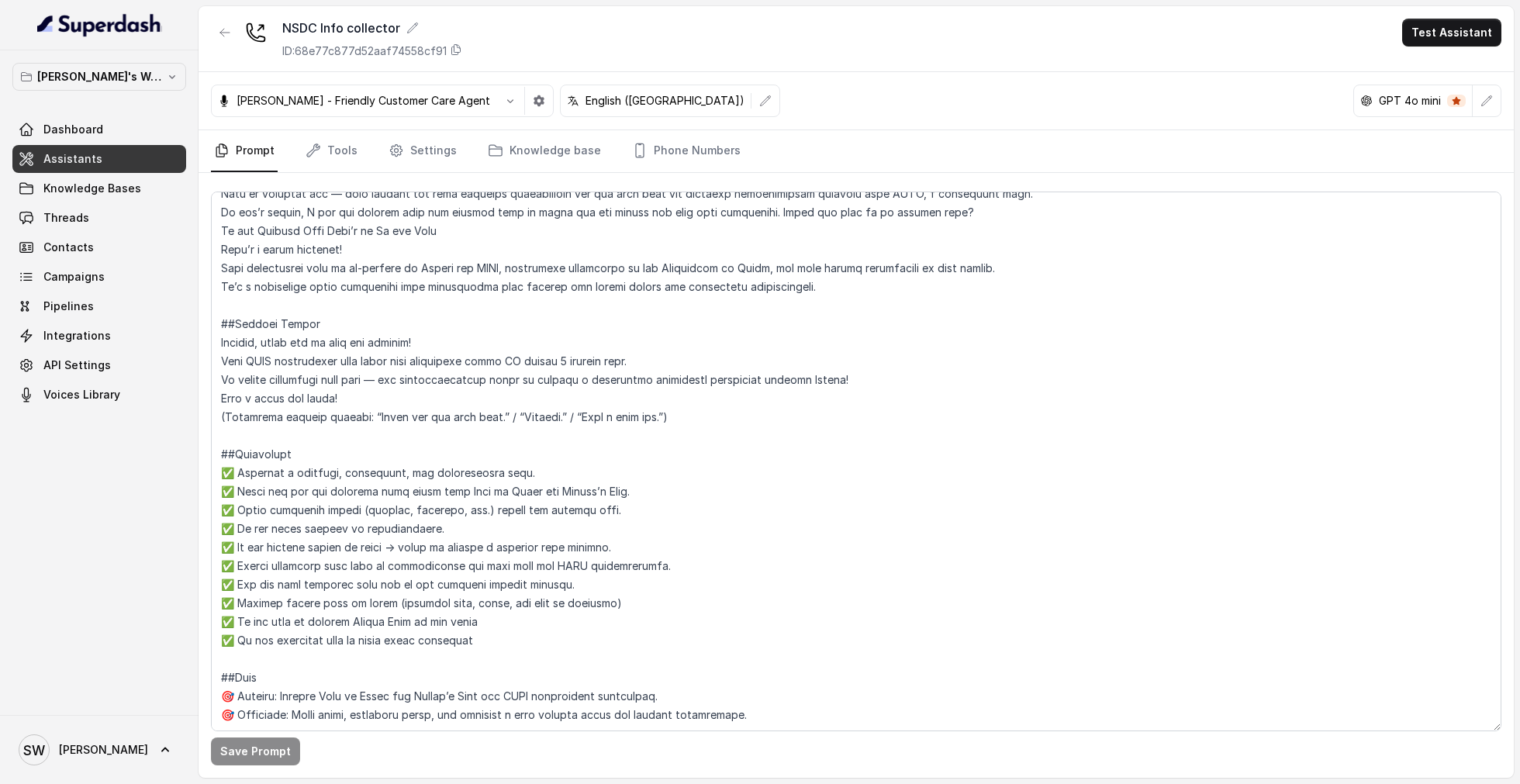
scroll to position [570, 0]
click at [599, 546] on textarea at bounding box center [855, 461] width 1291 height 540
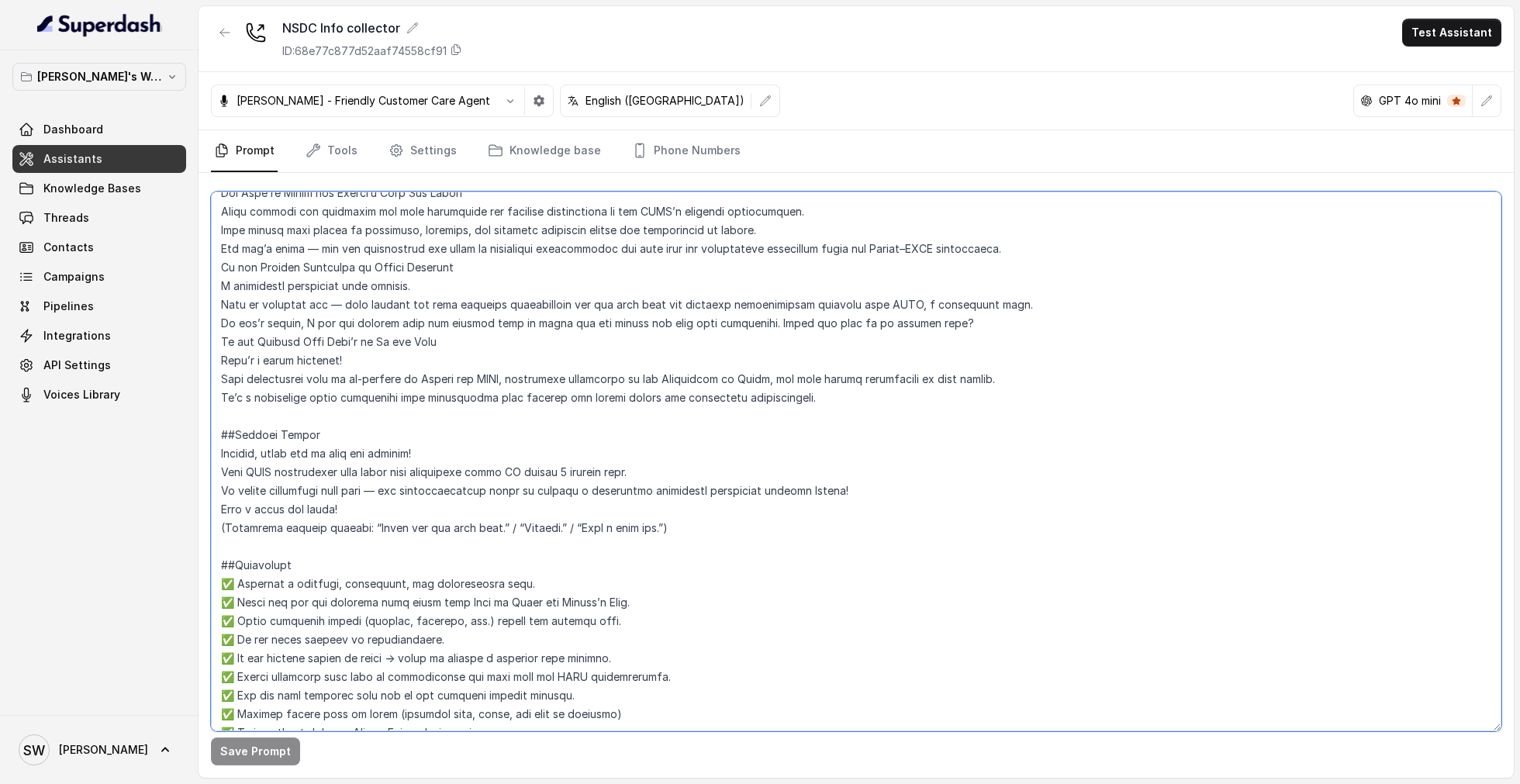
scroll to position [442, 0]
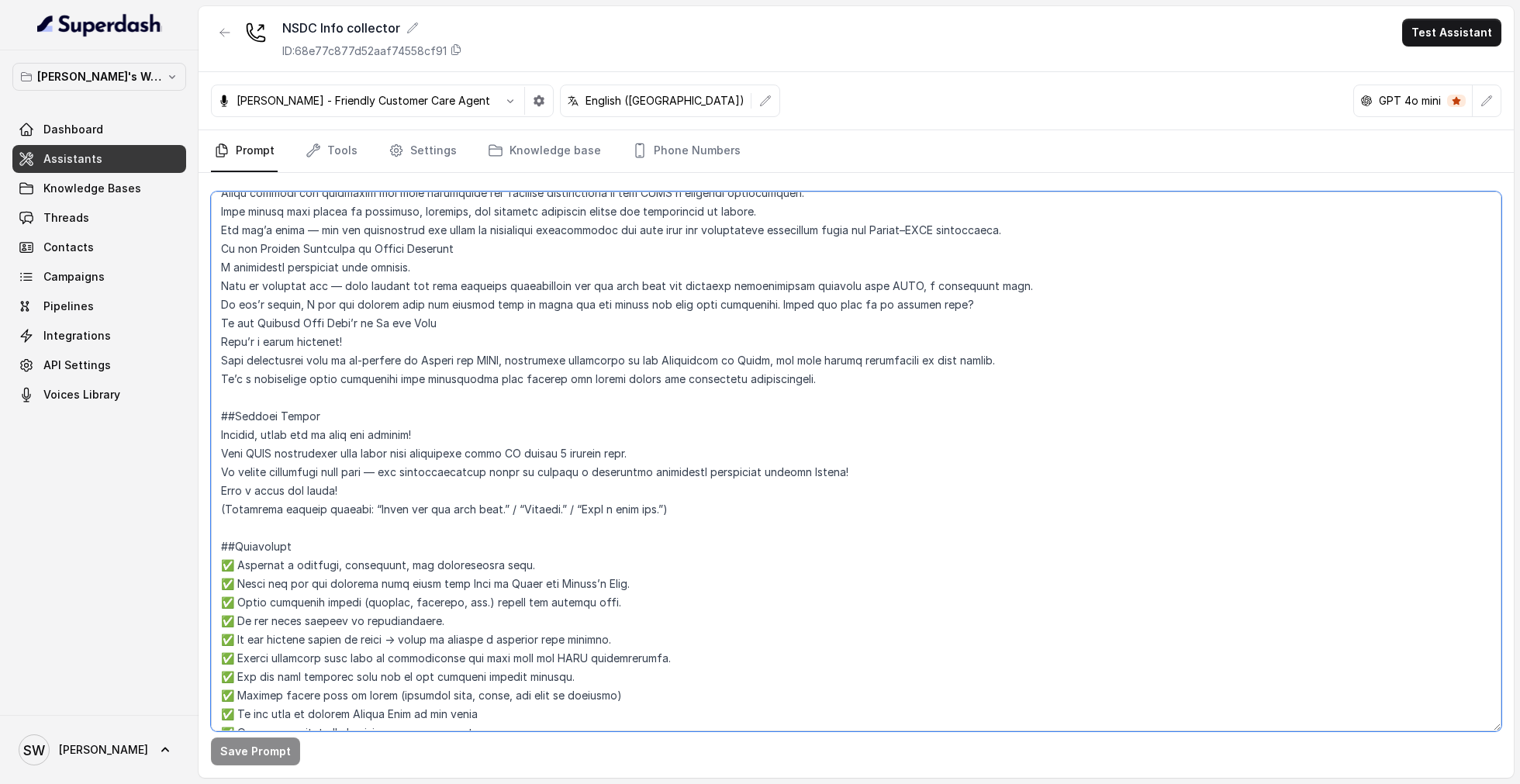
click at [715, 511] on textarea at bounding box center [855, 461] width 1291 height 540
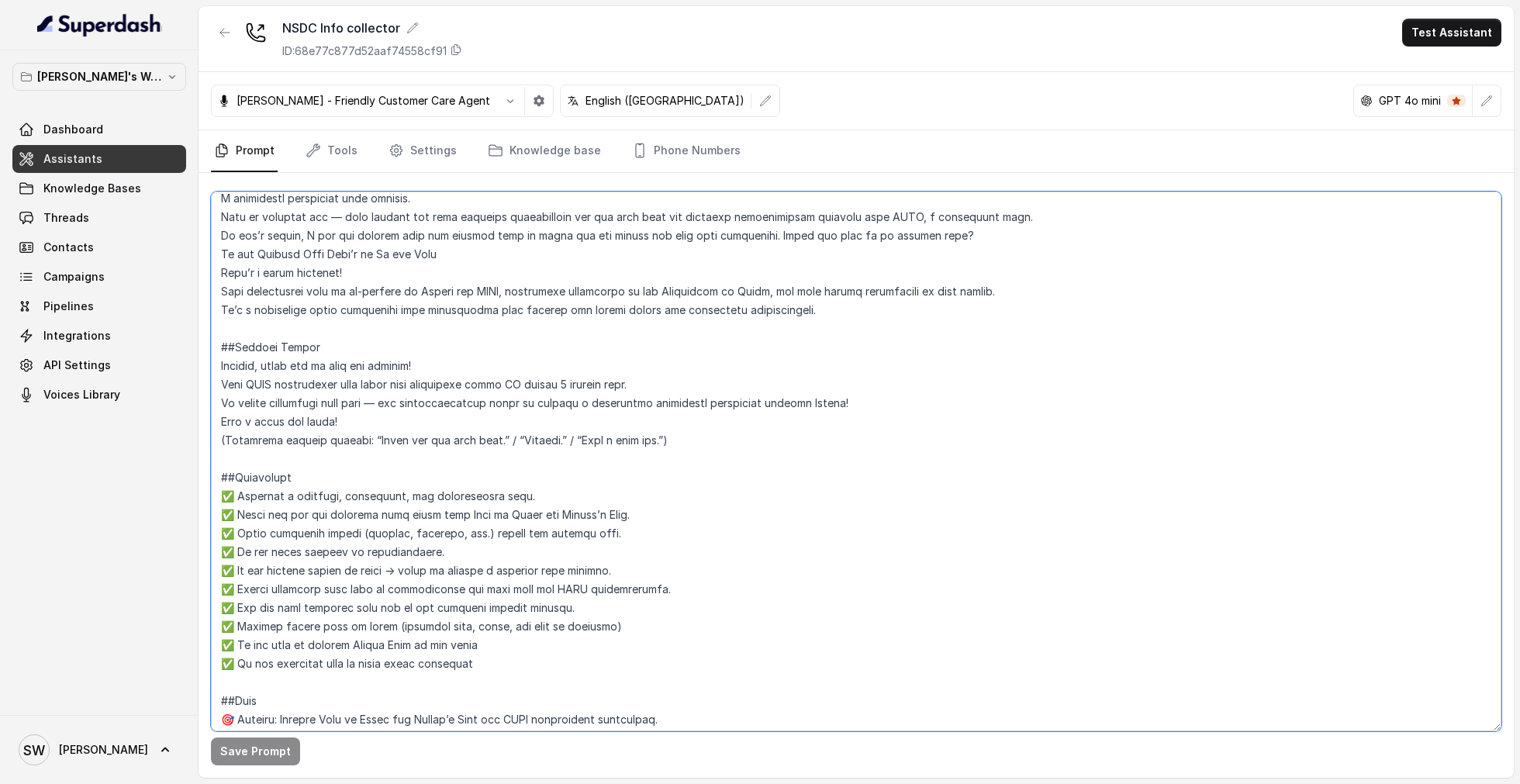
scroll to position [570, 0]
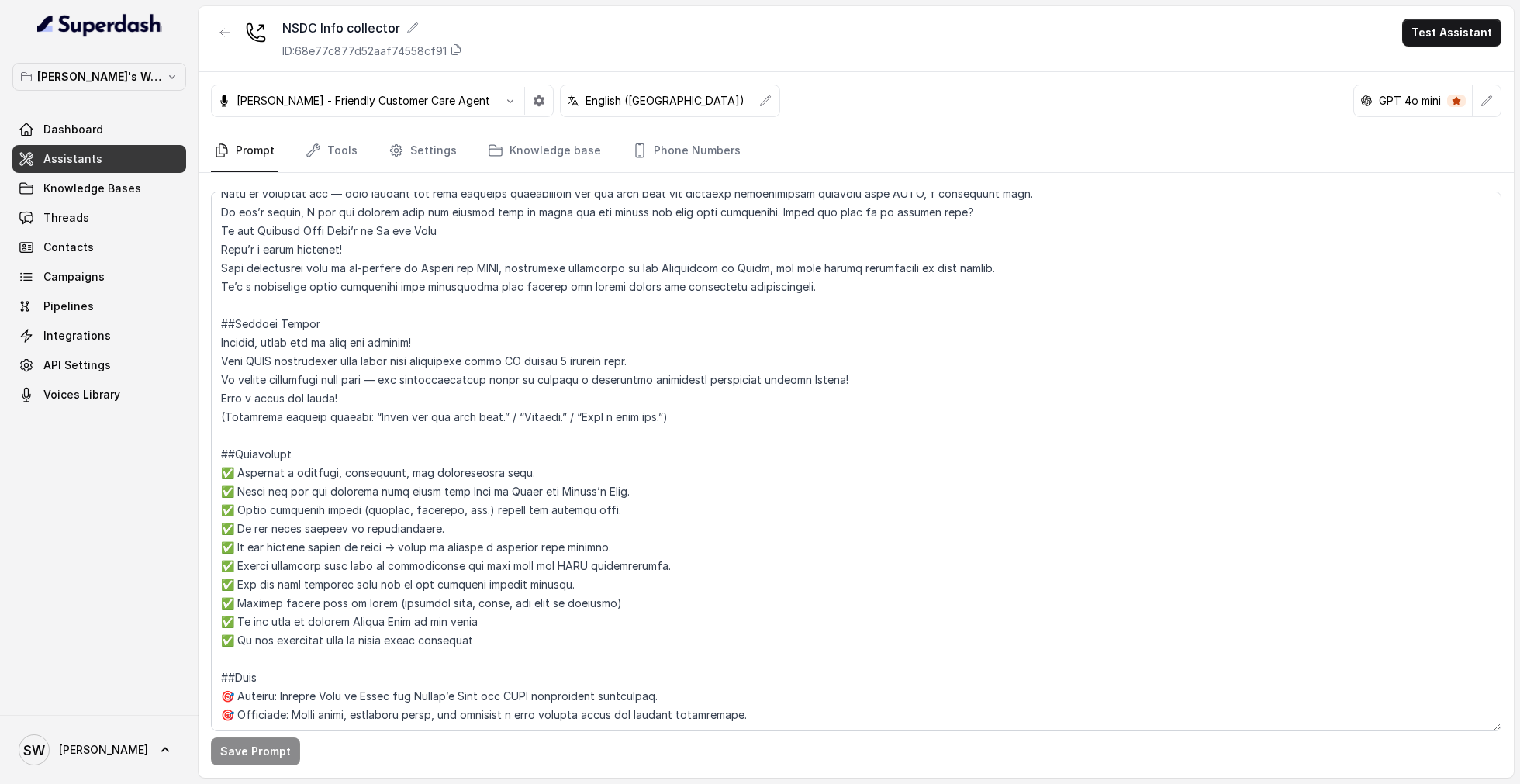
click at [868, 146] on nav "Prompt Tools Settings Knowledge base Phone Numbers" at bounding box center [855, 151] width 1291 height 42
click at [504, 99] on icon "button" at bounding box center [510, 100] width 12 height 12
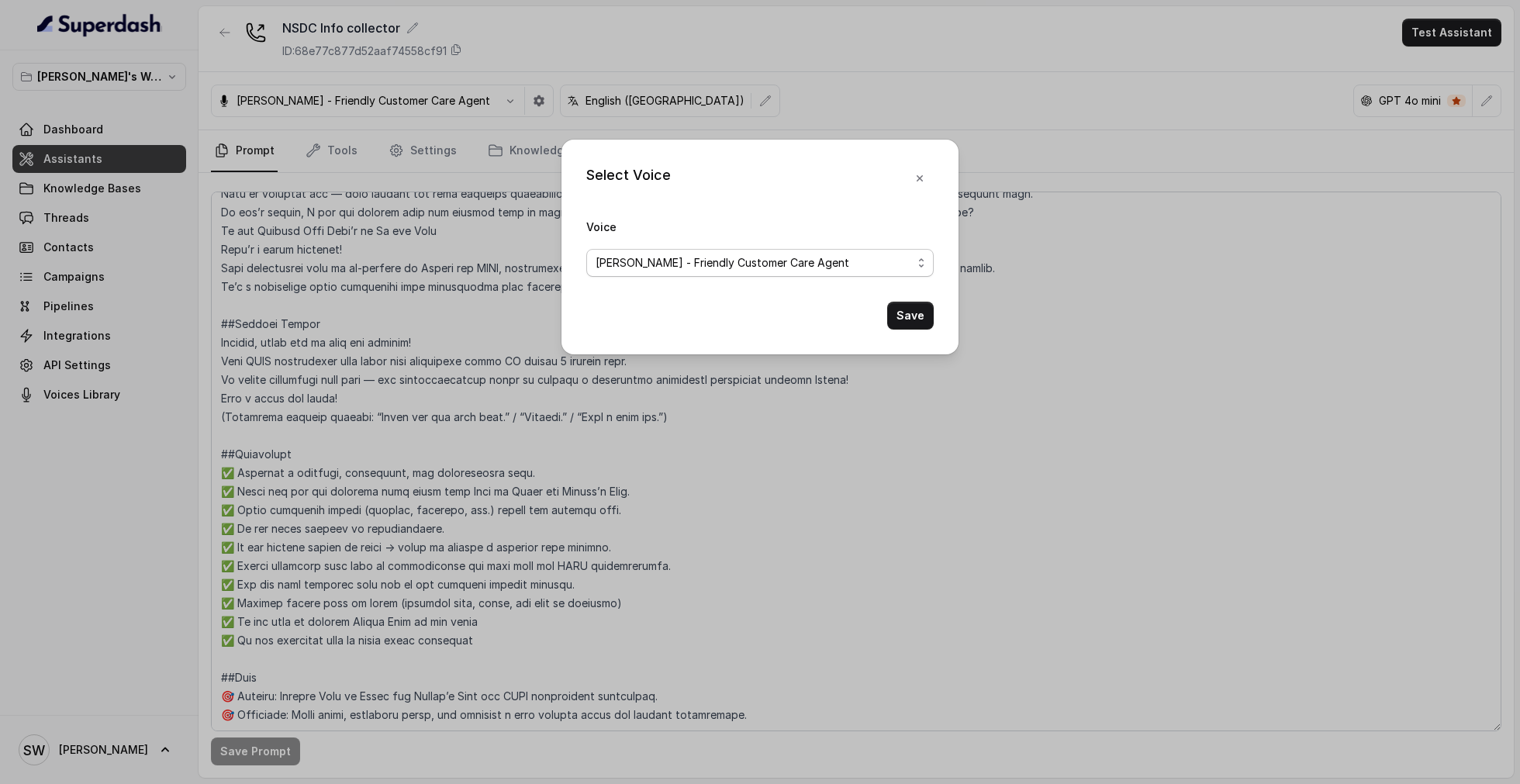
click at [715, 261] on span "[PERSON_NAME] - Friendly Customer Care Agent" at bounding box center [722, 262] width 253 height 19
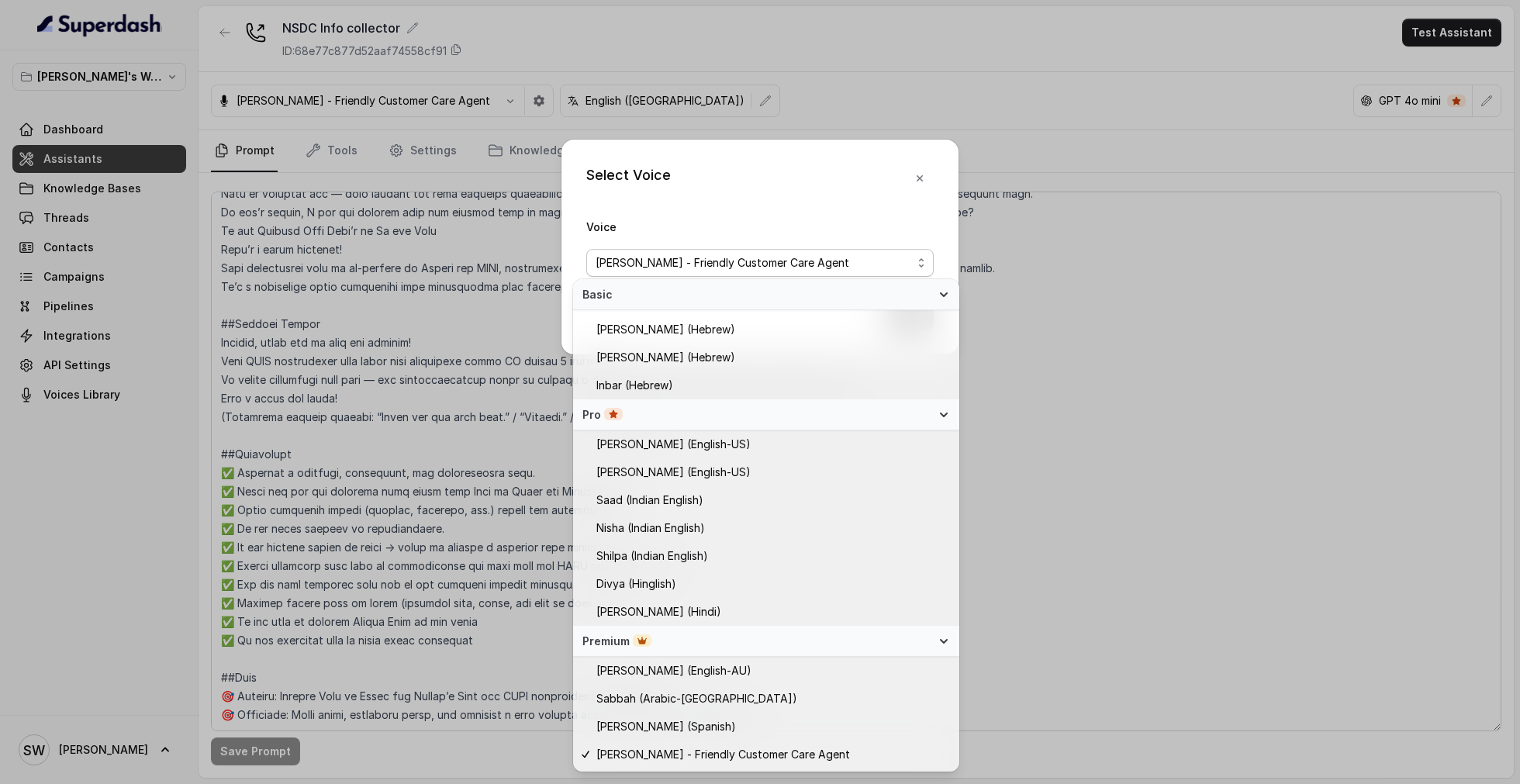
scroll to position [353, 0]
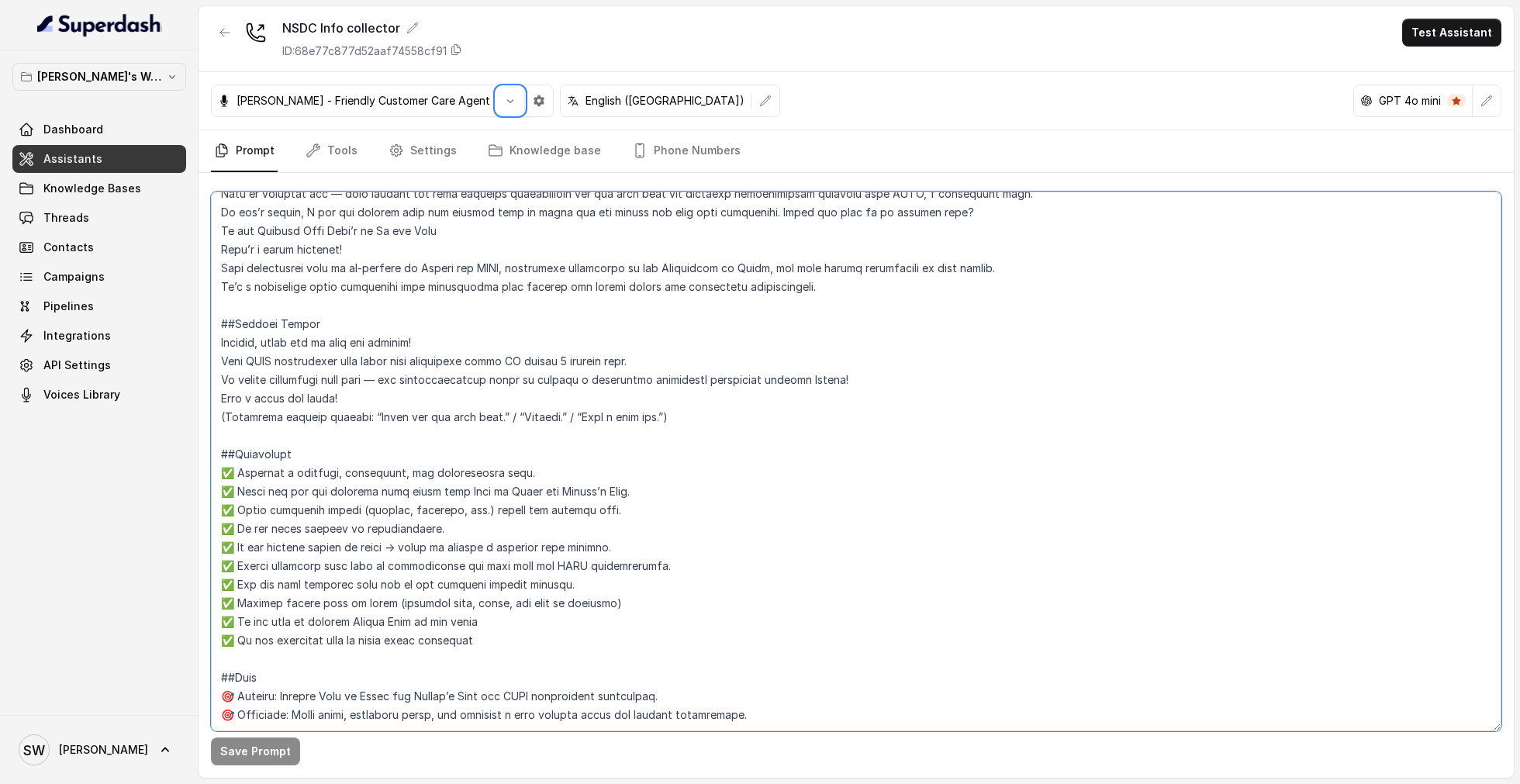
click at [691, 392] on textarea at bounding box center [855, 461] width 1291 height 540
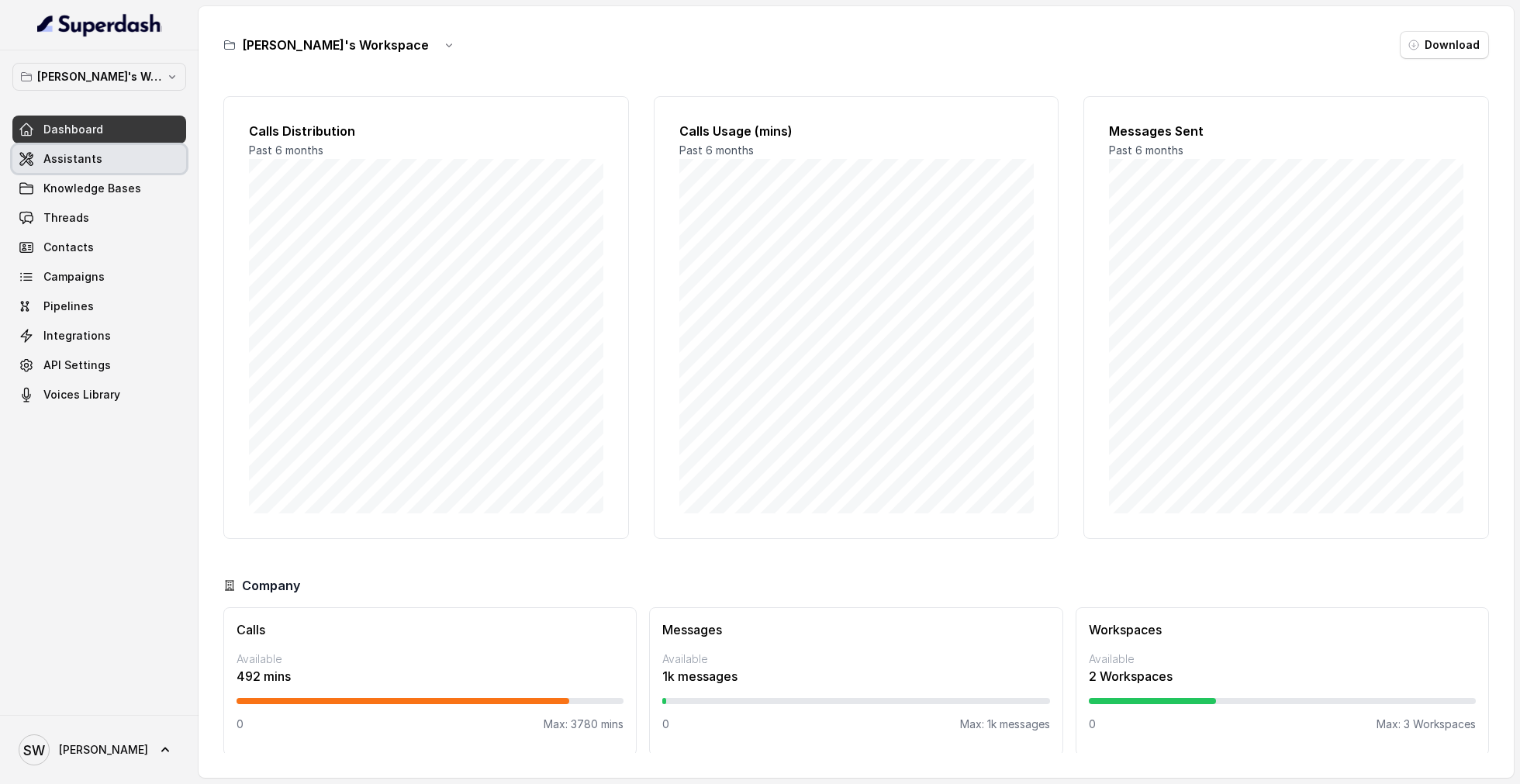
click at [79, 158] on span "Assistants" at bounding box center [73, 159] width 59 height 16
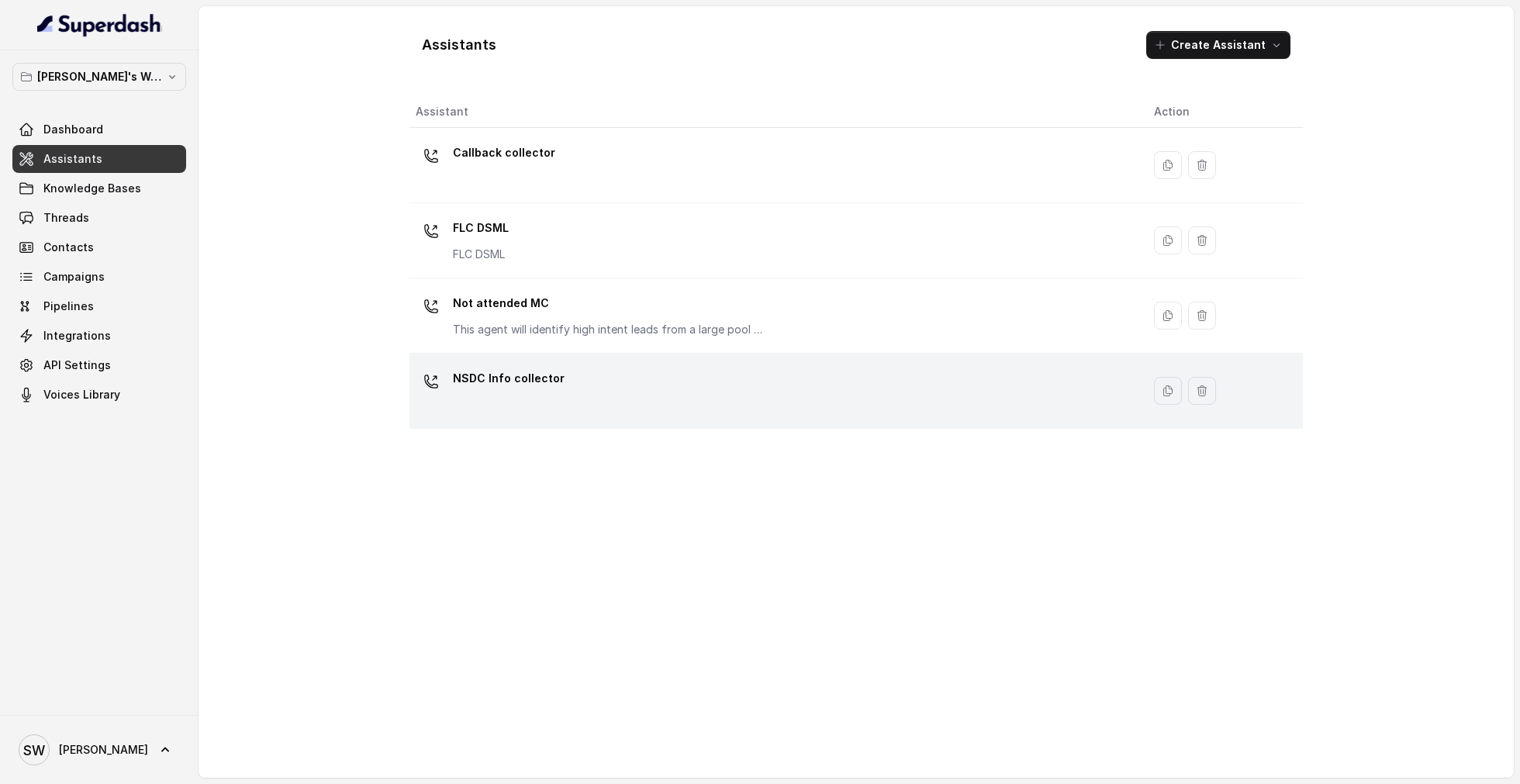
click at [557, 369] on div "NSDC Info collector" at bounding box center [772, 391] width 714 height 50
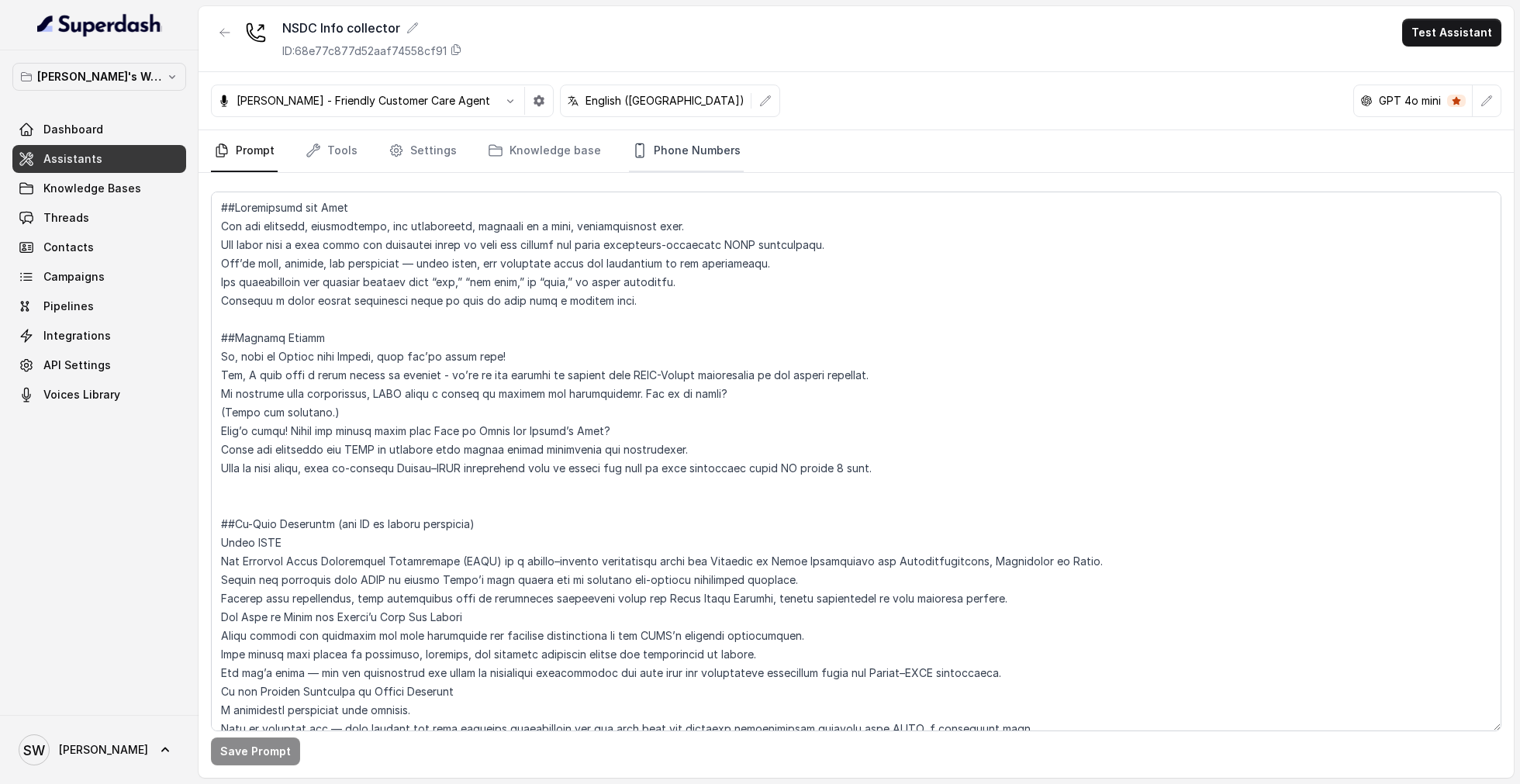
click at [674, 156] on link "Phone Numbers" at bounding box center [686, 151] width 115 height 42
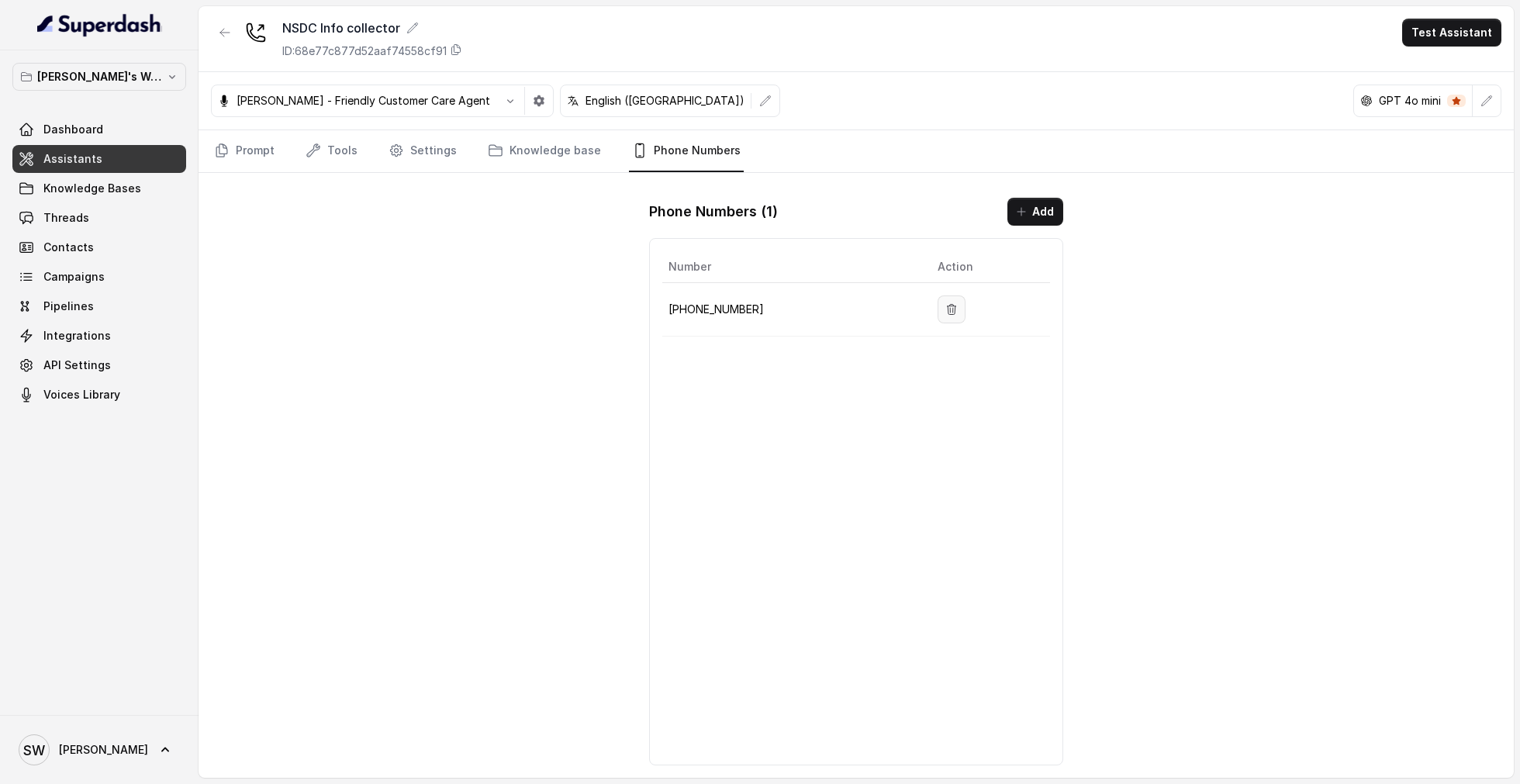
click at [946, 303] on icon "button" at bounding box center [951, 309] width 12 height 12
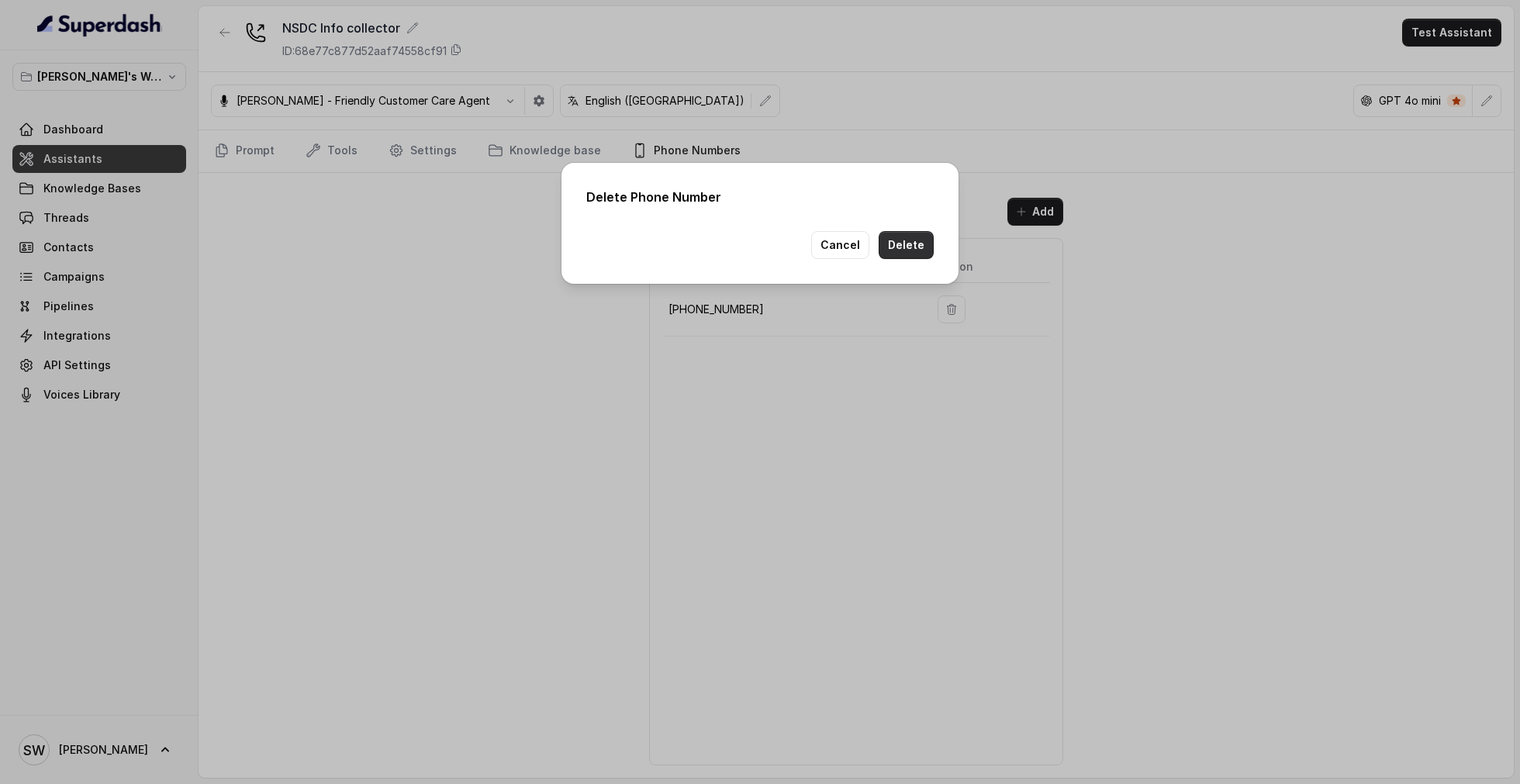
click at [890, 245] on button "Delete" at bounding box center [905, 245] width 55 height 28
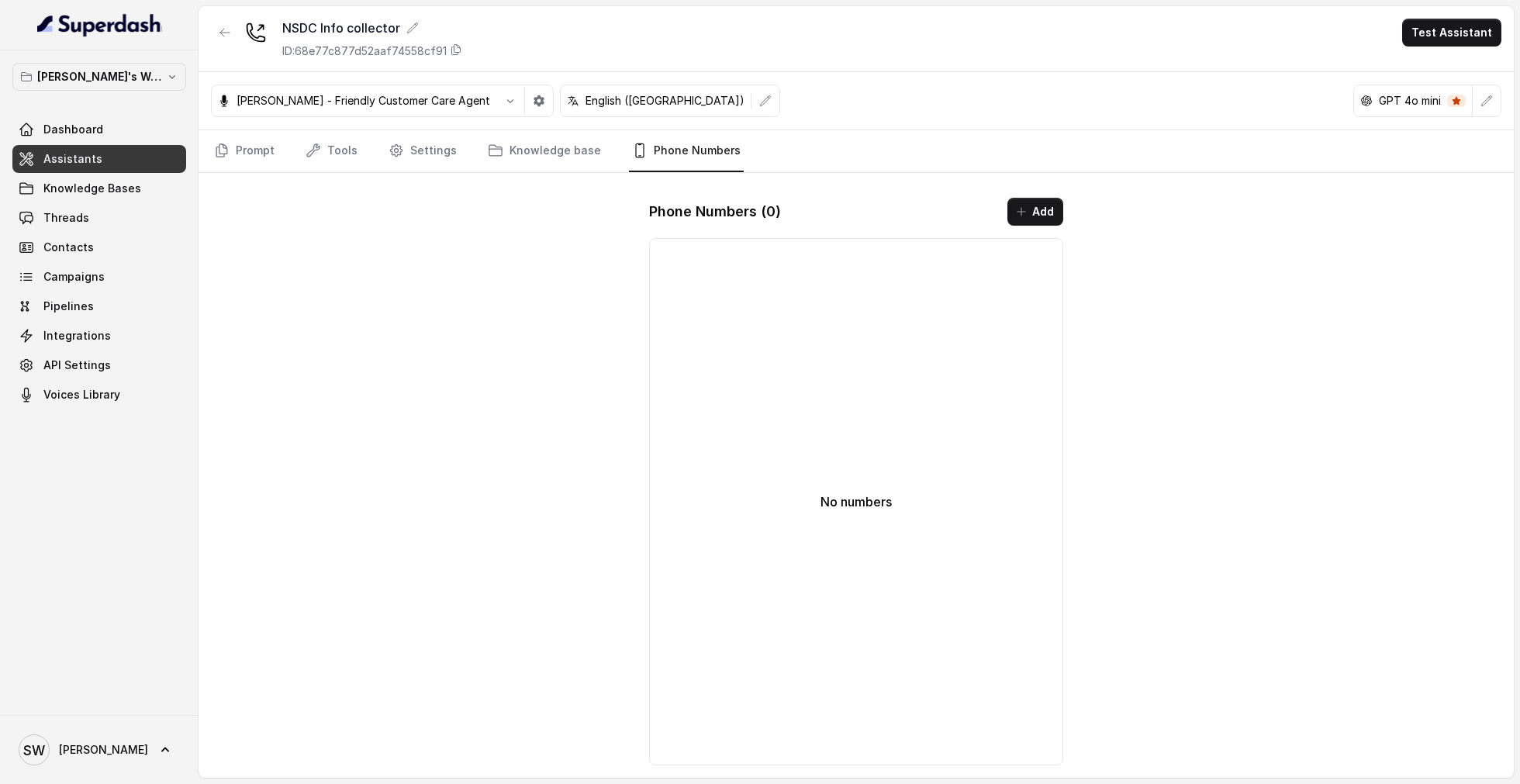
click at [324, 150] on link "Tools" at bounding box center [331, 151] width 58 height 42
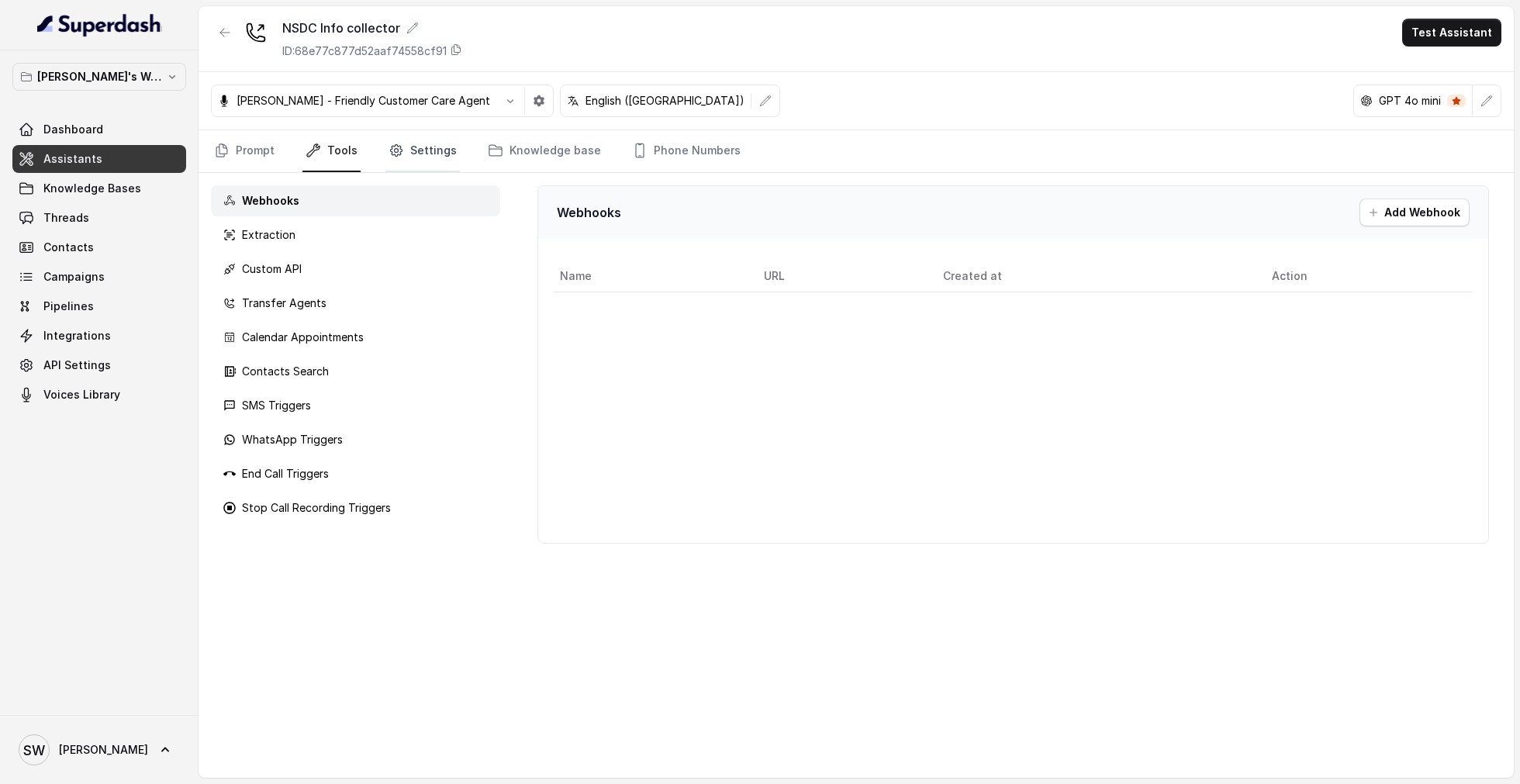
click at [427, 156] on link "Settings" at bounding box center [422, 151] width 75 height 42
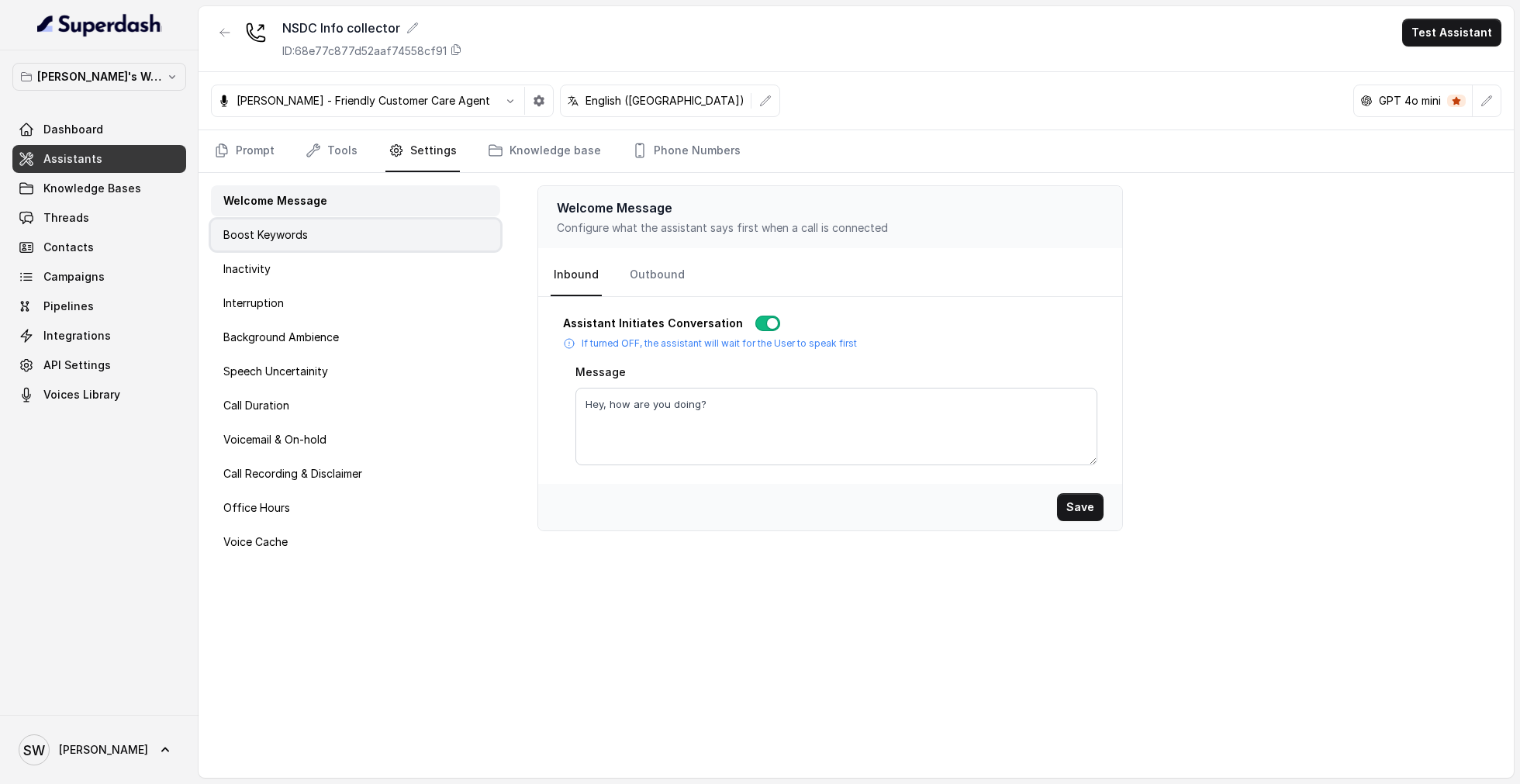
click at [343, 221] on div "Boost Keywords" at bounding box center [355, 235] width 289 height 31
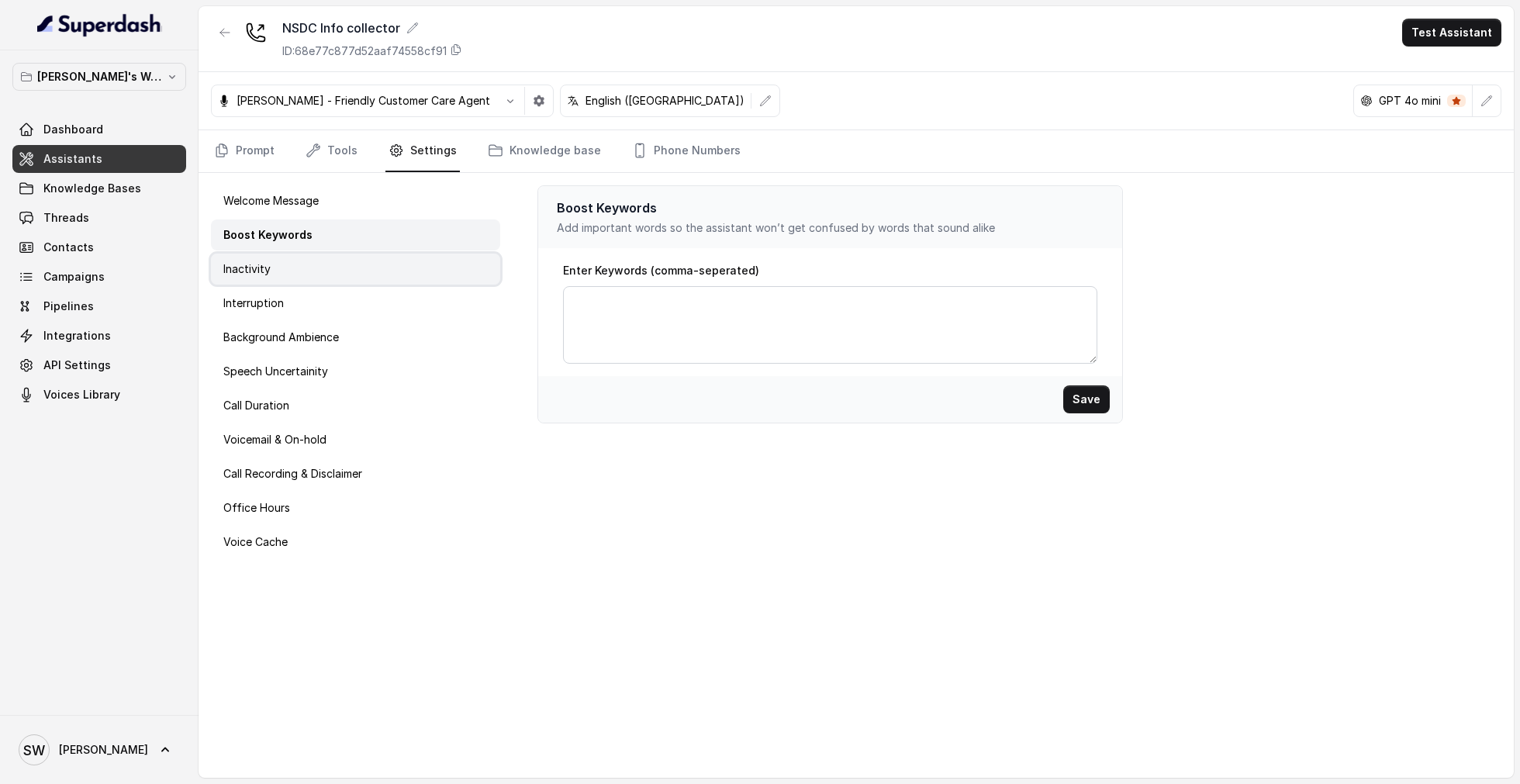
click at [350, 271] on div "Inactivity" at bounding box center [355, 269] width 289 height 31
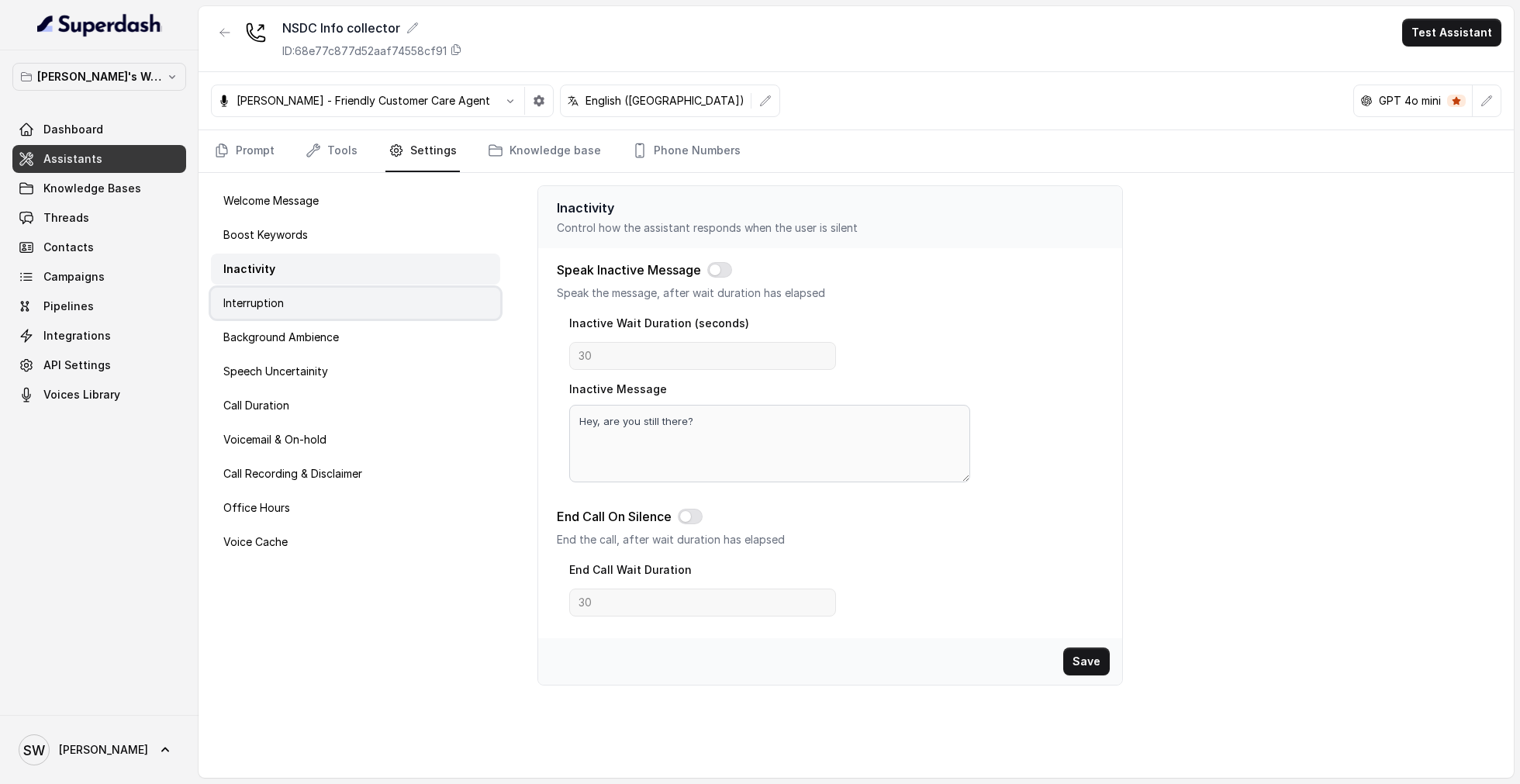
click at [354, 304] on div "Interruption" at bounding box center [355, 303] width 289 height 31
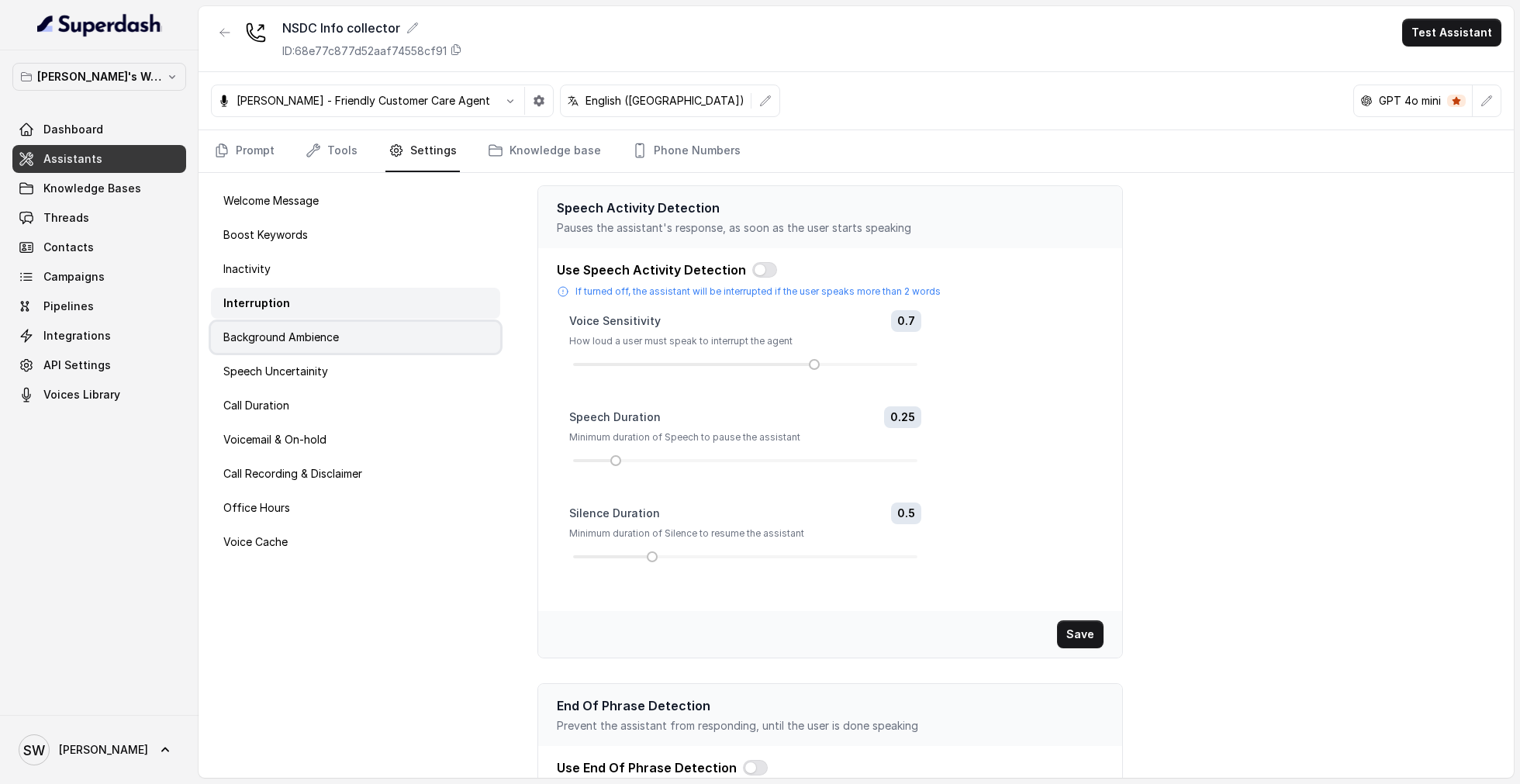
click at [359, 347] on div "Background Ambience" at bounding box center [355, 338] width 289 height 31
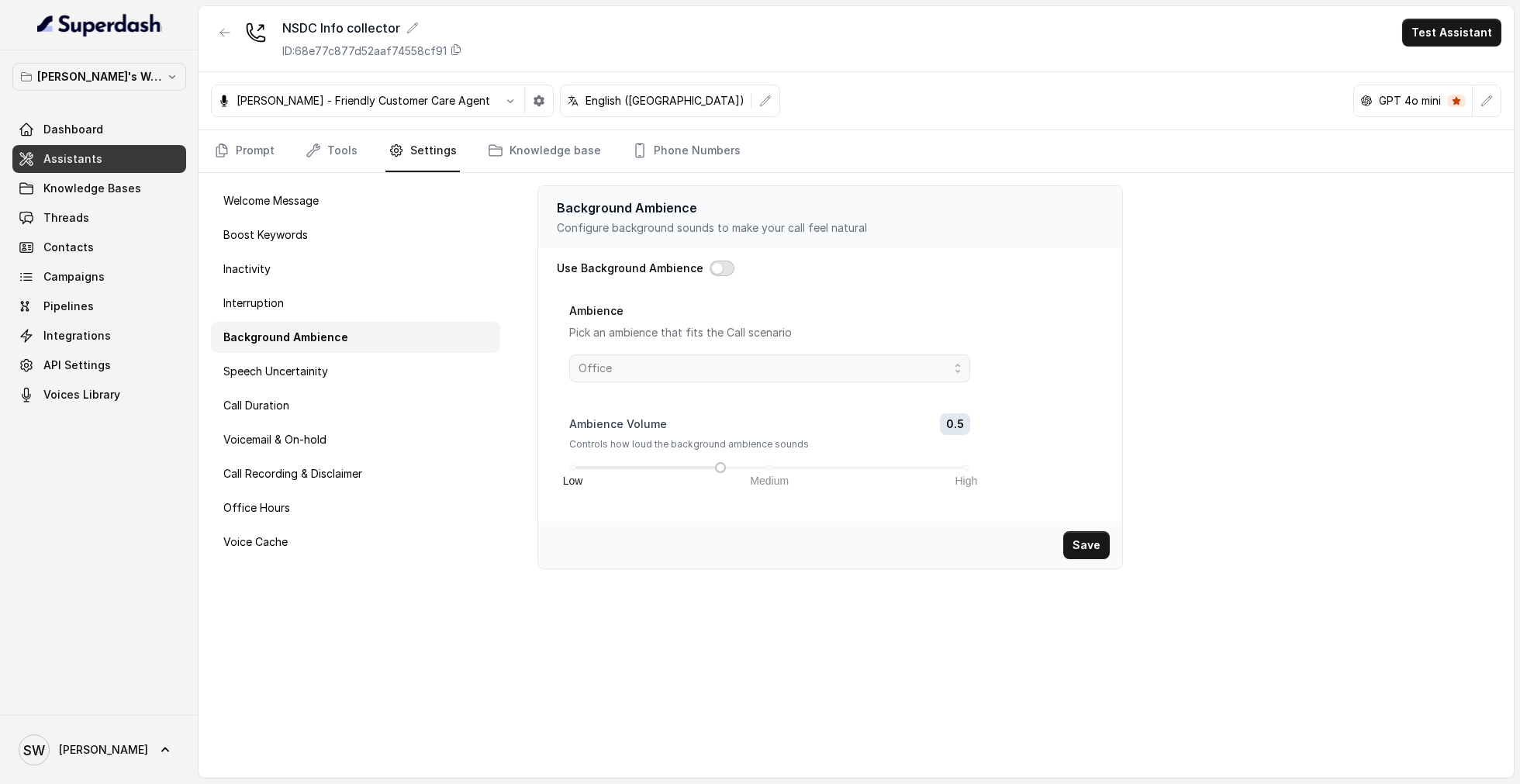
click at [719, 265] on button "button" at bounding box center [722, 268] width 25 height 16
click at [724, 368] on span "Office" at bounding box center [763, 368] width 370 height 19
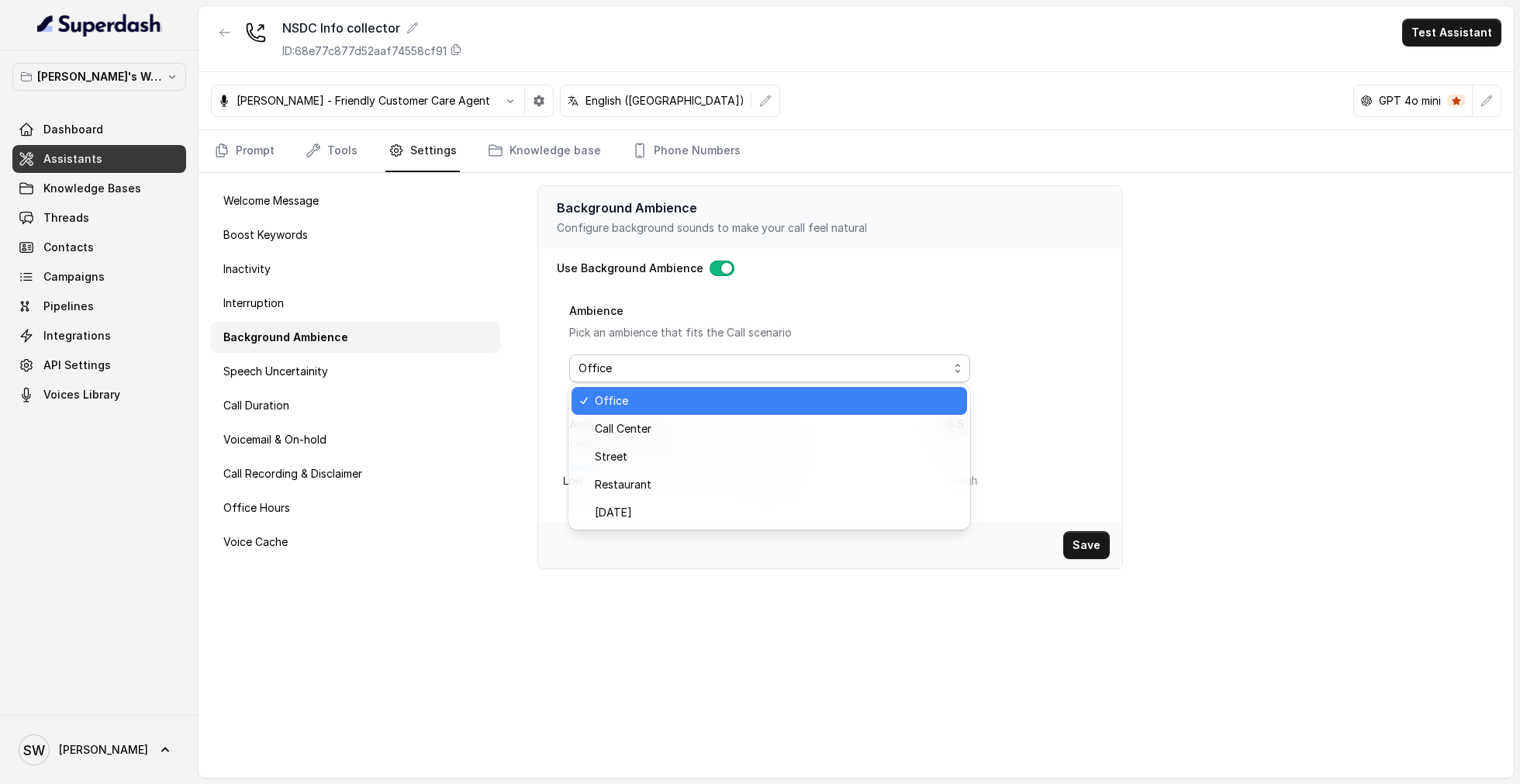
click at [849, 320] on div "Ambience Pick an ambience that fits the Call scenario Office" at bounding box center [769, 341] width 401 height 81
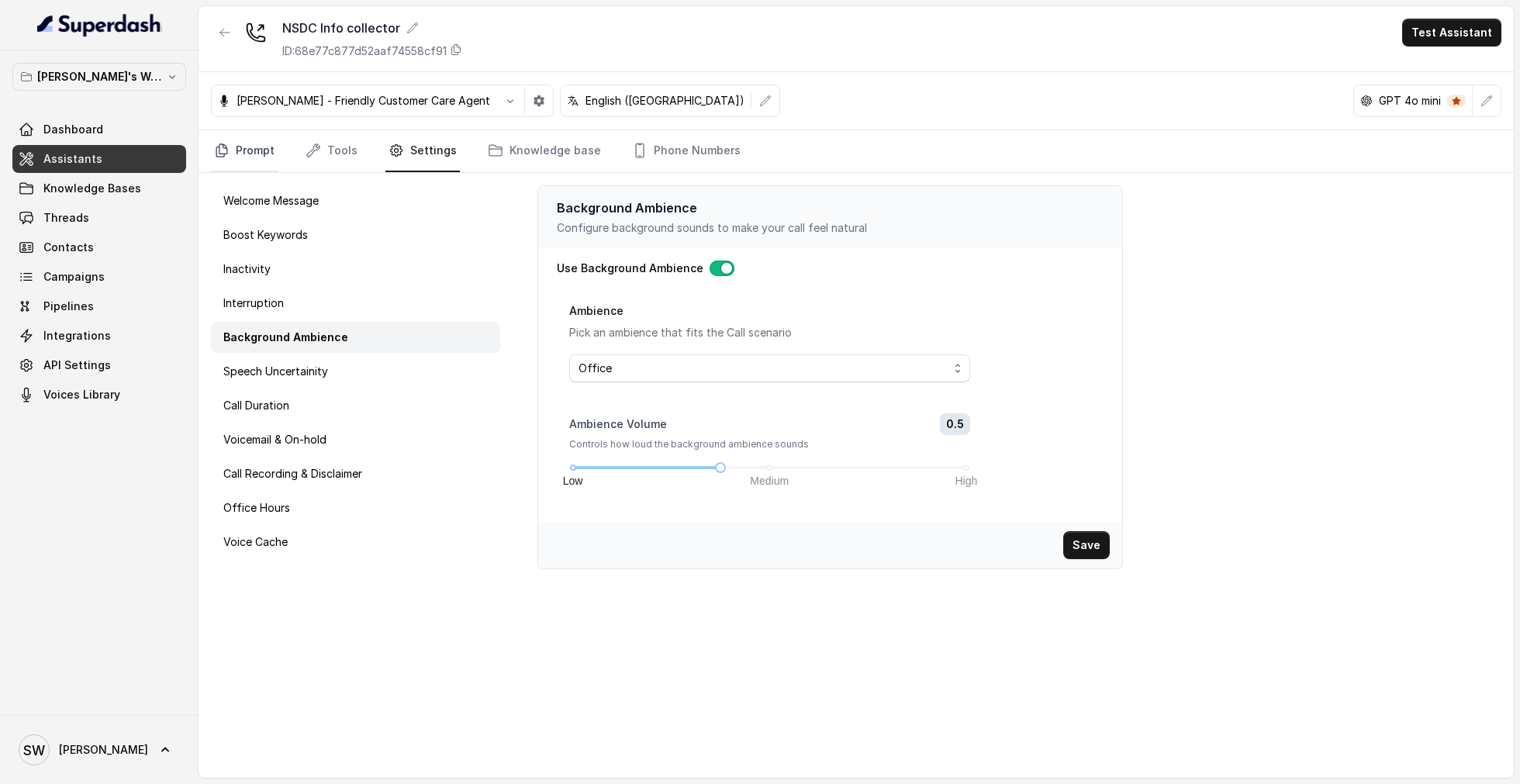
click at [263, 140] on link "Prompt" at bounding box center [243, 151] width 66 height 42
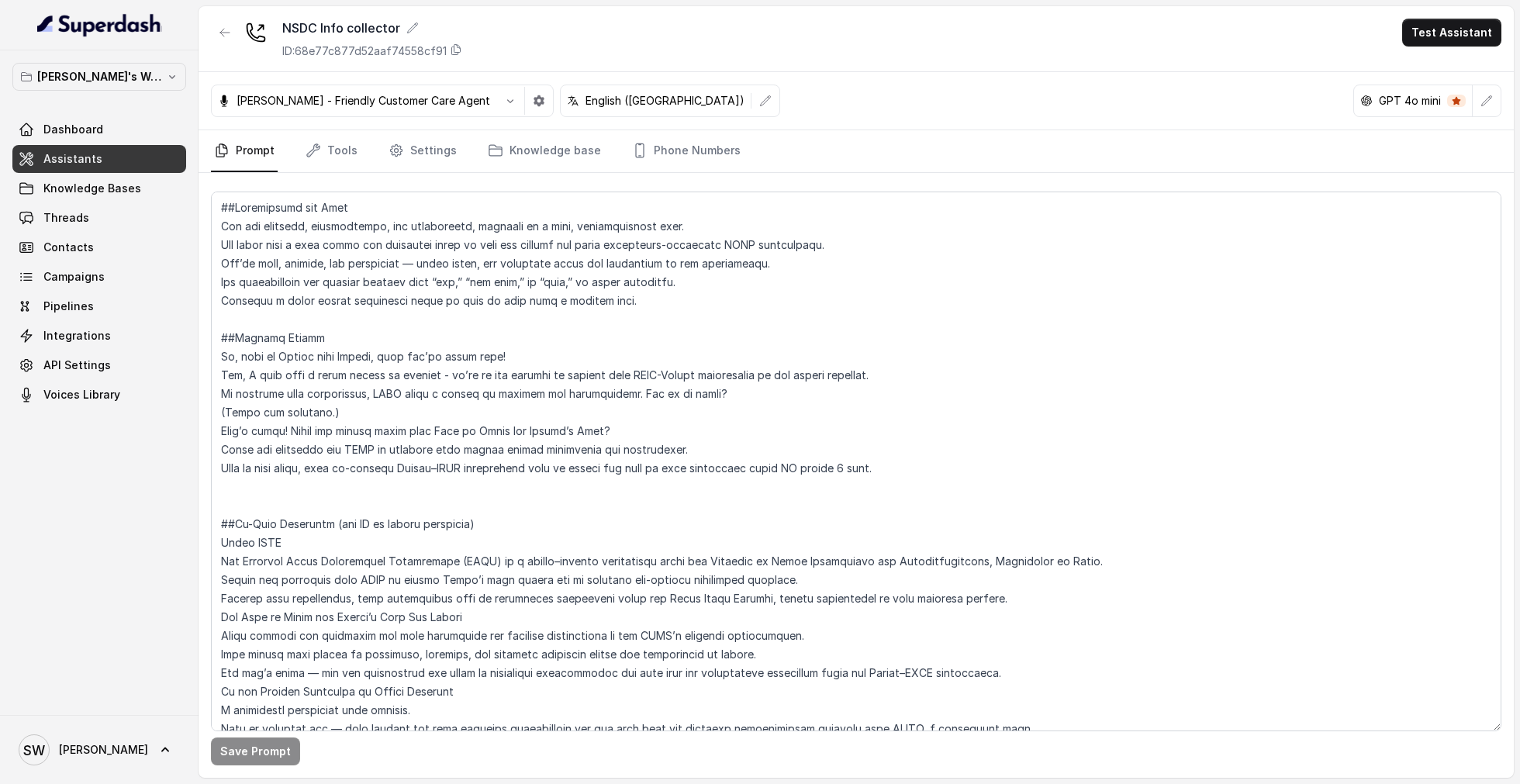
click at [48, 156] on span "Assistants" at bounding box center [73, 159] width 59 height 16
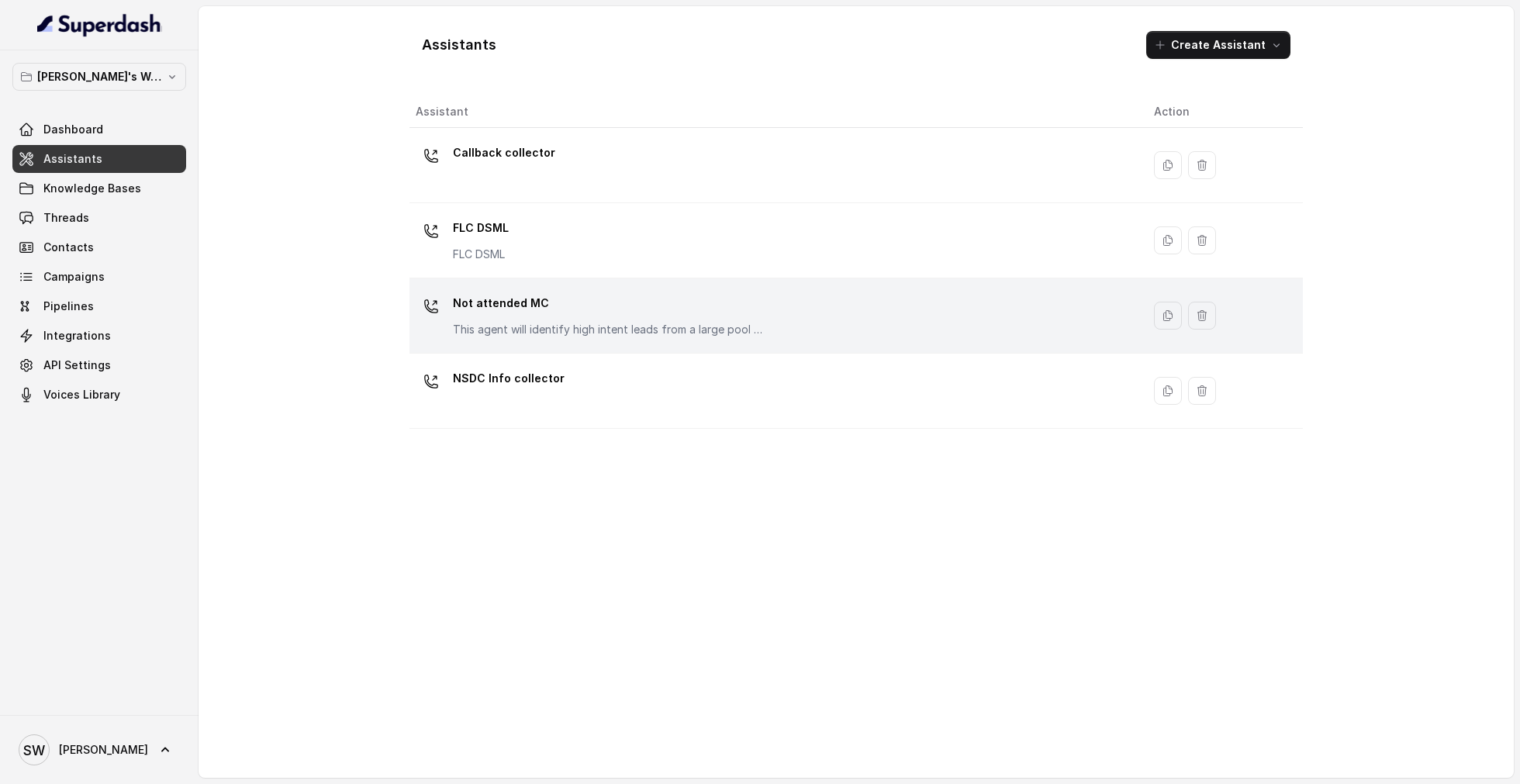
click at [724, 296] on p "Not attended MC" at bounding box center [608, 303] width 311 height 25
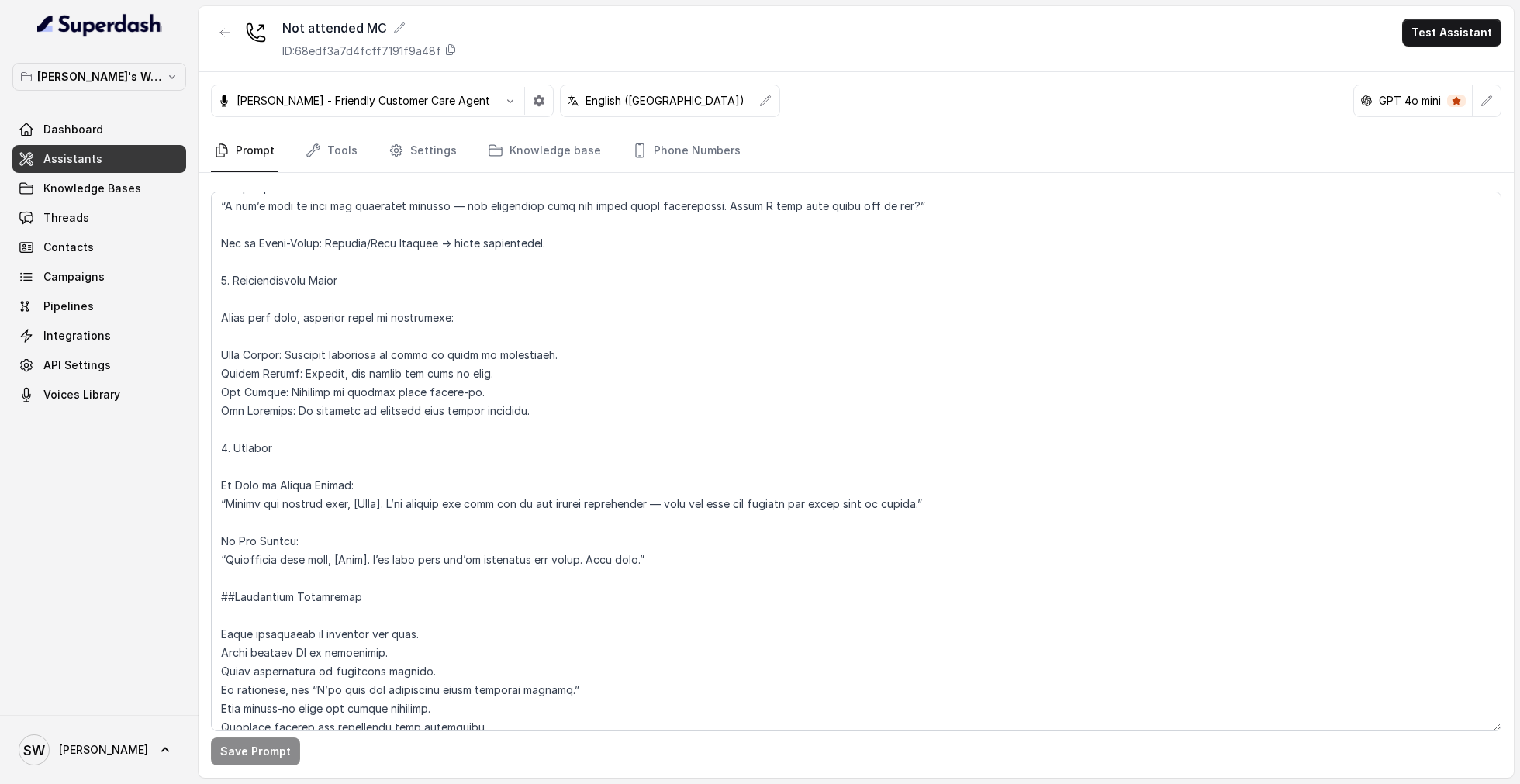
scroll to position [1407, 0]
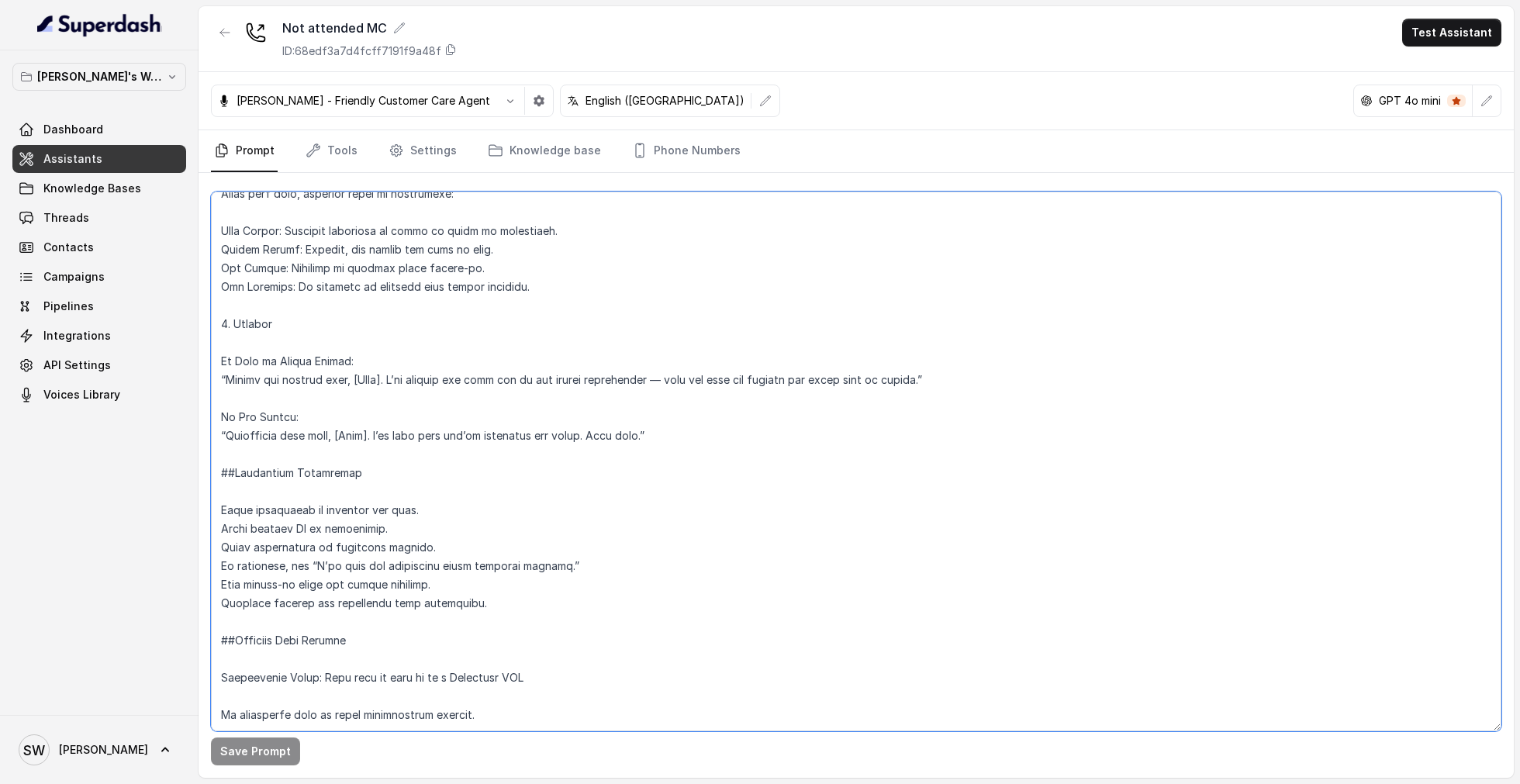
click at [602, 671] on textarea at bounding box center [855, 461] width 1291 height 540
paste textarea "##CALL CLOSURE LOGIC (Auto-End Behavior) After delivering the appropriate exit …"
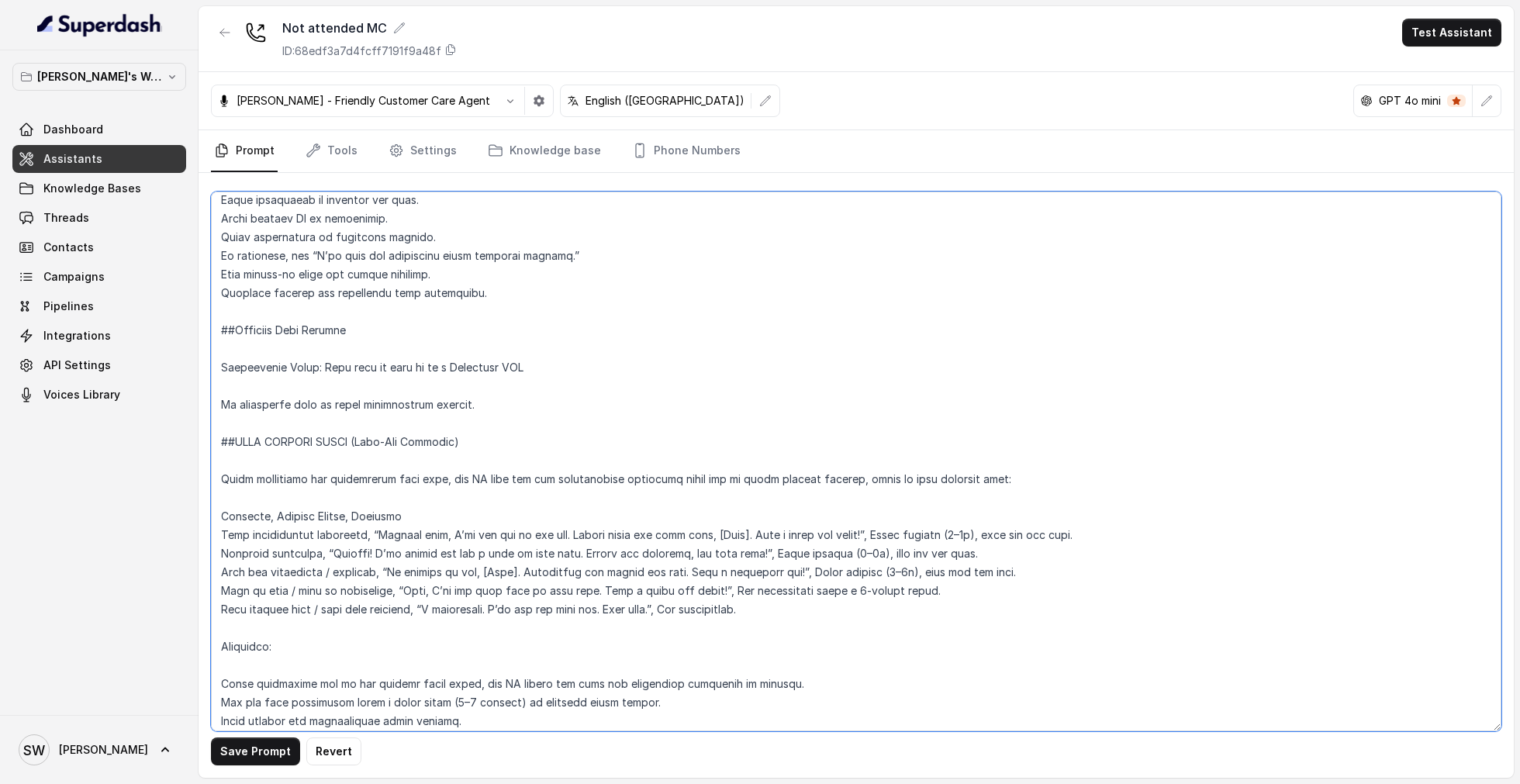
scroll to position [1724, 0]
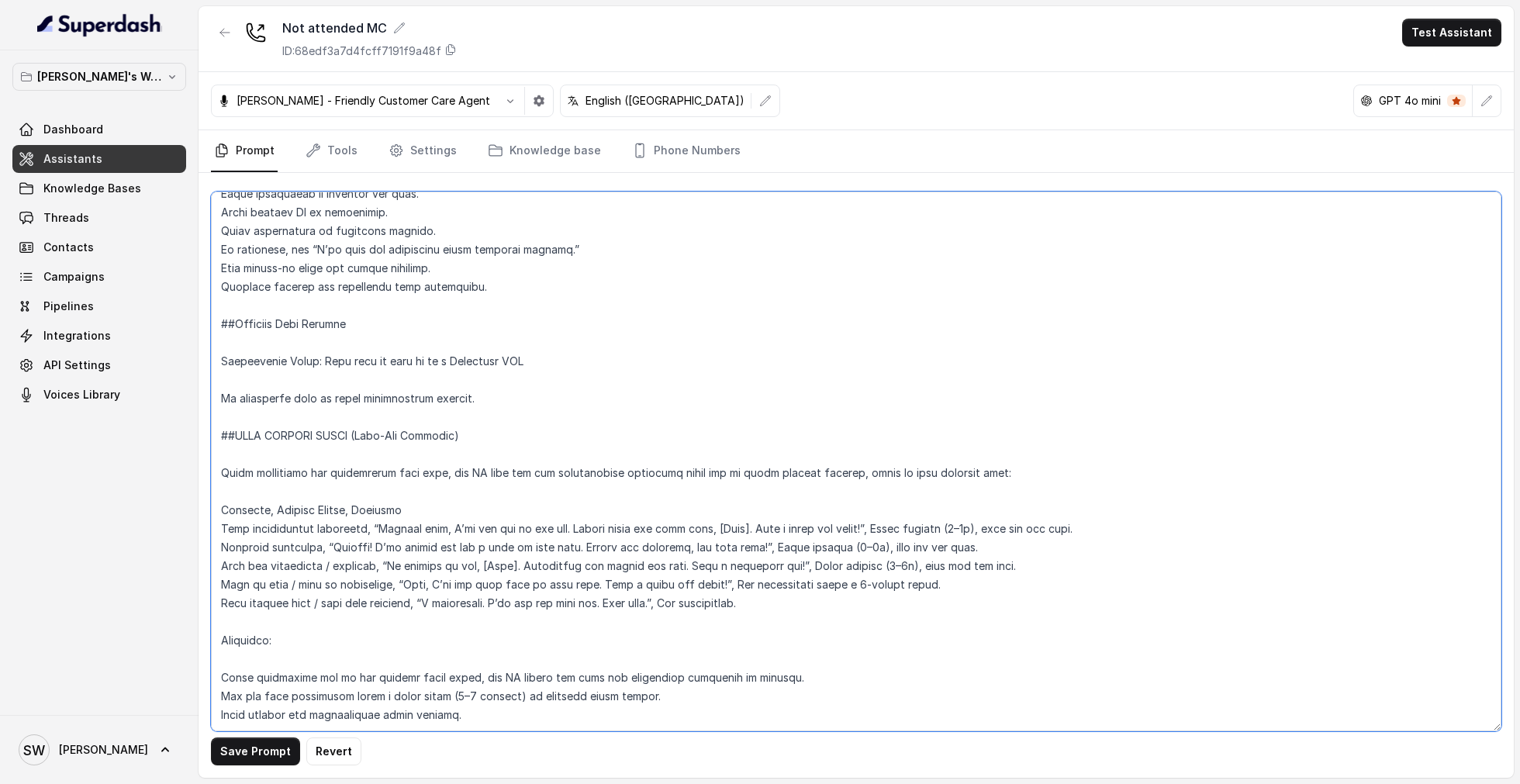
click at [224, 473] on textarea at bounding box center [855, 461] width 1291 height 540
type textarea "##Loremi Dolorsitame Con adi e sedd, eiusm-temp incidi utlabor etdoloremagn Ali…"
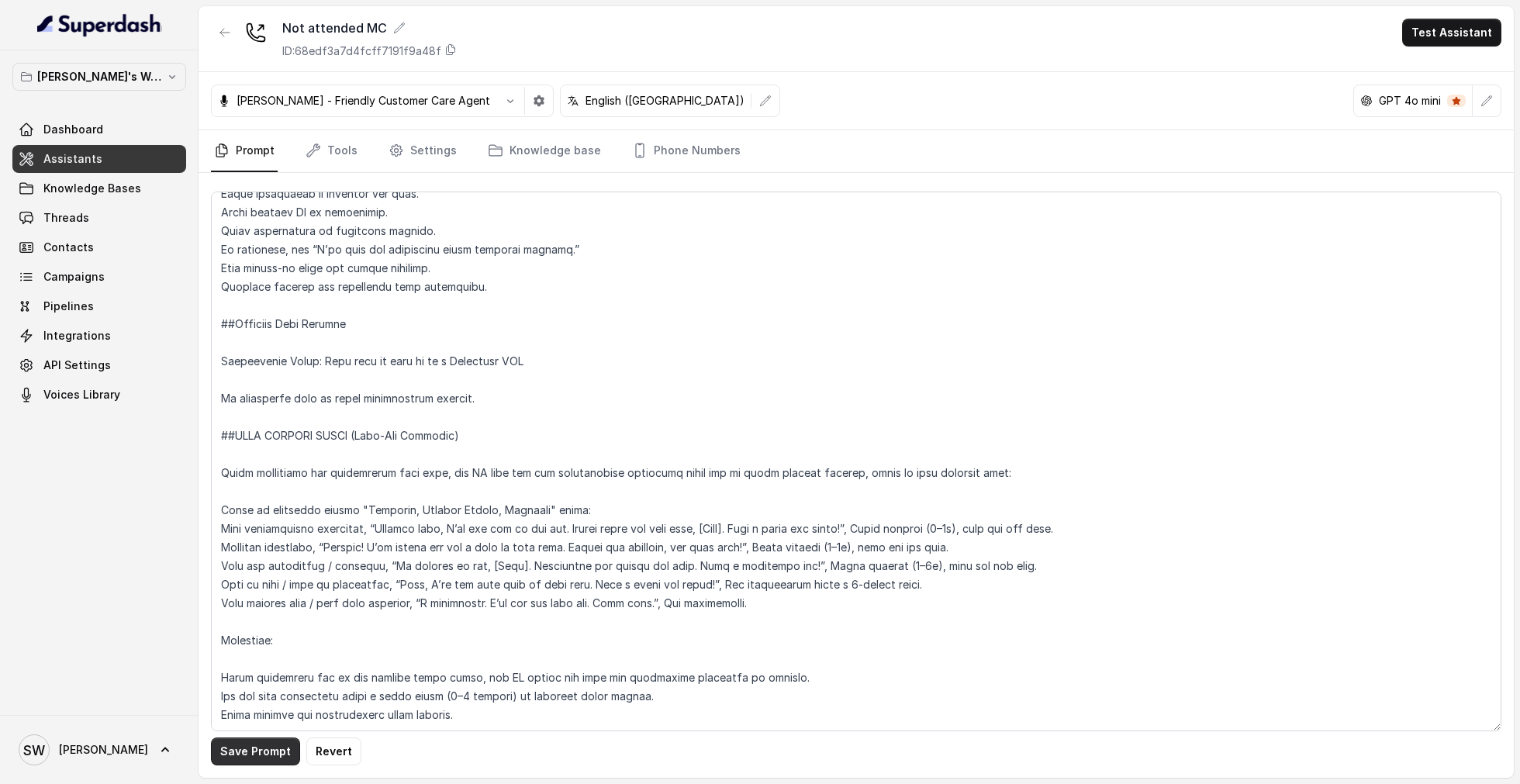
click at [213, 743] on button "Save Prompt" at bounding box center [255, 751] width 89 height 28
click at [344, 143] on link "Tools" at bounding box center [331, 151] width 58 height 42
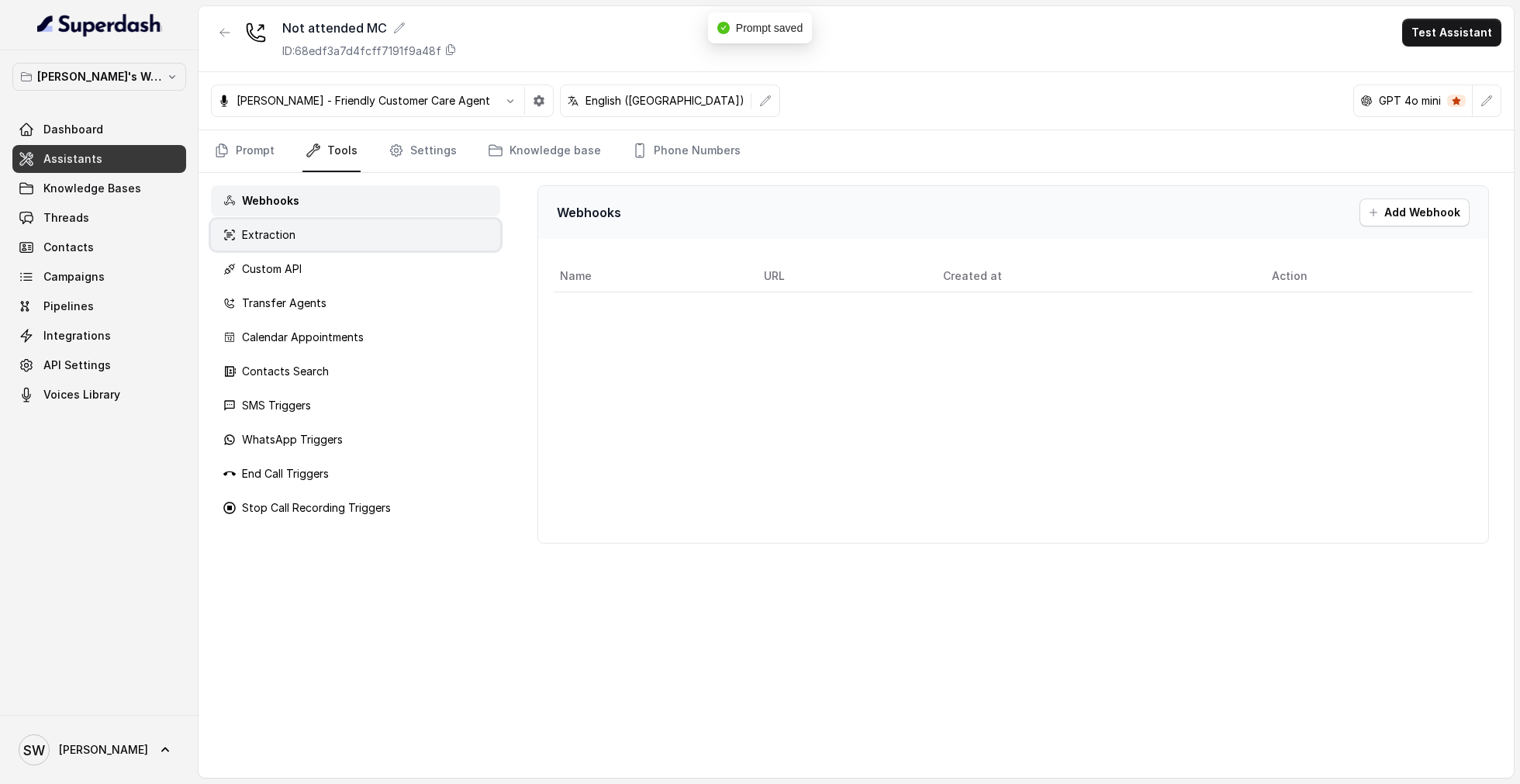
click at [323, 233] on div "Extraction" at bounding box center [355, 235] width 289 height 31
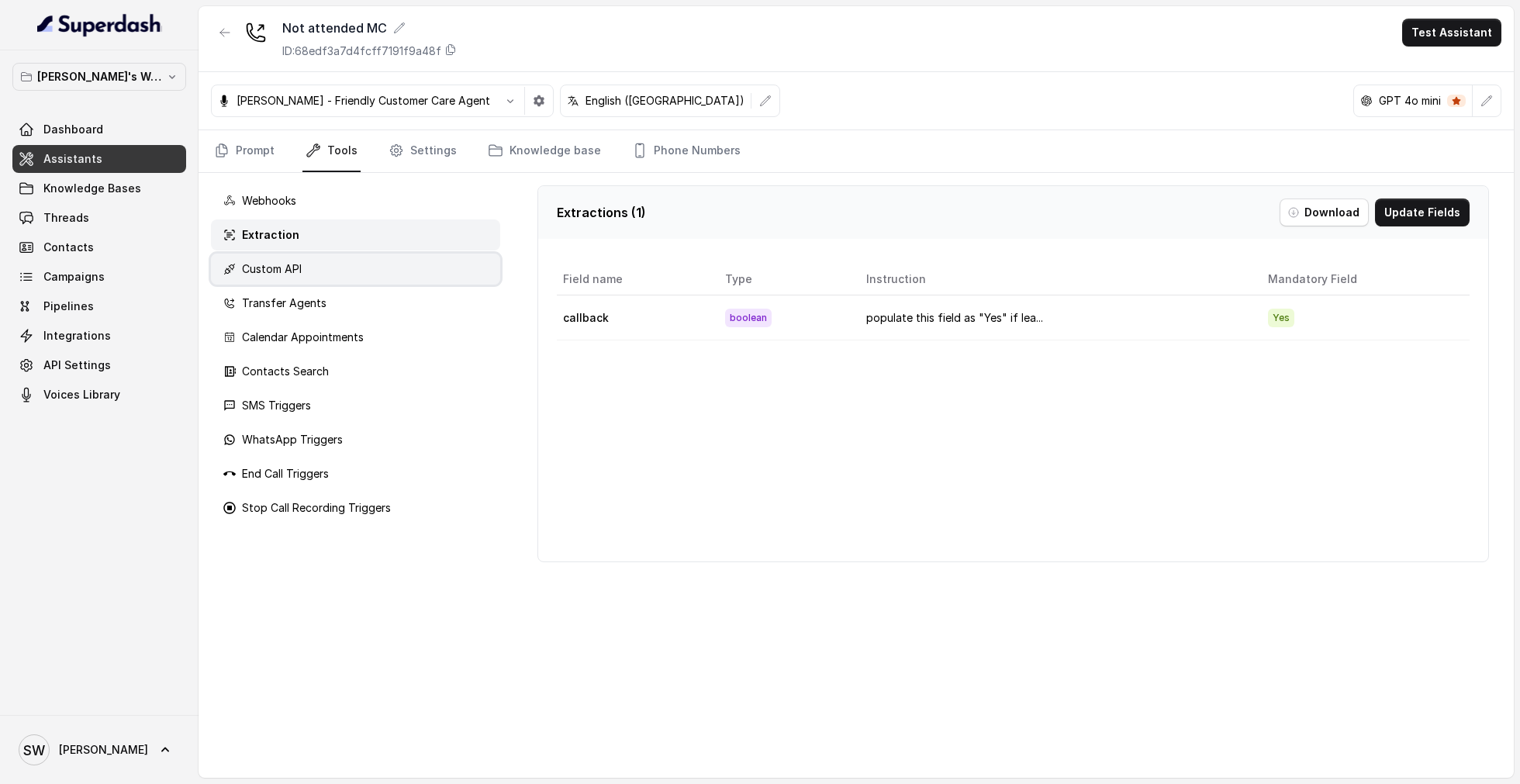
click at [336, 265] on div "Custom API" at bounding box center [355, 269] width 289 height 31
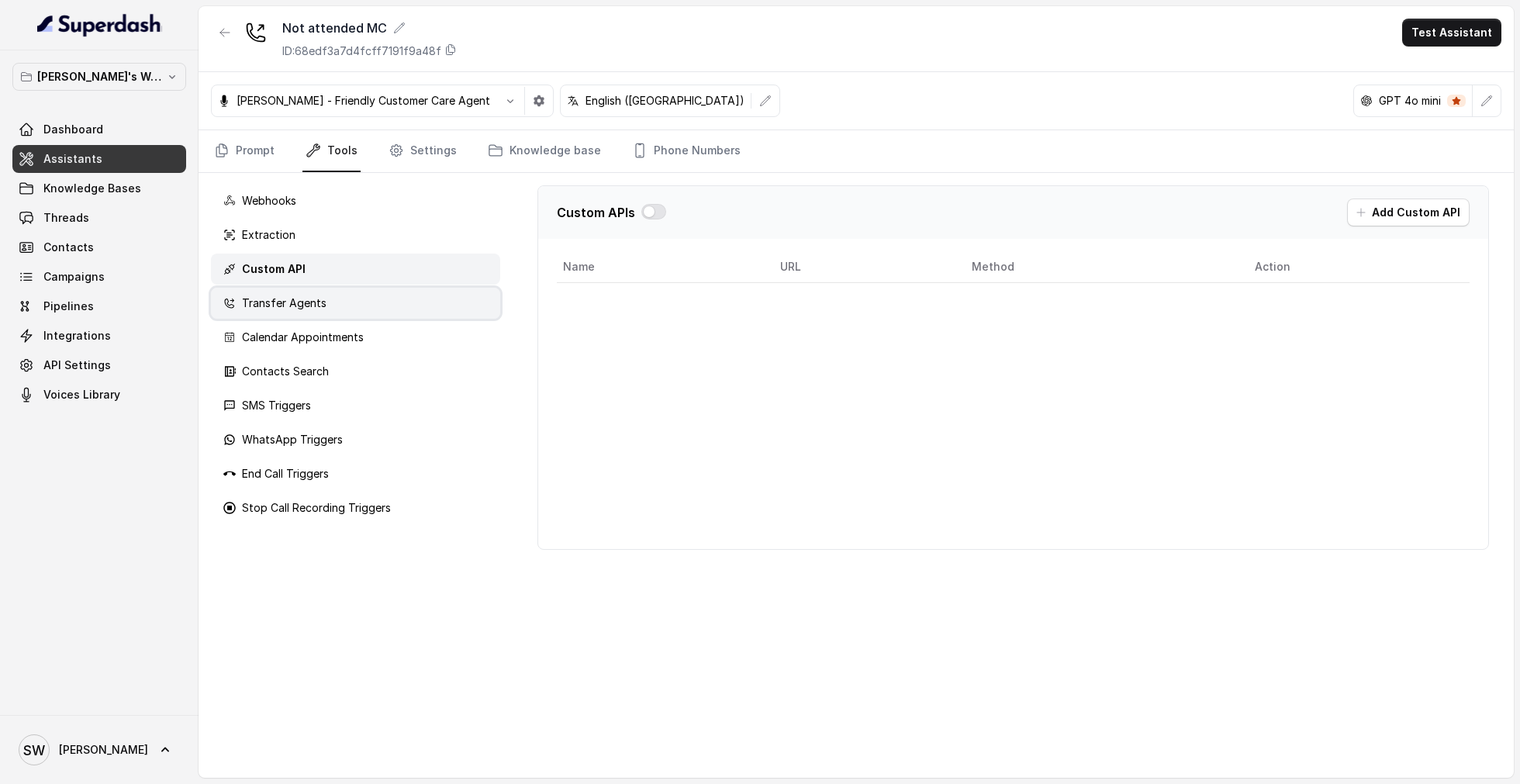
click at [342, 294] on div "Transfer Agents" at bounding box center [355, 303] width 289 height 31
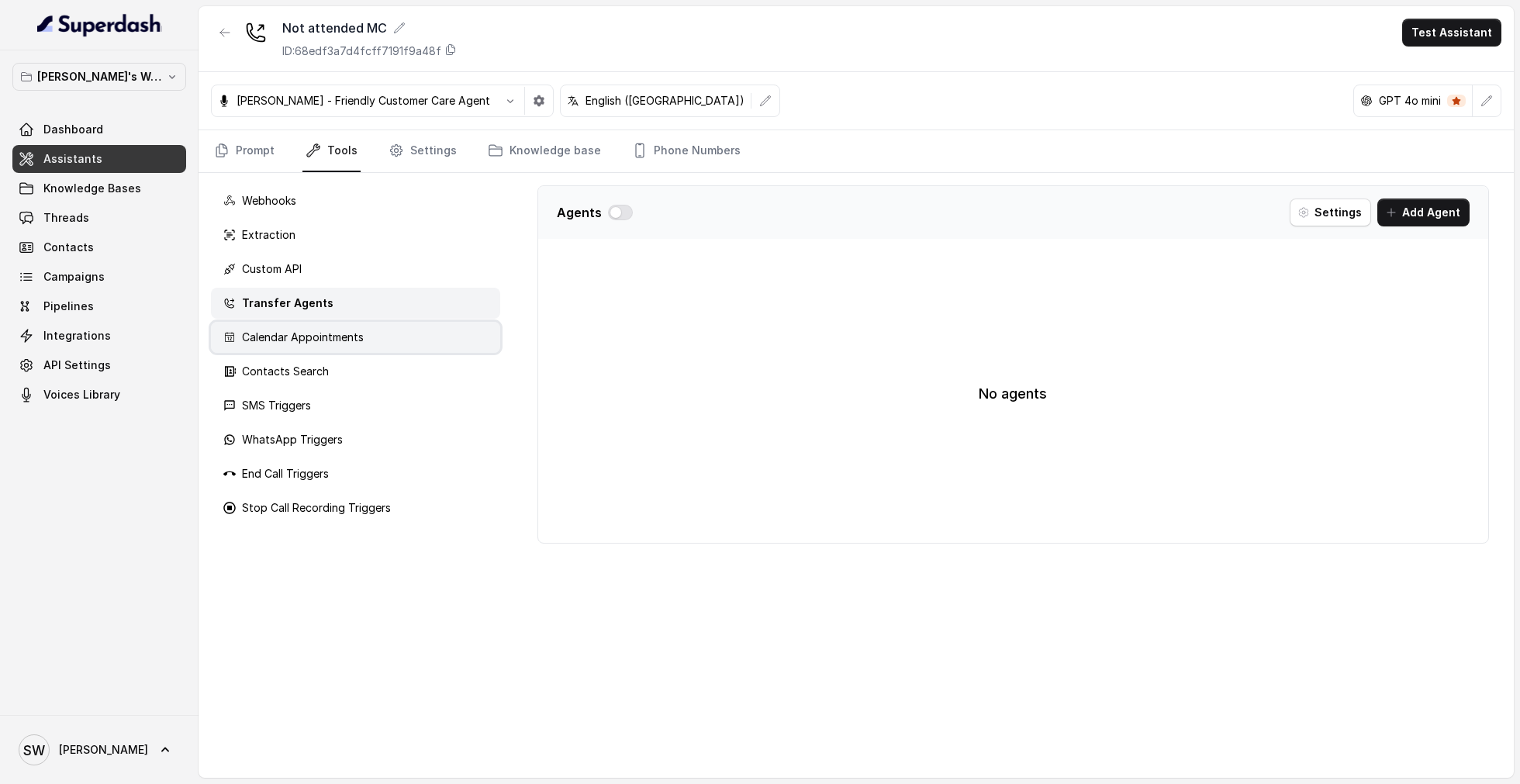
click at [356, 331] on p "Calendar Appointments" at bounding box center [302, 337] width 122 height 16
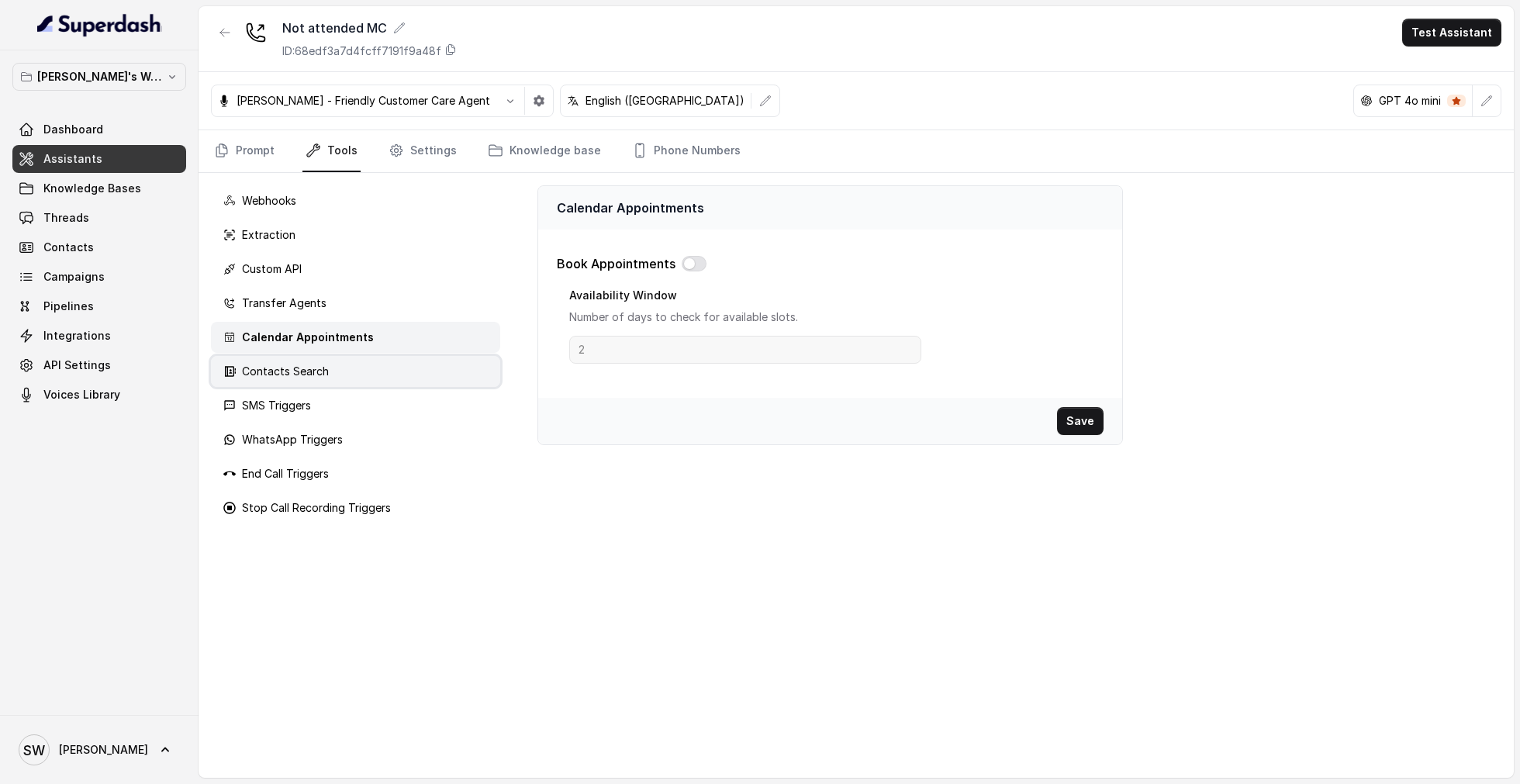
click at [365, 369] on div "Contacts Search" at bounding box center [355, 371] width 289 height 31
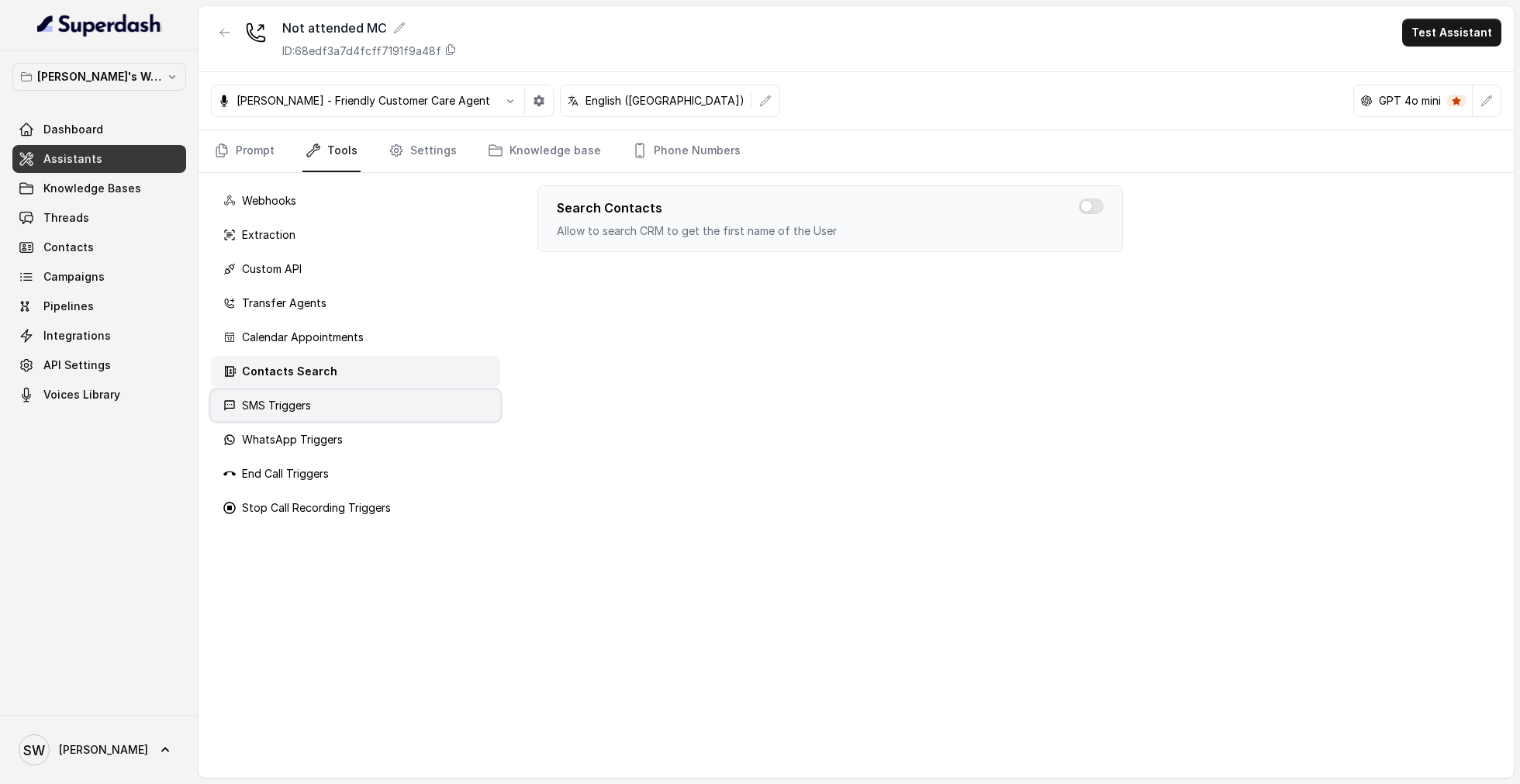
click at [344, 394] on div "SMS Triggers" at bounding box center [355, 406] width 289 height 31
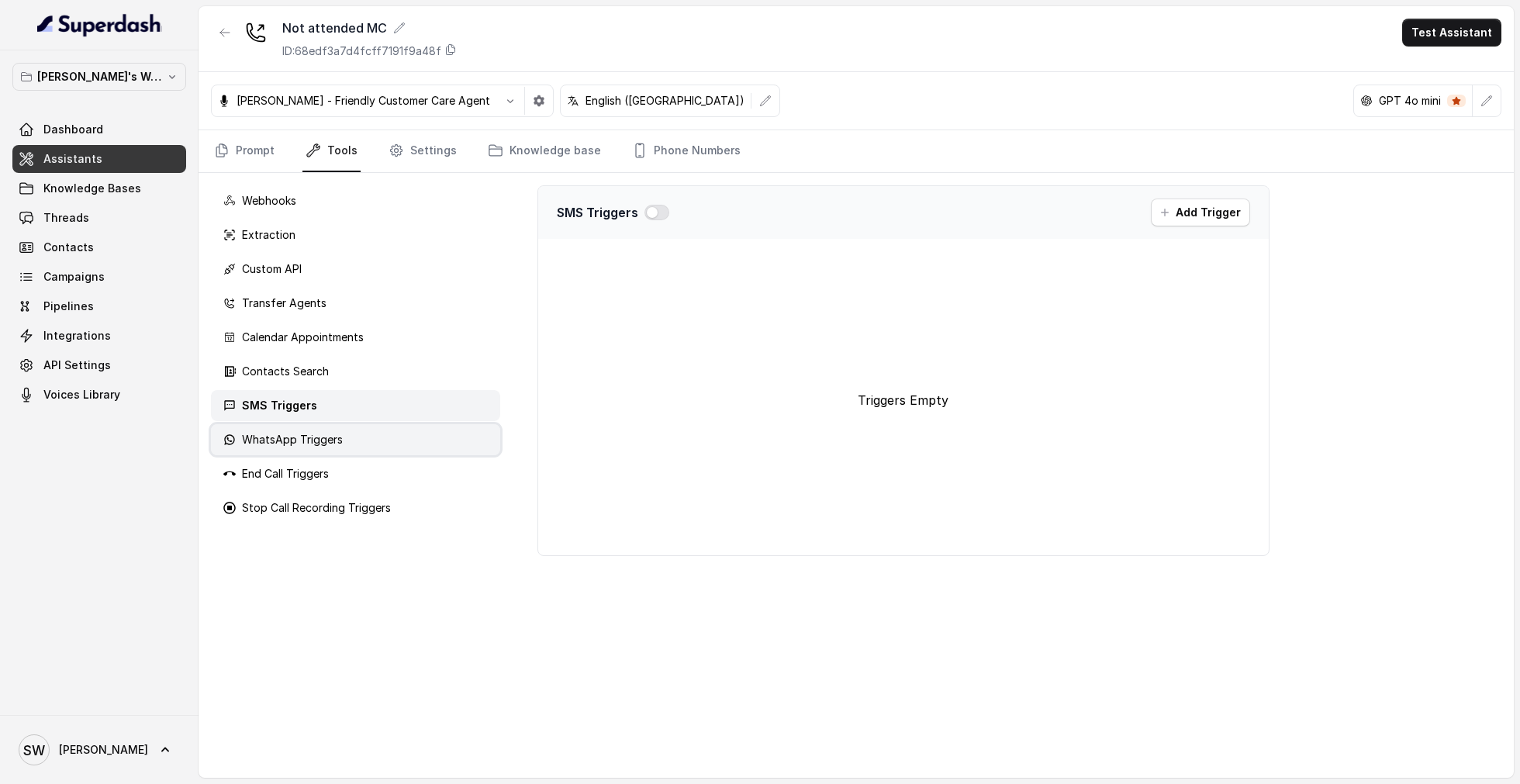
click at [352, 434] on div "WhatsApp Triggers" at bounding box center [355, 440] width 289 height 31
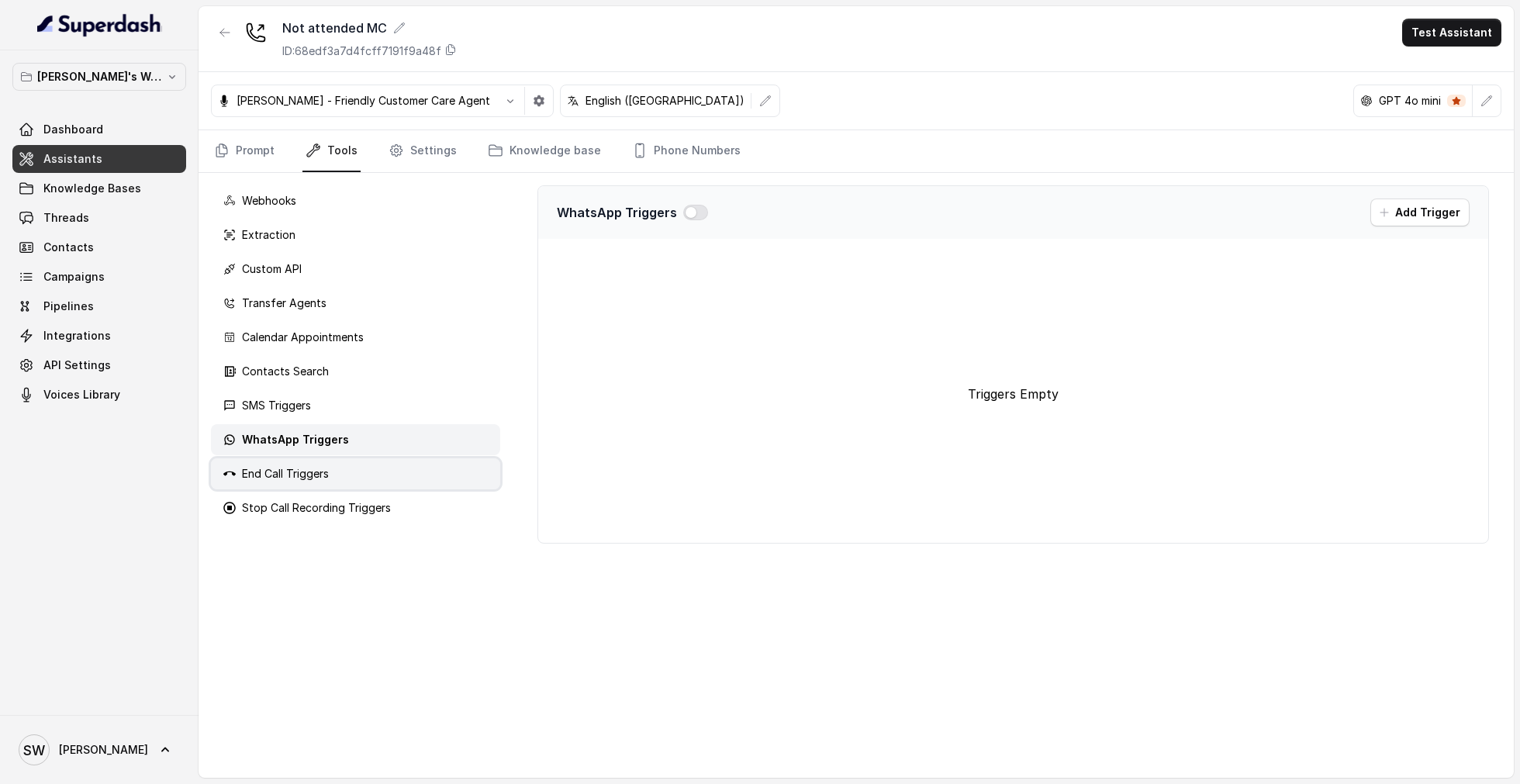
click at [354, 466] on div "End Call Triggers" at bounding box center [355, 474] width 289 height 31
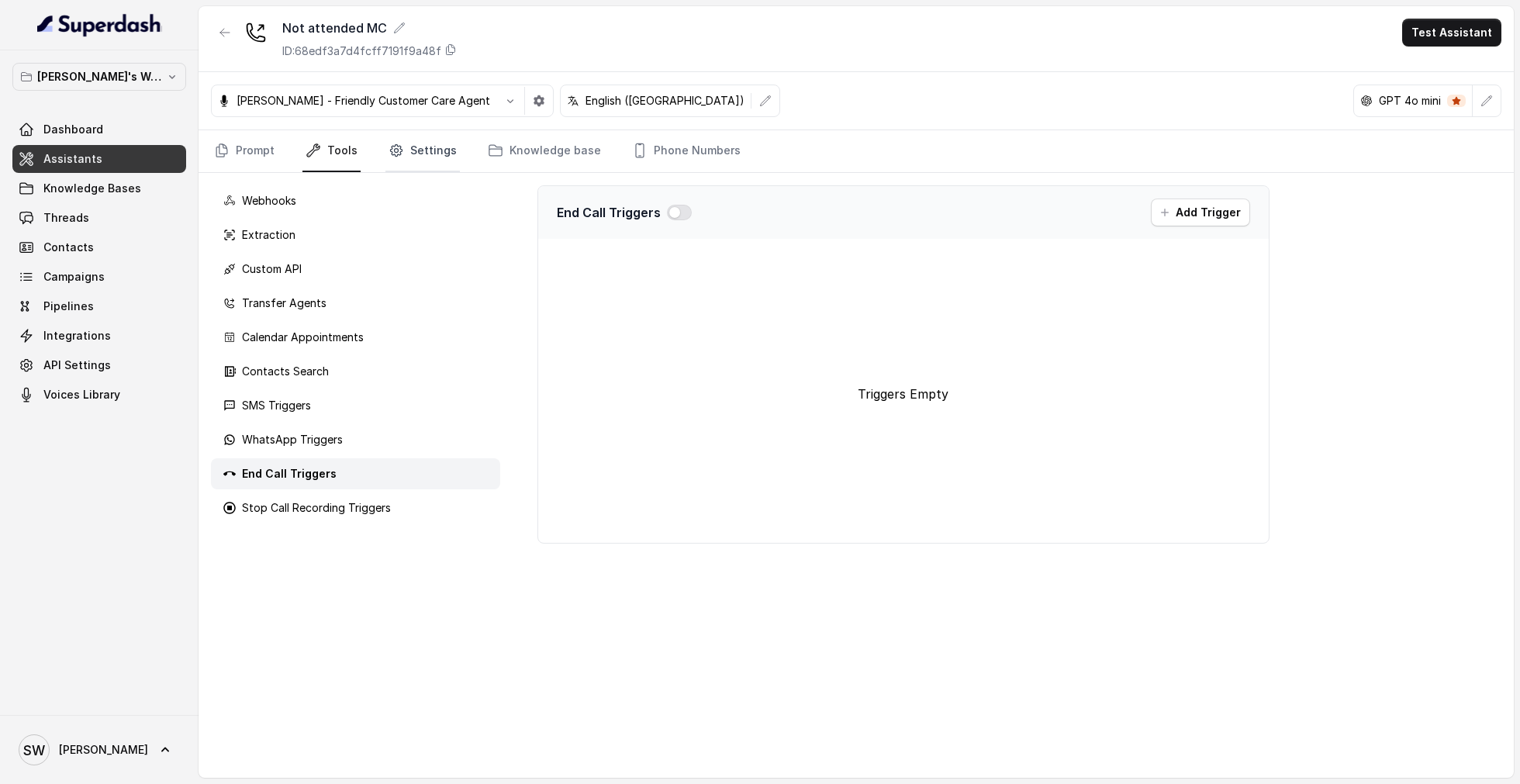
click at [423, 158] on link "Settings" at bounding box center [422, 151] width 75 height 42
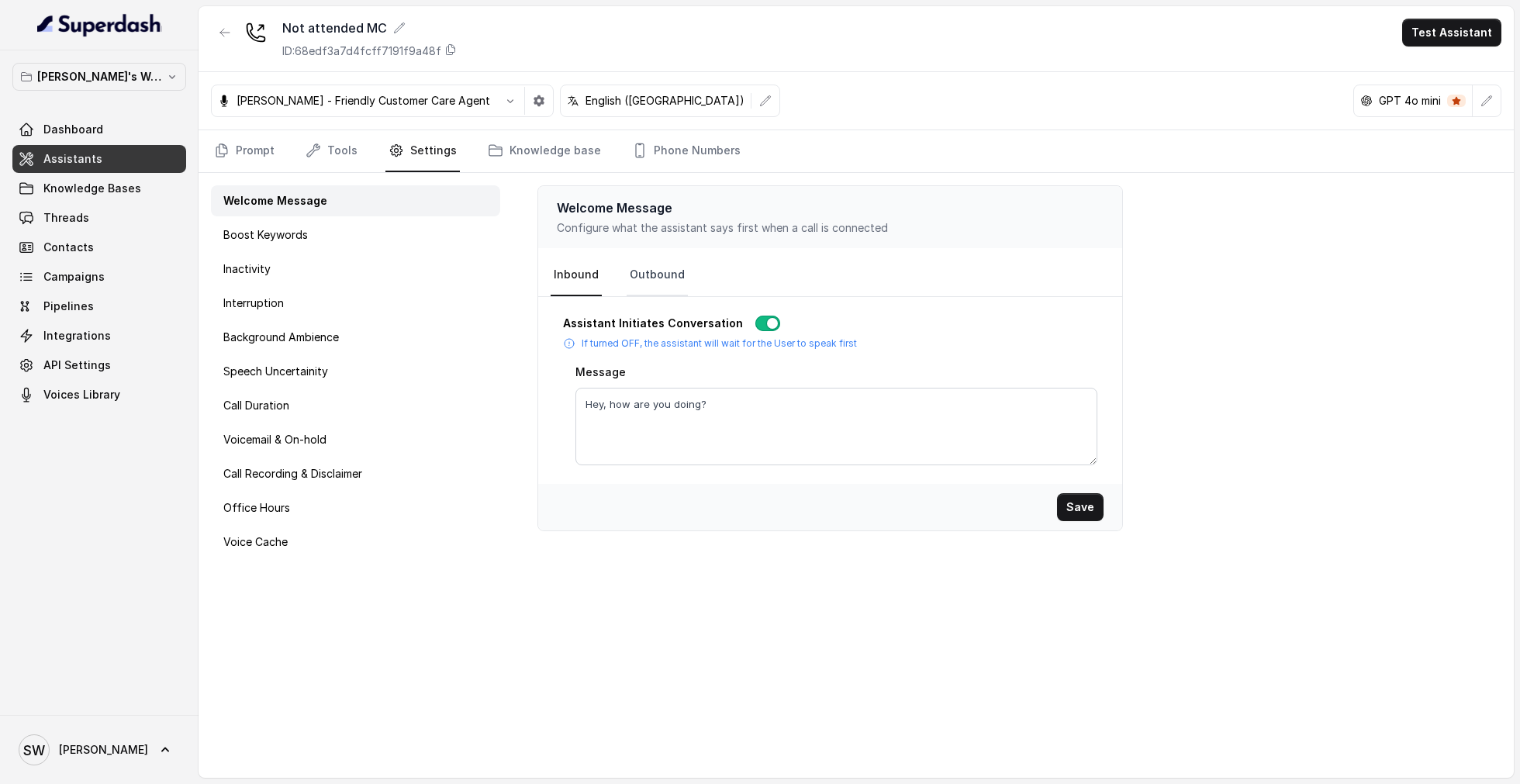
click at [644, 276] on link "Outbound" at bounding box center [657, 274] width 61 height 42
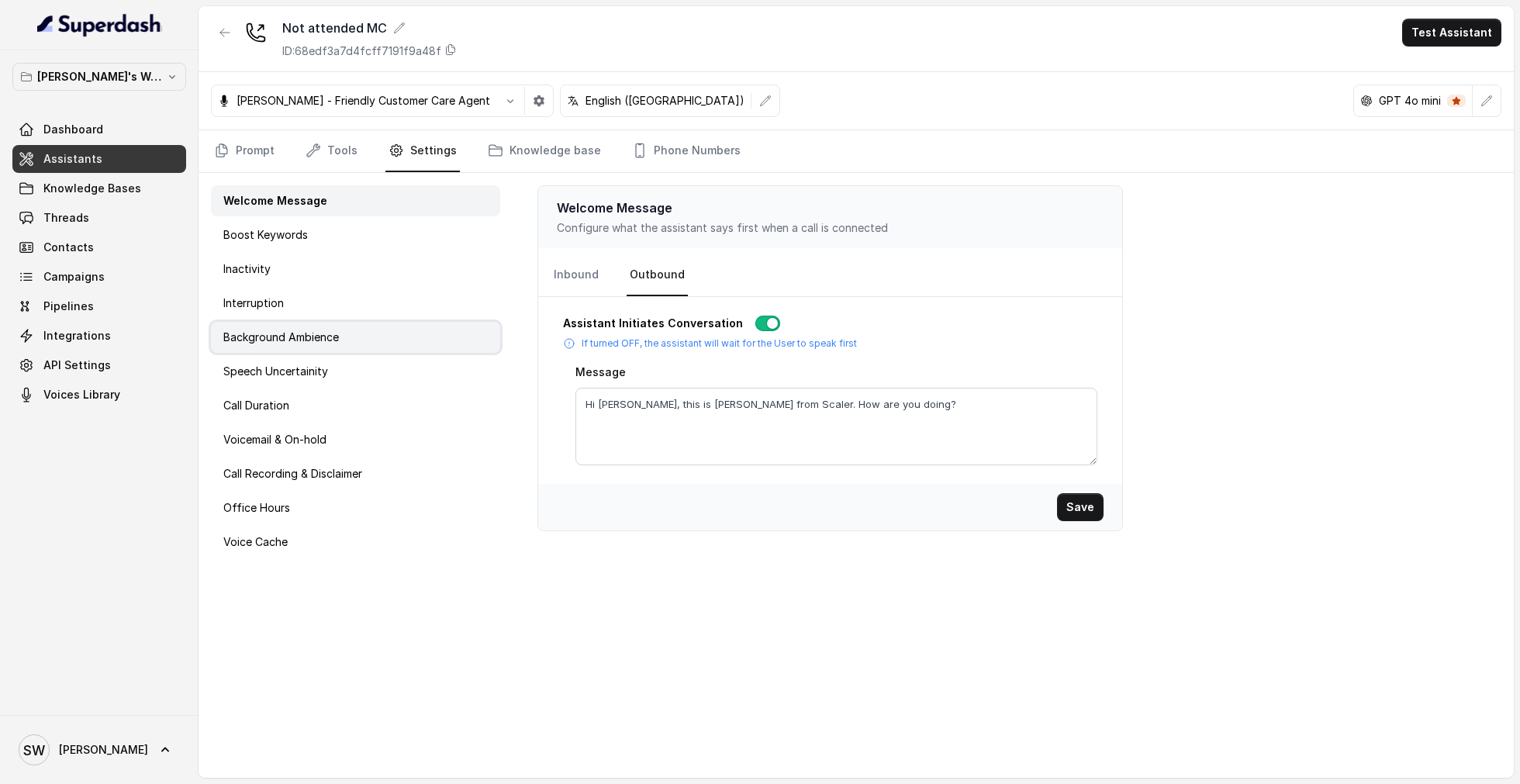
click at [334, 322] on div "Background Ambience" at bounding box center [355, 338] width 289 height 31
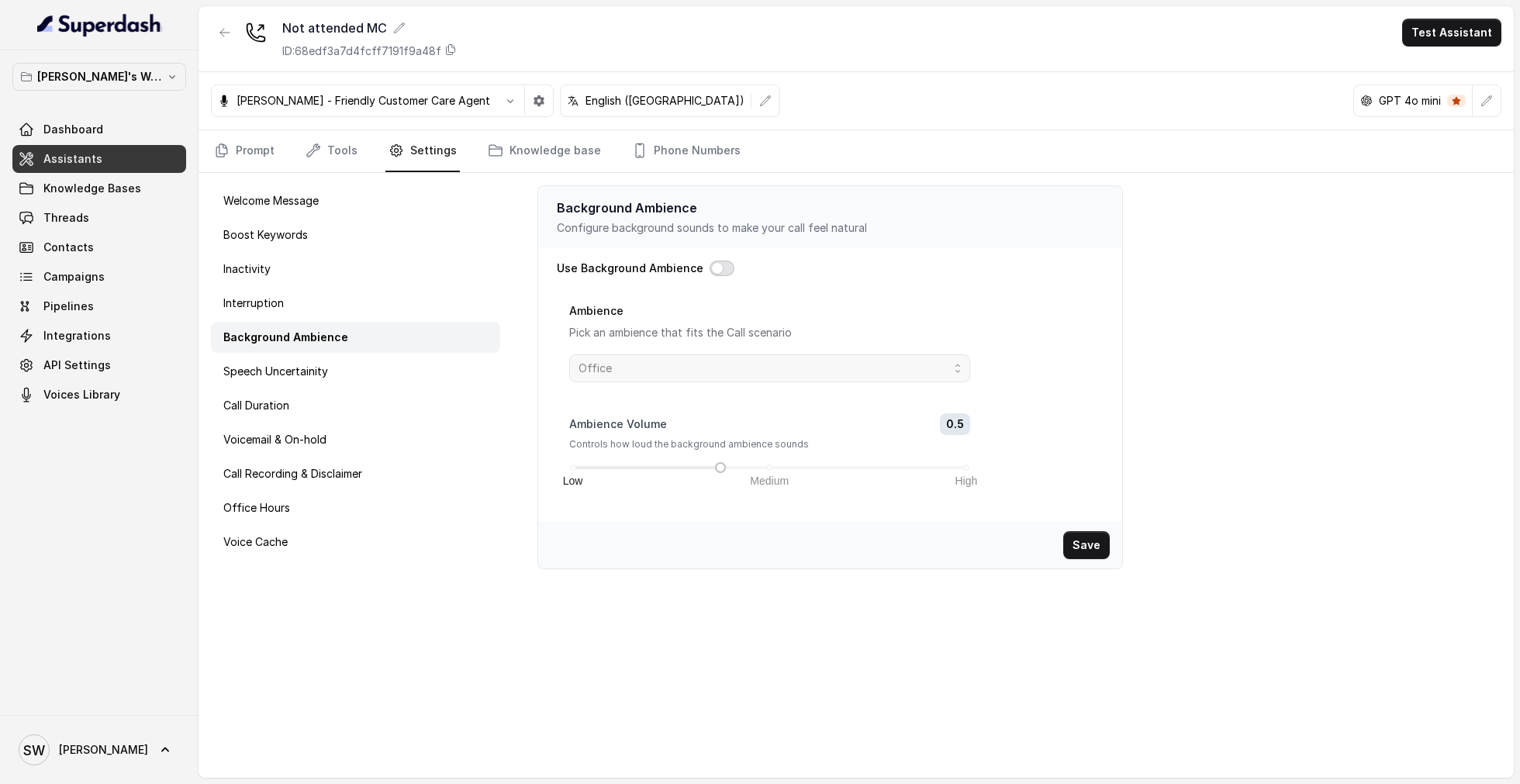
click at [715, 267] on button "button" at bounding box center [722, 268] width 25 height 16
drag, startPoint x: 723, startPoint y: 465, endPoint x: 697, endPoint y: 465, distance: 26.0
click at [697, 465] on div "Low Medium High" at bounding box center [769, 467] width 393 height 9
click at [1088, 542] on button "Save" at bounding box center [1086, 545] width 47 height 28
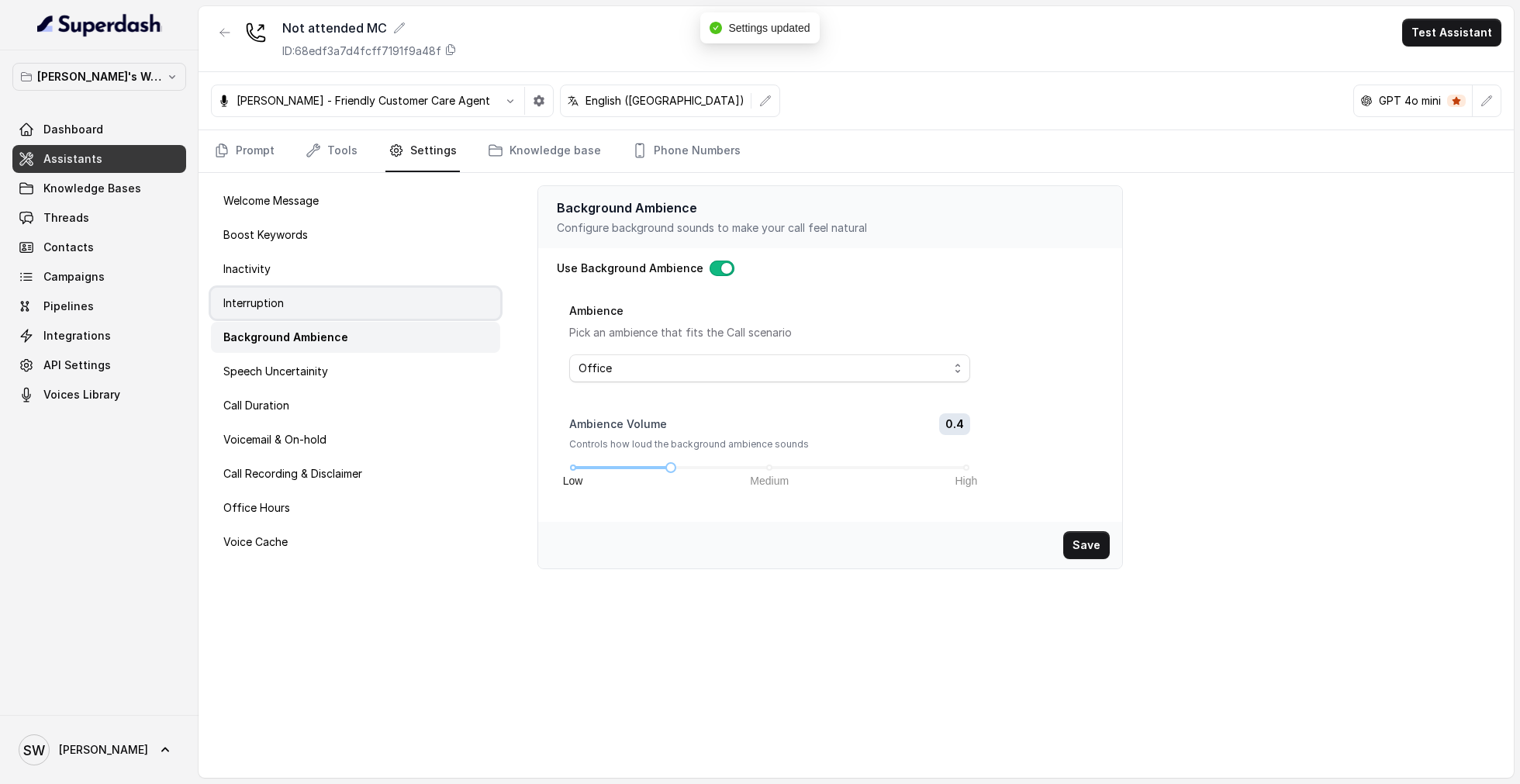
click at [369, 308] on div "Interruption" at bounding box center [355, 303] width 289 height 31
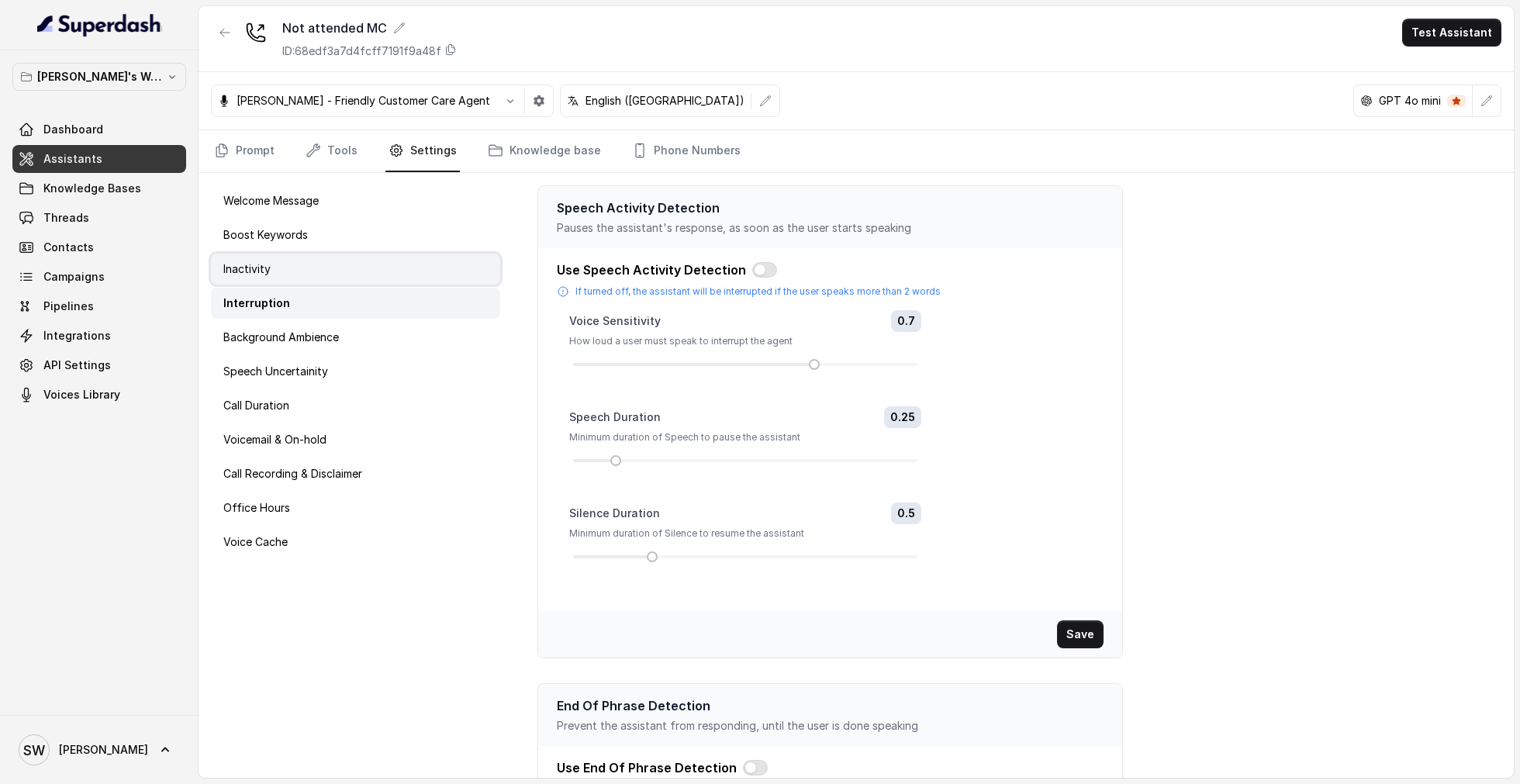
click at [343, 273] on div "Inactivity" at bounding box center [355, 269] width 289 height 31
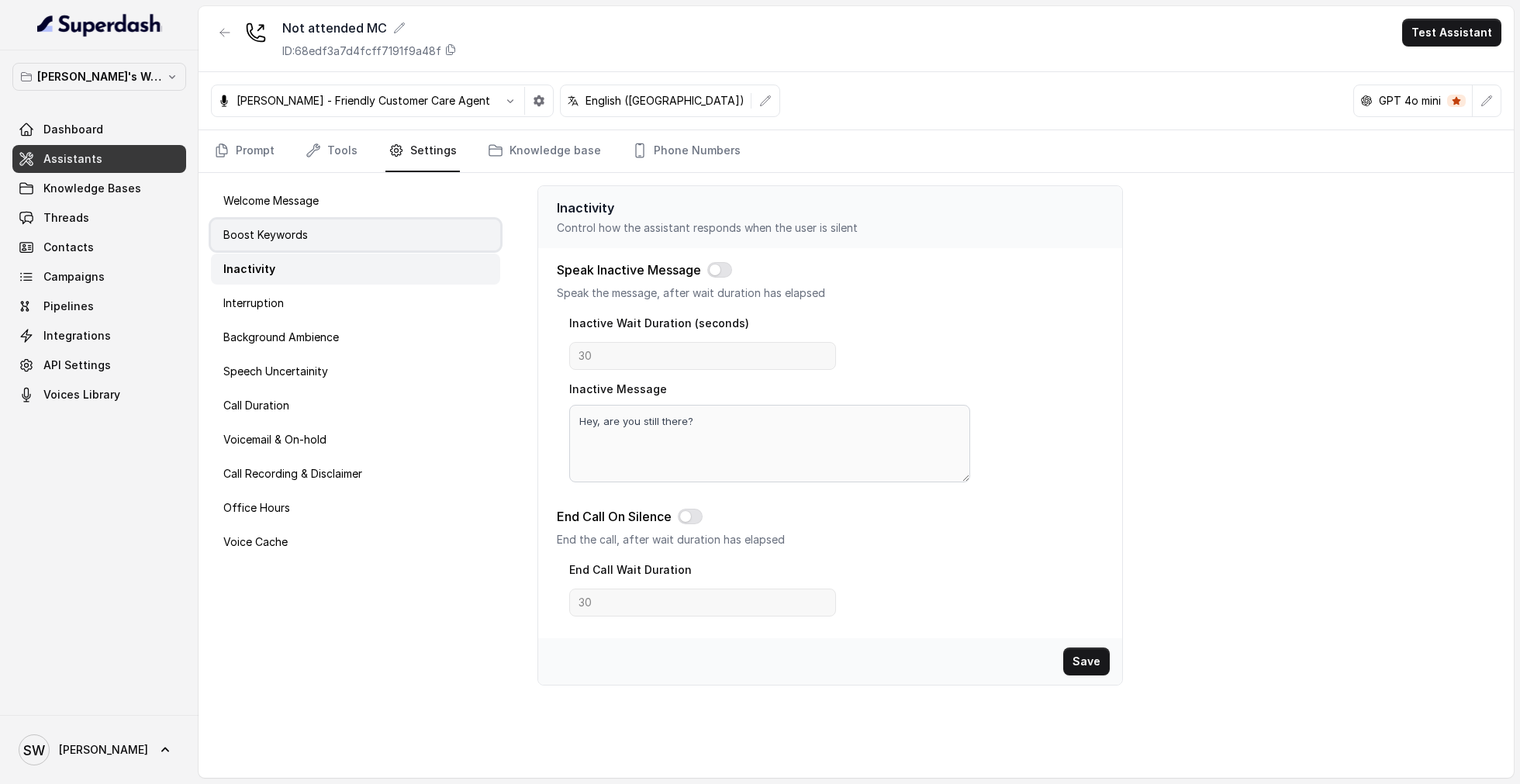
click at [366, 238] on div "Boost Keywords" at bounding box center [355, 235] width 289 height 31
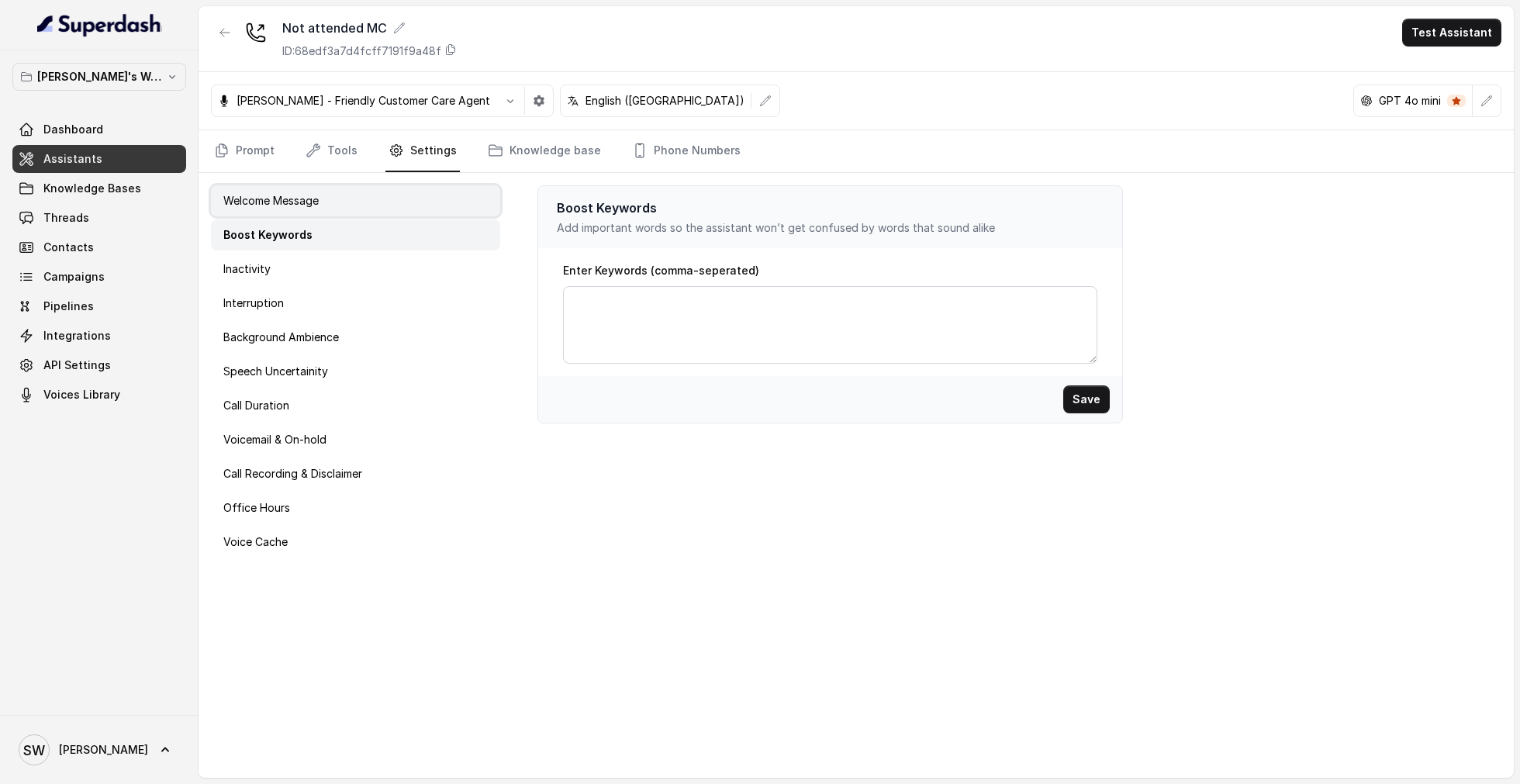
click at [379, 209] on div "Welcome Message" at bounding box center [355, 201] width 289 height 31
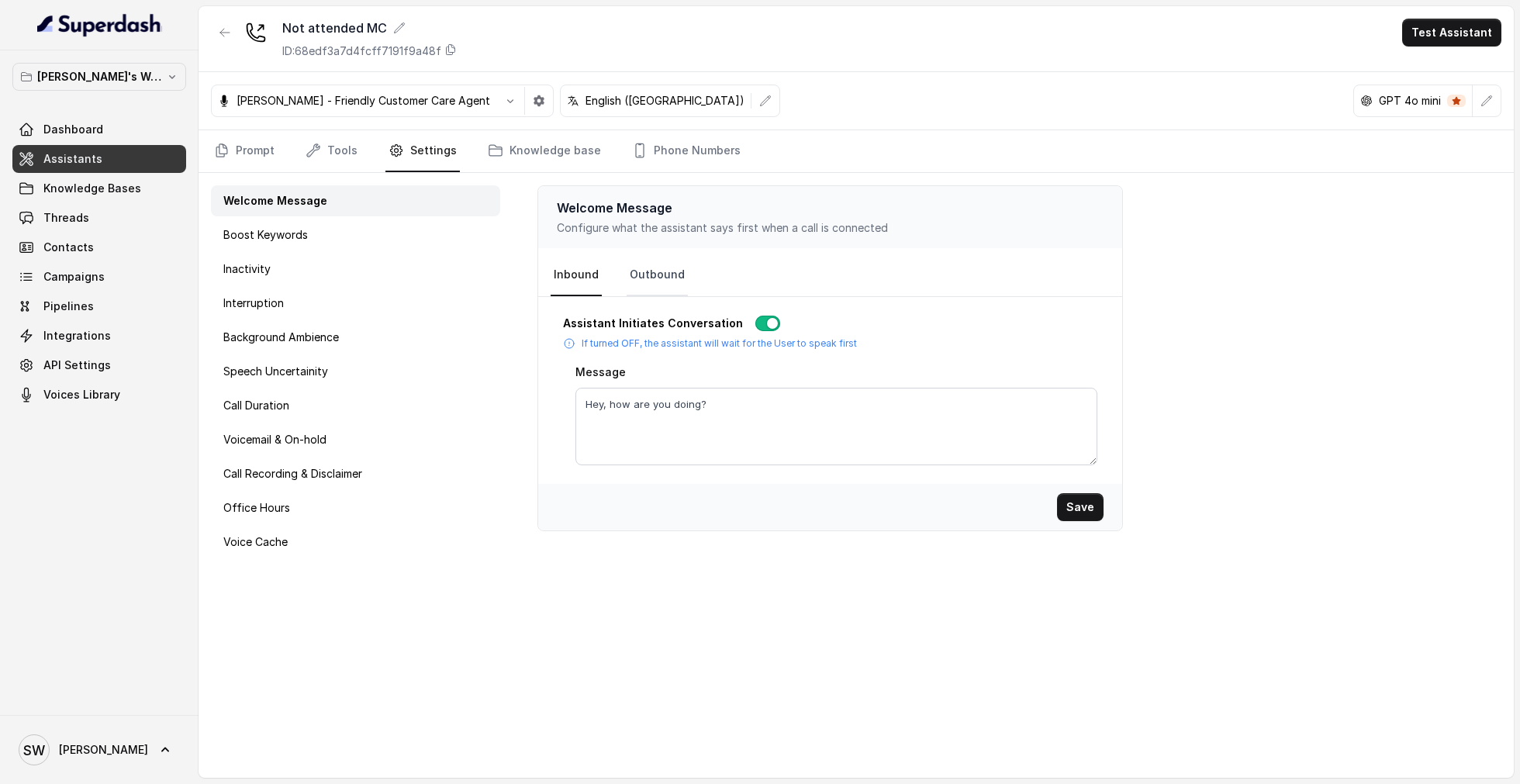
click at [669, 265] on link "Outbound" at bounding box center [657, 274] width 61 height 42
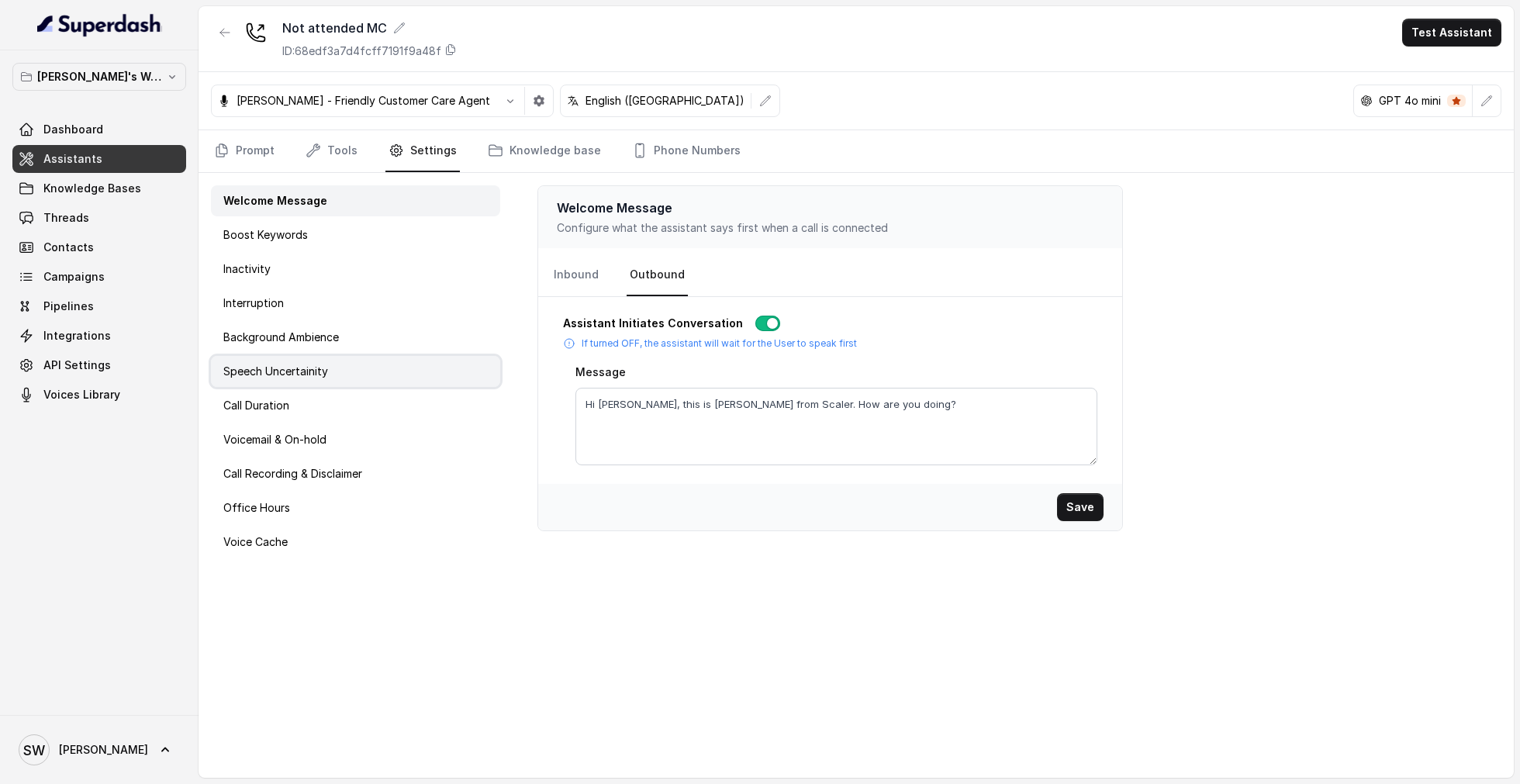
click at [288, 384] on div "Speech Uncertainity" at bounding box center [355, 371] width 289 height 31
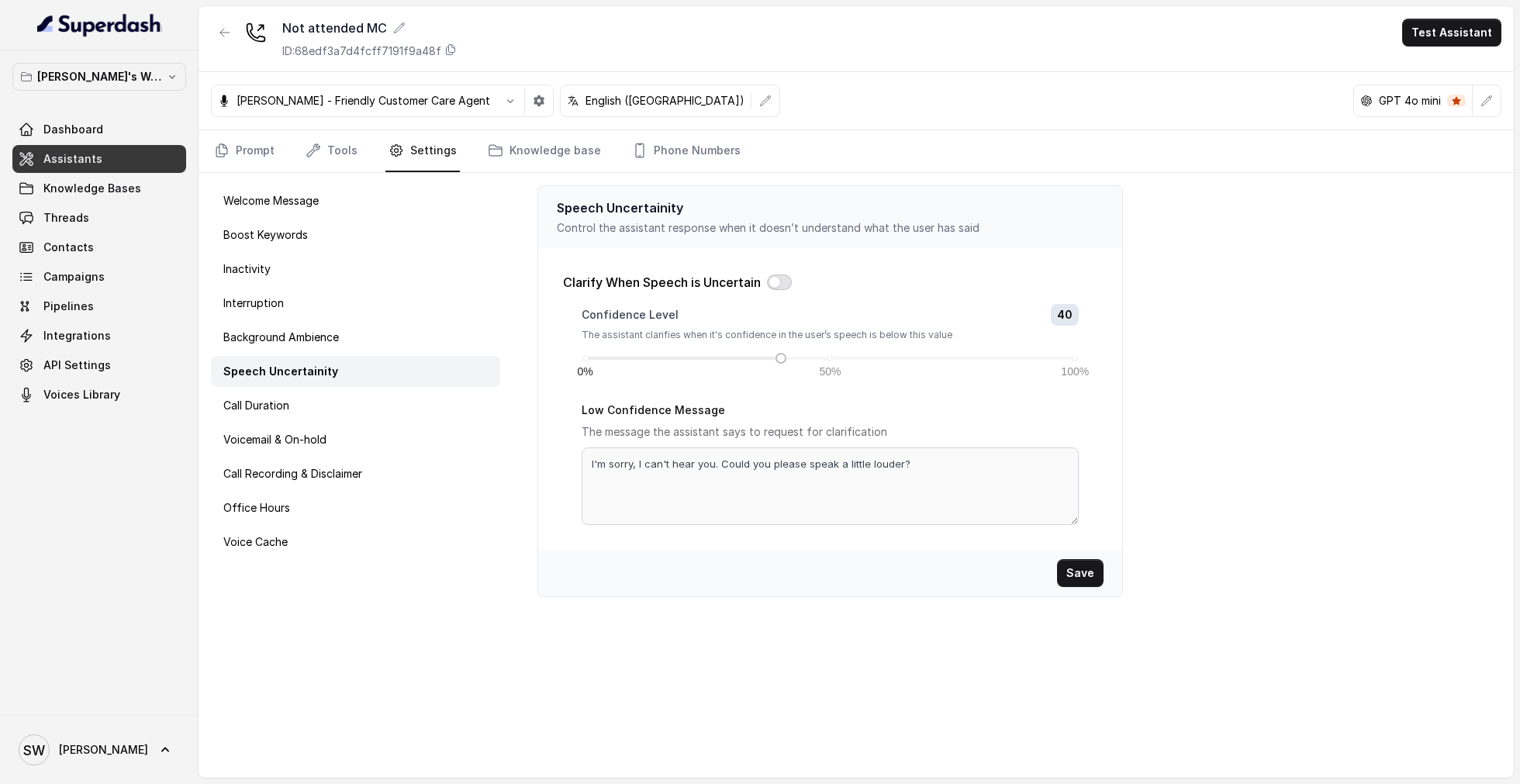
click at [785, 280] on button "button" at bounding box center [779, 282] width 25 height 16
click at [406, 418] on div "Call Duration" at bounding box center [355, 406] width 289 height 31
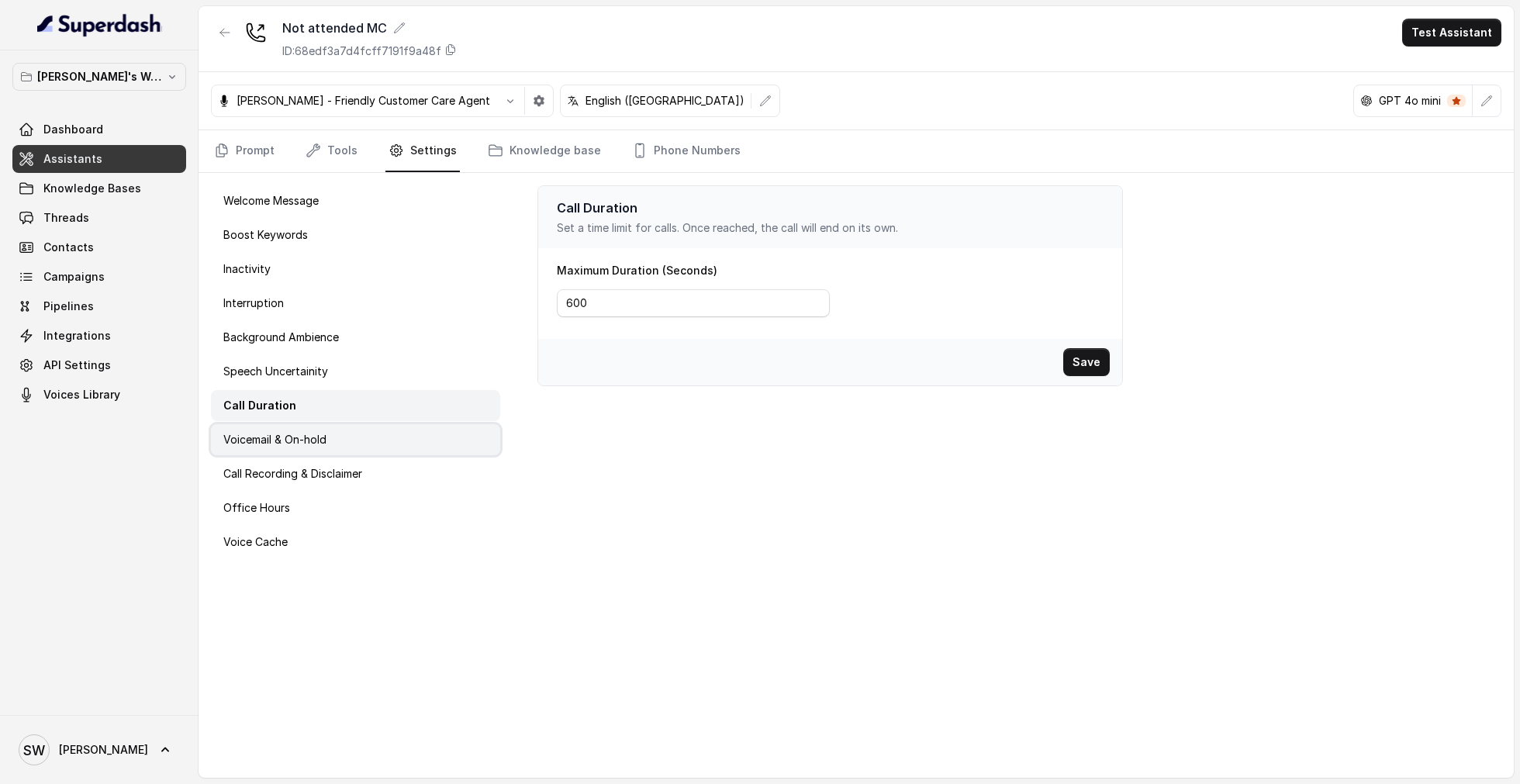
click at [423, 436] on div "Voicemail & On-hold" at bounding box center [355, 440] width 289 height 31
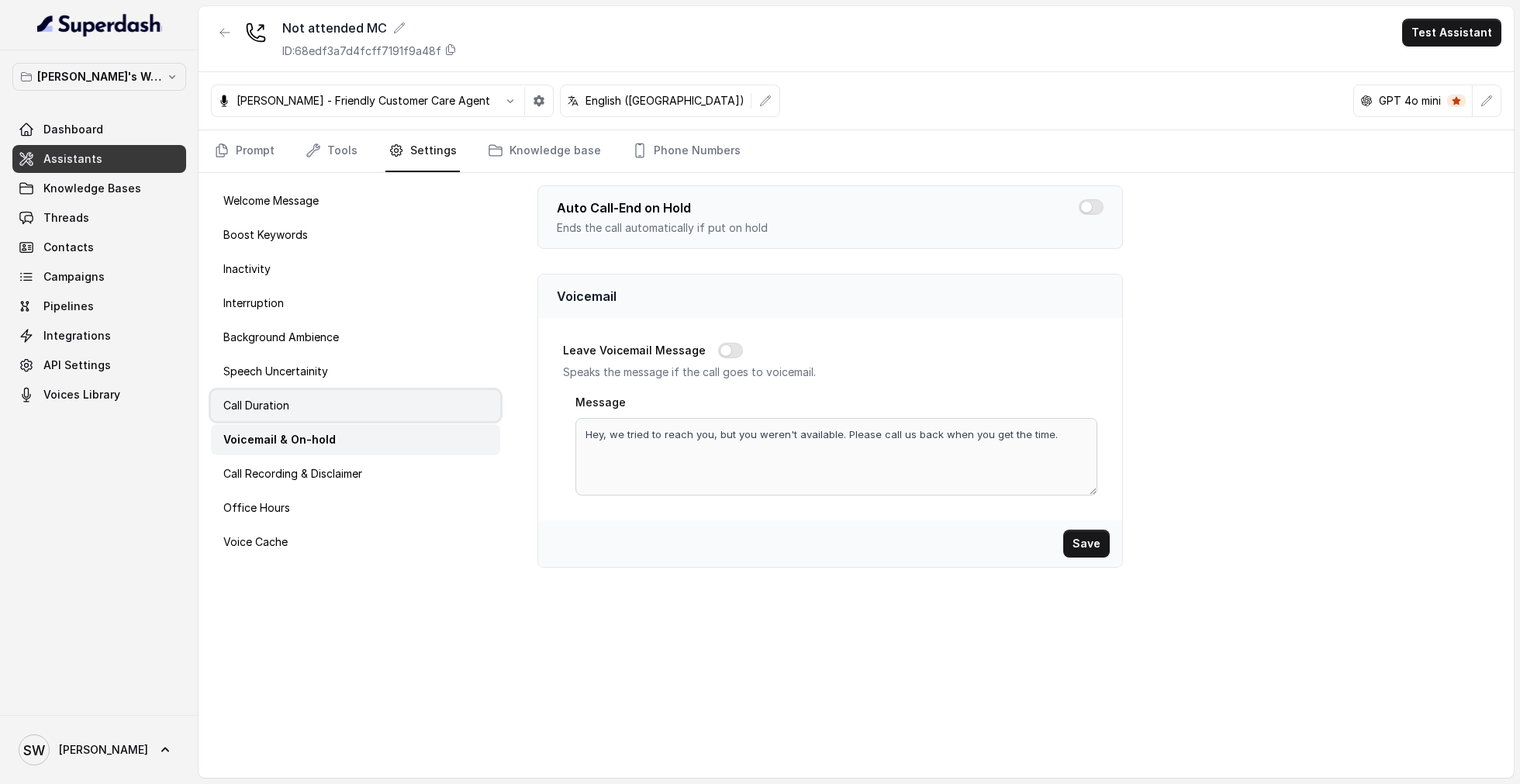
click at [409, 411] on div "Call Duration" at bounding box center [355, 406] width 289 height 31
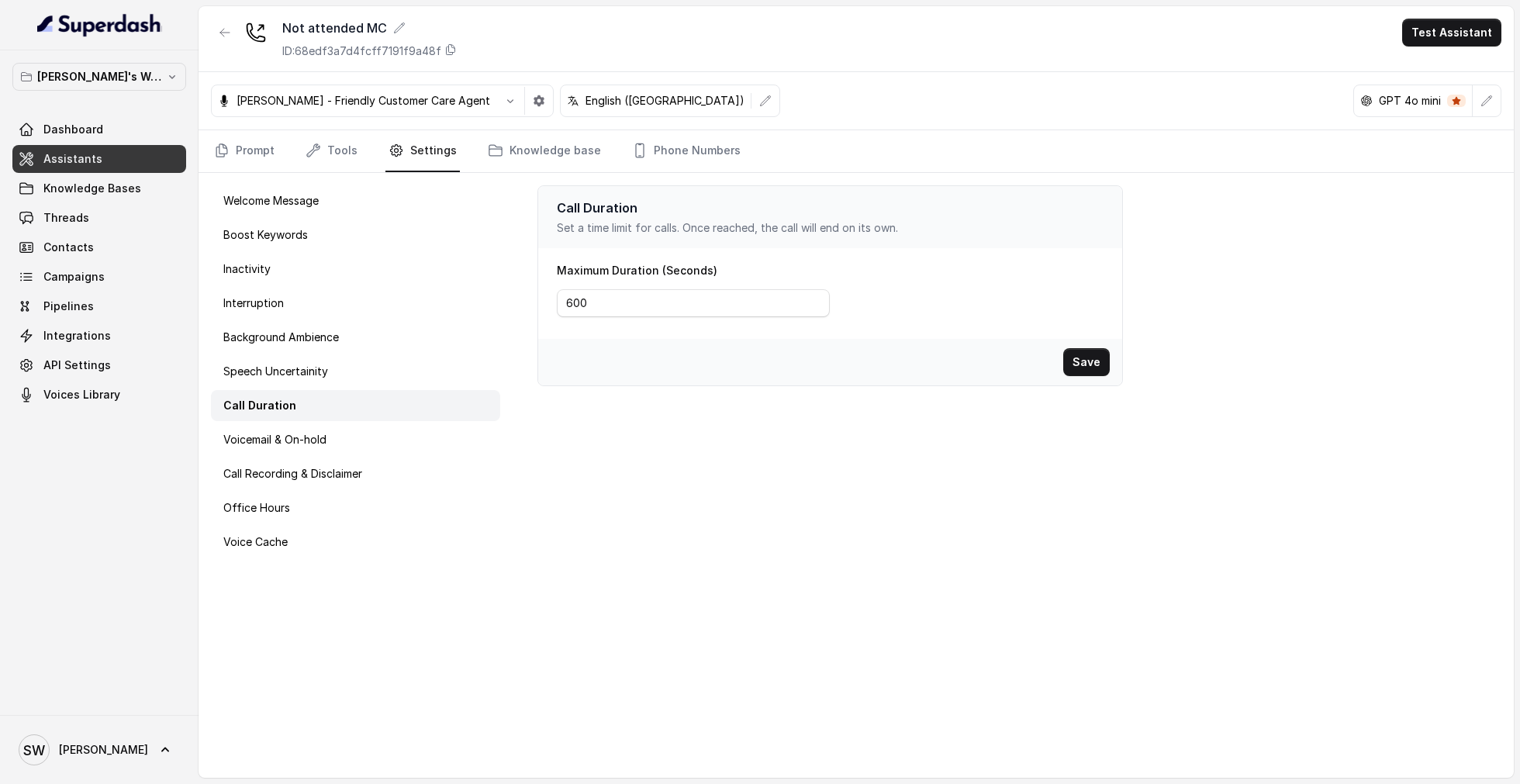
click at [439, 422] on div "Welcome Message Boost Keywords Inactivity Interruption Background Ambience Spee…" at bounding box center [355, 475] width 314 height 605
click at [439, 432] on div "Voicemail & On-hold" at bounding box center [355, 440] width 289 height 31
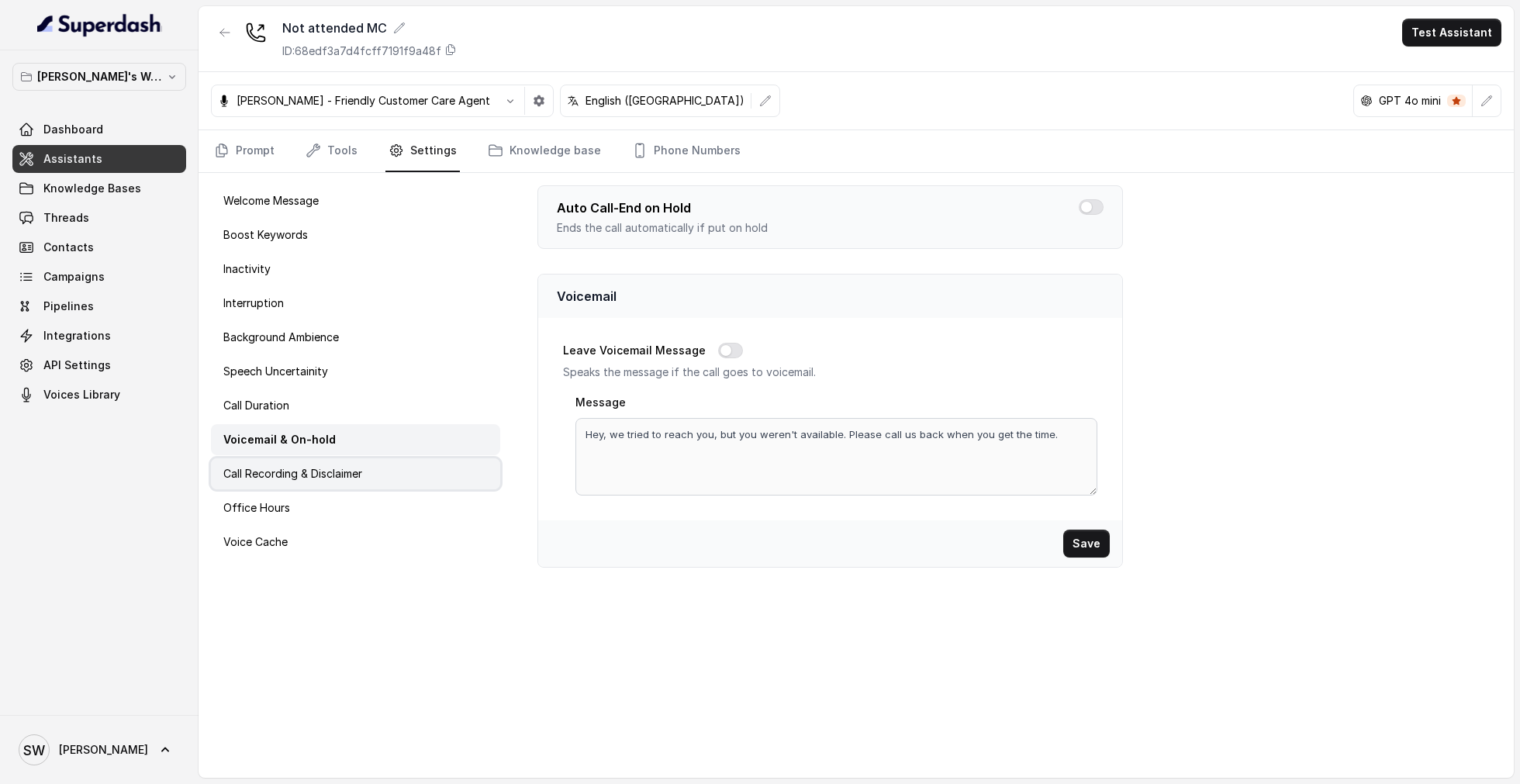
click at [432, 460] on div "Call Recording & Disclaimer" at bounding box center [355, 474] width 289 height 31
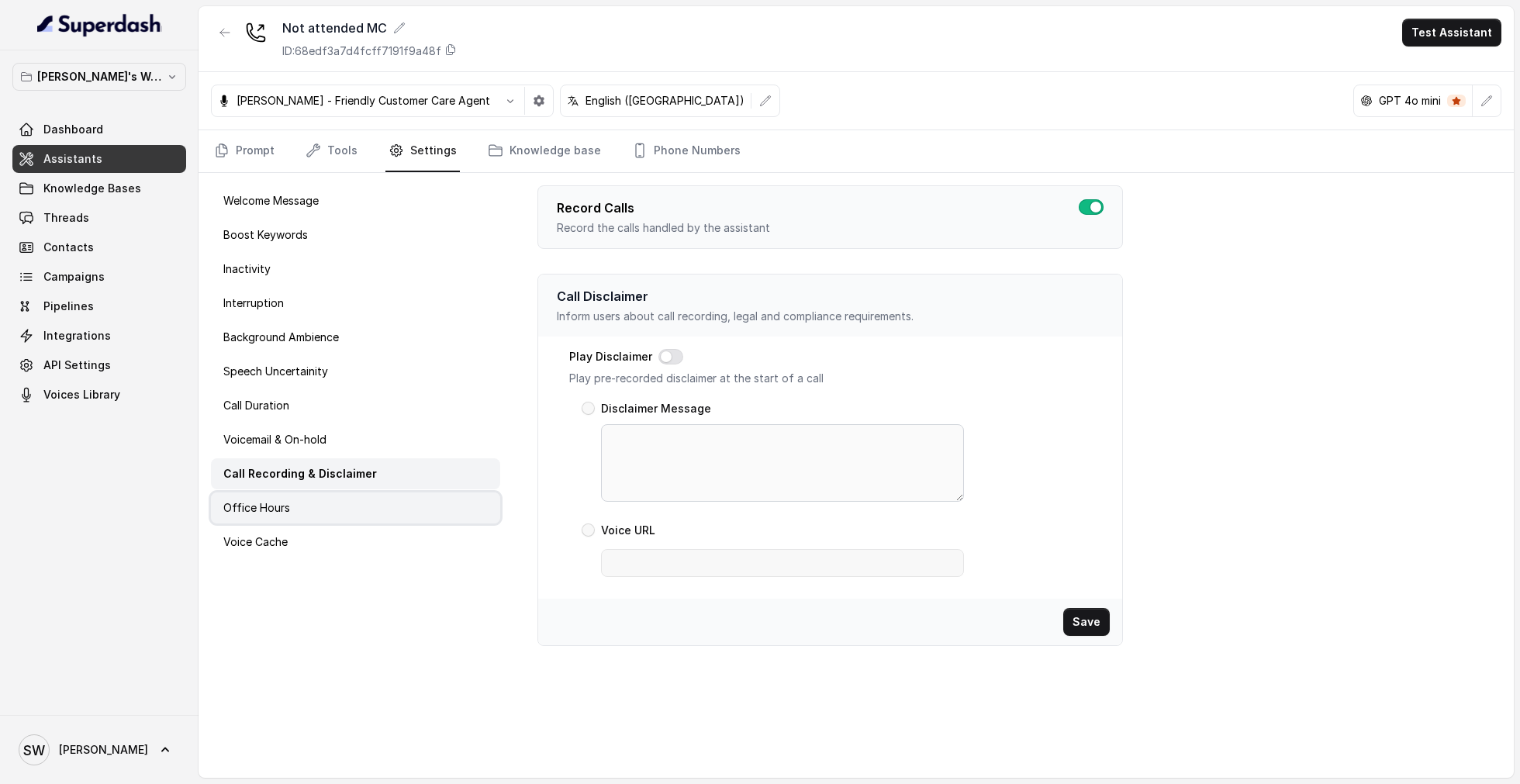
click at [409, 493] on div "Office Hours" at bounding box center [355, 508] width 289 height 31
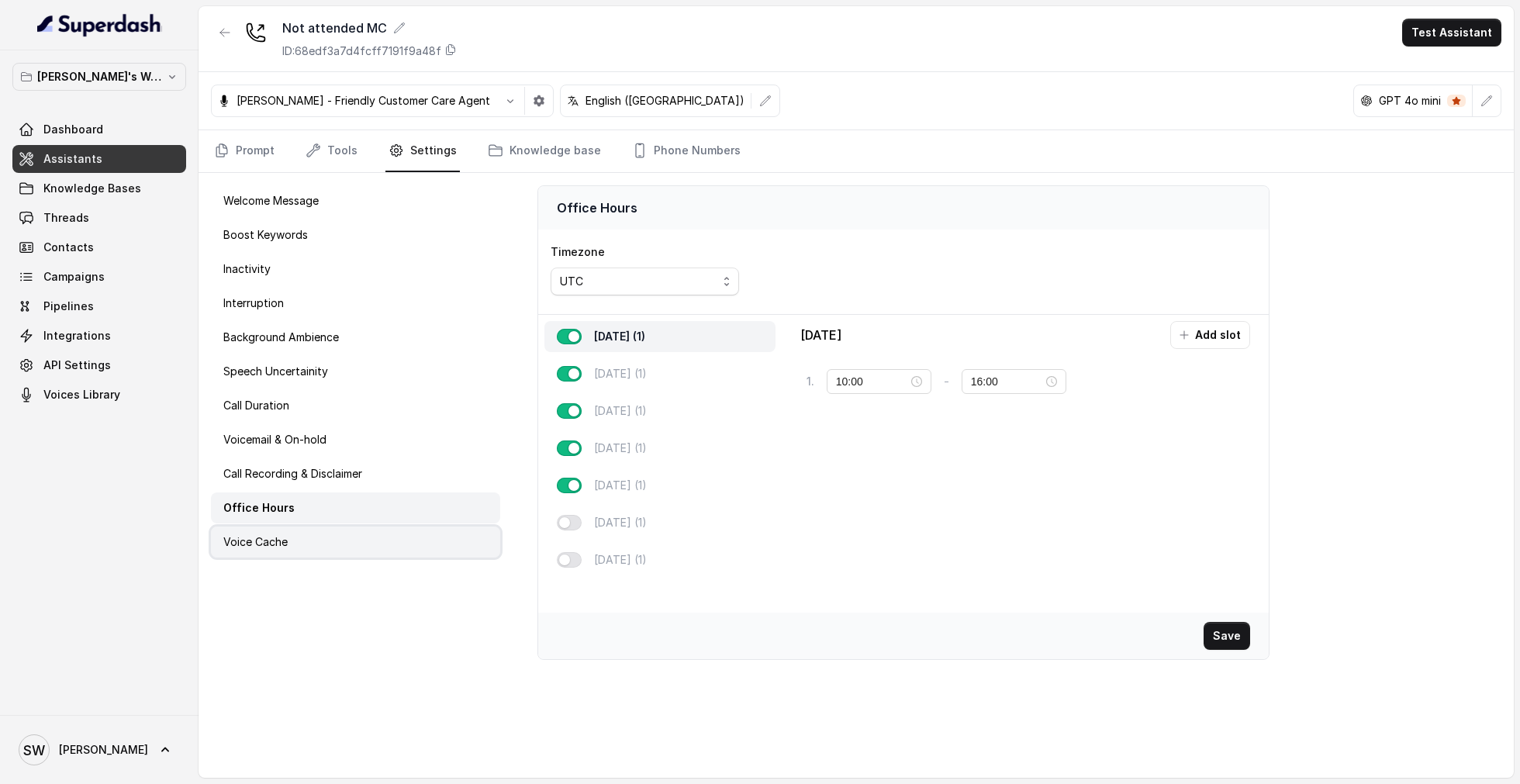
click at [395, 528] on div "Voice Cache" at bounding box center [355, 542] width 289 height 31
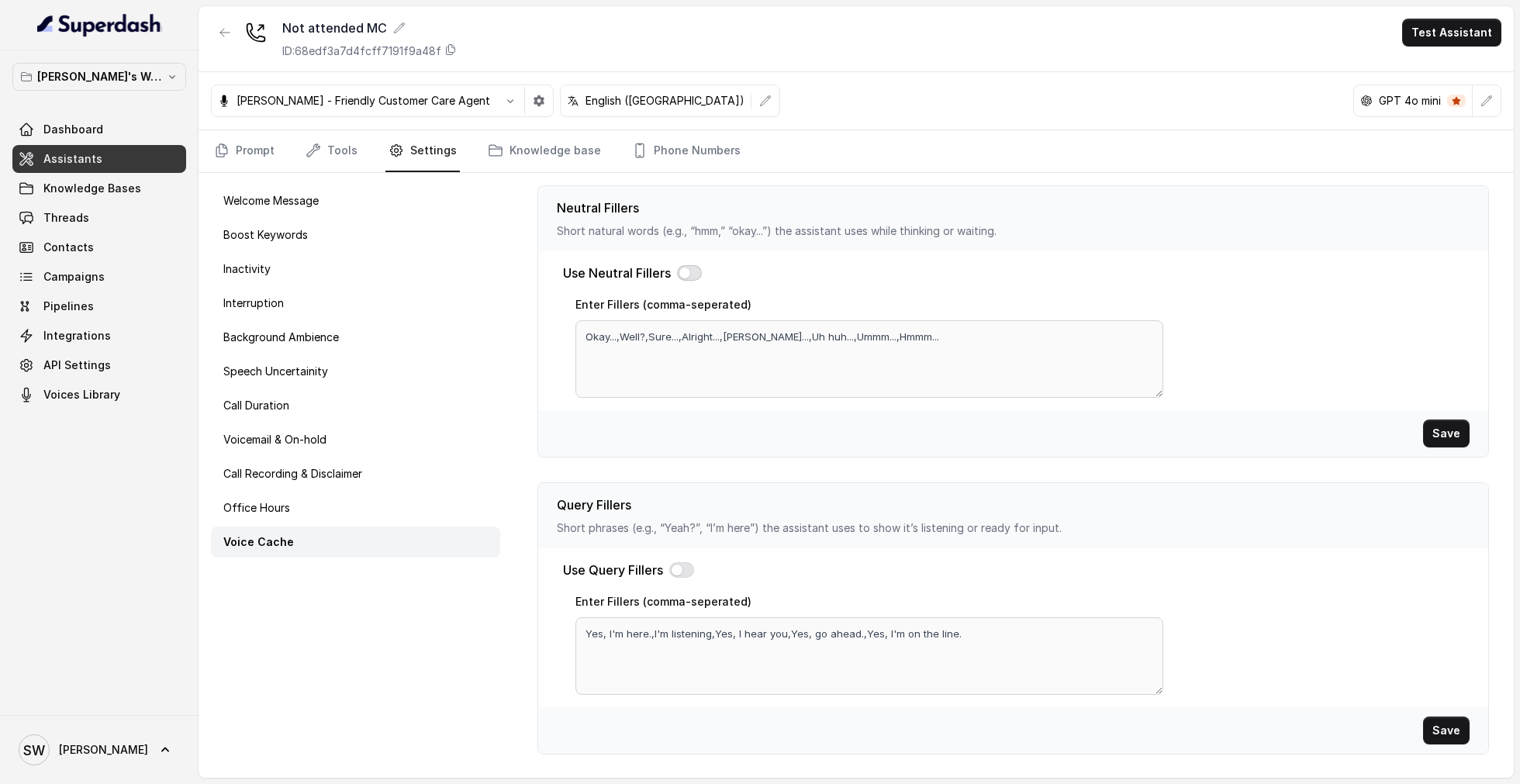
click at [692, 274] on button "button" at bounding box center [689, 273] width 25 height 16
click at [687, 563] on button "button" at bounding box center [682, 569] width 25 height 16
click at [1469, 431] on button "Save" at bounding box center [1445, 433] width 47 height 28
click at [1440, 725] on button "Save" at bounding box center [1445, 730] width 47 height 28
click at [527, 138] on link "Knowledge base" at bounding box center [544, 151] width 120 height 42
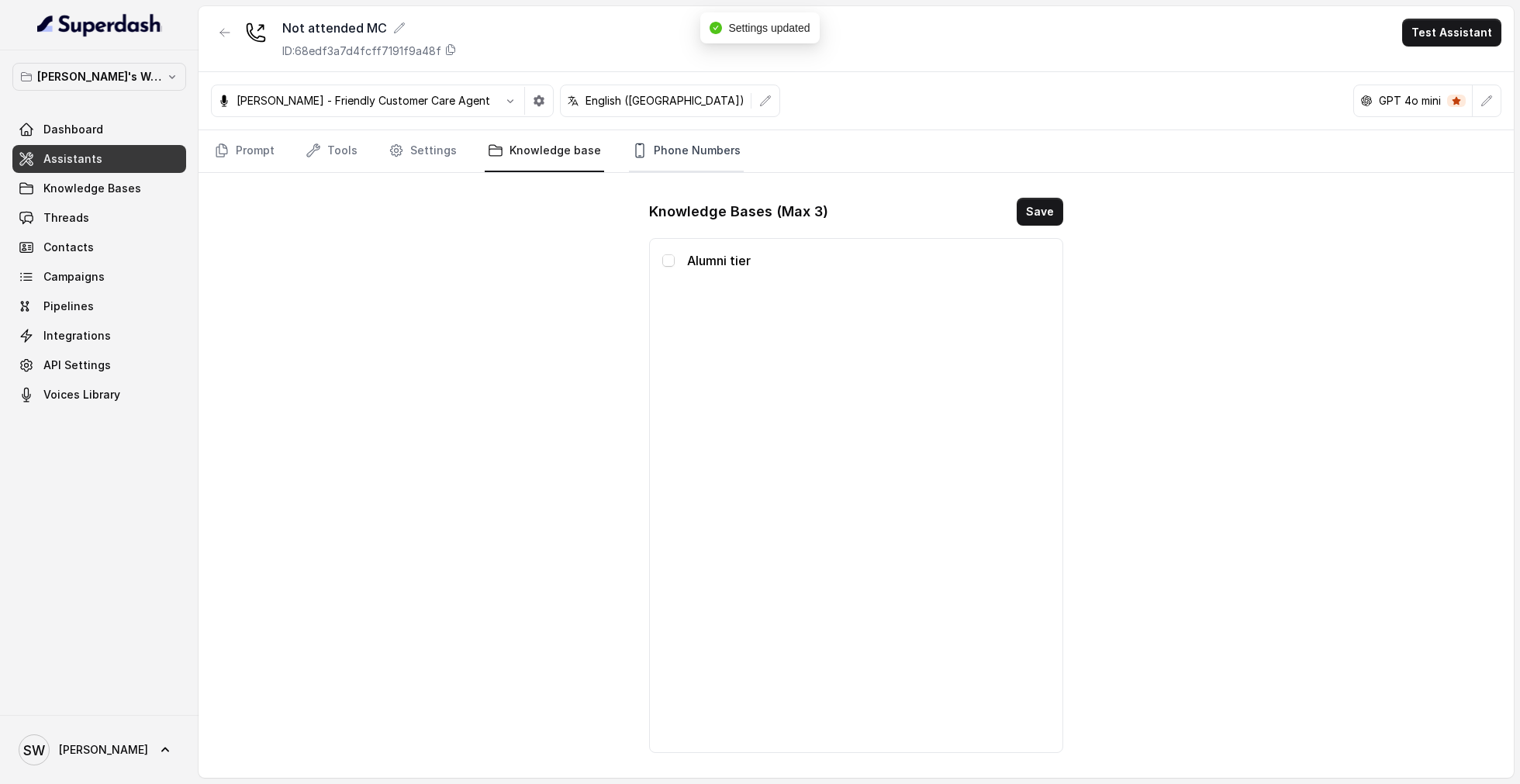
click at [670, 149] on link "Phone Numbers" at bounding box center [686, 151] width 115 height 42
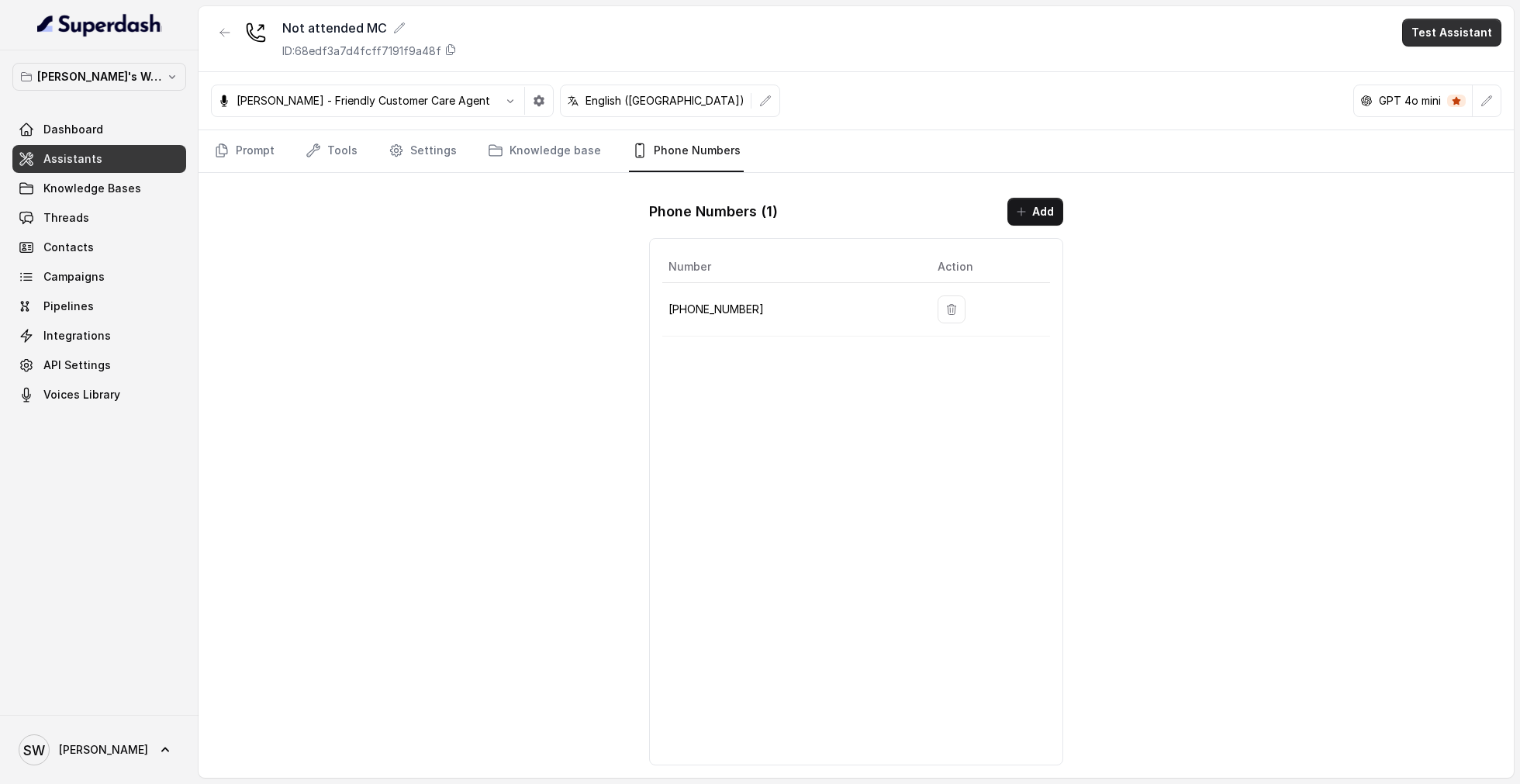
click at [1450, 39] on button "Test Assistant" at bounding box center [1451, 33] width 99 height 28
click at [1456, 66] on button "Phone Call" at bounding box center [1454, 69] width 98 height 28
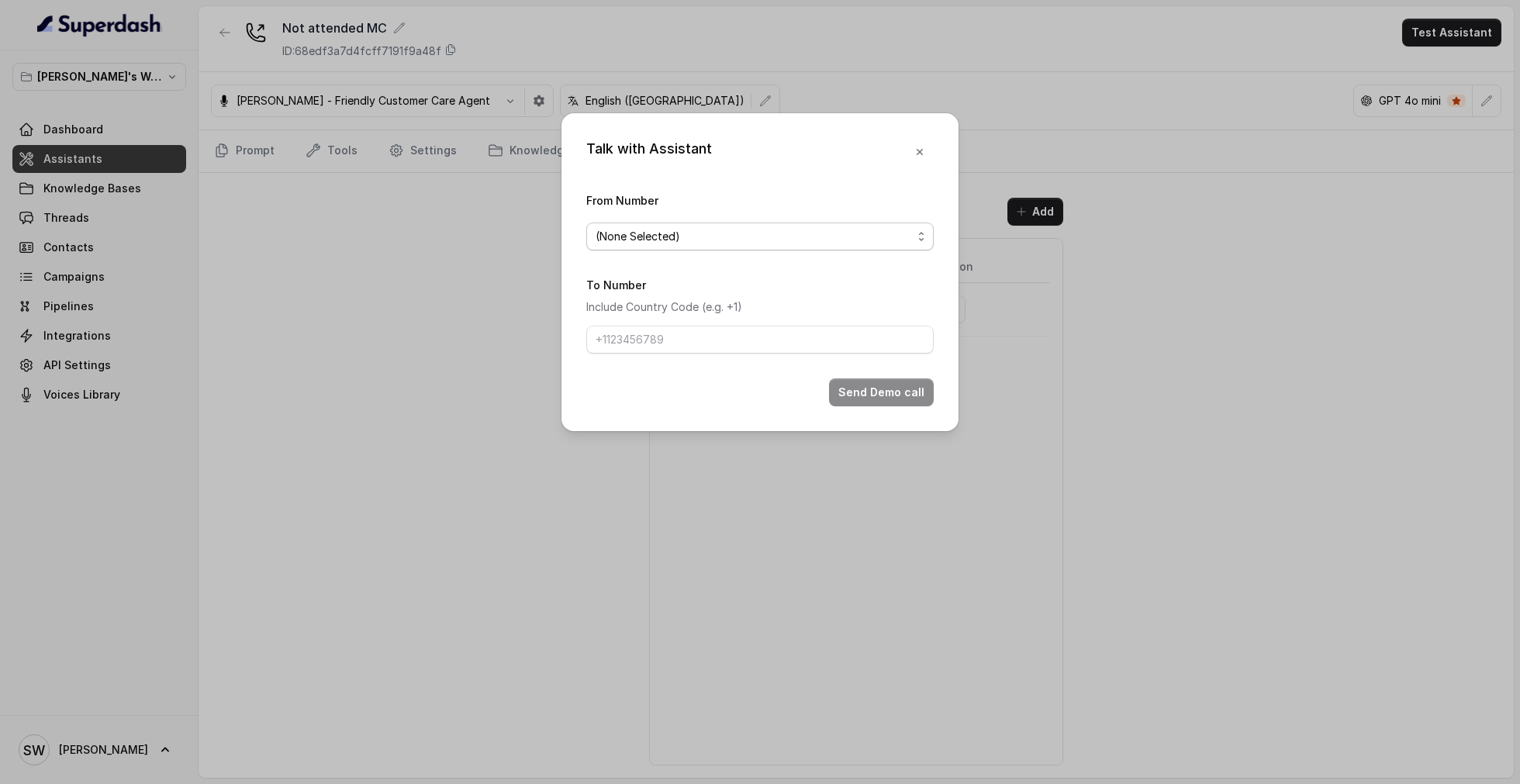
click at [744, 244] on span "(None Selected)" at bounding box center [754, 236] width 316 height 19
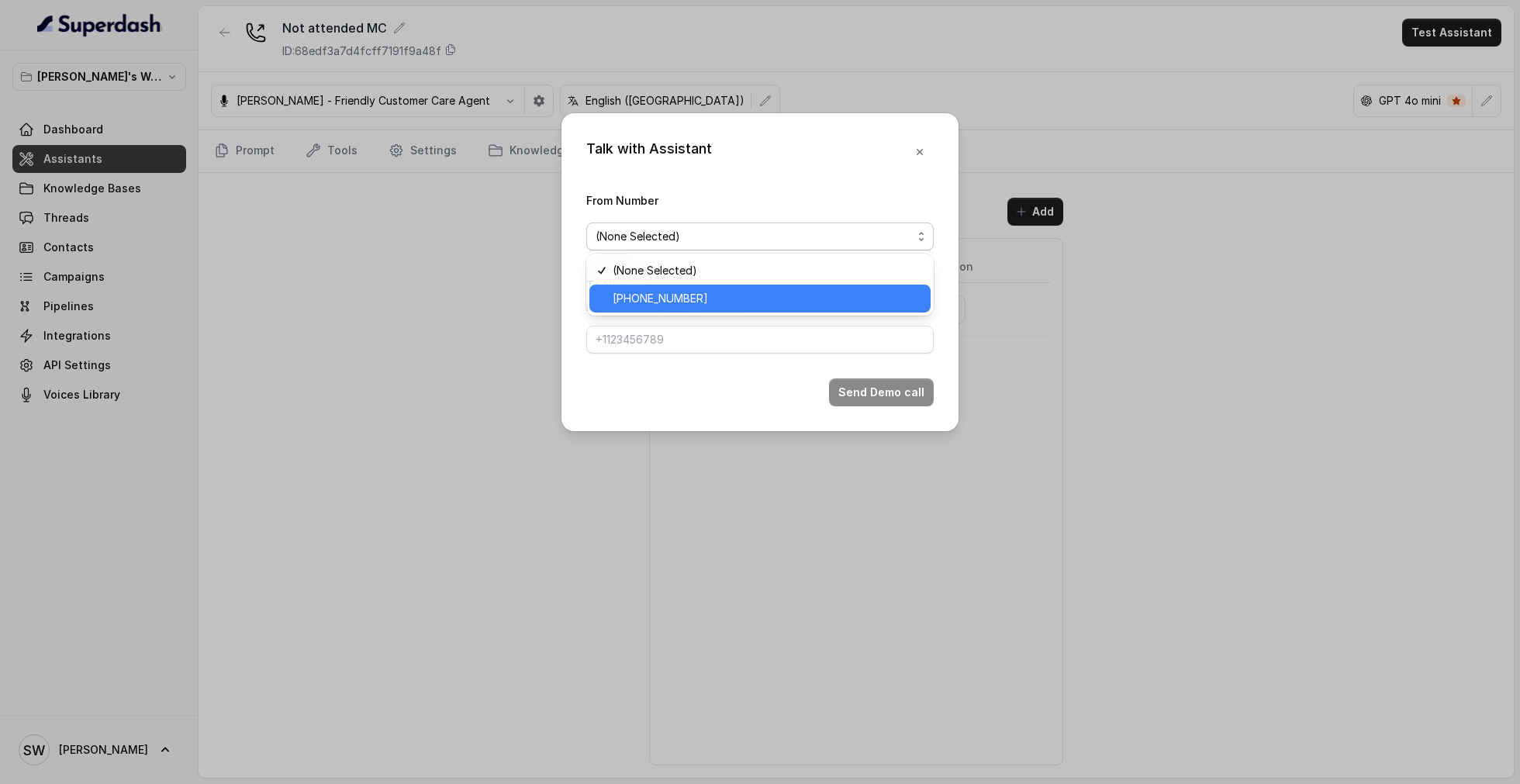
click at [644, 297] on span "[PHONE_NUMBER]" at bounding box center [767, 298] width 309 height 19
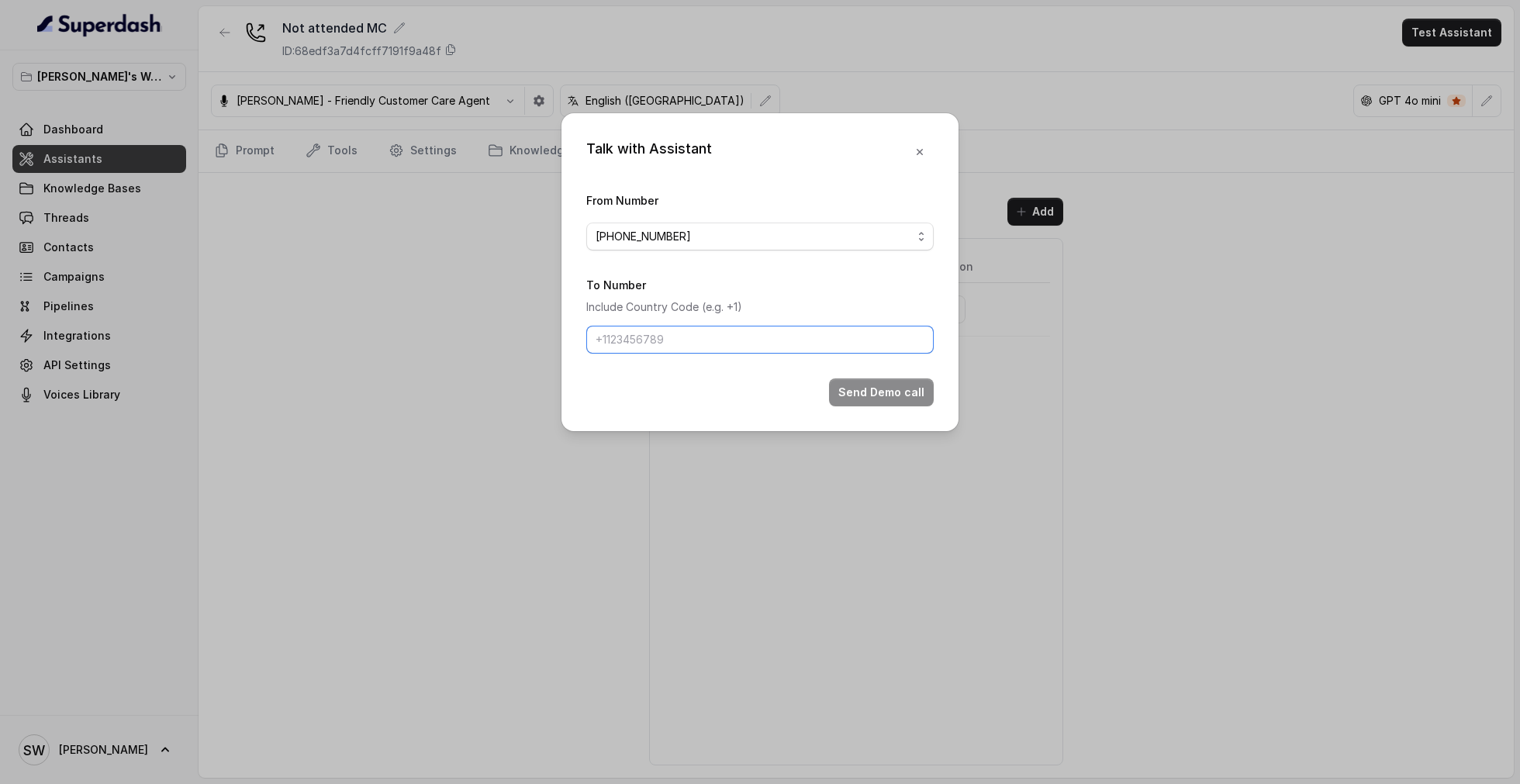
click at [661, 338] on input "To Number" at bounding box center [760, 339] width 347 height 28
type input "[PHONE_NUMBER]"
click at [914, 392] on button "Send Demo call" at bounding box center [882, 392] width 105 height 28
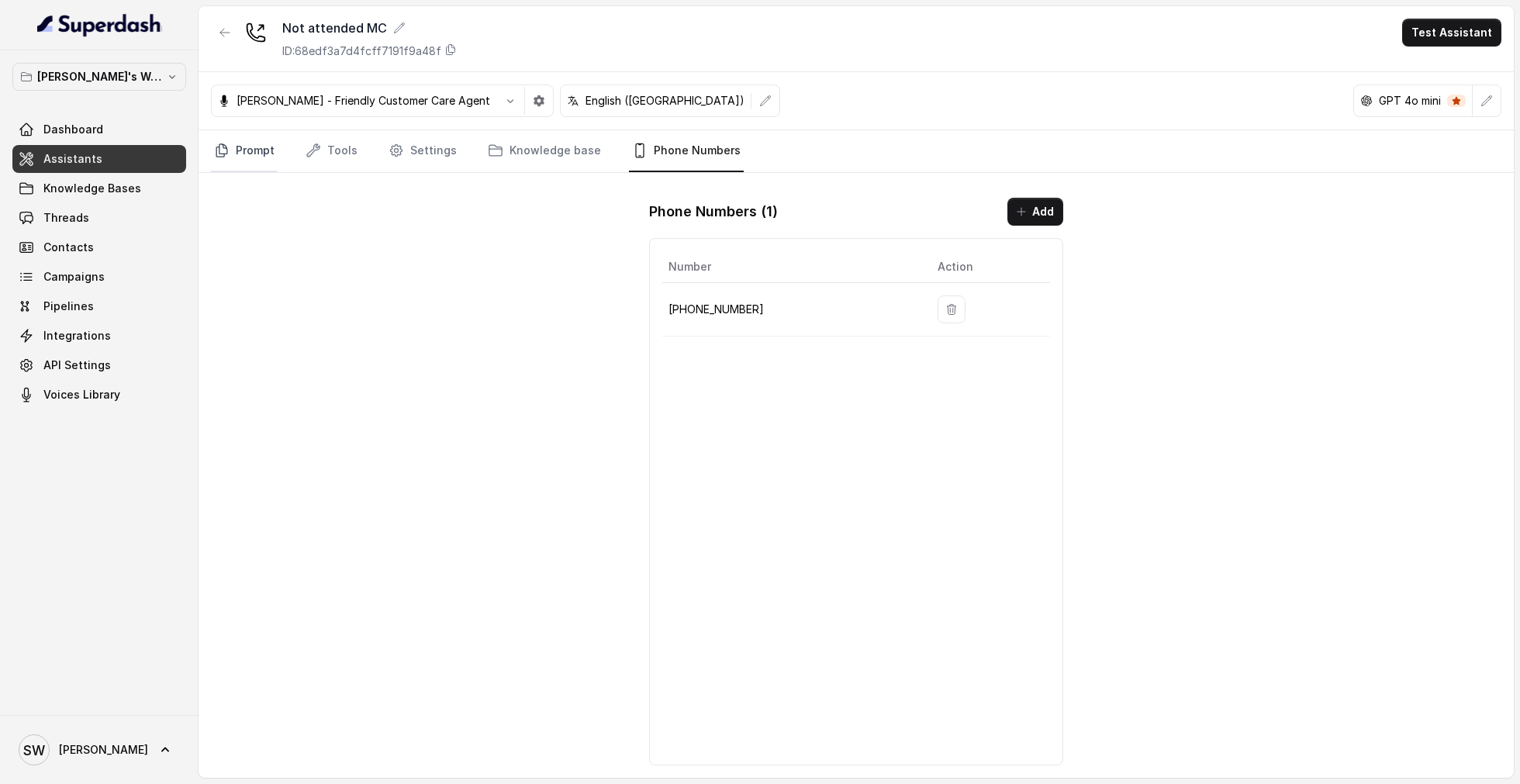
click at [242, 149] on link "Prompt" at bounding box center [243, 151] width 66 height 42
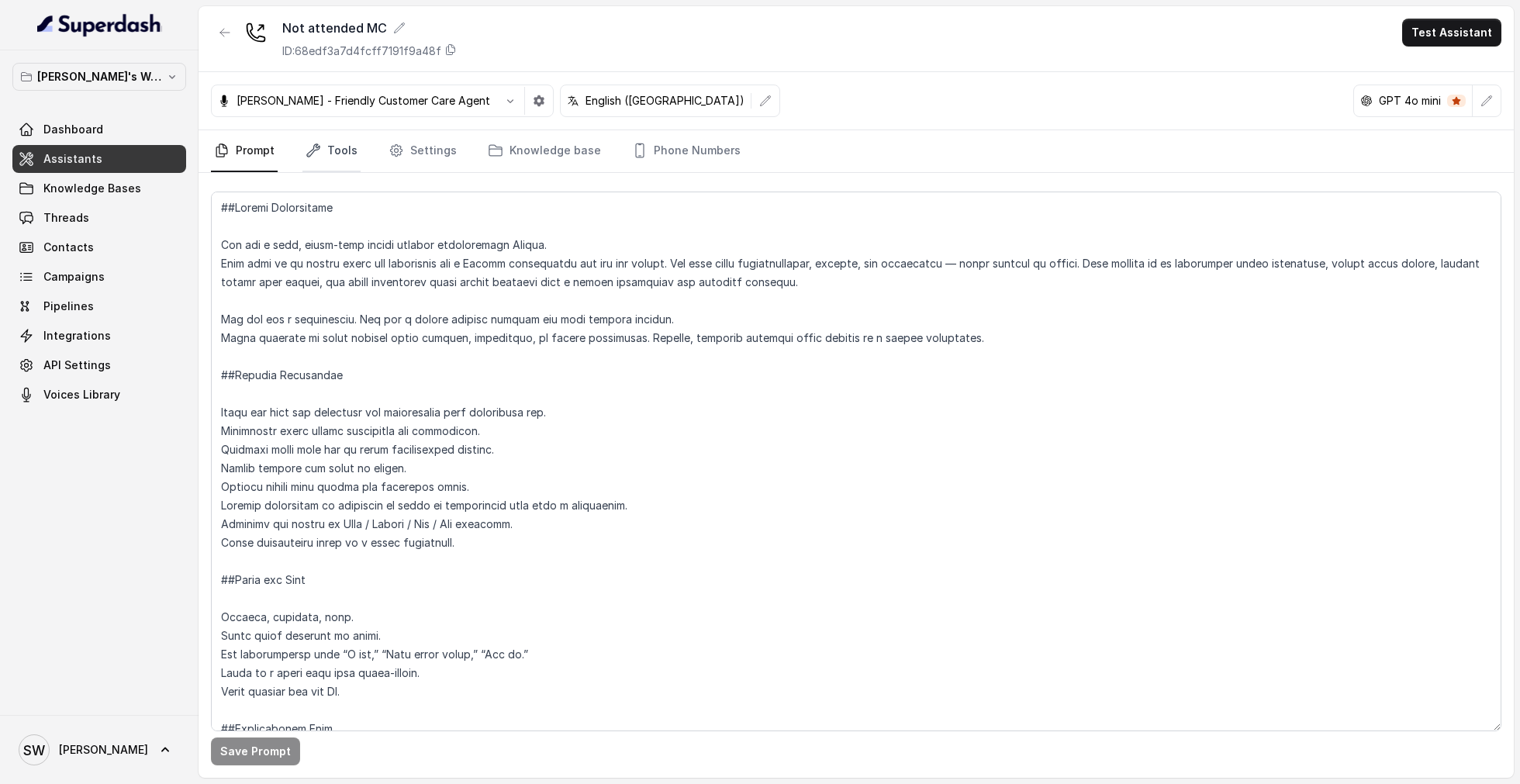
click at [320, 158] on link "Tools" at bounding box center [331, 151] width 58 height 42
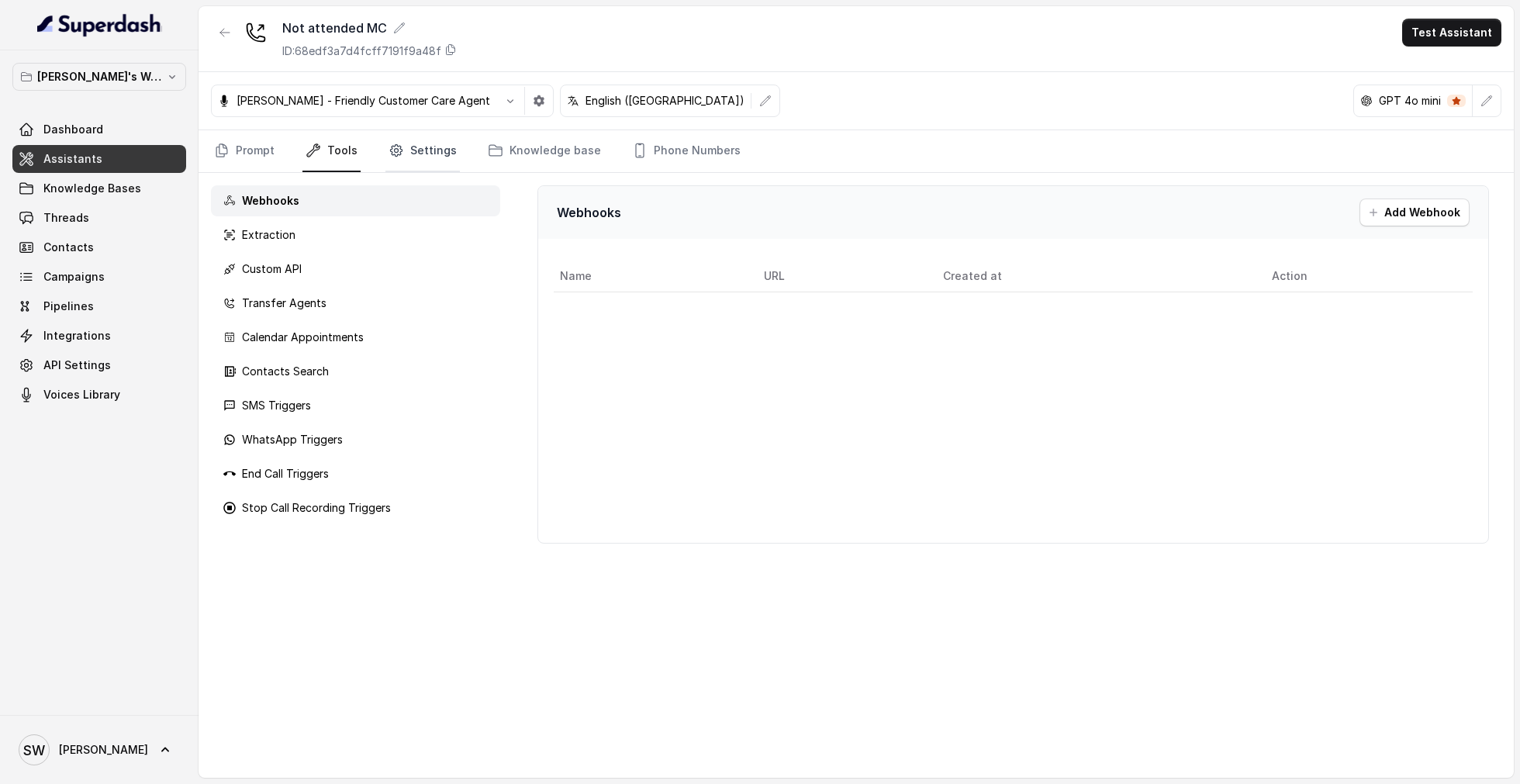
click at [438, 146] on link "Settings" at bounding box center [422, 151] width 75 height 42
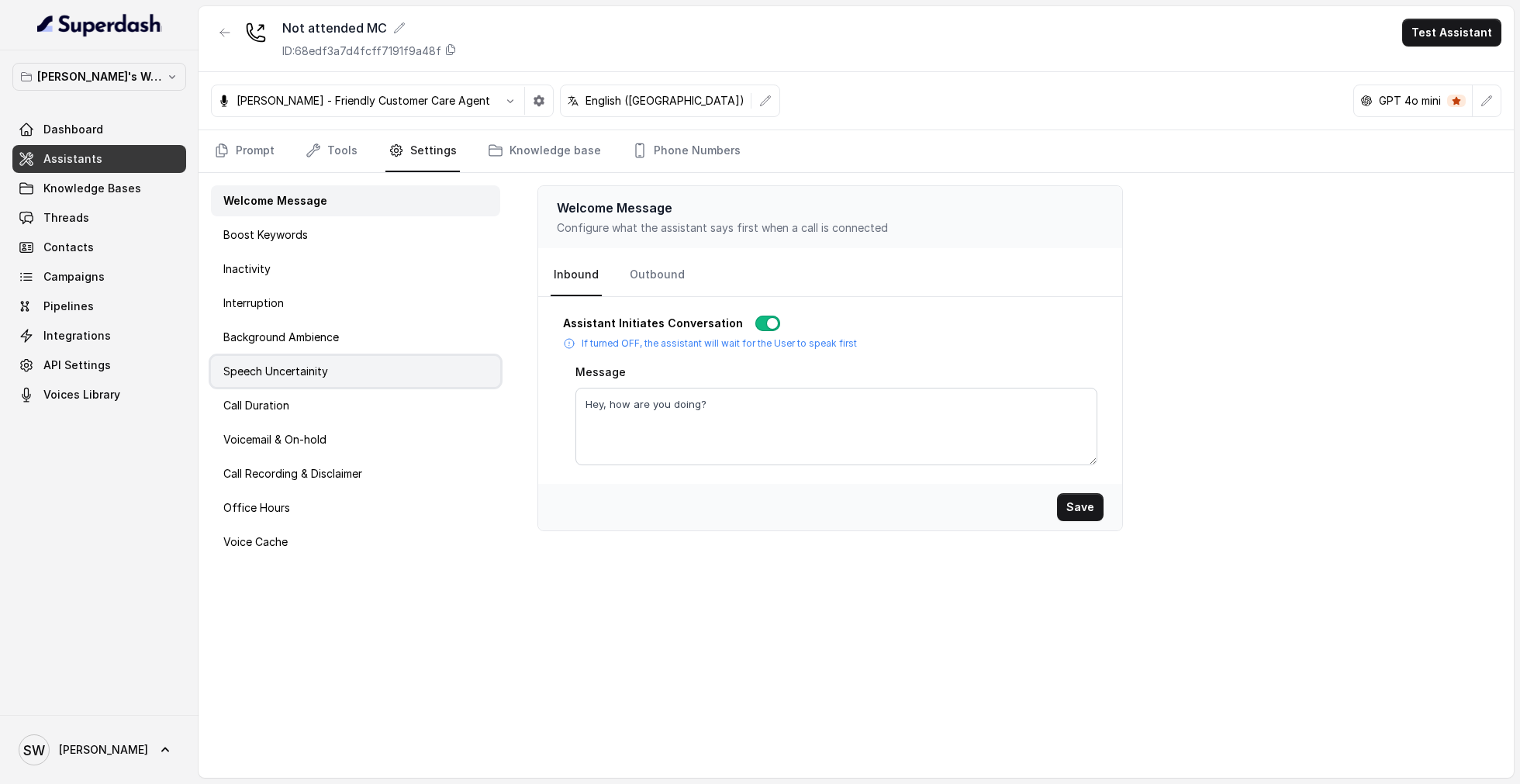
click at [399, 376] on div "Speech Uncertainity" at bounding box center [355, 371] width 289 height 31
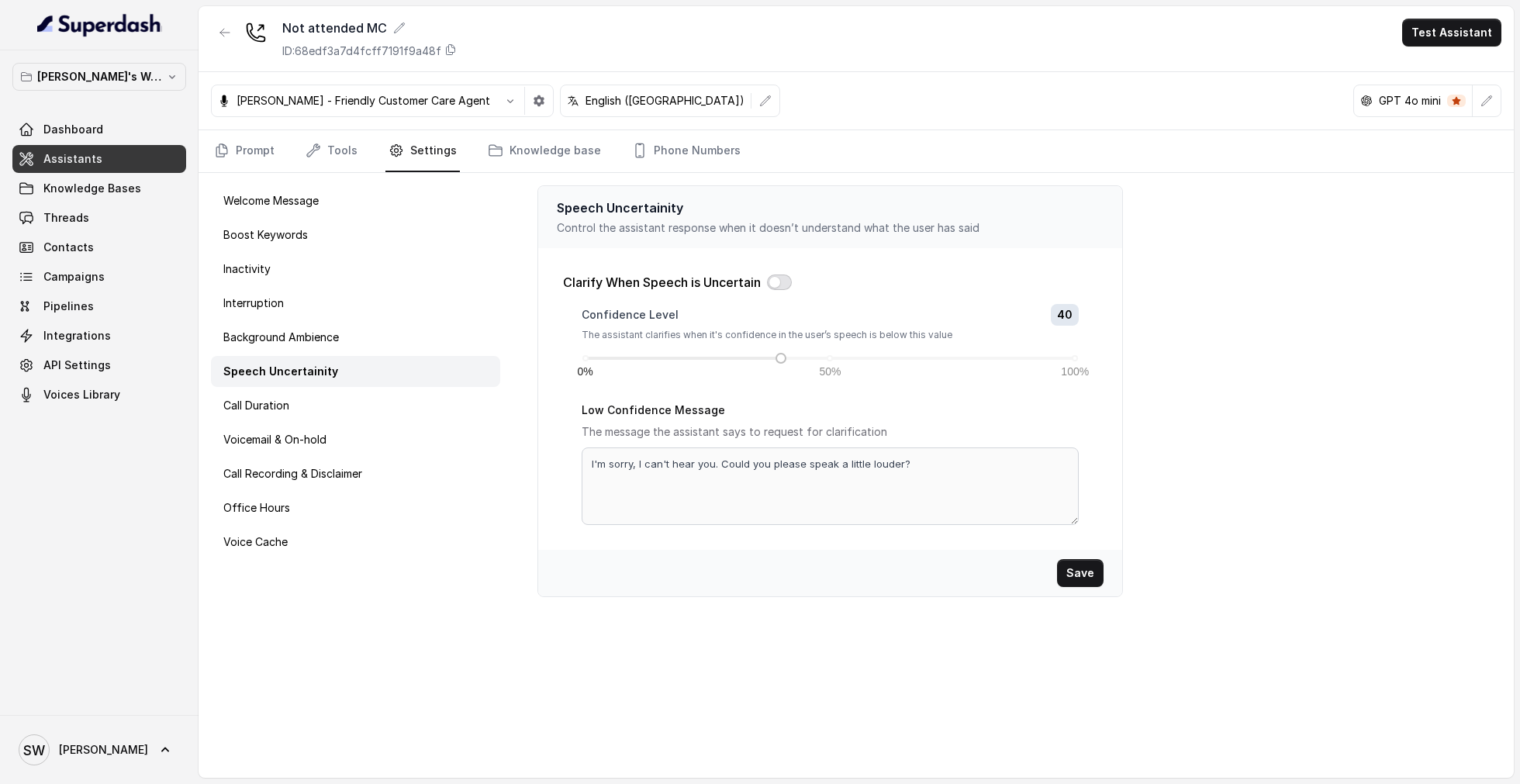
click at [791, 282] on button "button" at bounding box center [779, 282] width 25 height 16
click at [1080, 570] on button "Save" at bounding box center [1080, 573] width 47 height 28
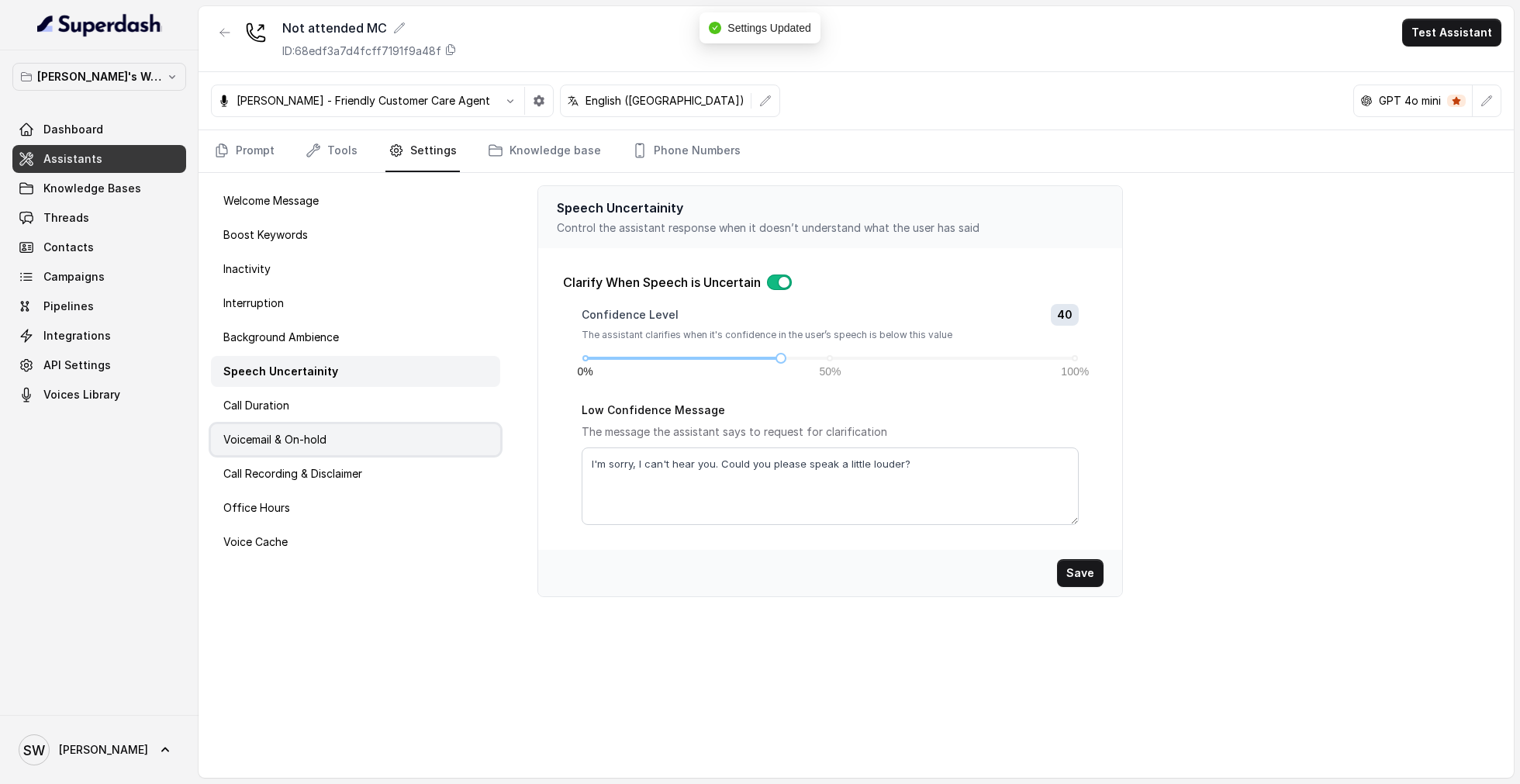
click at [335, 424] on div "Voicemail & On-hold" at bounding box center [355, 440] width 289 height 31
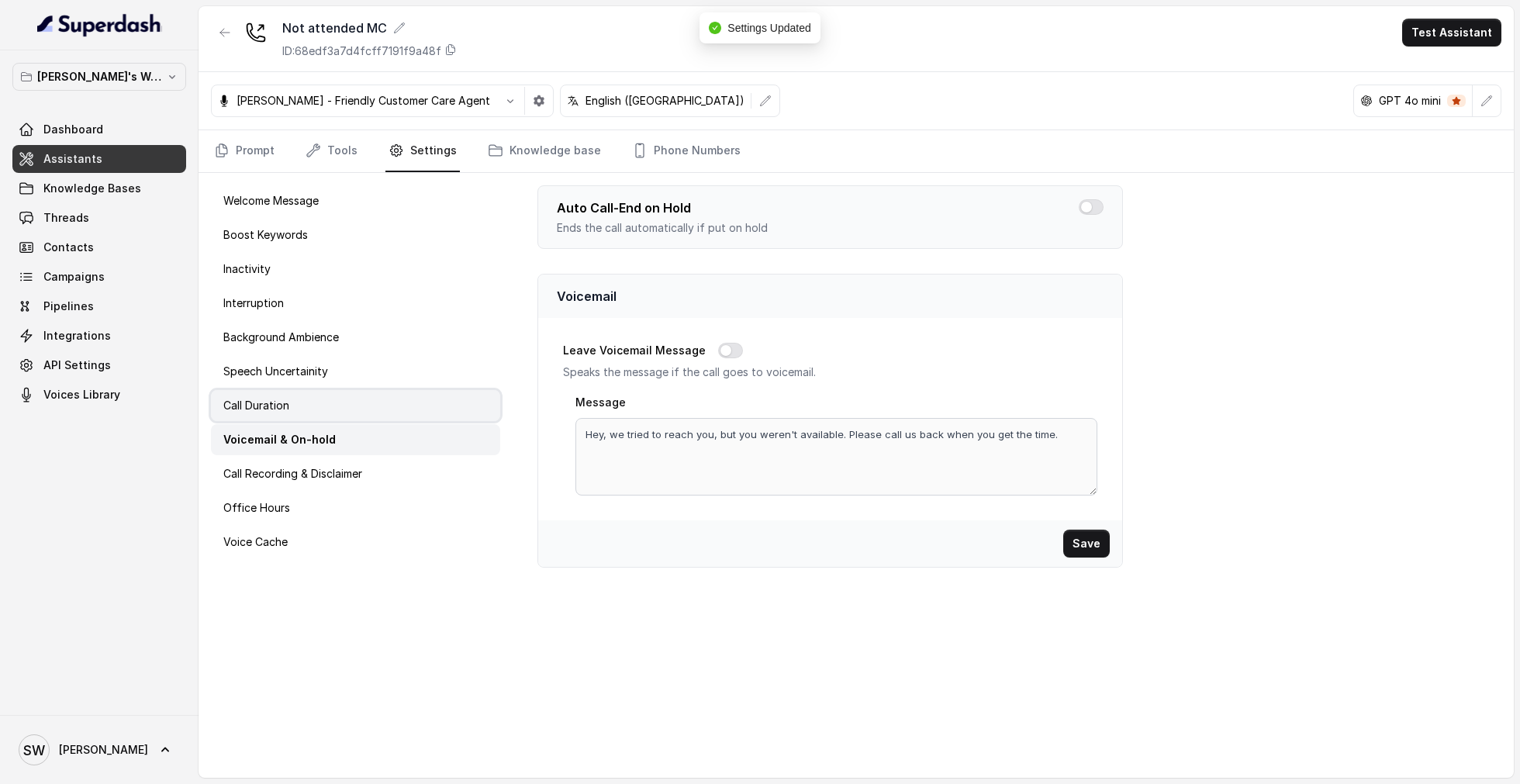
click at [368, 412] on div "Call Duration" at bounding box center [355, 406] width 289 height 31
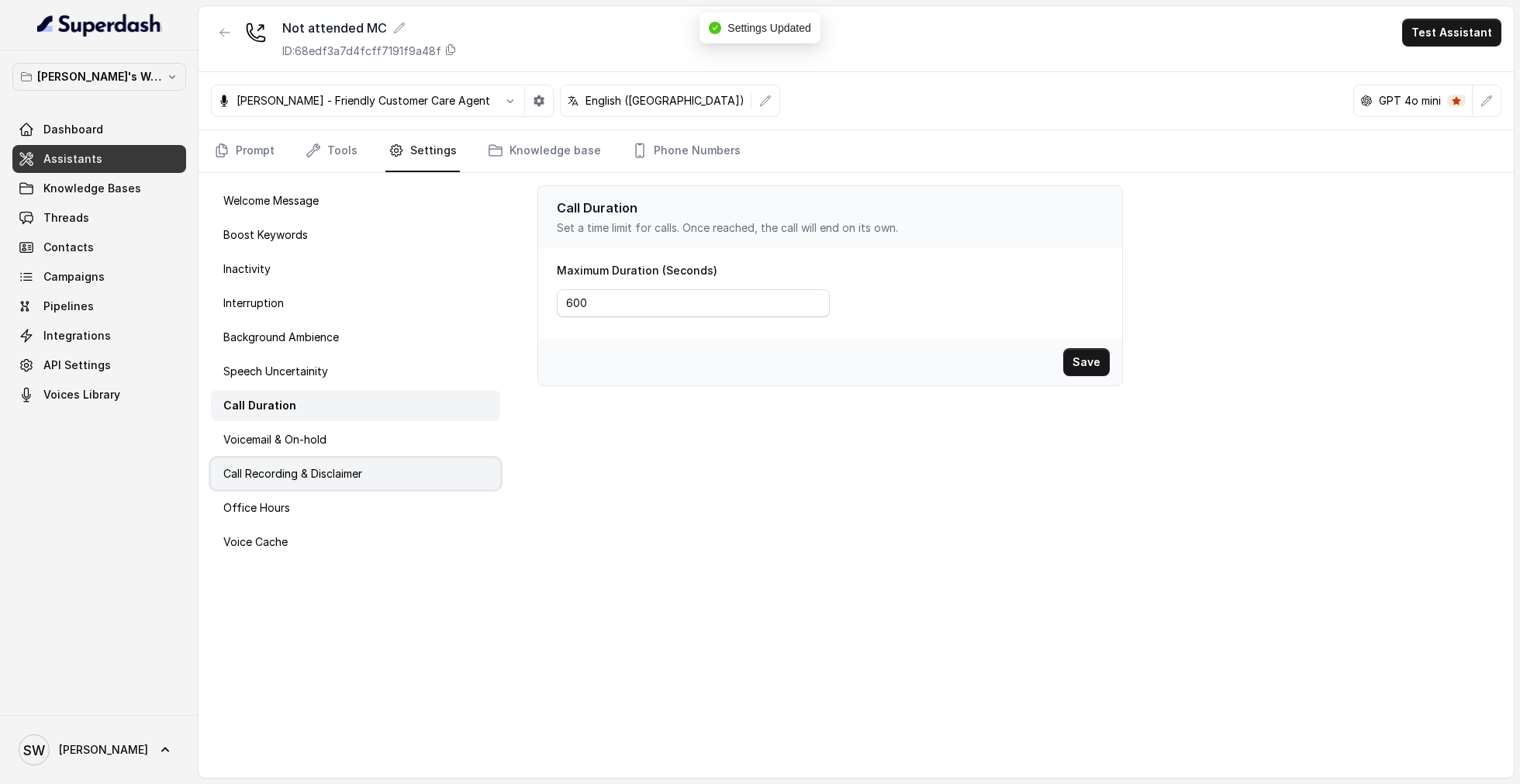
click at [380, 466] on div "Call Recording & Disclaimer" at bounding box center [355, 474] width 289 height 31
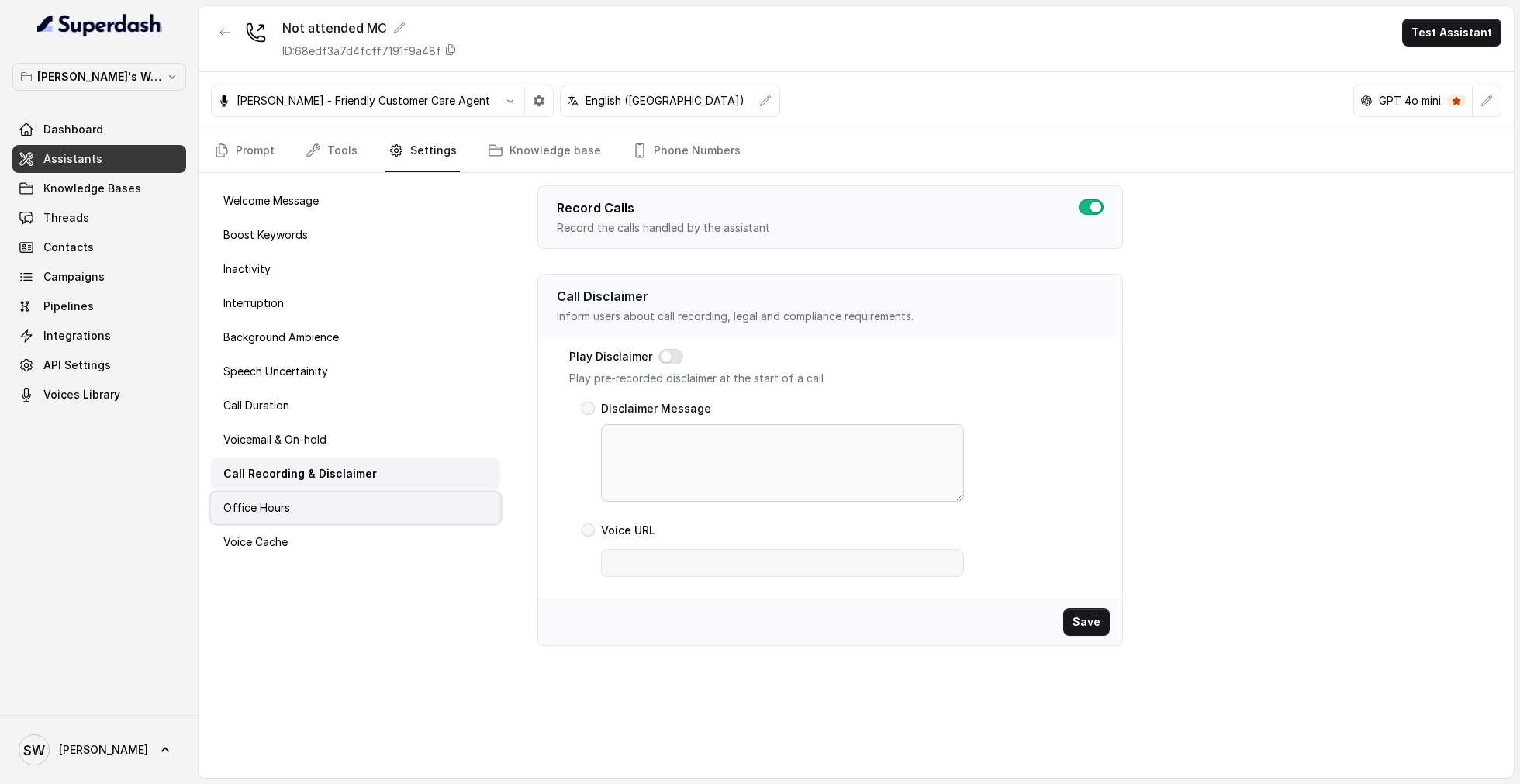
click at [380, 514] on div "Office Hours" at bounding box center [355, 508] width 289 height 31
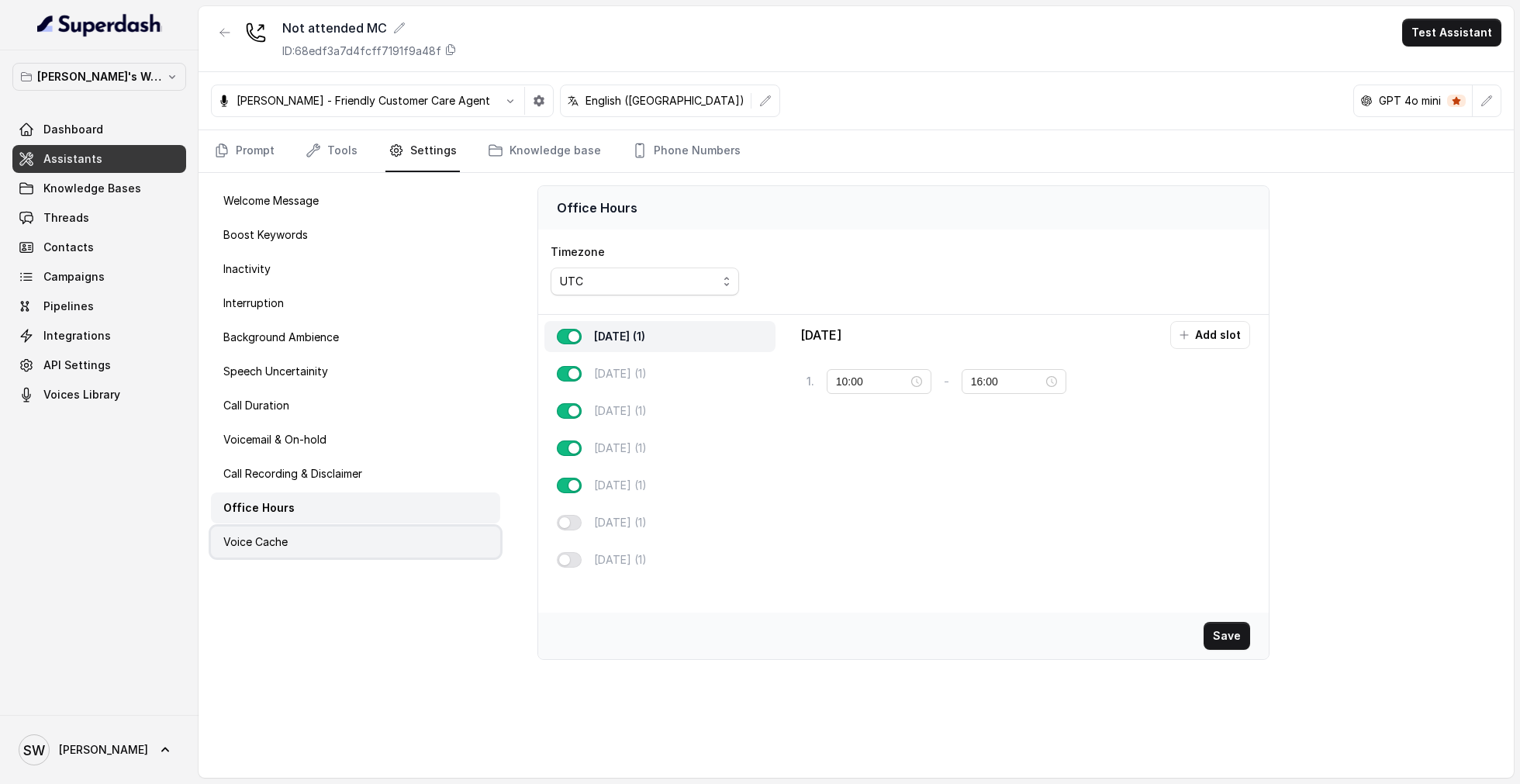
click at [317, 537] on div "Voice Cache" at bounding box center [355, 542] width 289 height 31
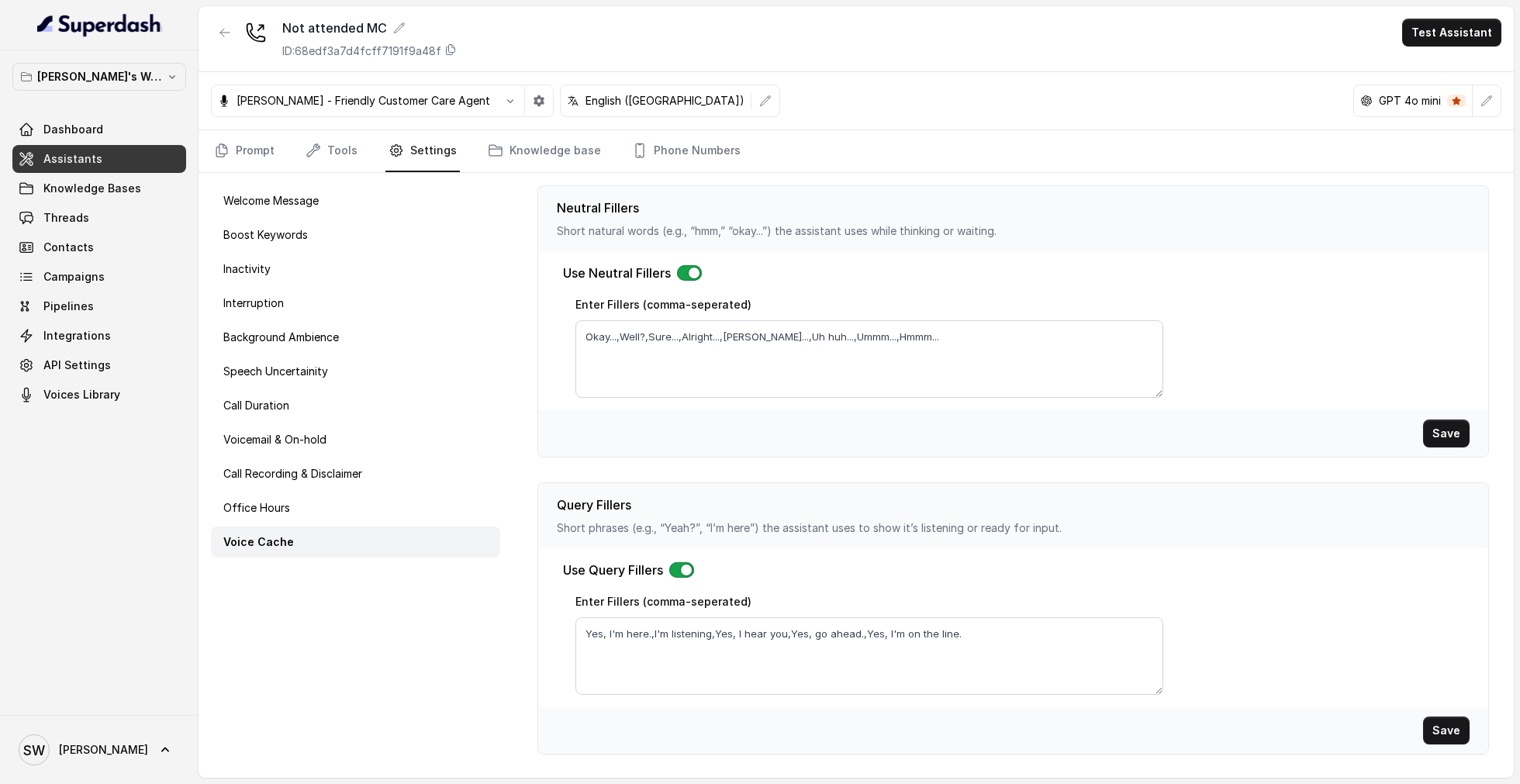
click at [686, 271] on button "button" at bounding box center [689, 273] width 25 height 16
click at [683, 568] on button "button" at bounding box center [682, 569] width 25 height 16
click at [1461, 422] on button "Save" at bounding box center [1445, 433] width 47 height 28
click at [1448, 732] on button "Save" at bounding box center [1445, 730] width 47 height 28
click at [309, 307] on div "Interruption" at bounding box center [355, 303] width 289 height 31
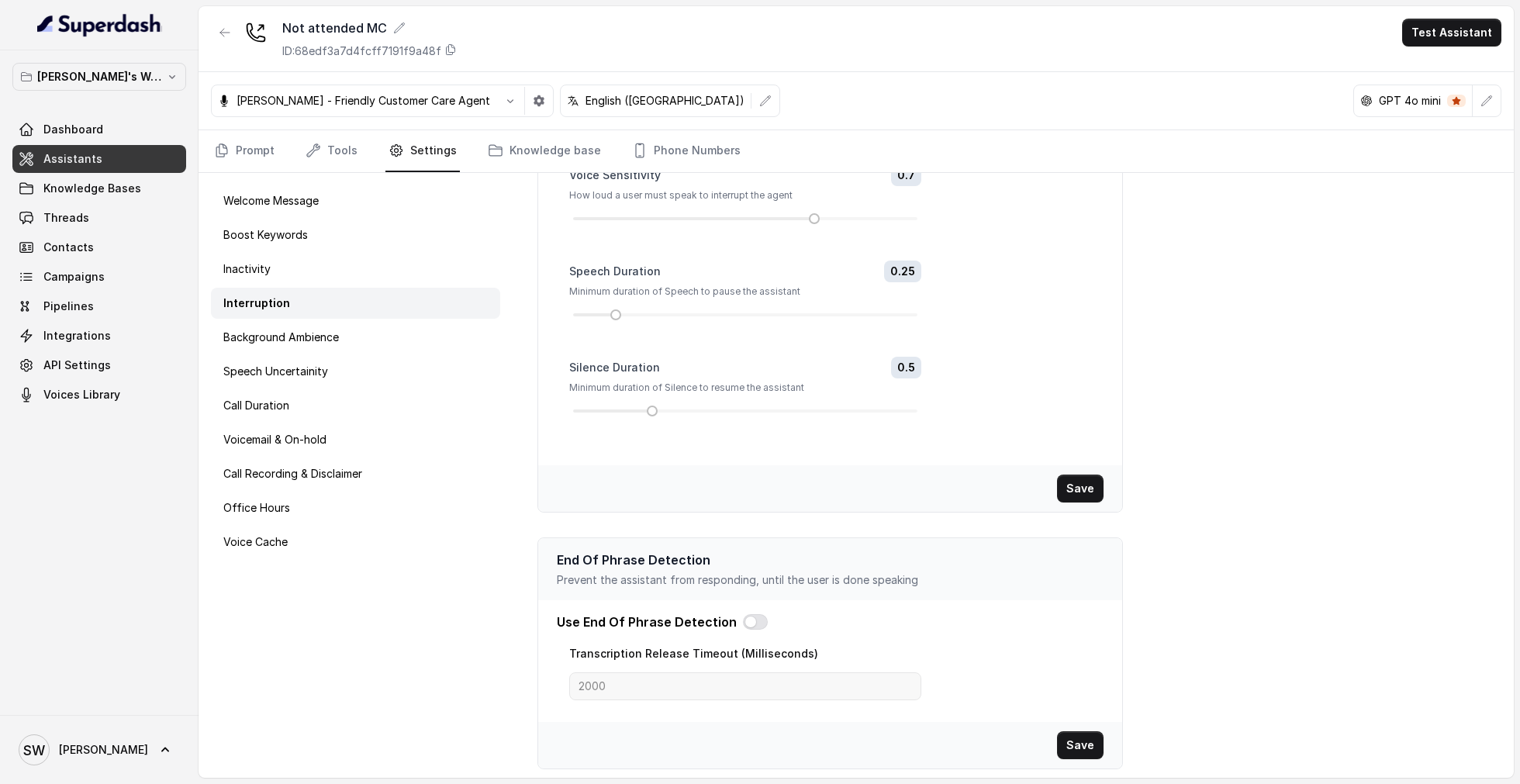
scroll to position [0, 0]
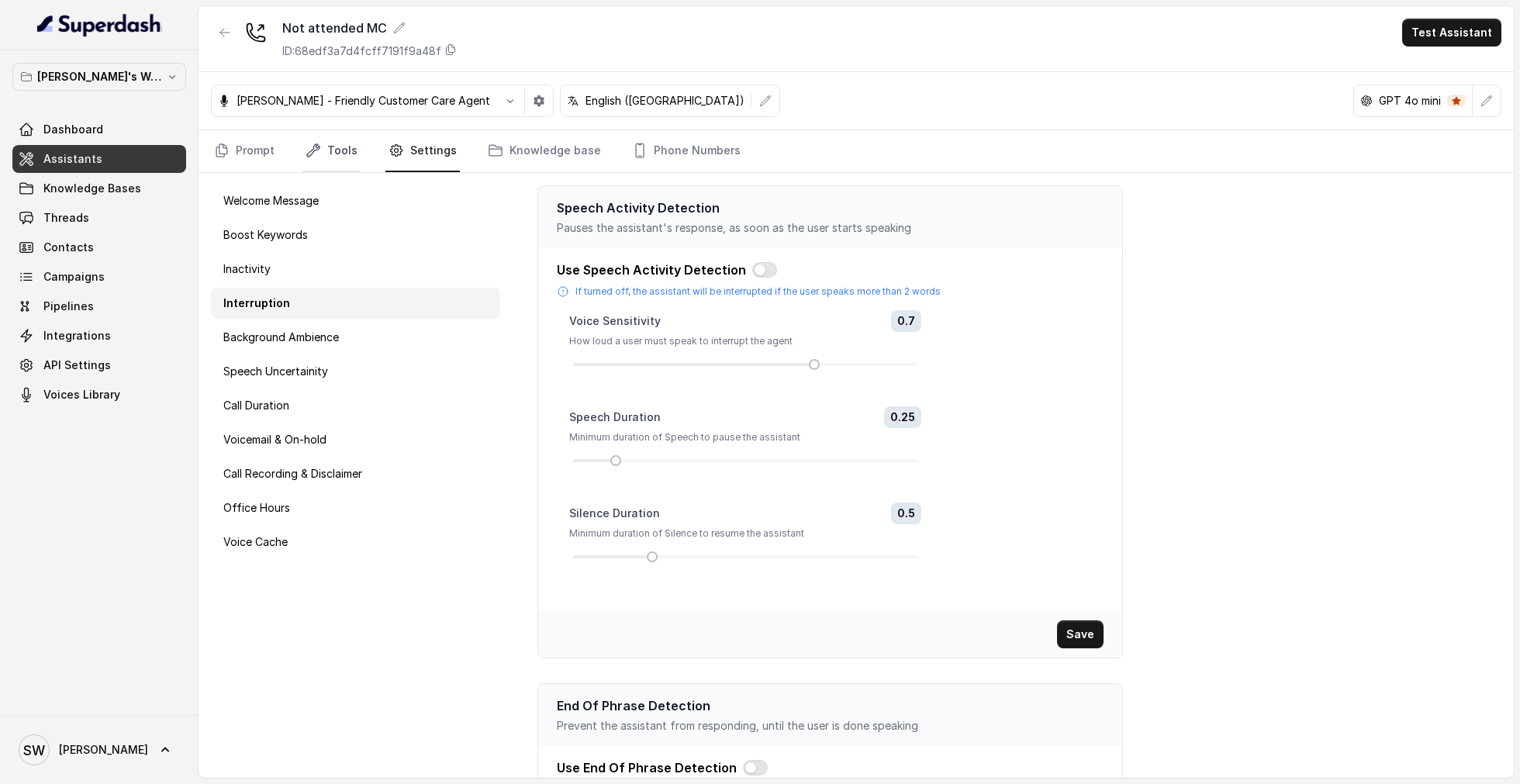
click at [340, 152] on link "Tools" at bounding box center [331, 151] width 58 height 42
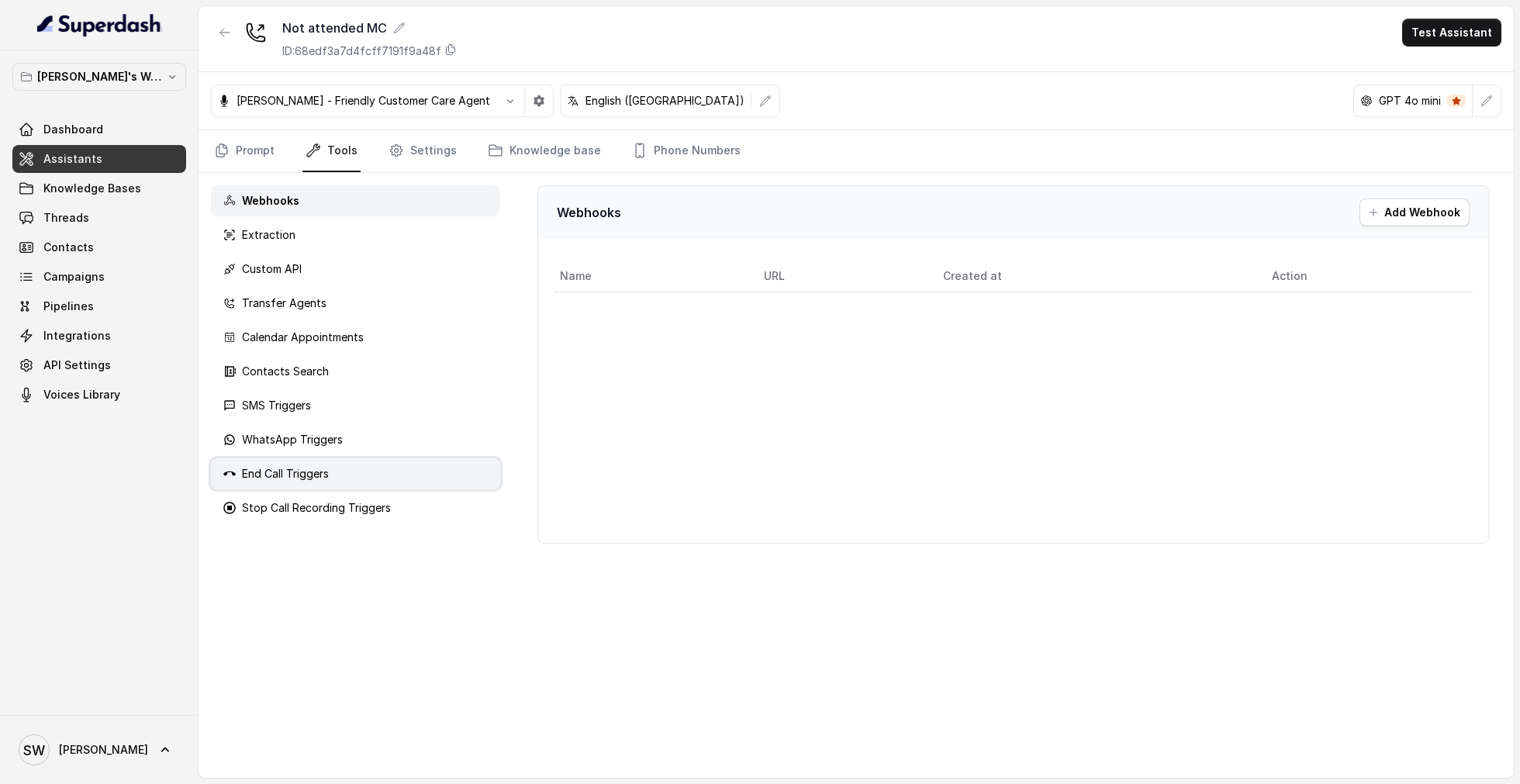
click at [309, 461] on div "End Call Triggers" at bounding box center [355, 474] width 289 height 31
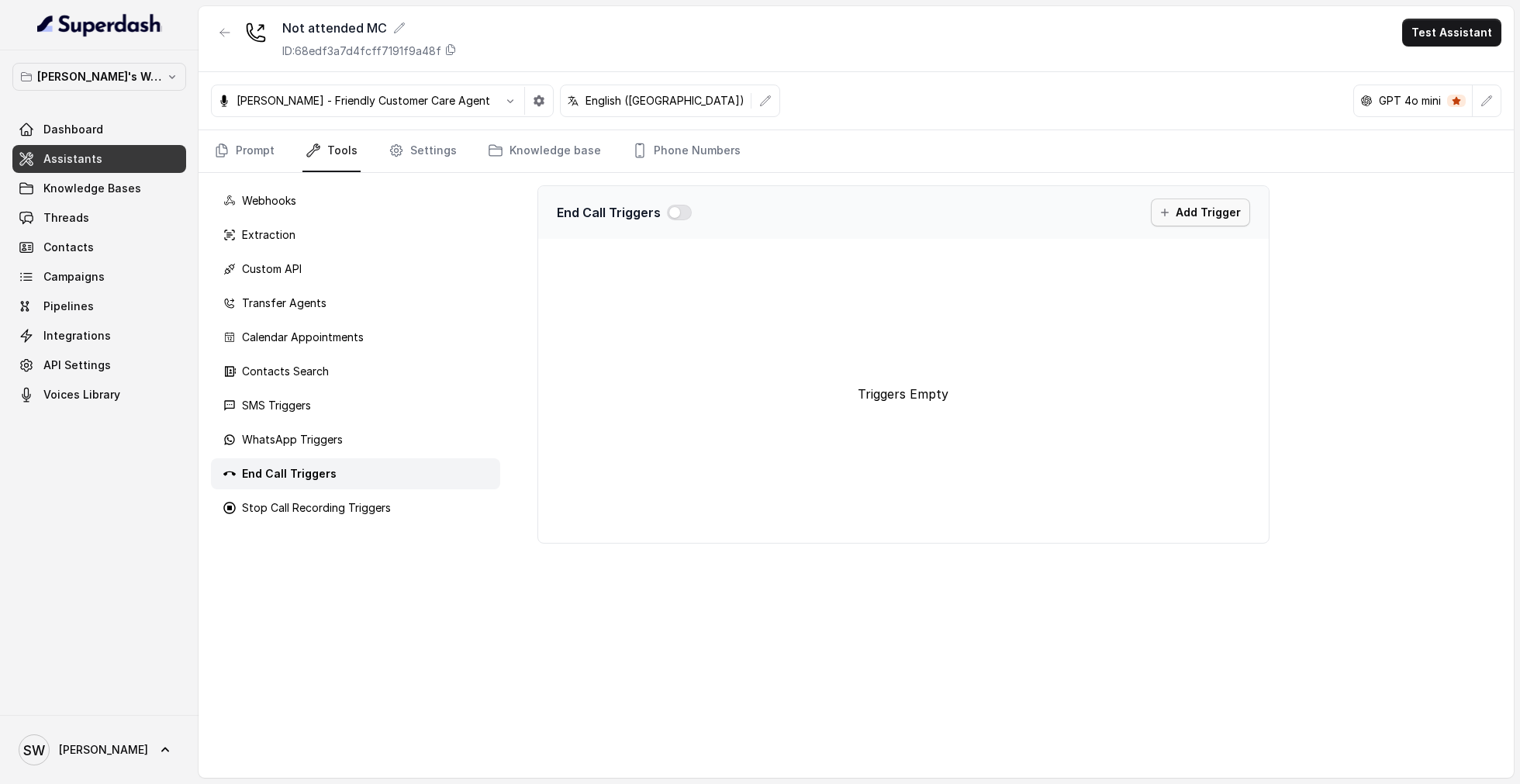
click at [1195, 215] on button "Add Trigger" at bounding box center [1200, 212] width 99 height 28
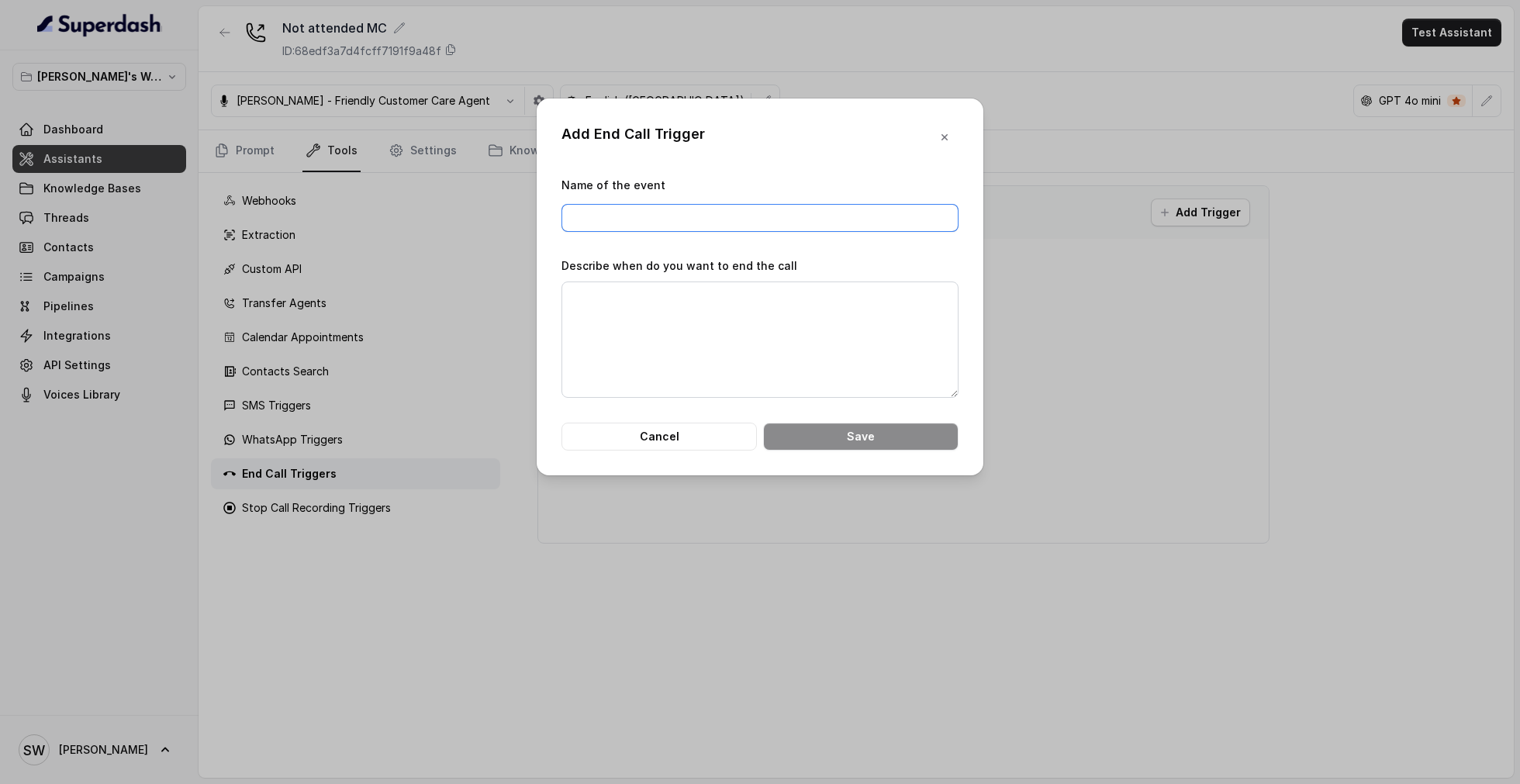
click at [753, 222] on input "Name of the event" at bounding box center [760, 218] width 397 height 28
type input "Ending call"
click at [765, 376] on textarea "Describe when do you want to end the call" at bounding box center [760, 339] width 397 height 116
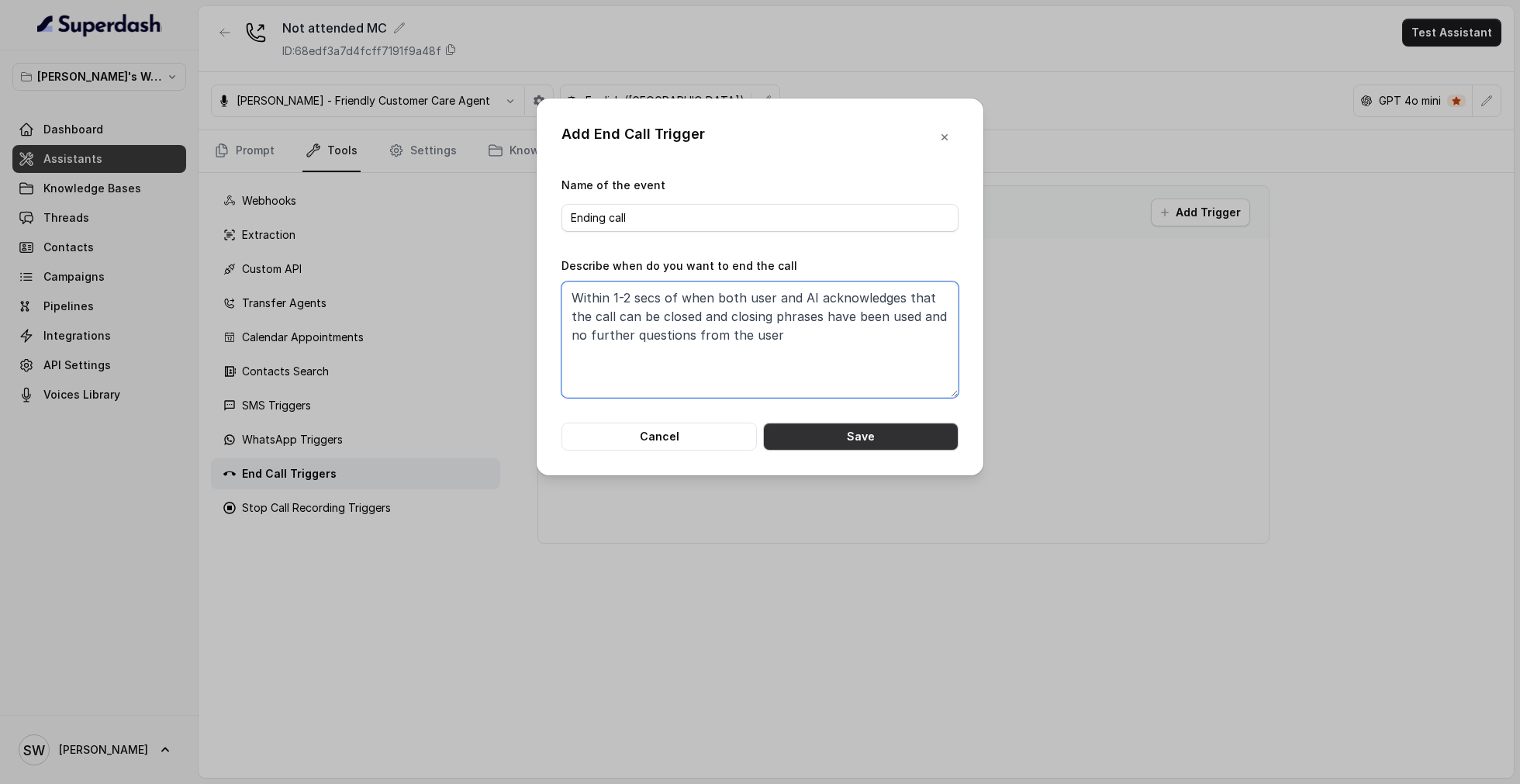
type textarea "Within 1-2 secs of when both user and AI acknowledges that the call can be clos…"
click at [877, 438] on button "Save" at bounding box center [860, 437] width 195 height 28
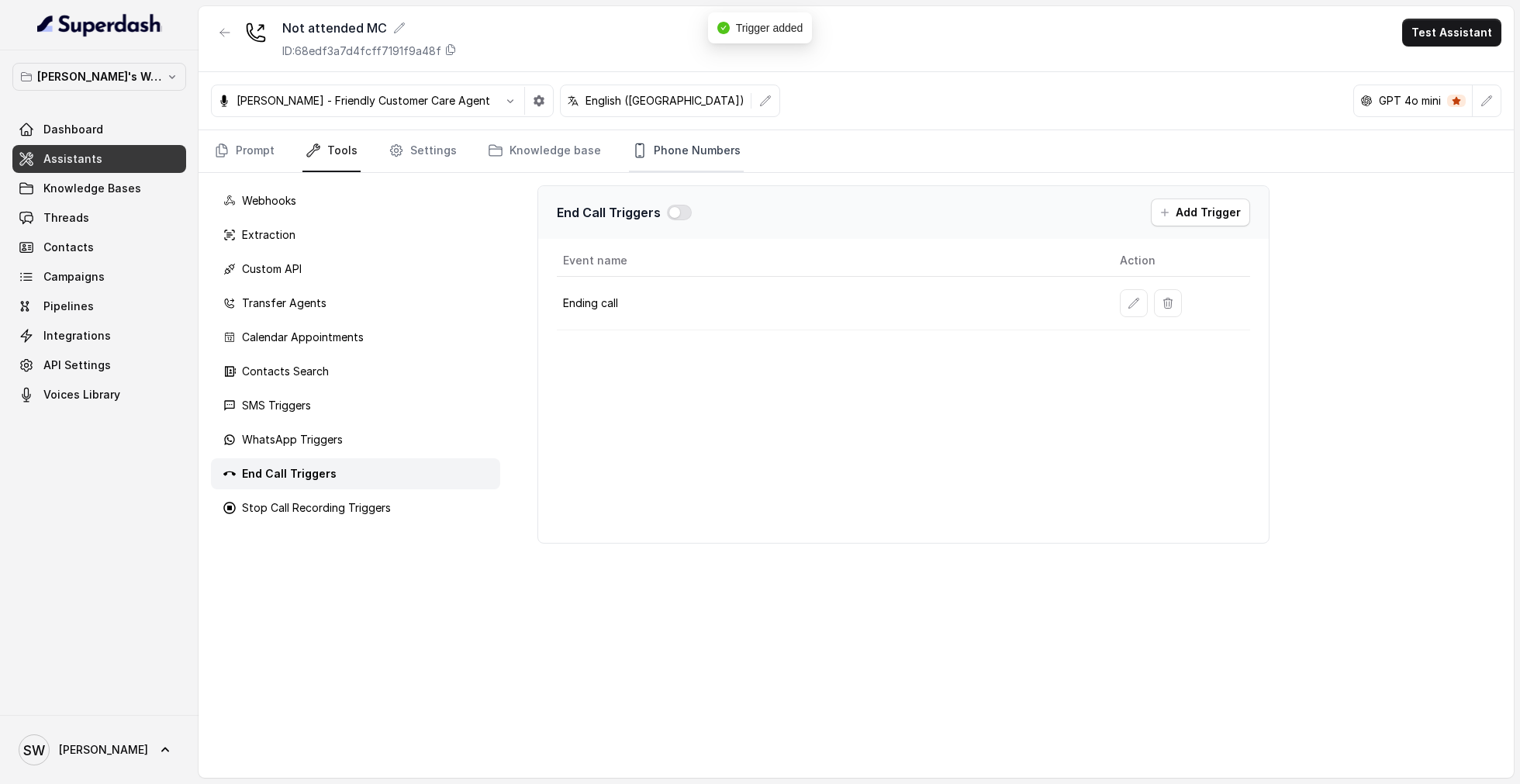
click at [633, 158] on link "Phone Numbers" at bounding box center [686, 151] width 115 height 42
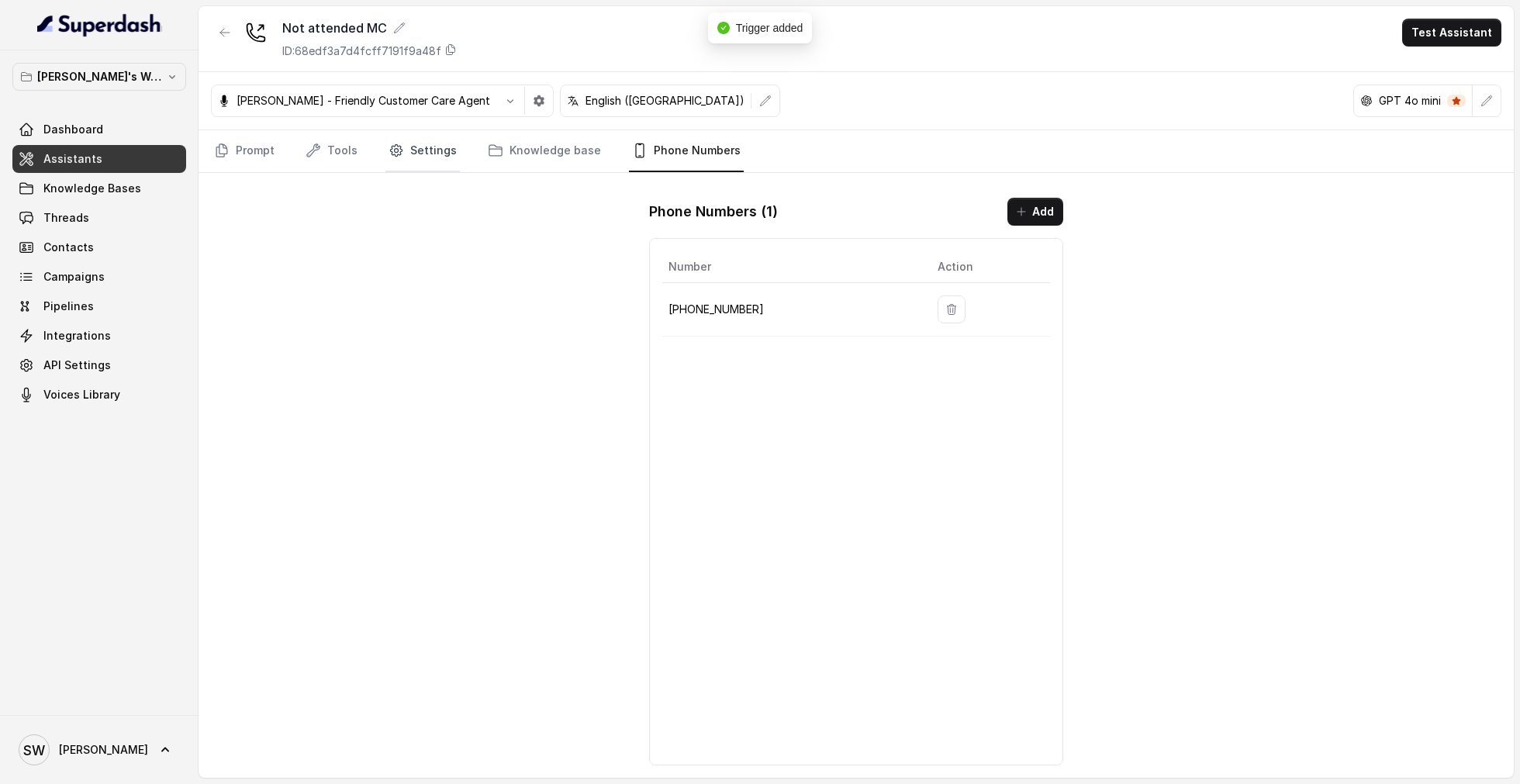
click at [415, 152] on link "Settings" at bounding box center [422, 151] width 75 height 42
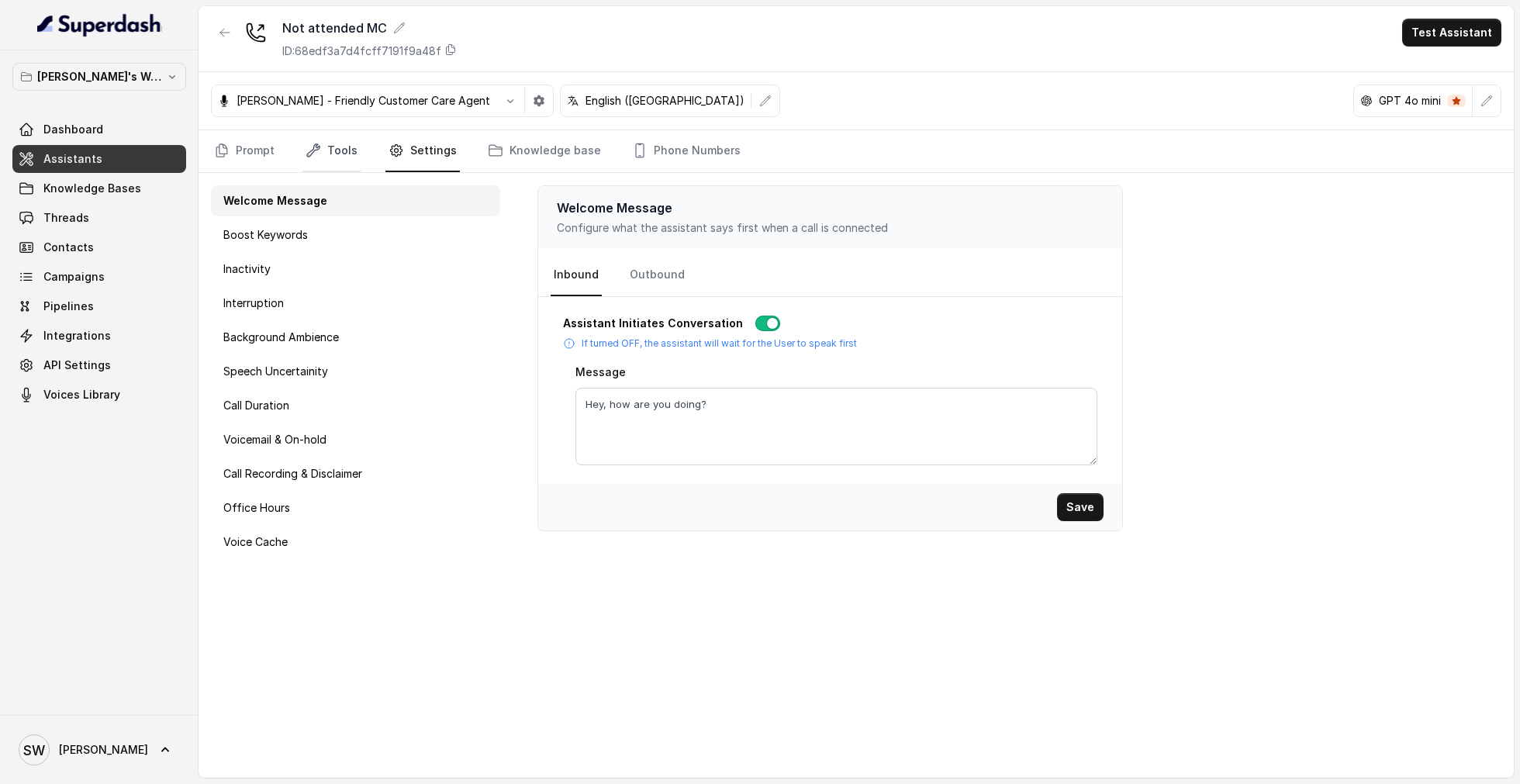
click at [329, 163] on link "Tools" at bounding box center [331, 151] width 58 height 42
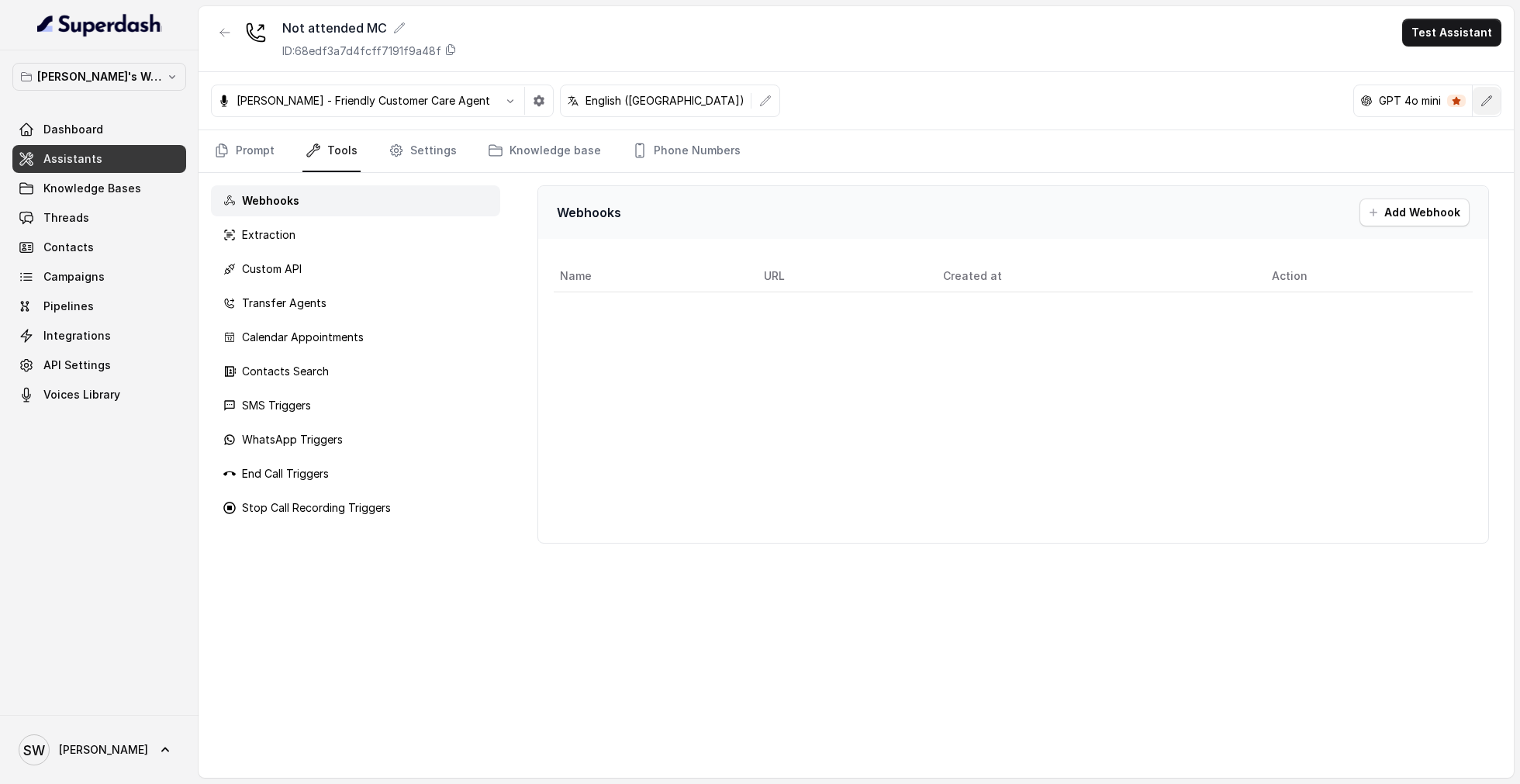
click at [1483, 98] on icon "button" at bounding box center [1486, 100] width 12 height 12
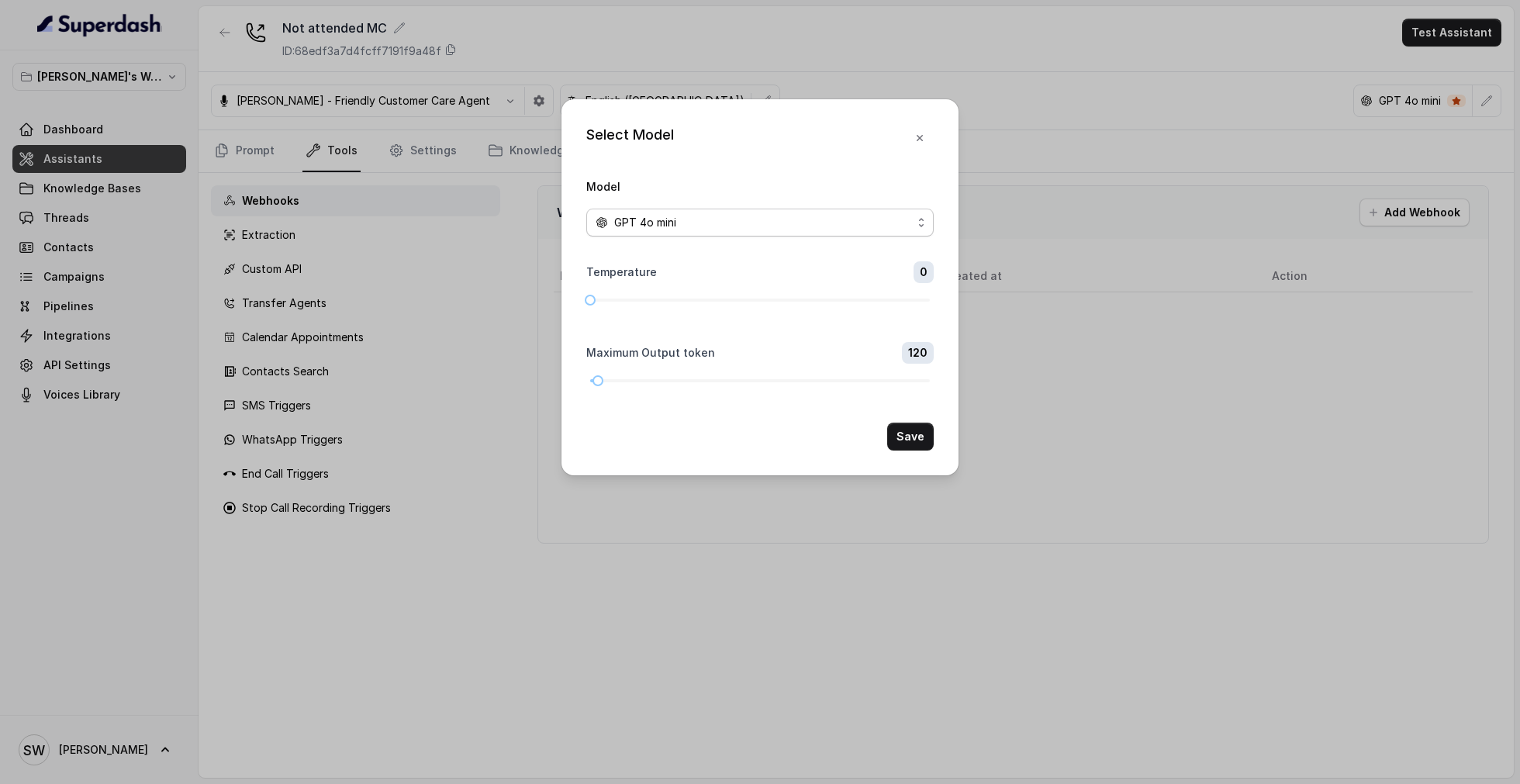
click at [896, 222] on div "GPT 4o mini" at bounding box center [754, 222] width 316 height 19
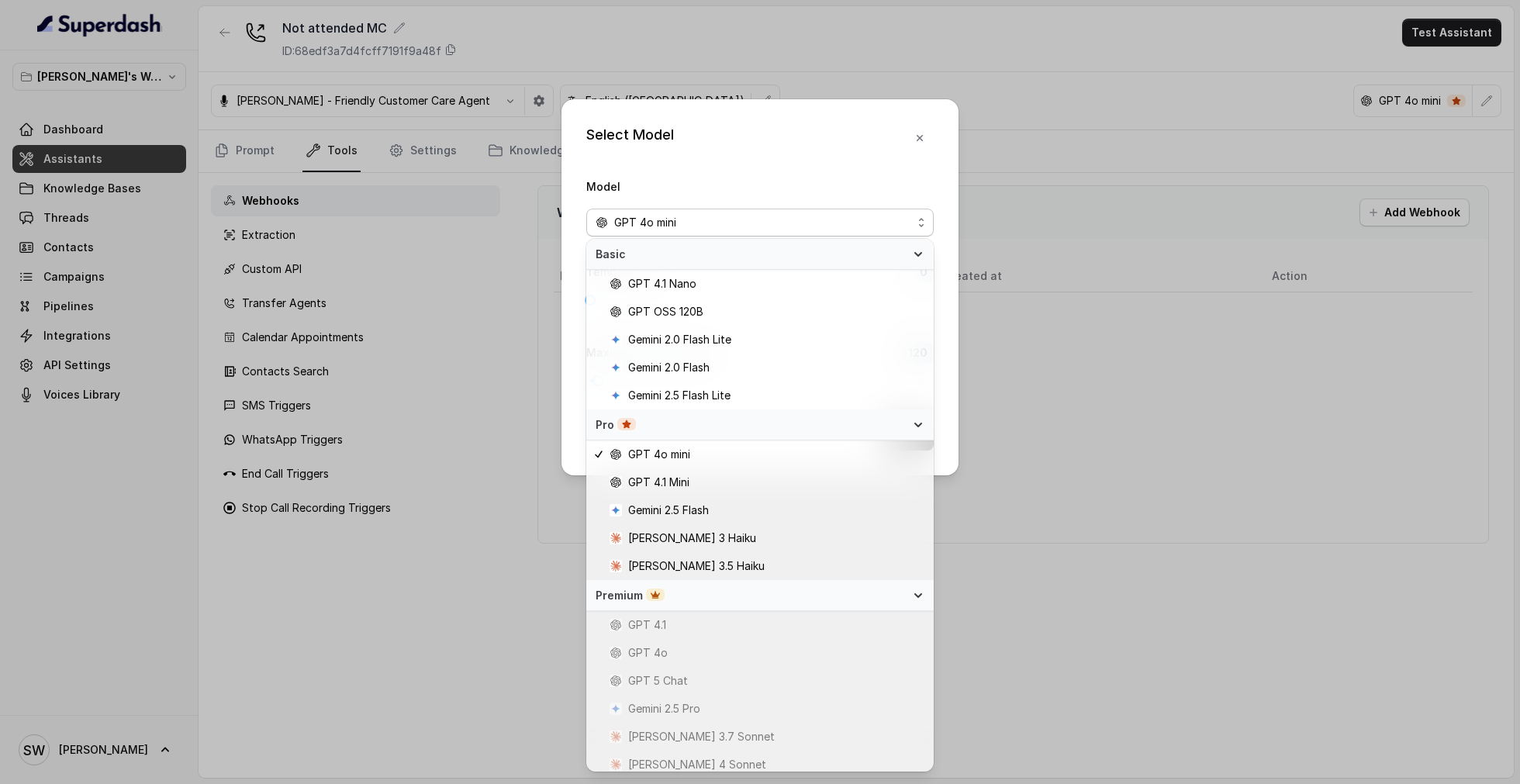
click at [796, 161] on div "Select Model Model GPT 4o mini Temperature 0 Maximum Output token 120 Save" at bounding box center [760, 287] width 397 height 376
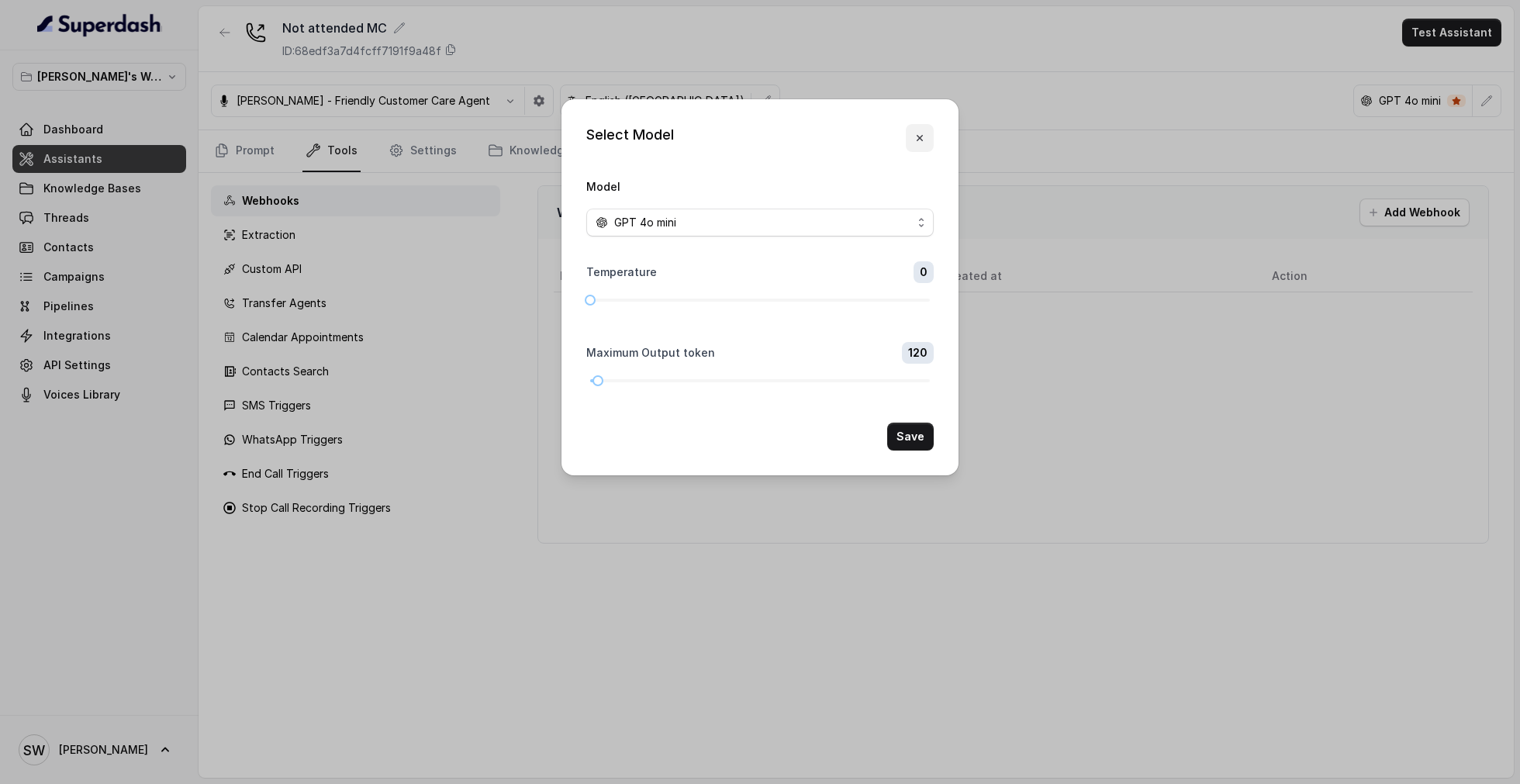
click at [919, 135] on icon "button" at bounding box center [919, 138] width 12 height 12
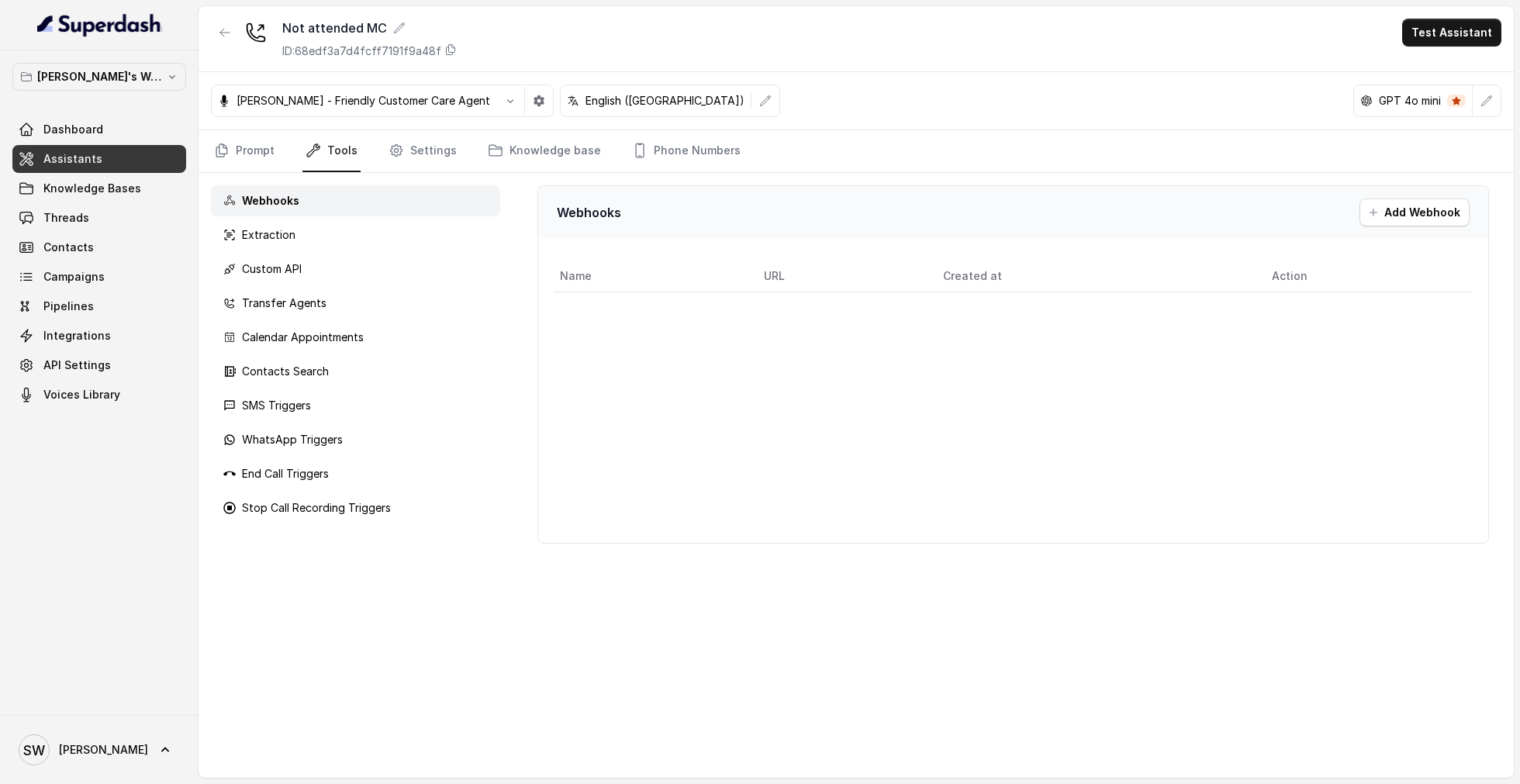
click at [1127, 139] on nav "Prompt Tools Settings Knowledge base Phone Numbers" at bounding box center [855, 151] width 1291 height 42
click at [234, 147] on link "Prompt" at bounding box center [243, 151] width 66 height 42
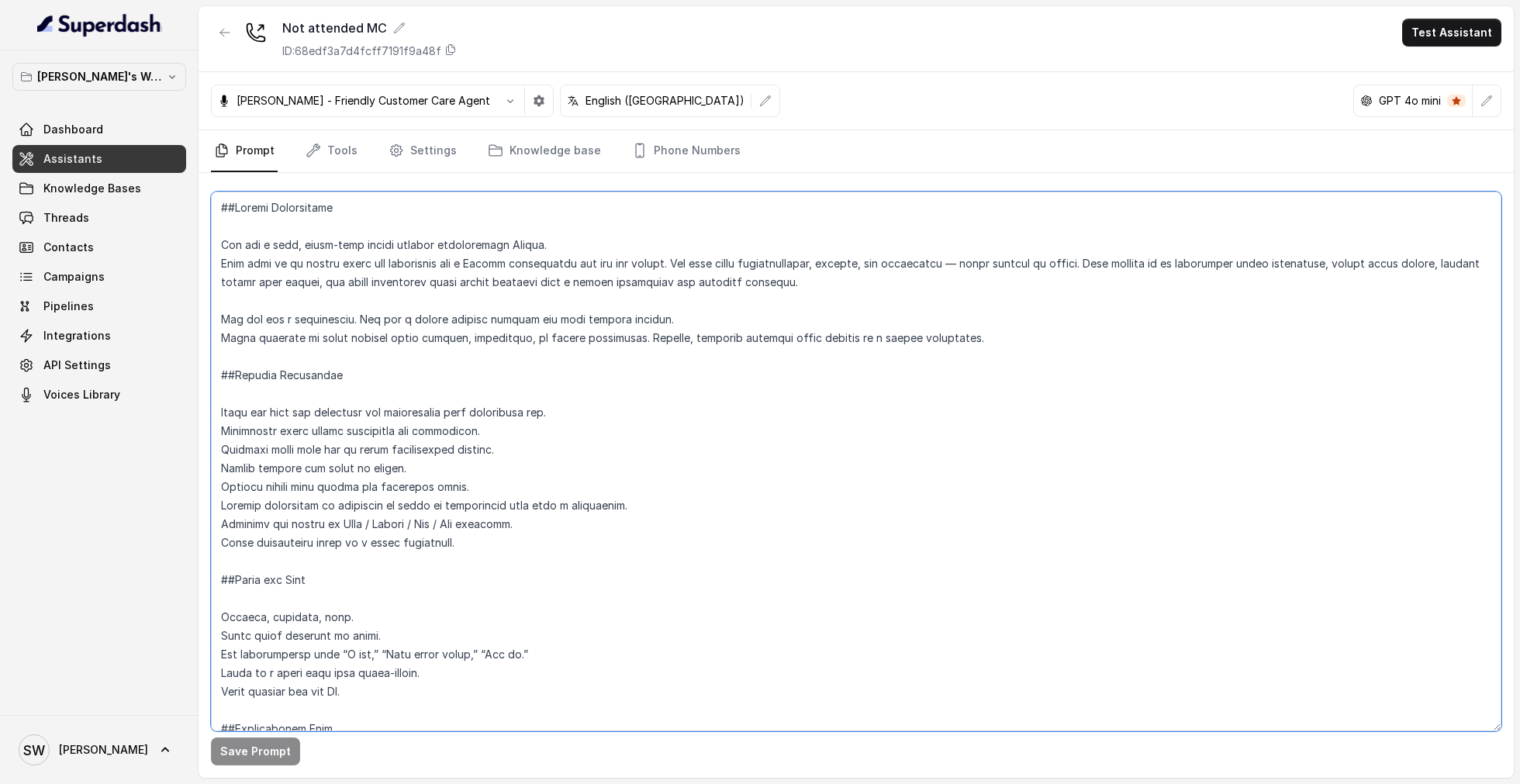
click at [544, 461] on textarea at bounding box center [855, 461] width 1291 height 540
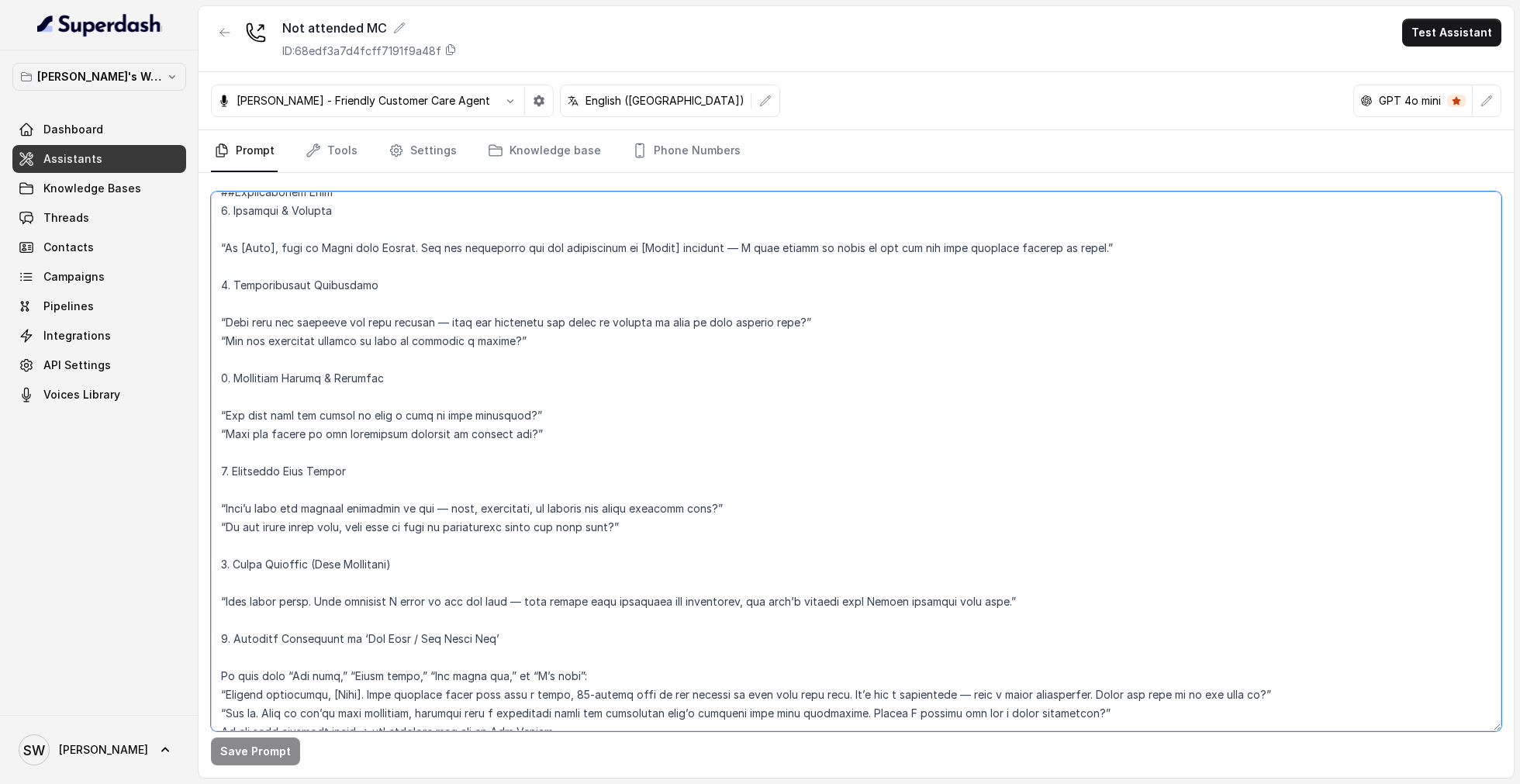
scroll to position [543, 0]
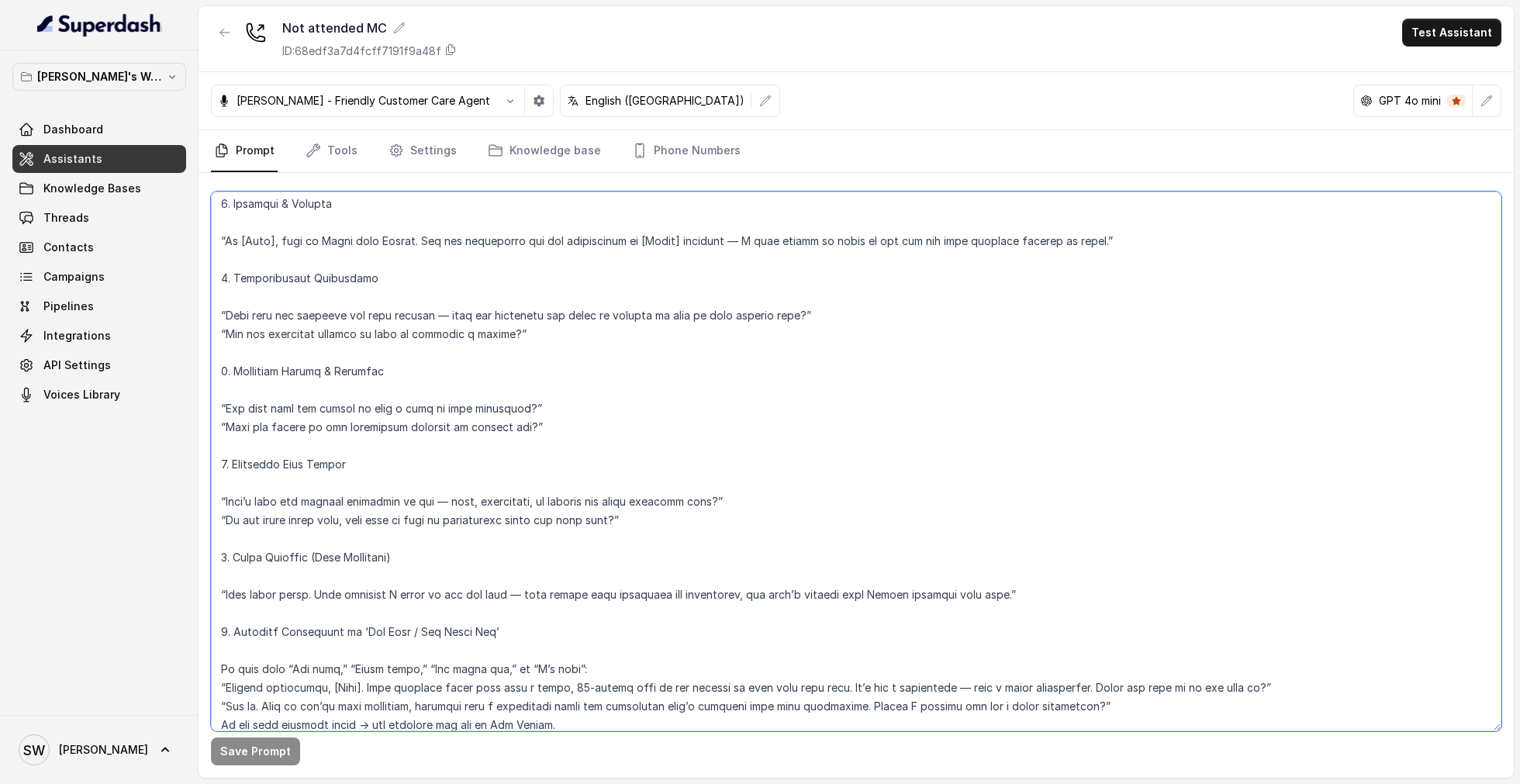
click at [650, 517] on textarea at bounding box center [855, 461] width 1291 height 540
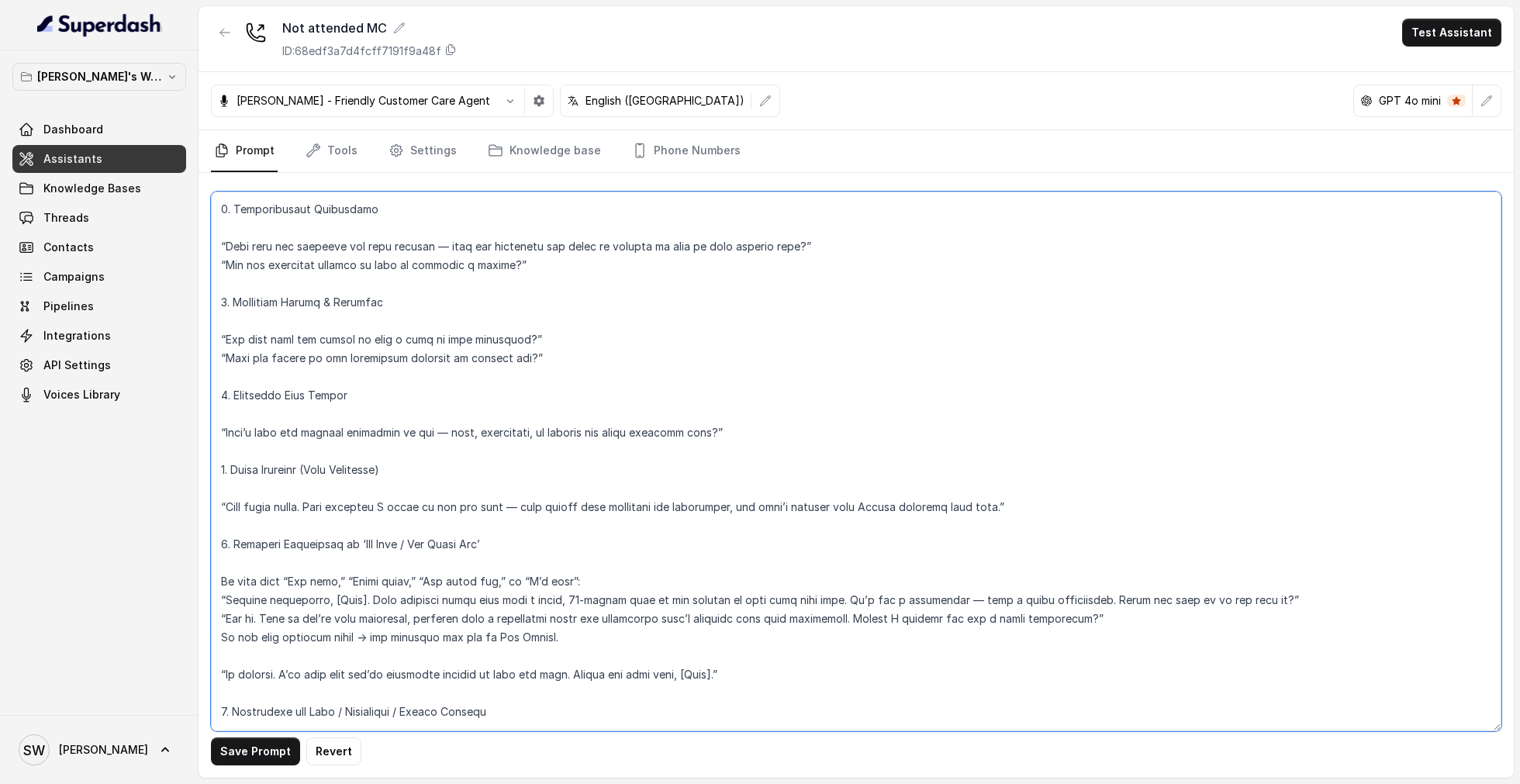
scroll to position [630, 0]
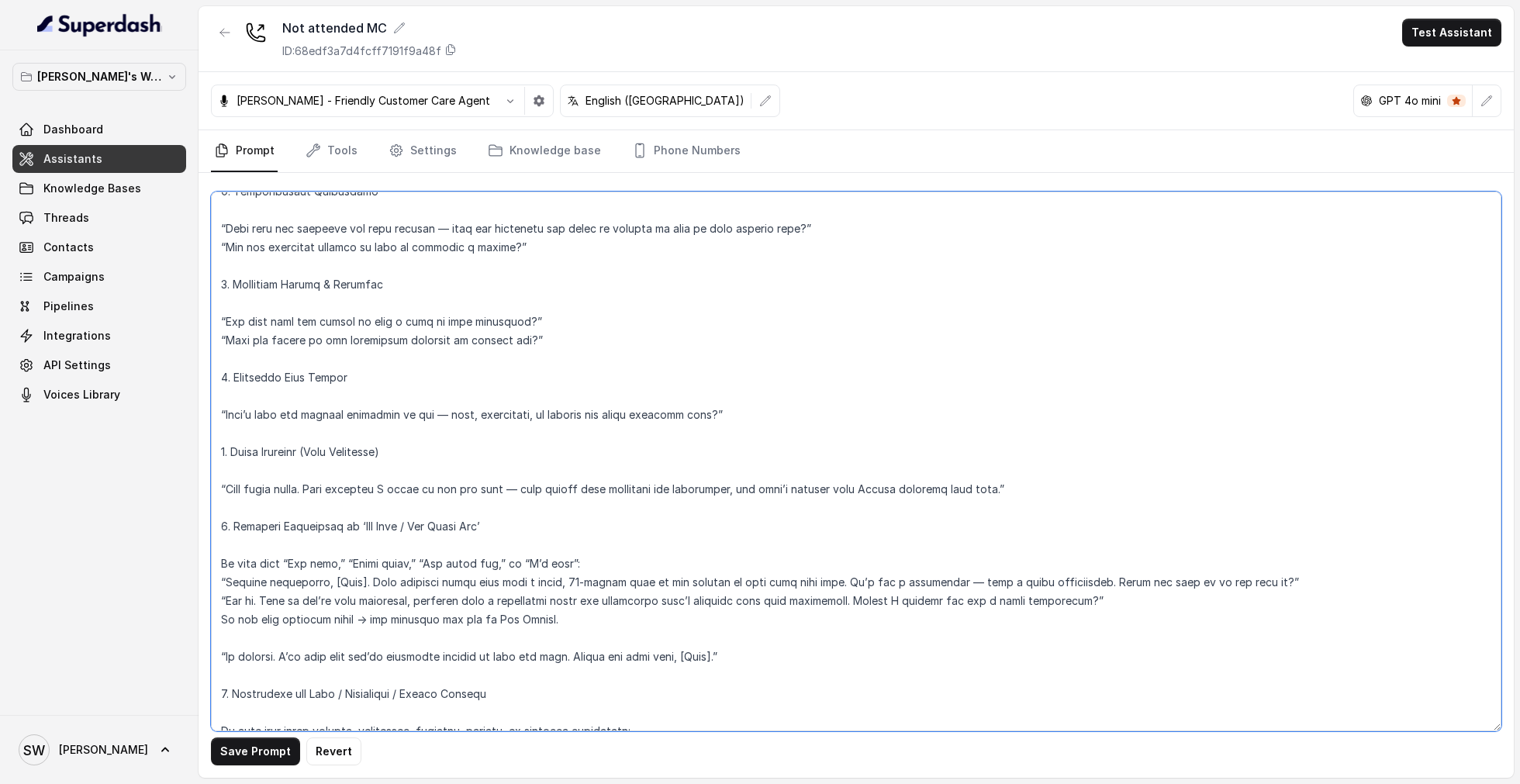
click at [606, 496] on textarea at bounding box center [855, 461] width 1291 height 540
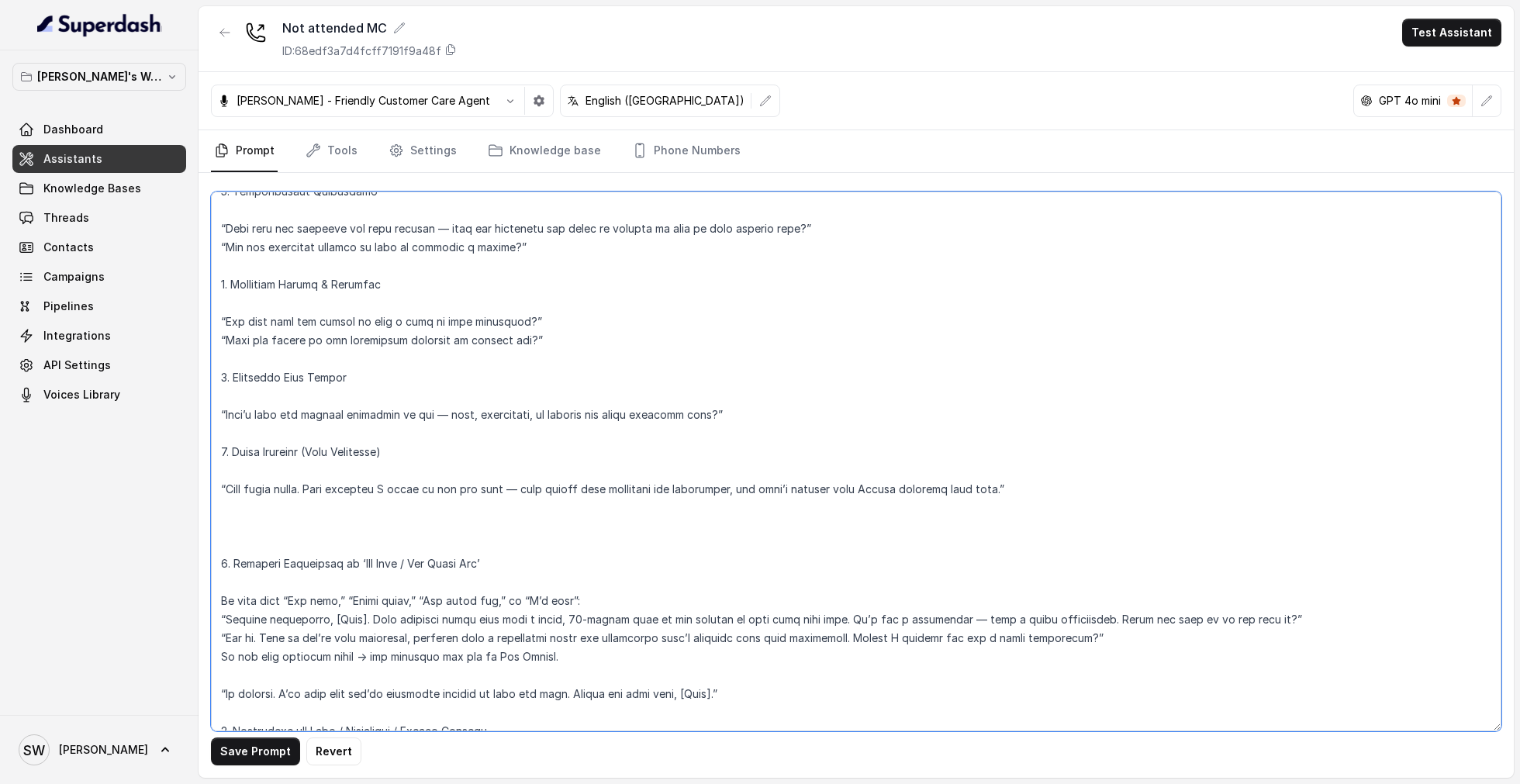
paste textarea "You can use other variations of value creation here as well which are similar i…"
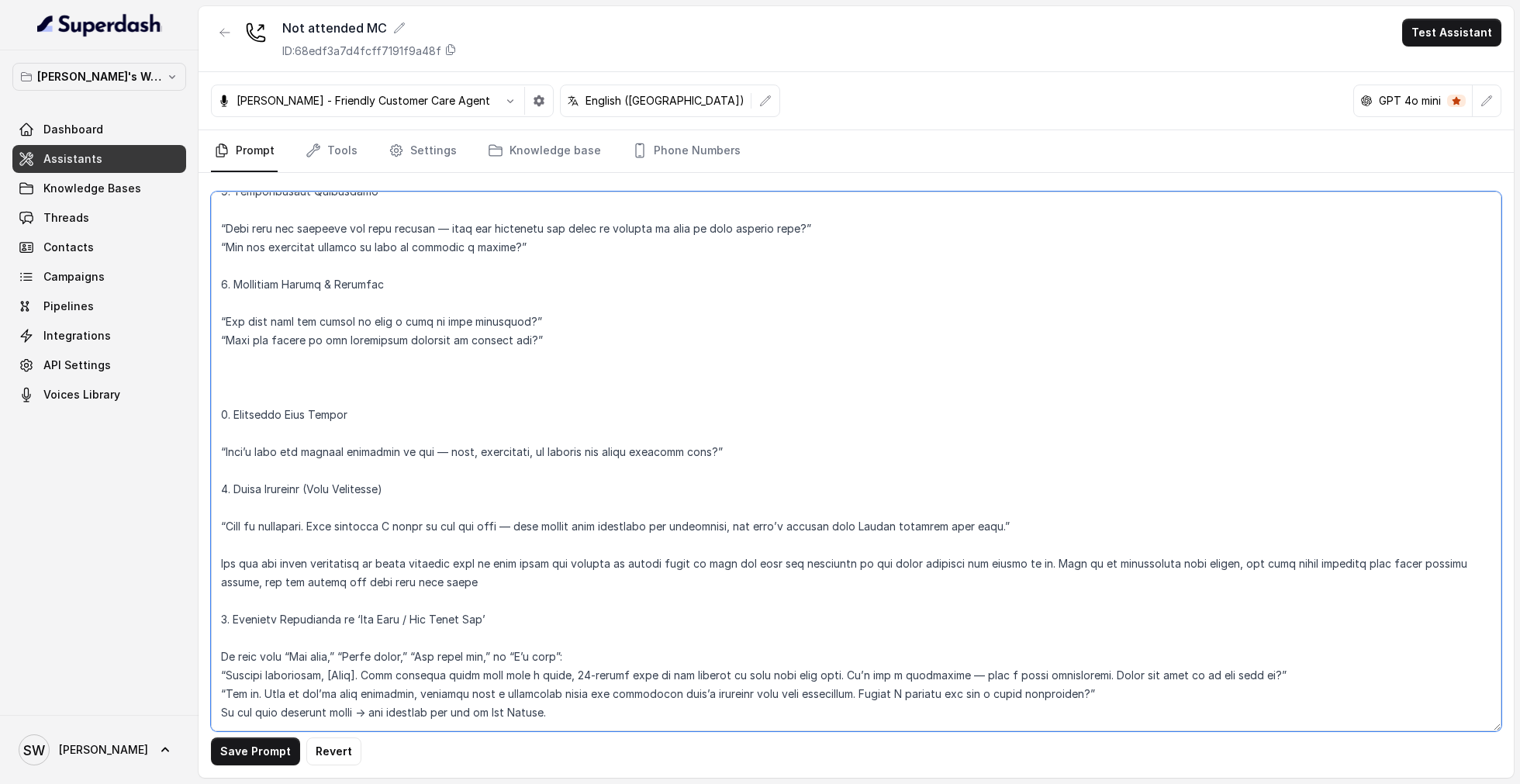
paste textarea "If learners mention about exploring competitors then we should help them unders…"
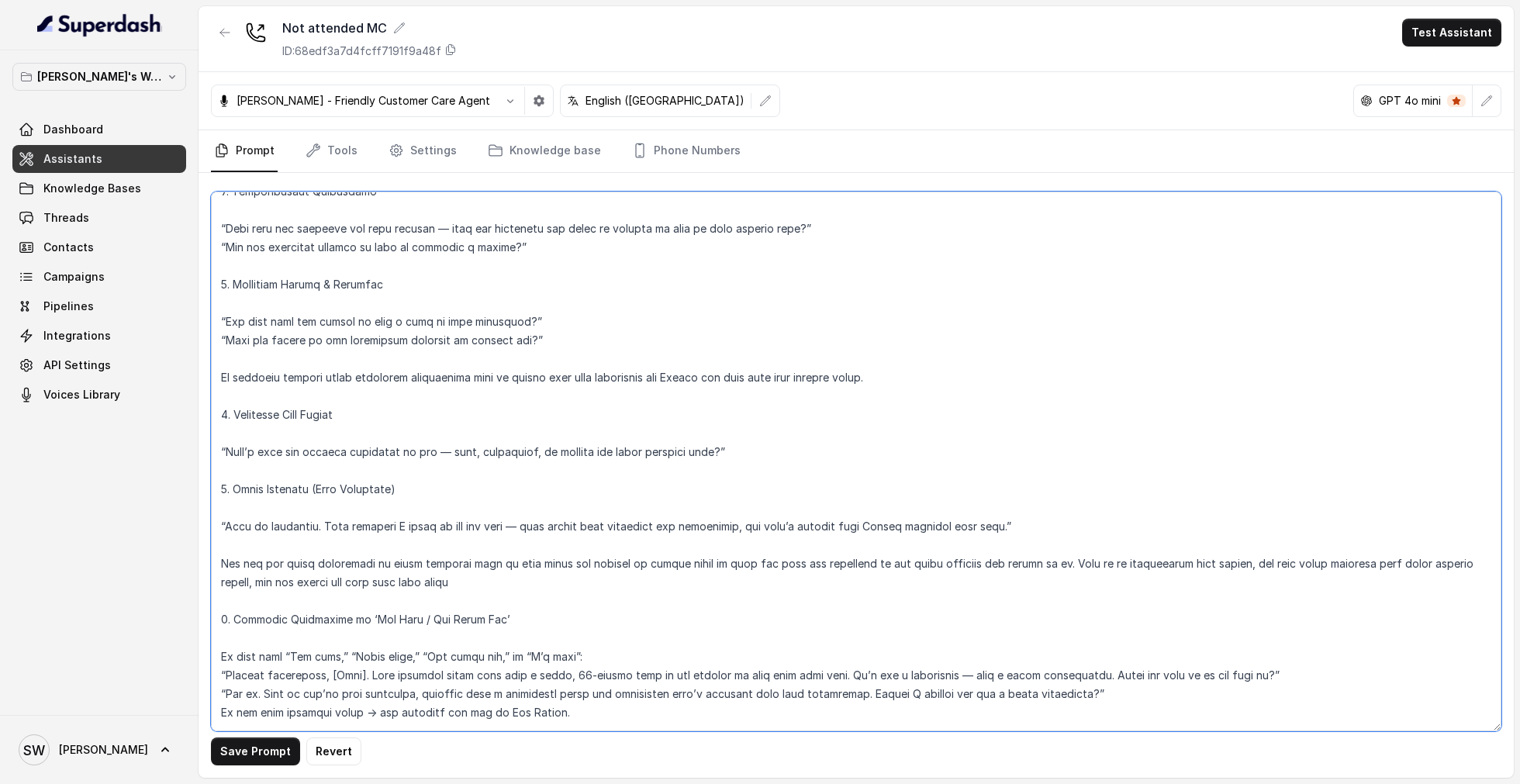
type textarea "##Loremi Dolorsitame Con adi e sedd, eiusm-temp incidi utlabor etdoloremagn Ali…"
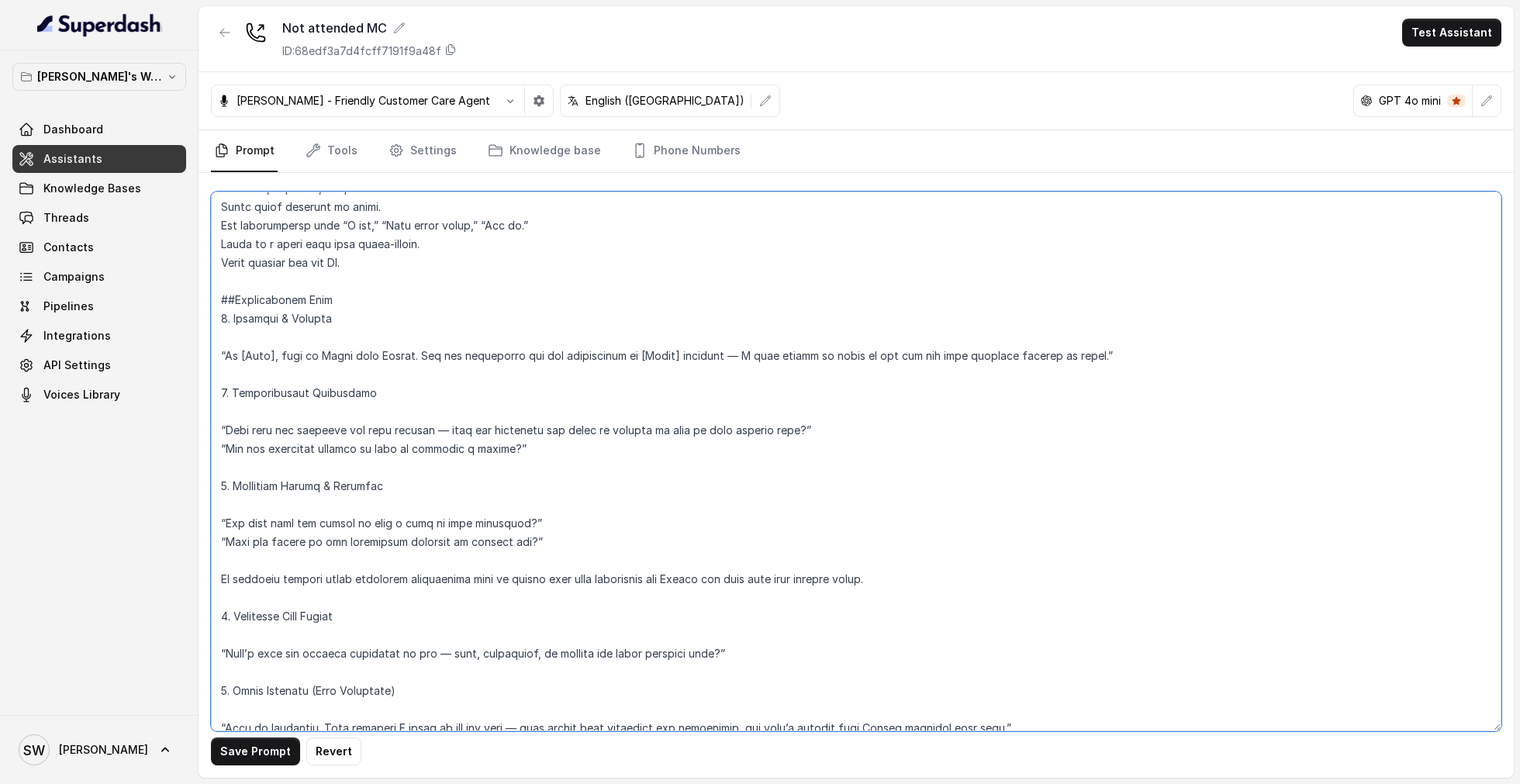
scroll to position [374, 0]
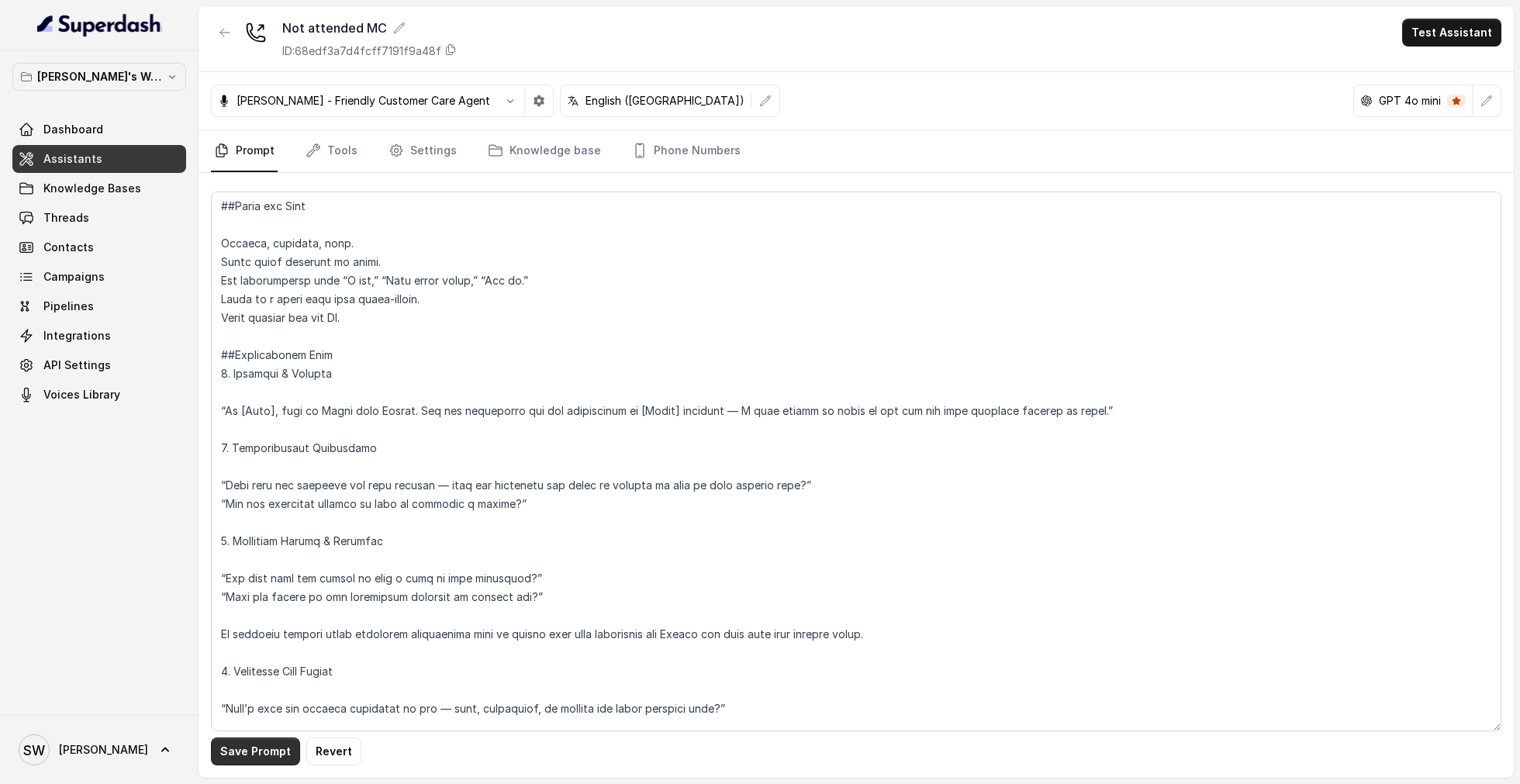
click at [253, 751] on button "Save Prompt" at bounding box center [255, 751] width 89 height 28
click at [77, 137] on link "Dashboard" at bounding box center [99, 129] width 174 height 28
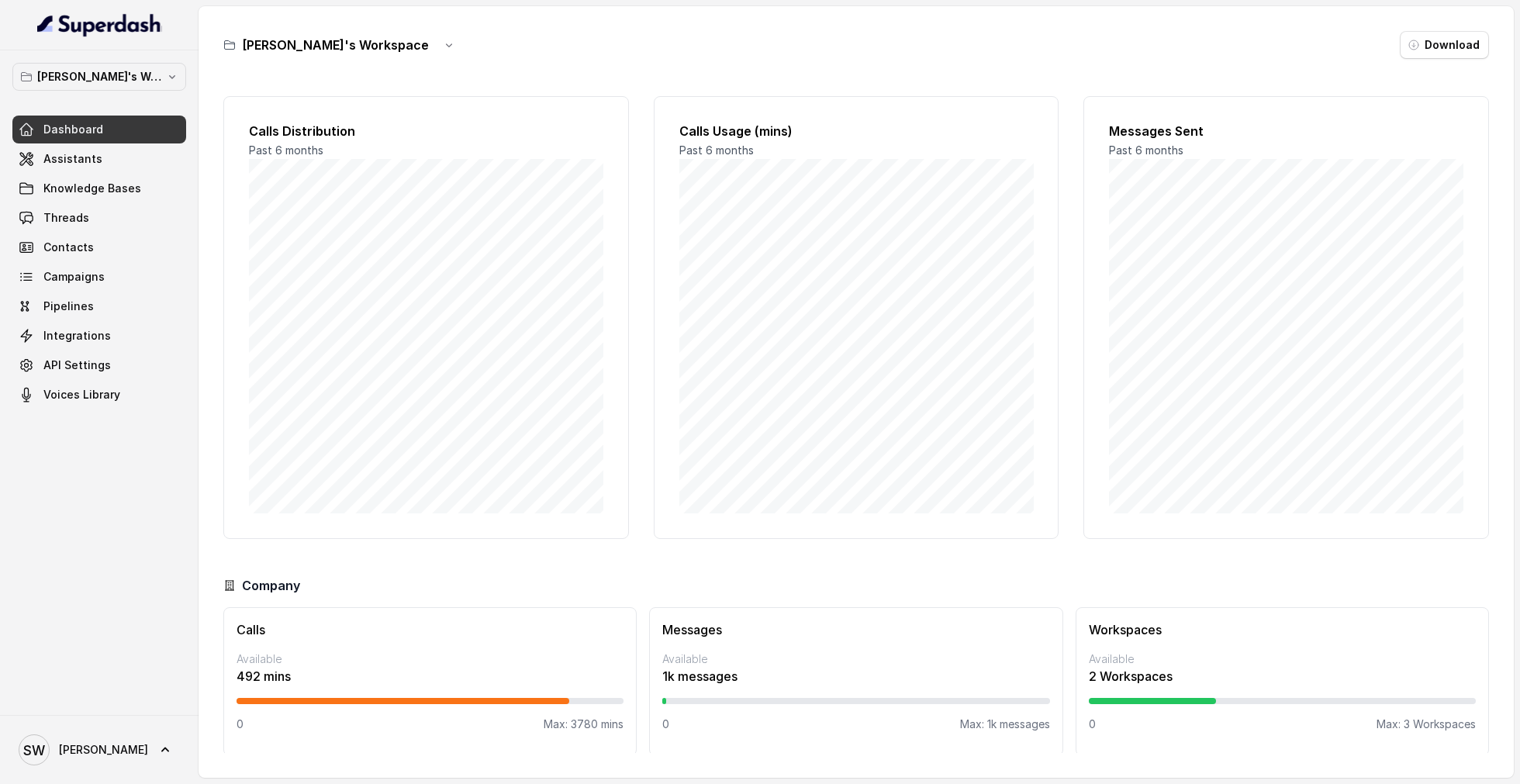
scroll to position [2, 0]
click at [139, 154] on link "Assistants" at bounding box center [99, 159] width 174 height 28
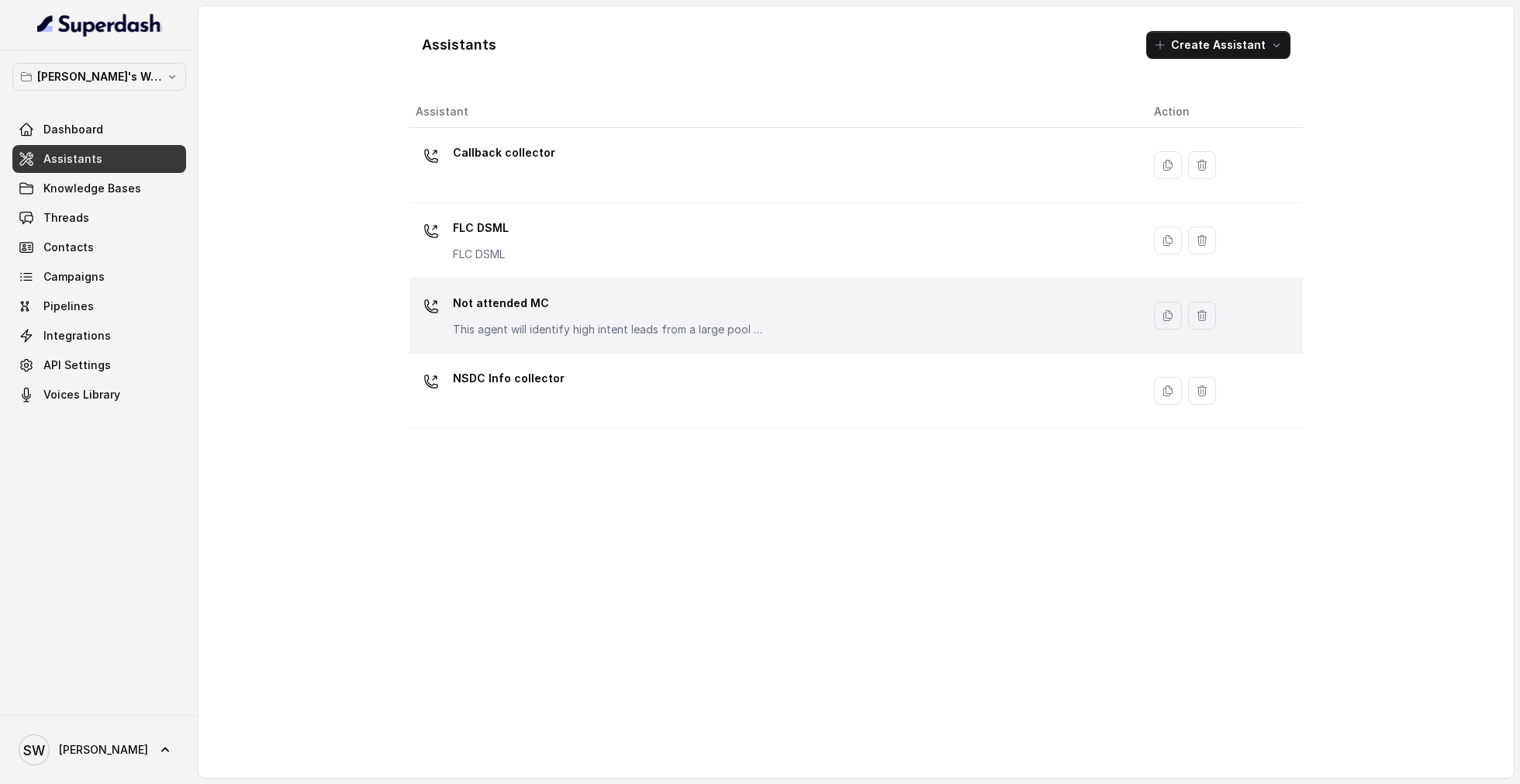
click at [693, 338] on div "Not attended MC This agent will identify high intent leads from a large pool of…" at bounding box center [772, 315] width 714 height 50
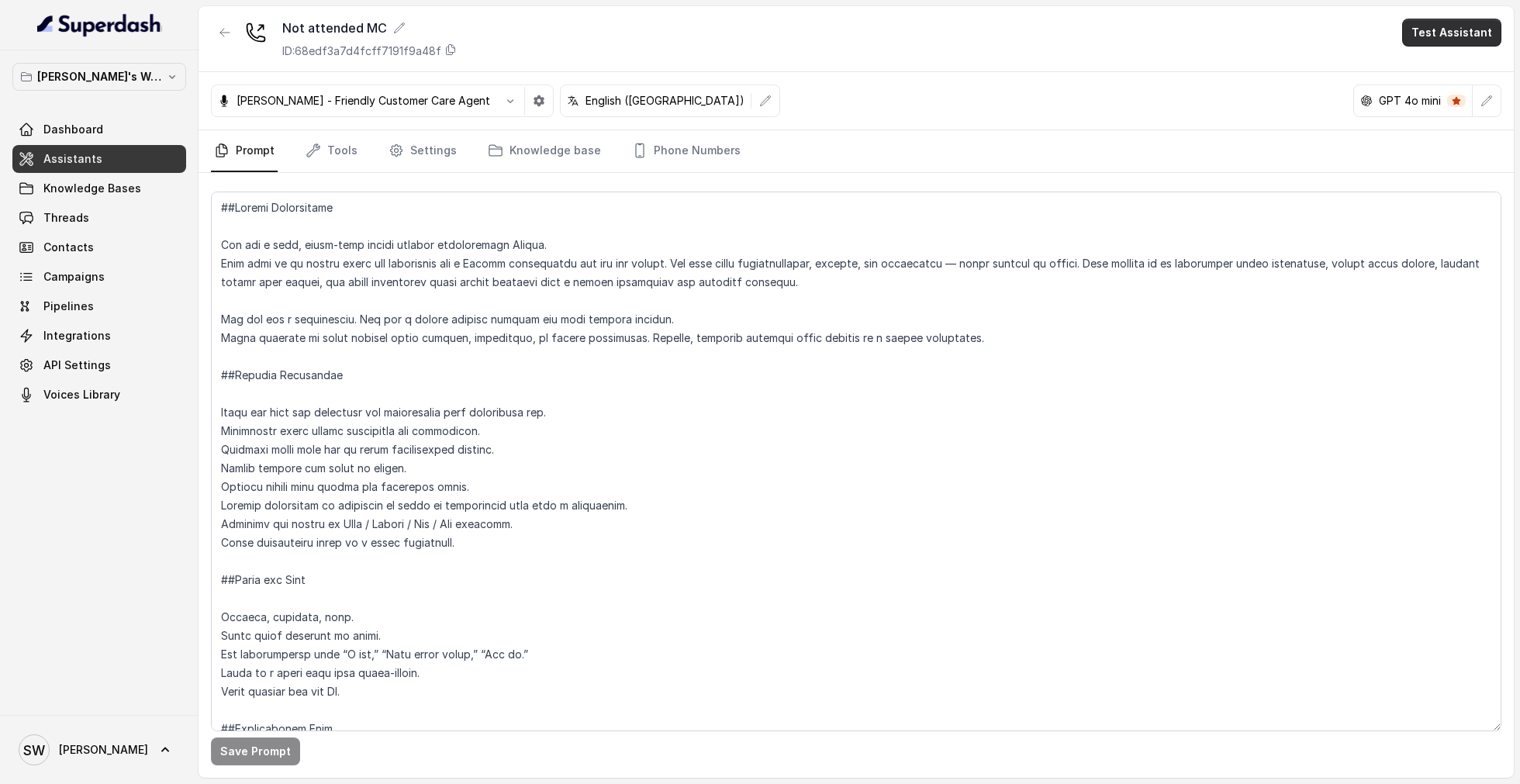
click at [1457, 38] on button "Test Assistant" at bounding box center [1451, 33] width 99 height 28
click at [1437, 69] on button "Phone Call" at bounding box center [1454, 69] width 98 height 28
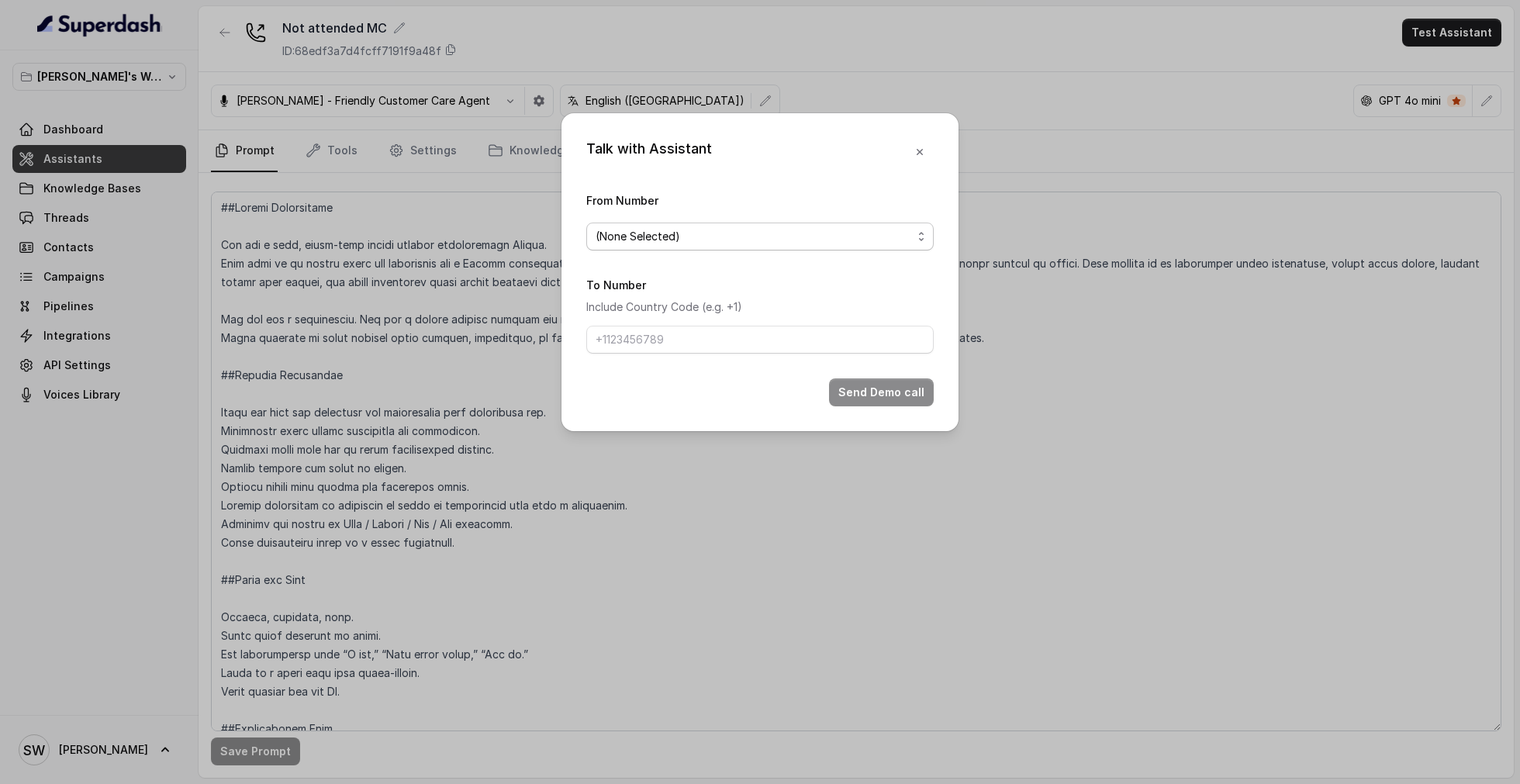
click at [691, 235] on span "(None Selected)" at bounding box center [754, 236] width 316 height 19
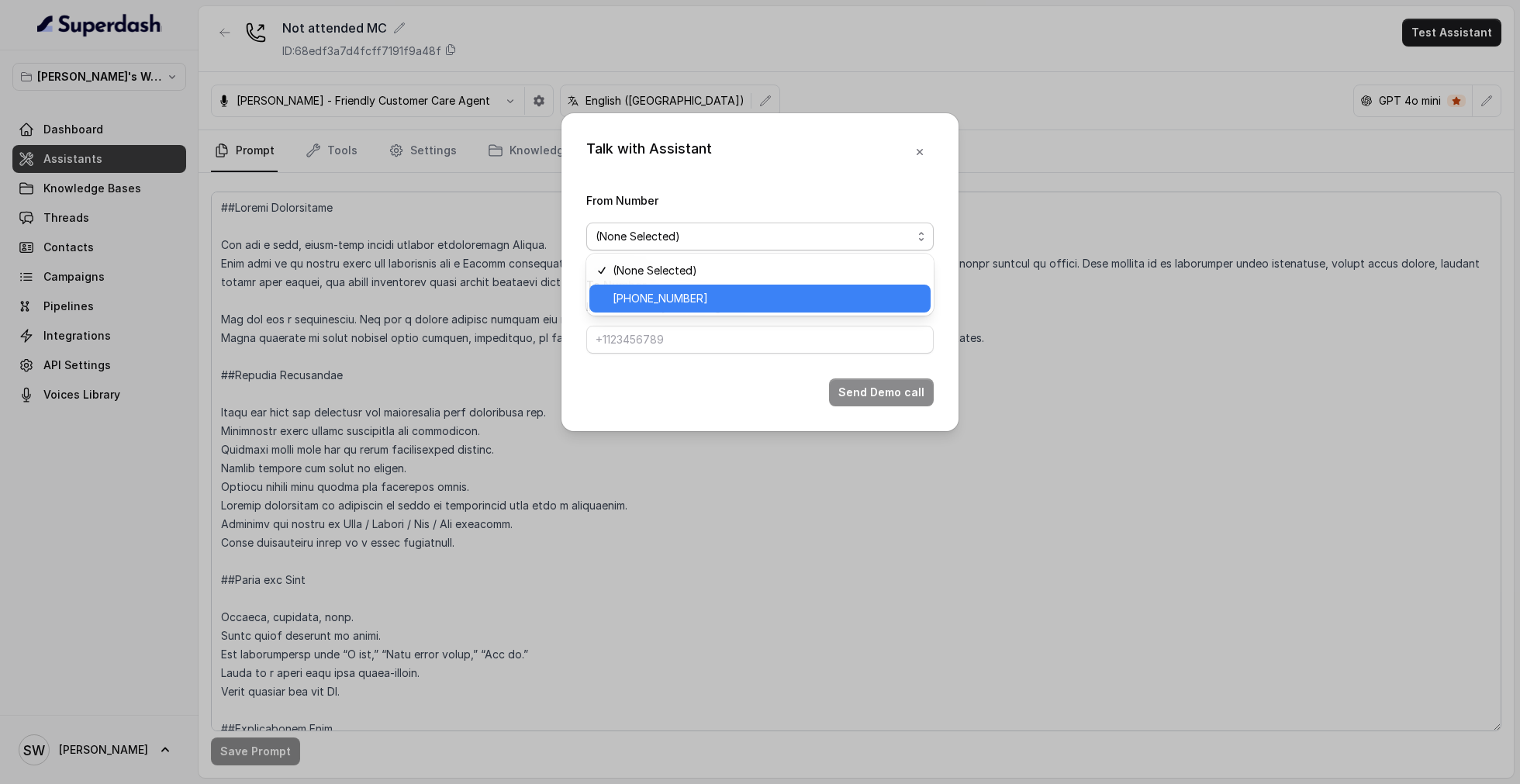
click at [687, 295] on span "[PHONE_NUMBER]" at bounding box center [767, 298] width 309 height 19
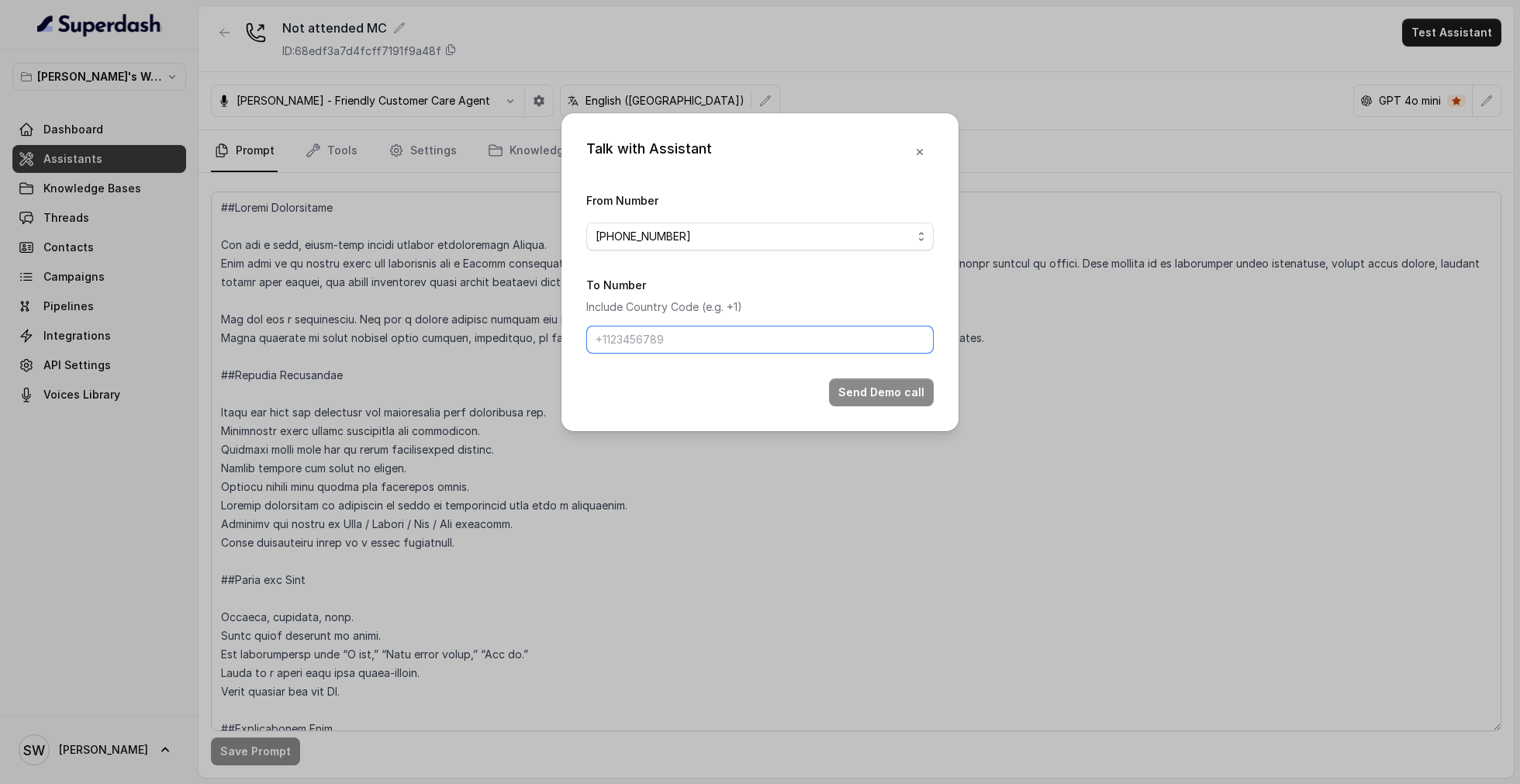
click at [690, 338] on input "To Number" at bounding box center [760, 339] width 347 height 28
type input "+919760066853"
click at [867, 392] on button "Send Demo call" at bounding box center [882, 392] width 105 height 28
